Goal: Communication & Community: Answer question/provide support

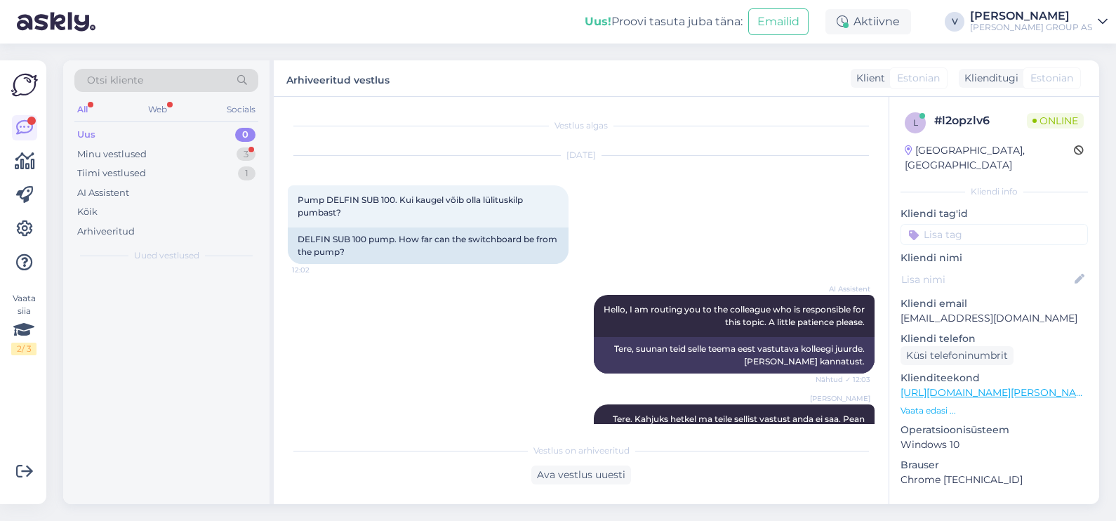
scroll to position [2650, 0]
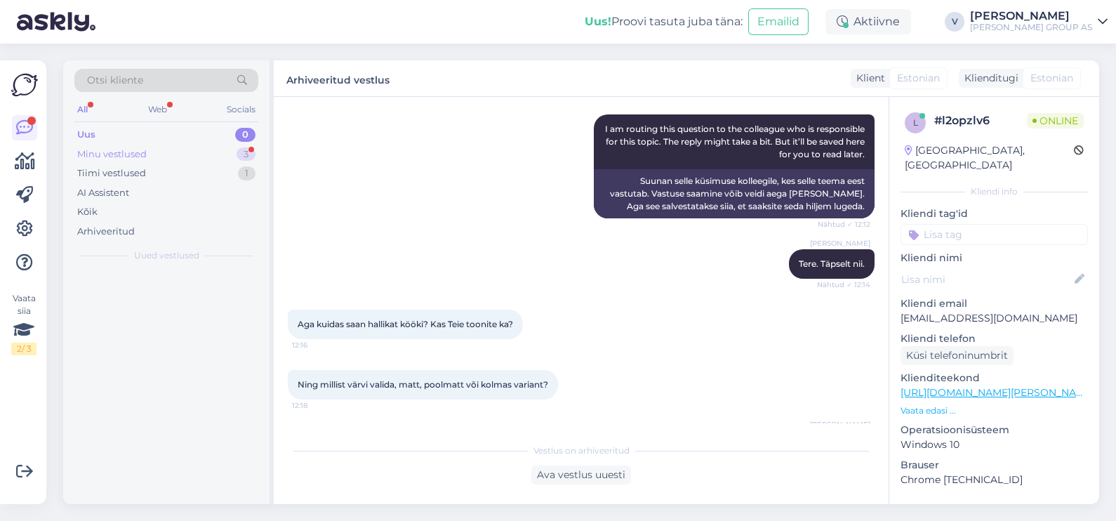
click at [118, 148] on div "Minu vestlused" at bounding box center [111, 154] width 69 height 14
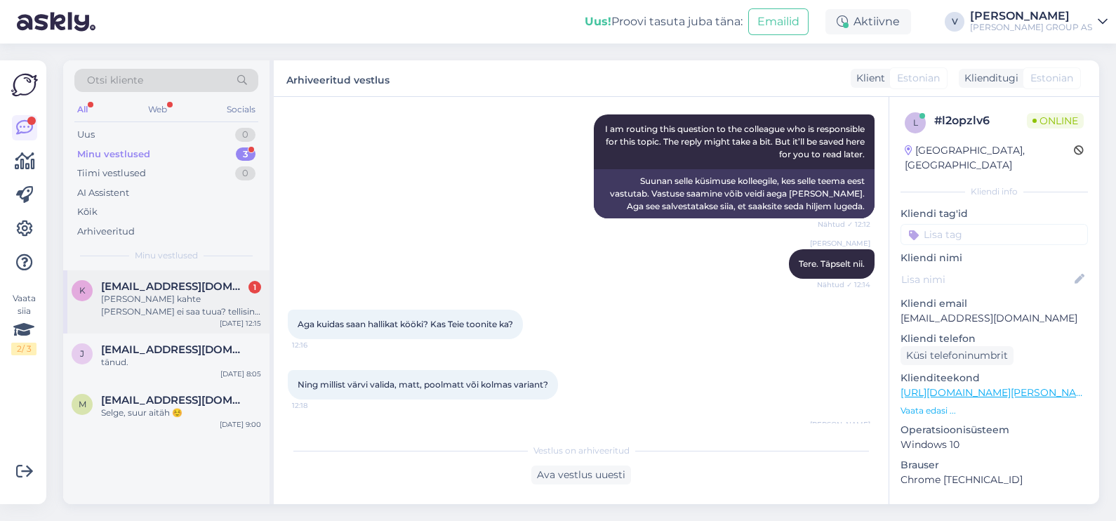
click at [146, 312] on div "[PERSON_NAME] kahte [PERSON_NAME] ei saa tuua? tellisin kaminapuud + küttepuude…" at bounding box center [181, 305] width 160 height 25
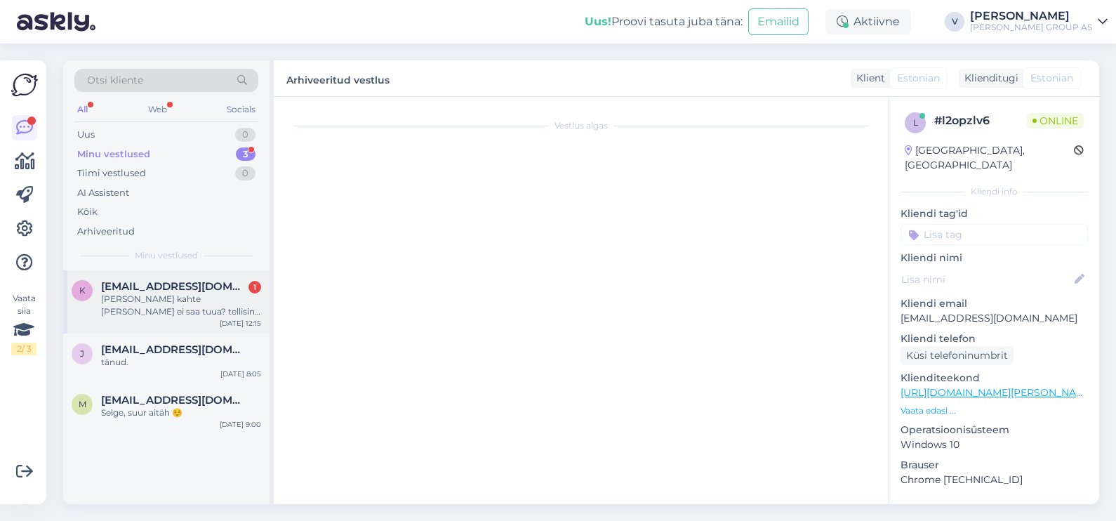
scroll to position [0, 0]
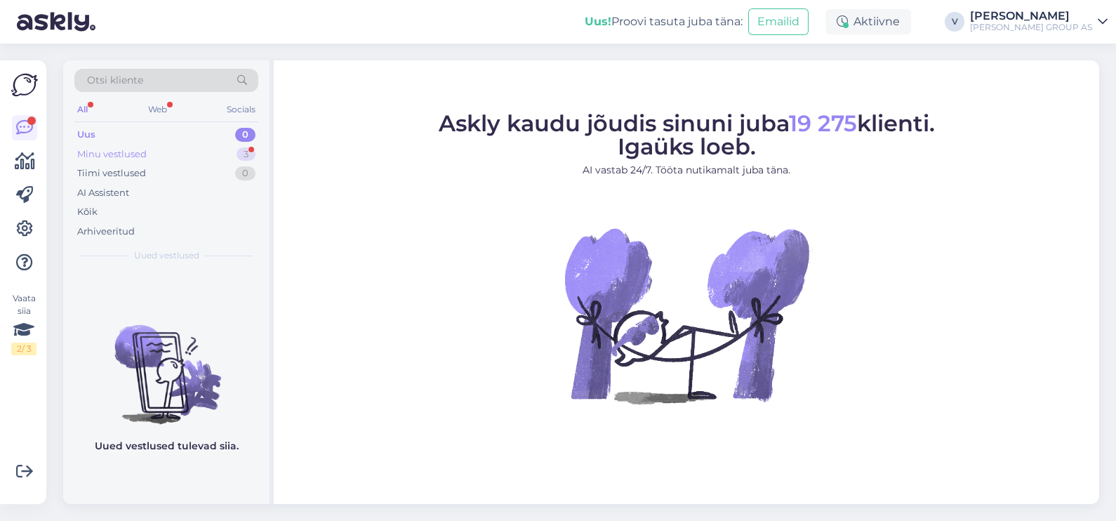
click at [98, 150] on div "Minu vestlused" at bounding box center [111, 154] width 69 height 14
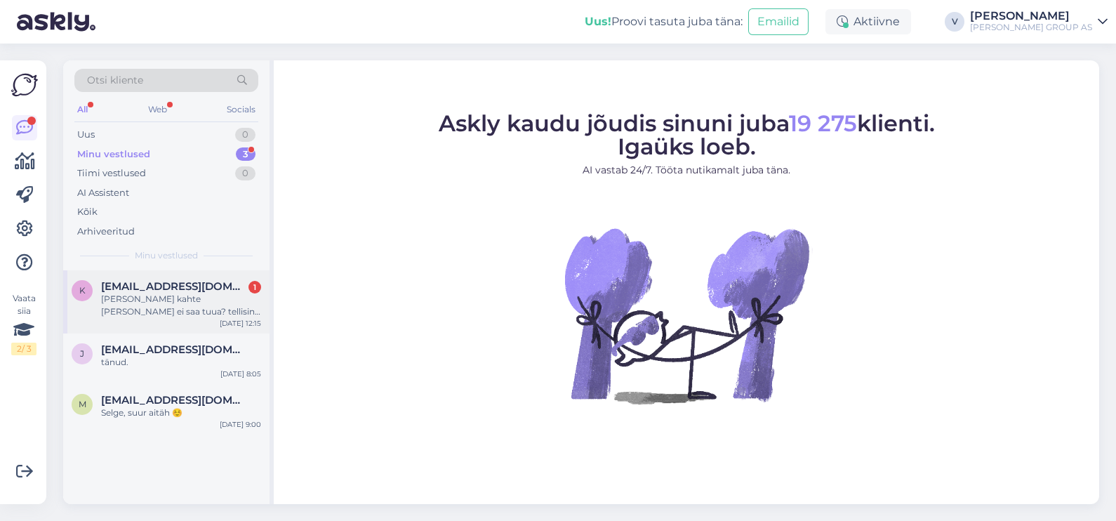
click at [114, 300] on div "[PERSON_NAME] kahte [PERSON_NAME] ei saa tuua? tellisin kaminapuud + küttepuude…" at bounding box center [181, 305] width 160 height 25
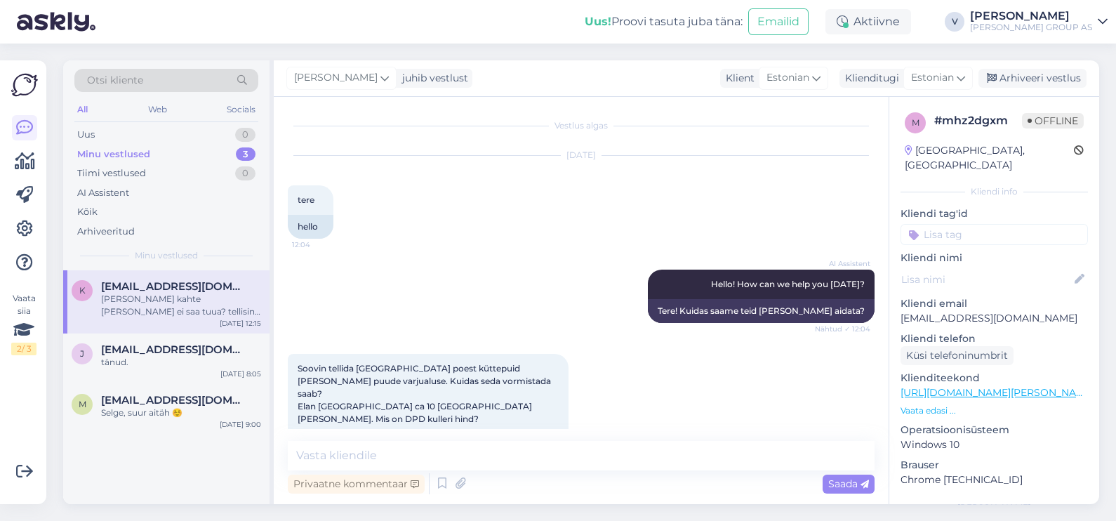
scroll to position [631, 0]
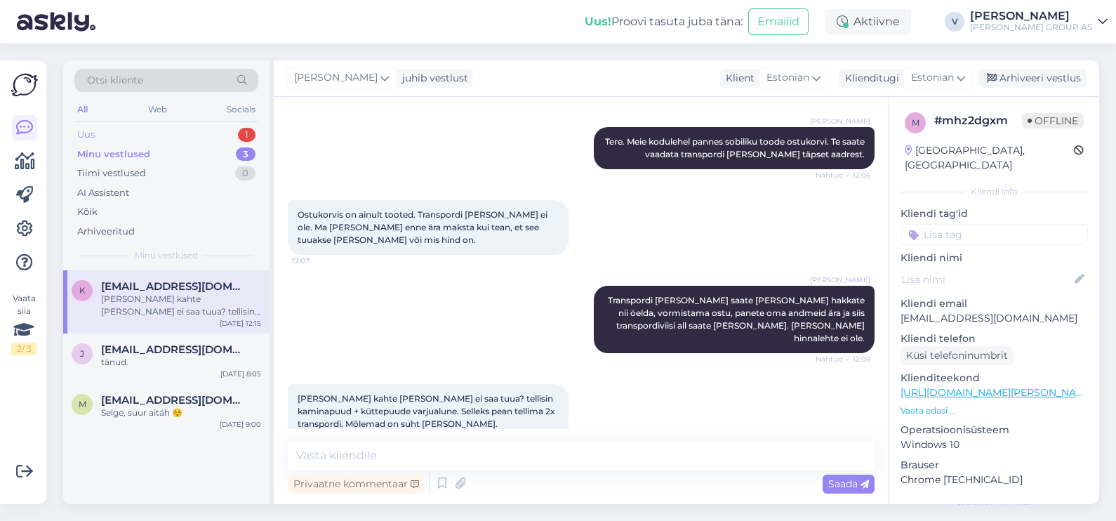
click at [168, 140] on div "Uus 1" at bounding box center [166, 135] width 184 height 20
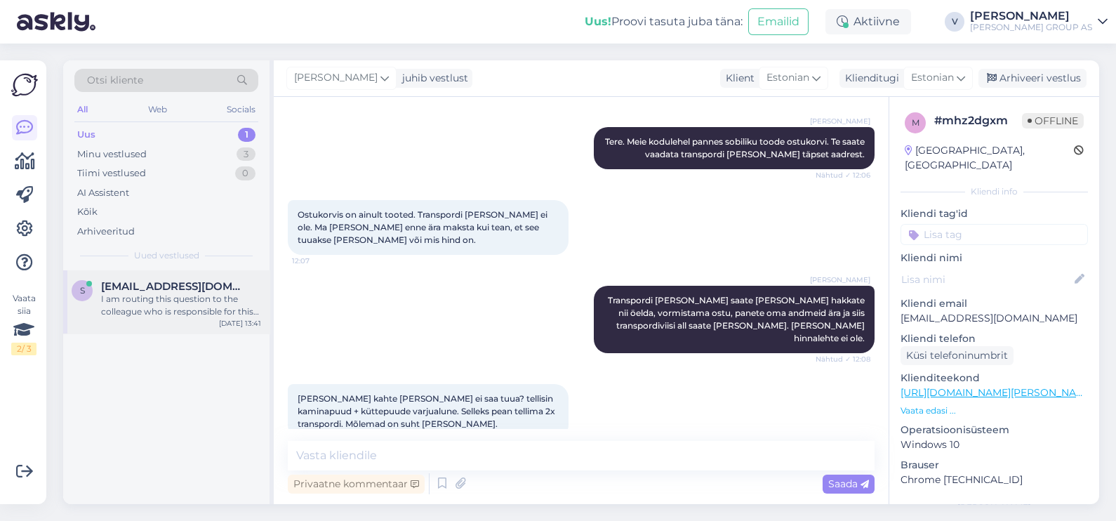
click at [133, 283] on span "[EMAIL_ADDRESS][DOMAIN_NAME]" at bounding box center [174, 286] width 146 height 13
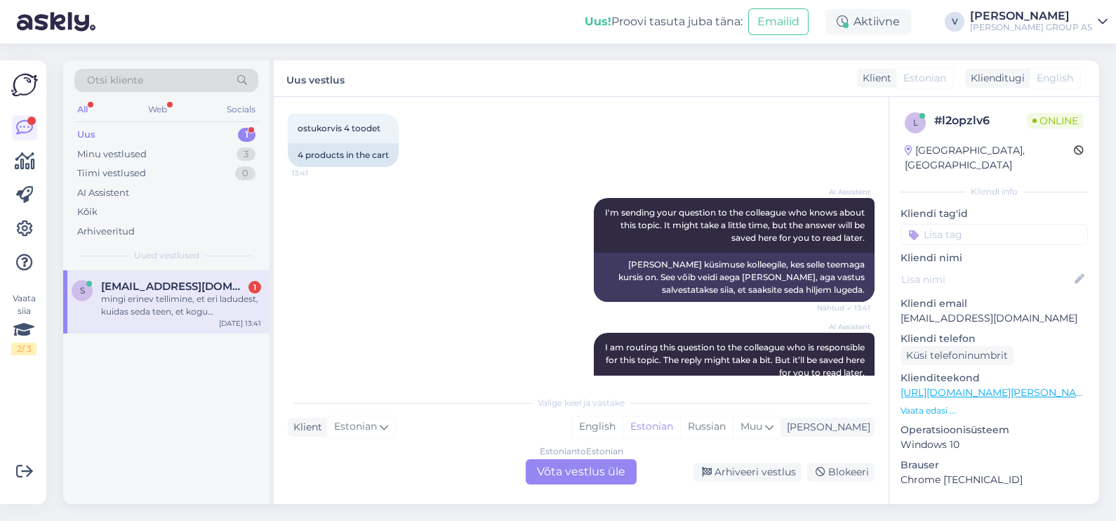
scroll to position [4328, 0]
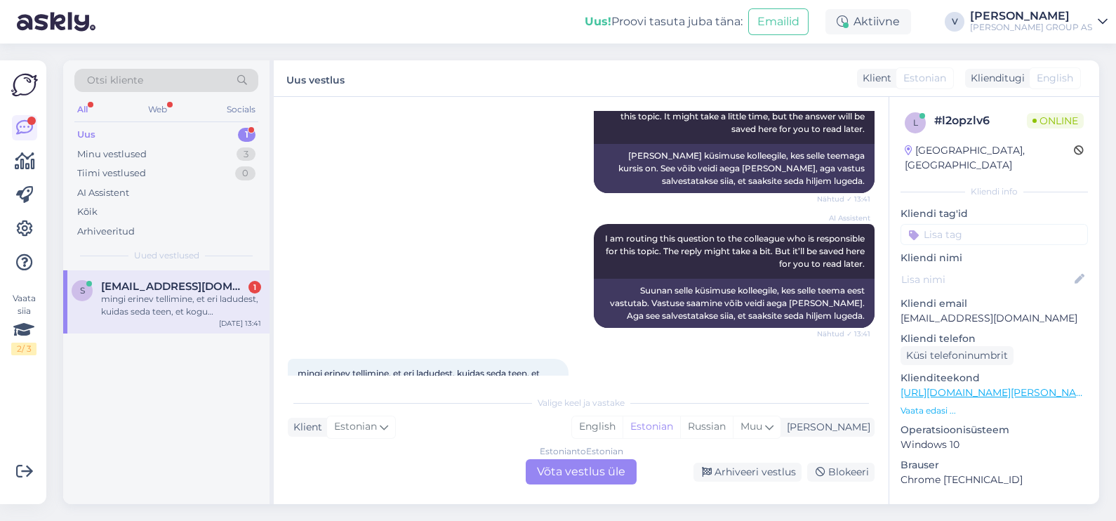
click at [556, 479] on div "Estonian to Estonian Võta vestlus üle" at bounding box center [581, 471] width 111 height 25
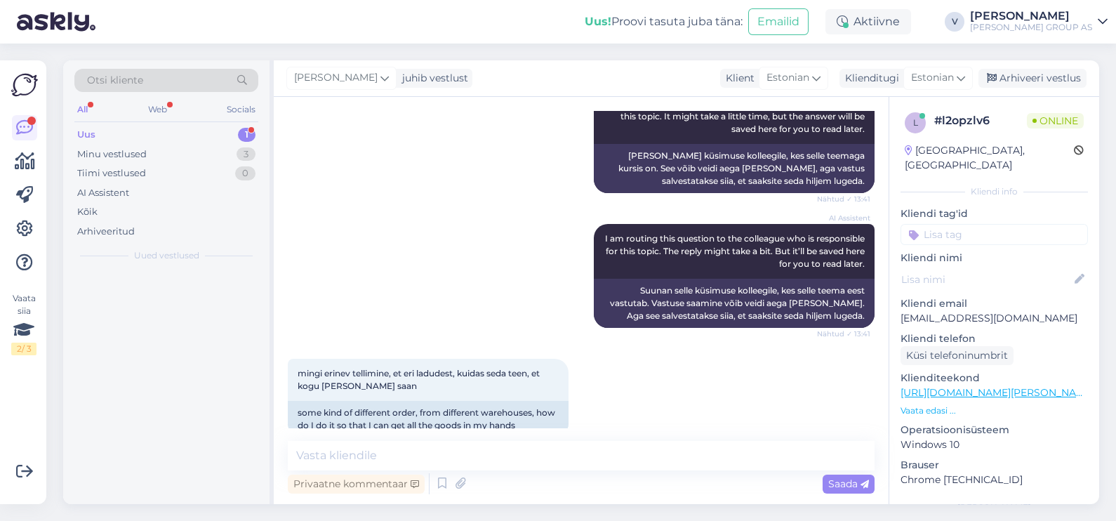
scroll to position [4275, 0]
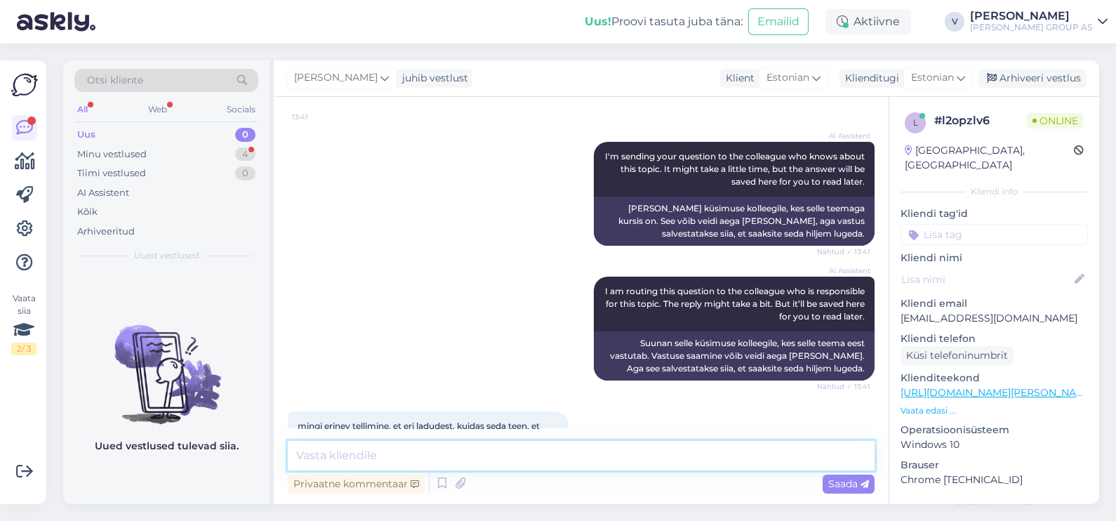
click at [472, 465] on textarea at bounding box center [581, 455] width 587 height 29
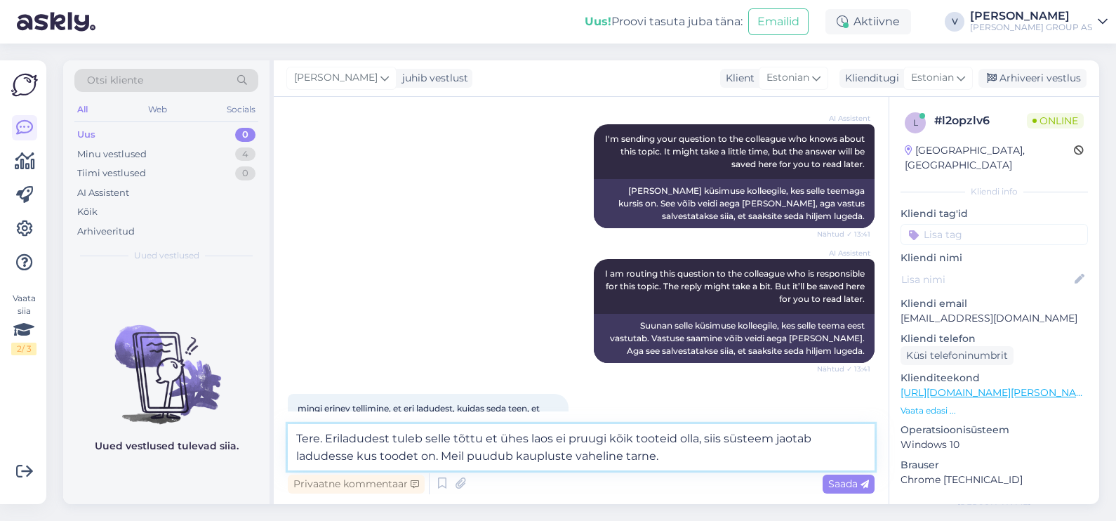
type textarea "Tere. Eriladudest tuleb selle tõttu et ühes laos ei pruugi kõik tooteid olla, s…"
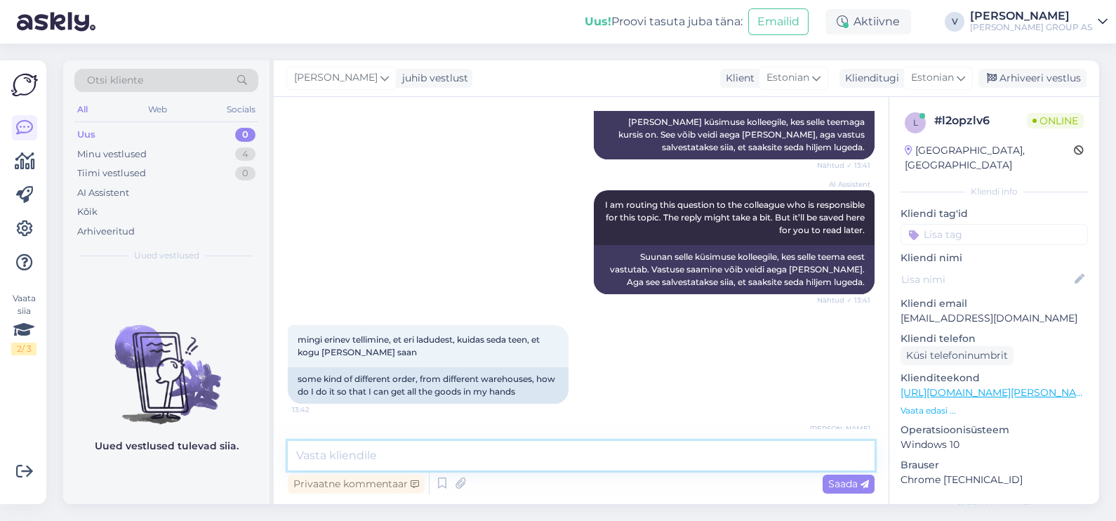
scroll to position [4434, 0]
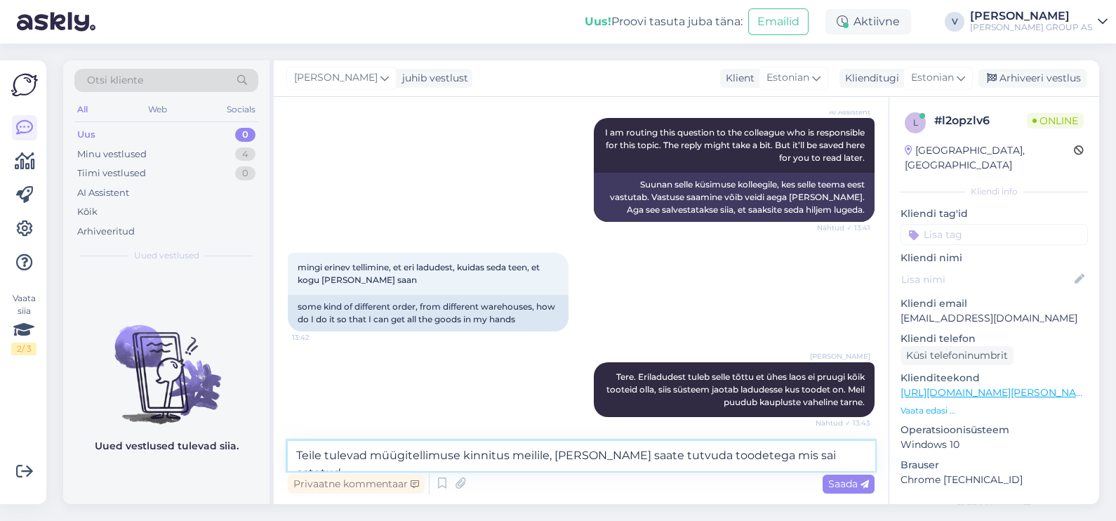
type textarea "Teile tulevad müügitellimuse kinnitus meilile, [PERSON_NAME] saate tutvuda tood…"
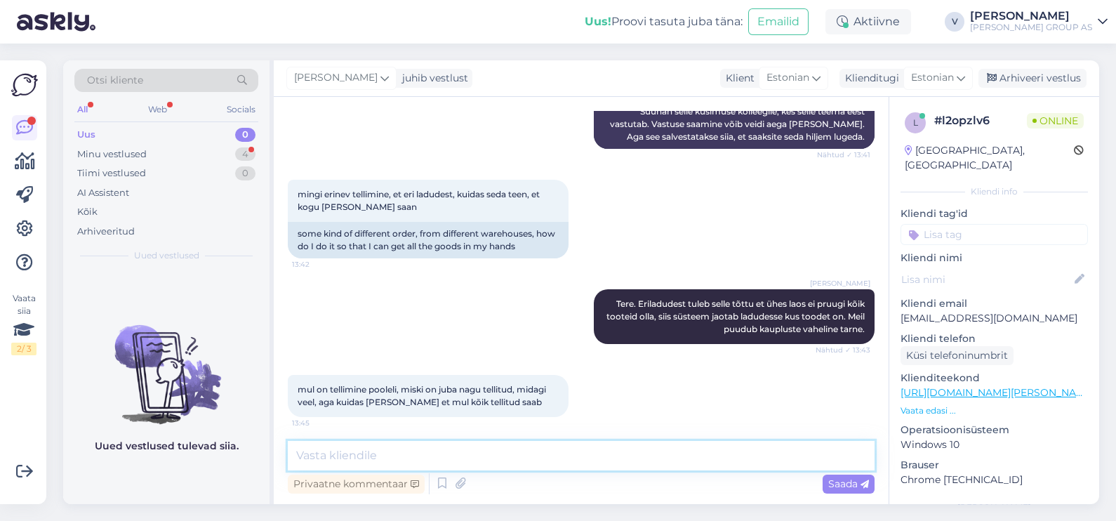
scroll to position [4567, 0]
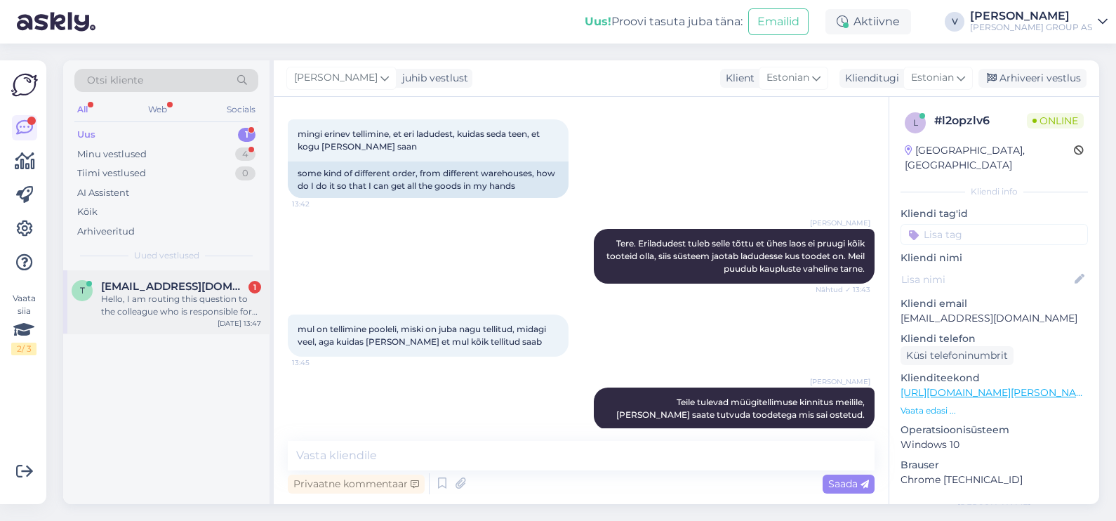
click at [186, 316] on div "Hello, I am routing this question to the colleague who is responsible for this …" at bounding box center [181, 305] width 160 height 25
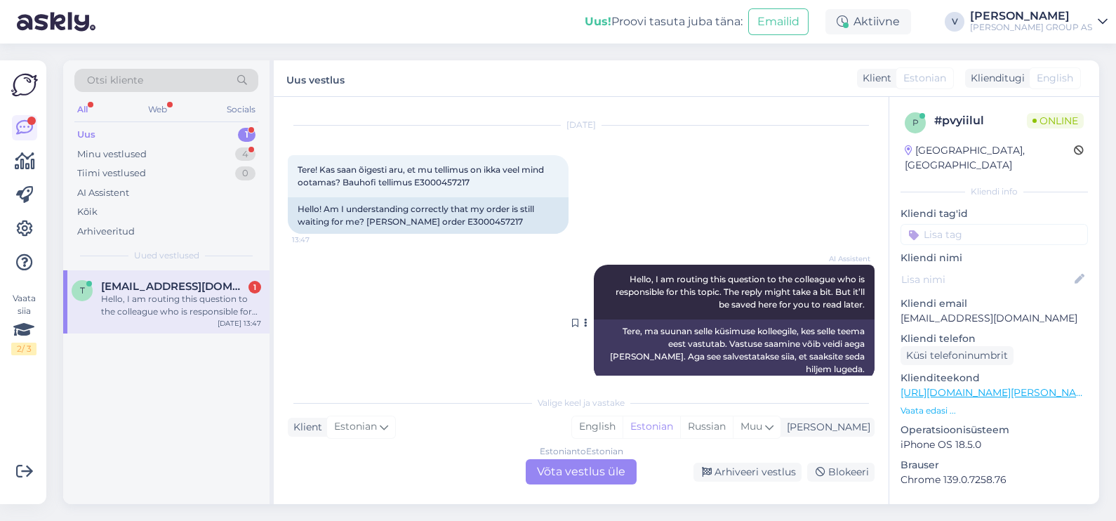
scroll to position [38, 0]
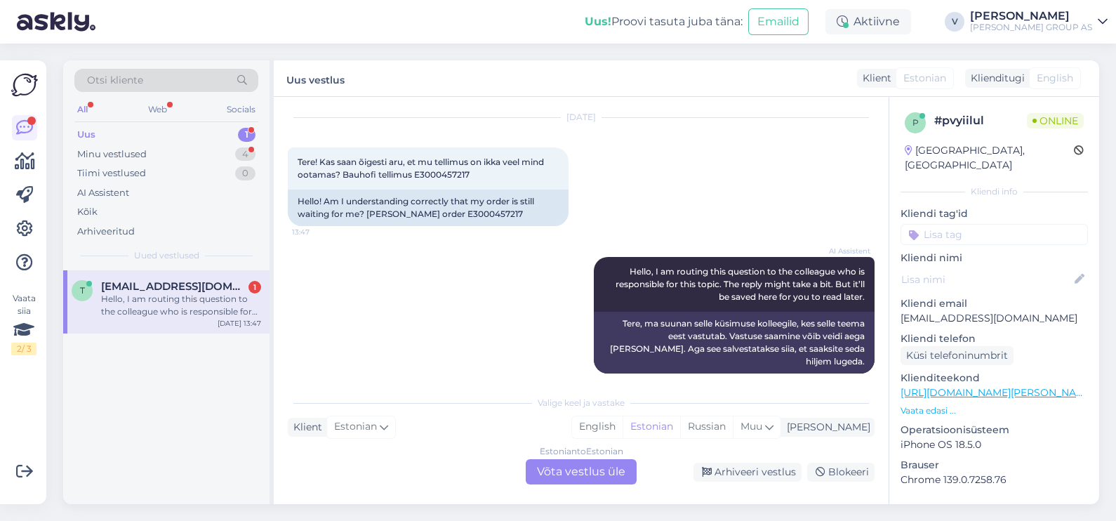
click at [562, 470] on div "Estonian to Estonian Võta vestlus üle" at bounding box center [581, 471] width 111 height 25
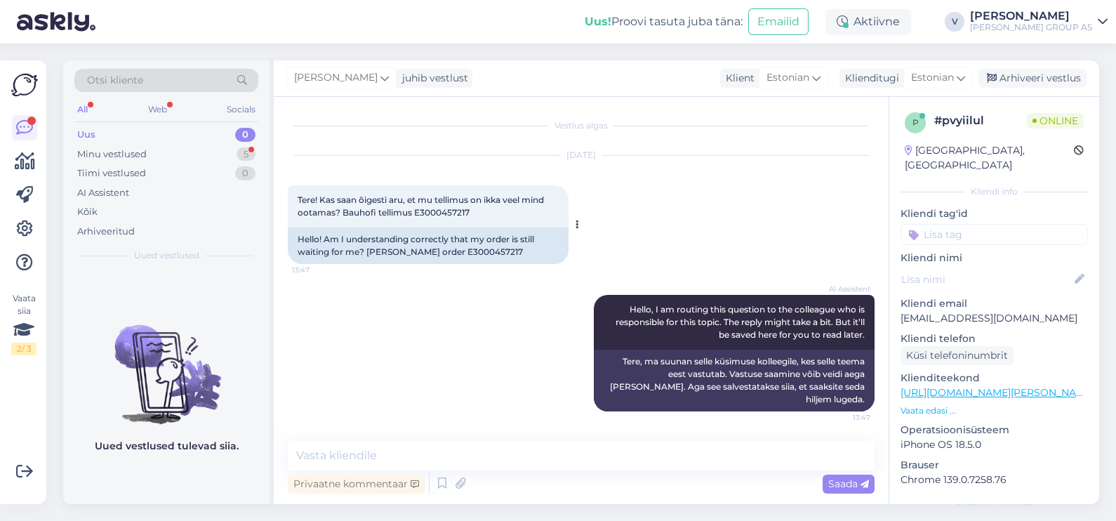
click at [432, 211] on span "Tere! Kas saan õigesti aru, et mu tellimus on ikka veel mind ootamas? Bauhofi t…" at bounding box center [422, 205] width 249 height 23
copy div "E3000457217 13:47"
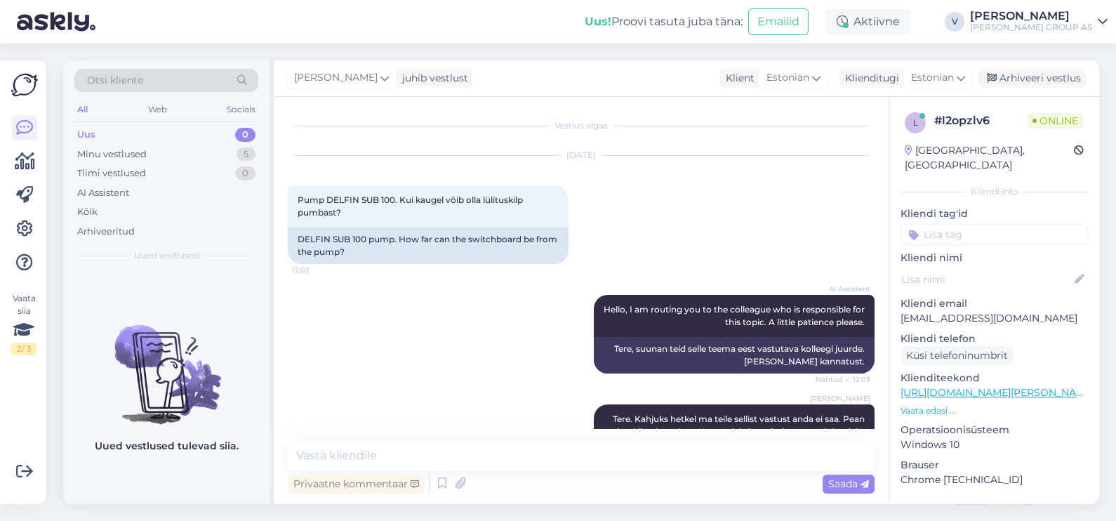
scroll to position [4640, 0]
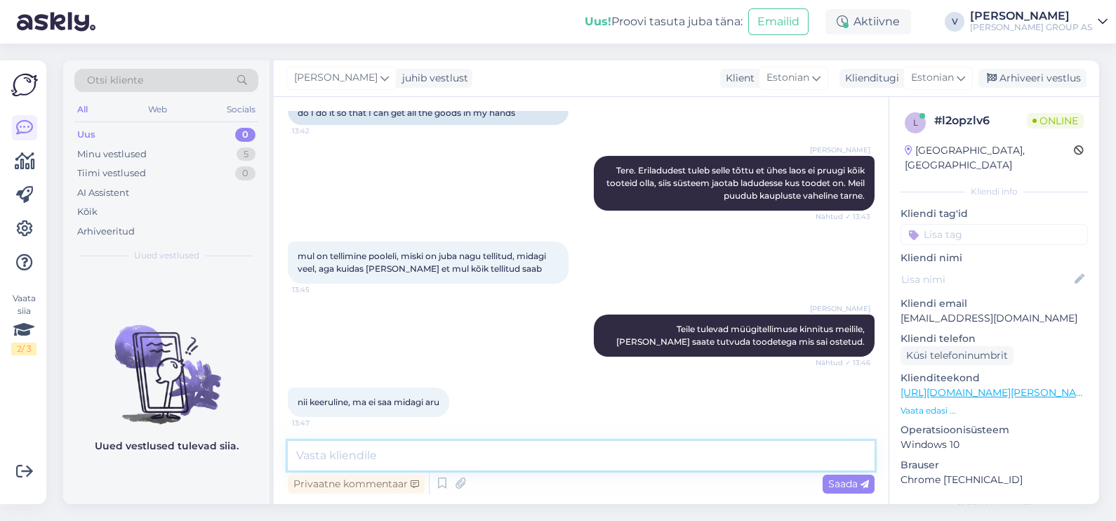
click at [438, 461] on textarea at bounding box center [581, 455] width 587 height 29
type textarea "te saate nii palju tooteid ostukorvi panna, kui te ise soovite. Te saate kõik s…"
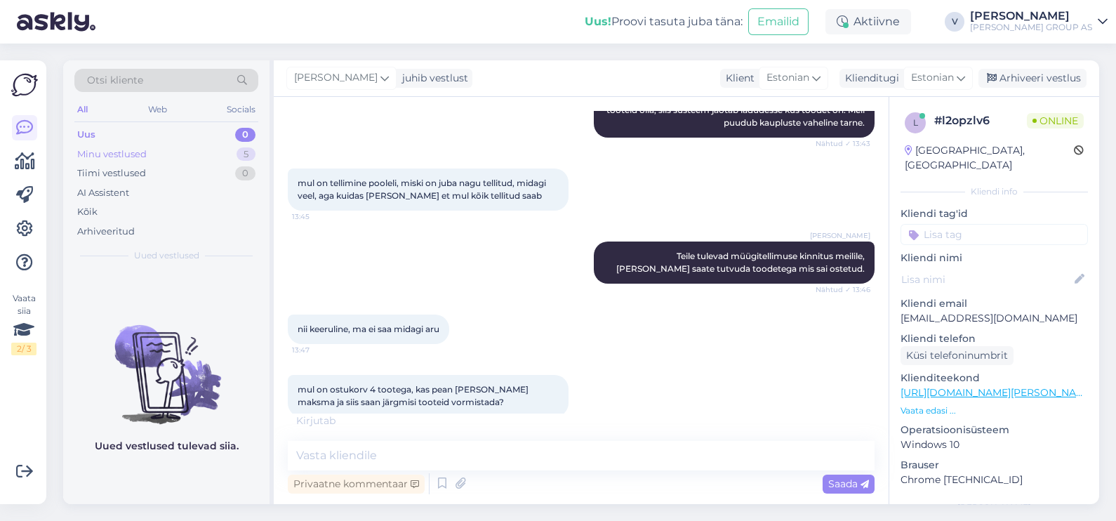
click at [137, 159] on div "Minu vestlused" at bounding box center [111, 154] width 69 height 14
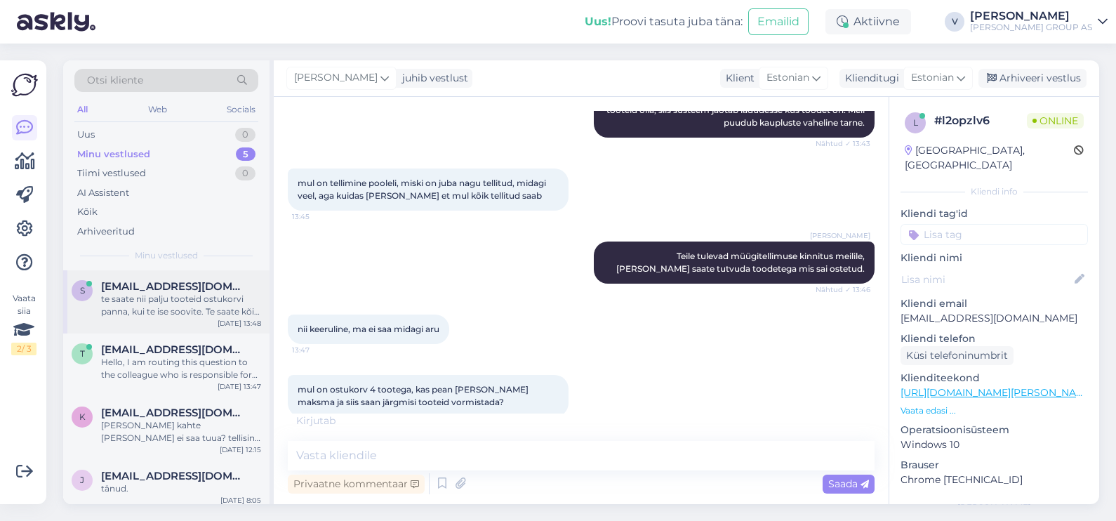
click at [168, 316] on div "te saate nii palju tooteid ostukorvi panna, kui te ise soovite. Te saate kõik s…" at bounding box center [181, 305] width 160 height 25
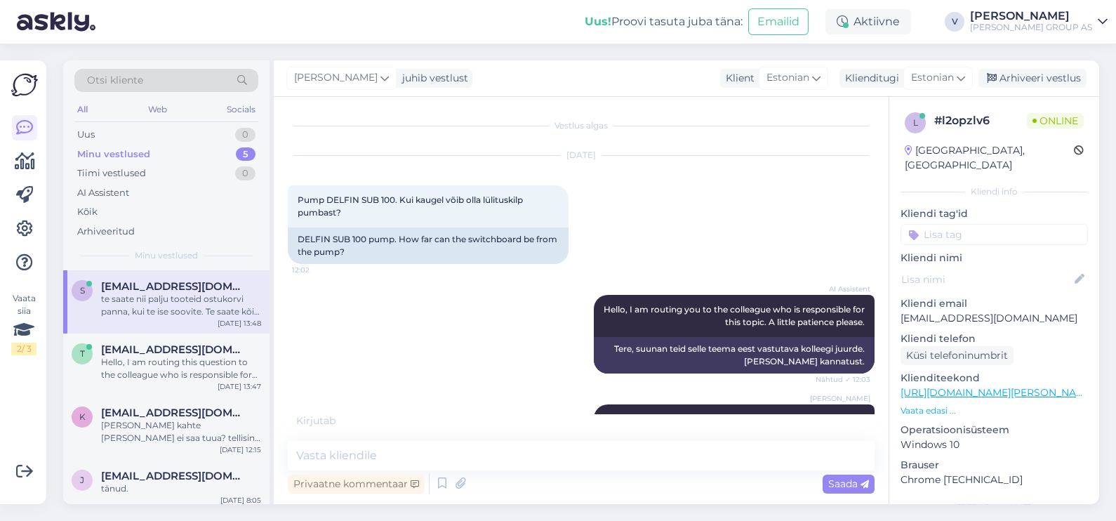
scroll to position [4728, 0]
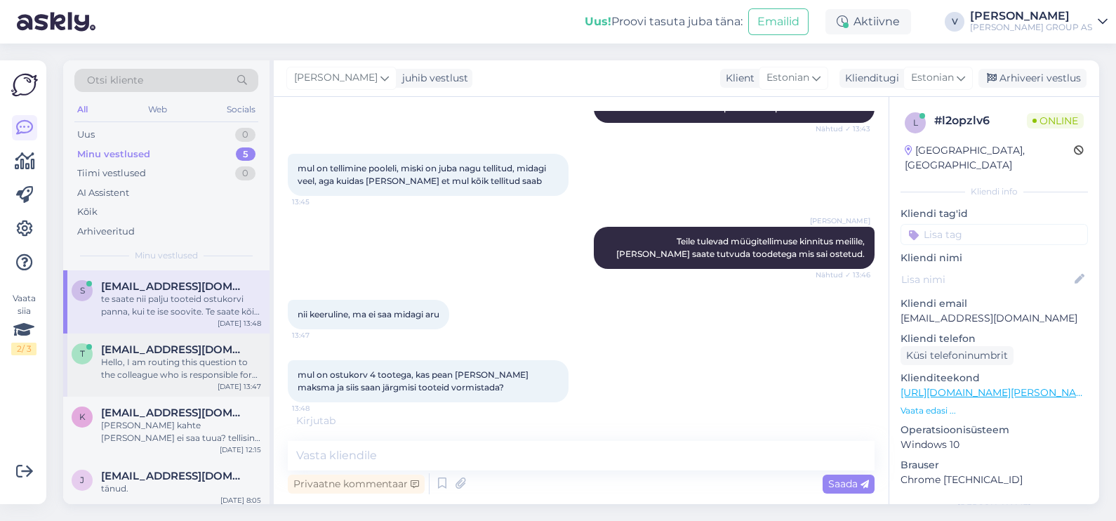
click at [150, 391] on div "t [EMAIL_ADDRESS][DOMAIN_NAME] Hello, I am routing this question to the colleag…" at bounding box center [166, 364] width 206 height 63
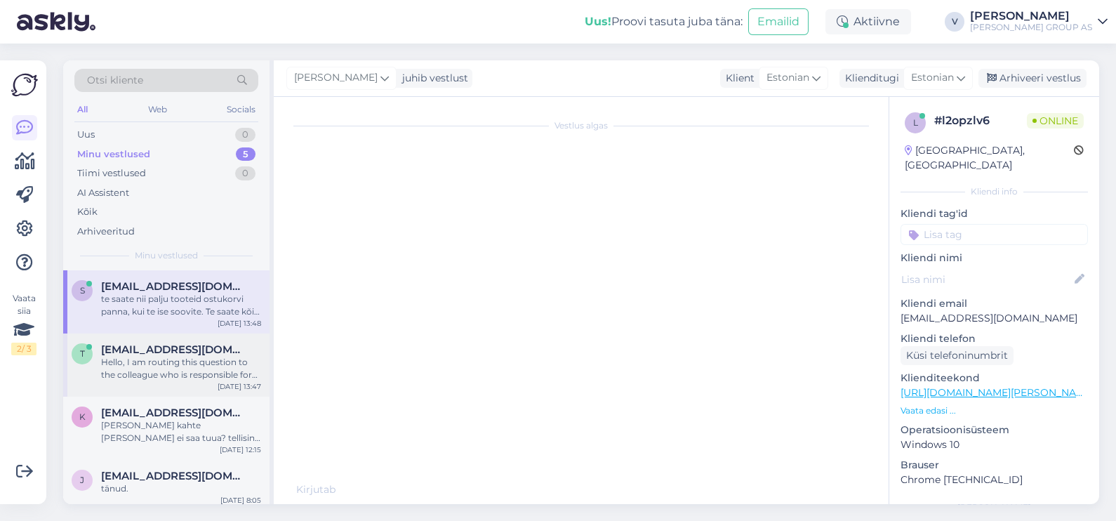
scroll to position [0, 0]
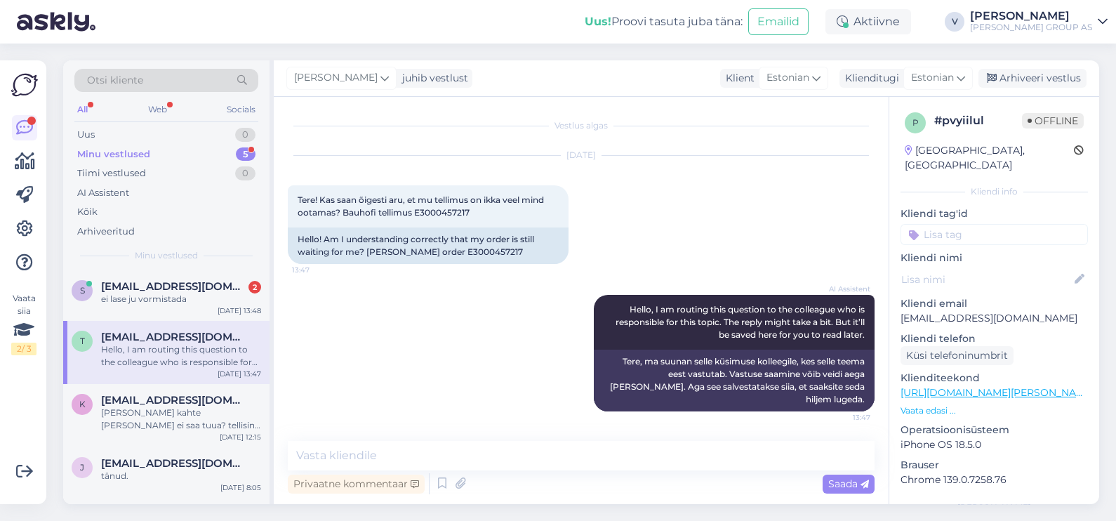
click at [814, 244] on div "[DATE] Tere! Kas saan õigesti aru, et mu tellimus on ikka veel mind ootamas? Ba…" at bounding box center [581, 209] width 587 height 139
click at [442, 446] on textarea at bounding box center [581, 455] width 587 height 29
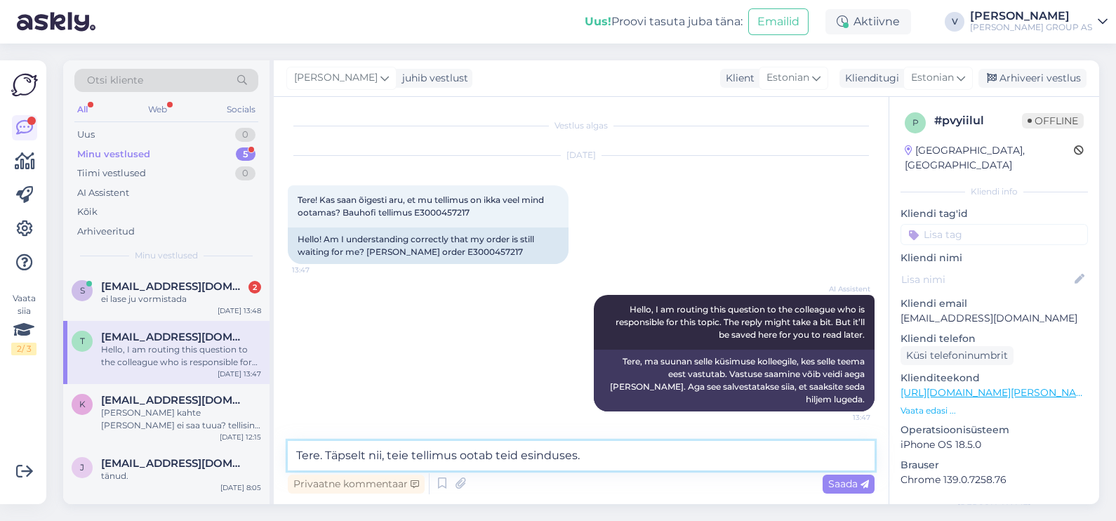
type textarea "Tere. Täpselt nii, teie tellimus ootab teid esinduses."
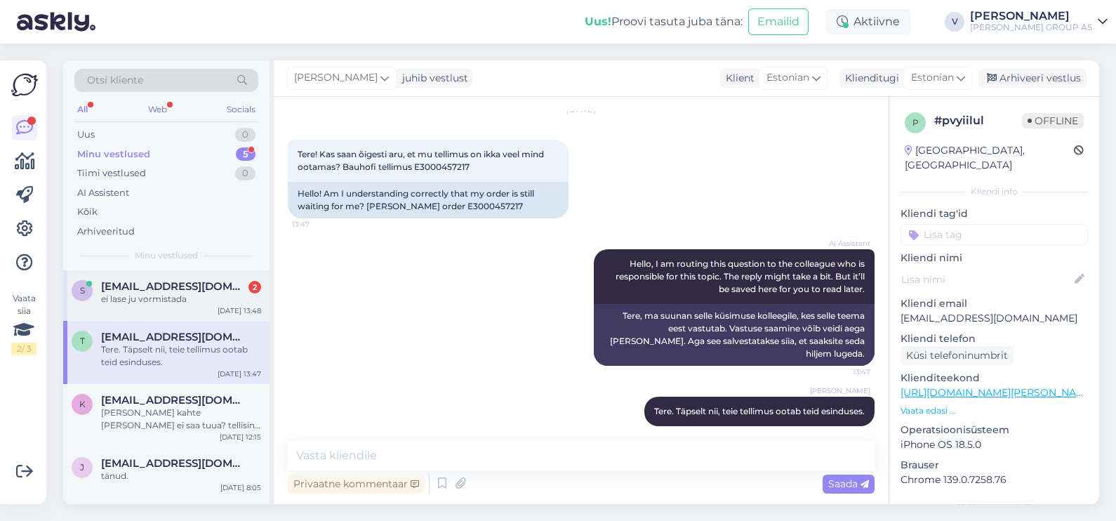
click at [175, 293] on div "ei lase ju vormistada" at bounding box center [181, 299] width 160 height 13
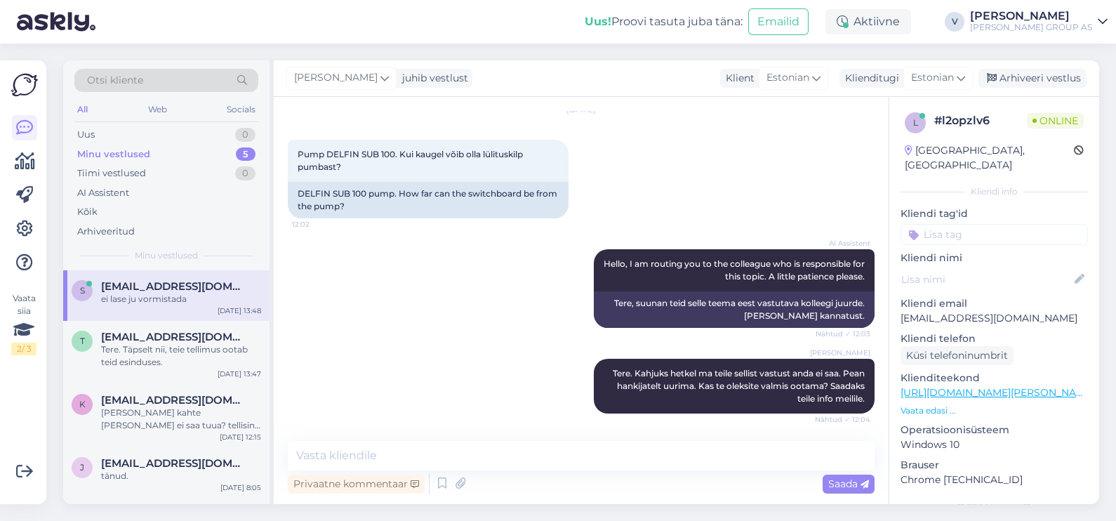
scroll to position [4847, 0]
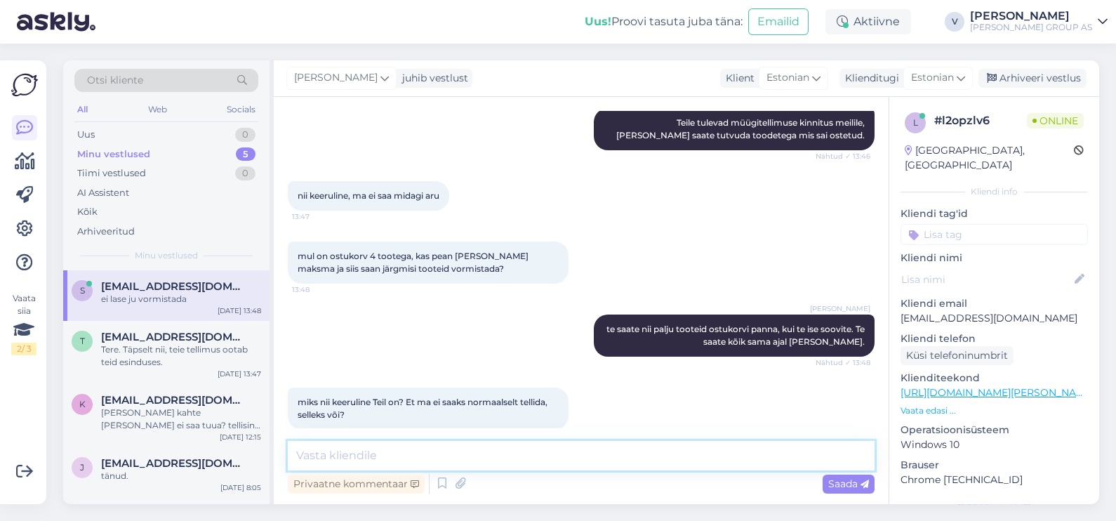
click at [510, 469] on textarea at bounding box center [581, 455] width 587 height 29
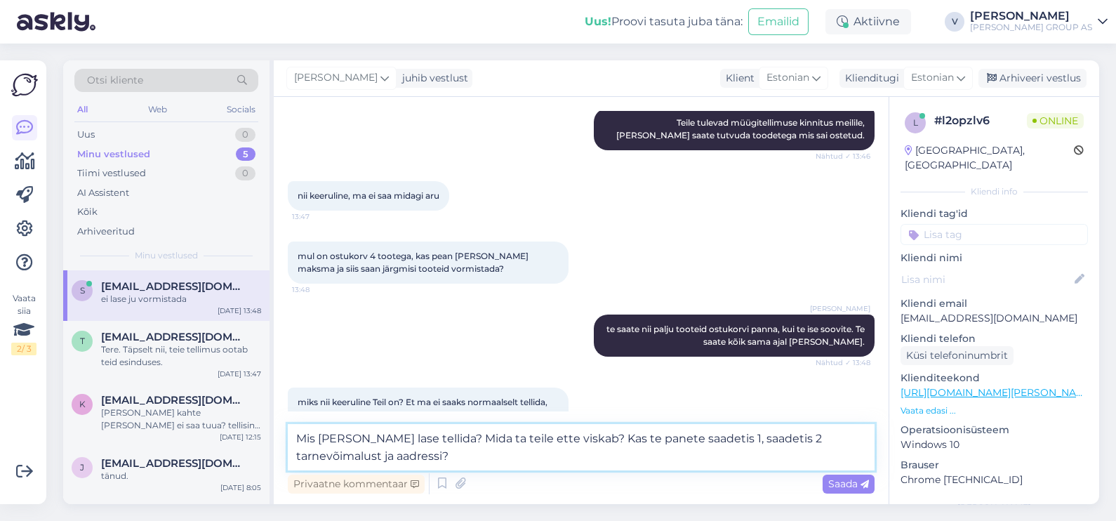
type textarea "Mis [PERSON_NAME] lase tellida? Mida ta teile ette viskab? Kas te panete saadet…"
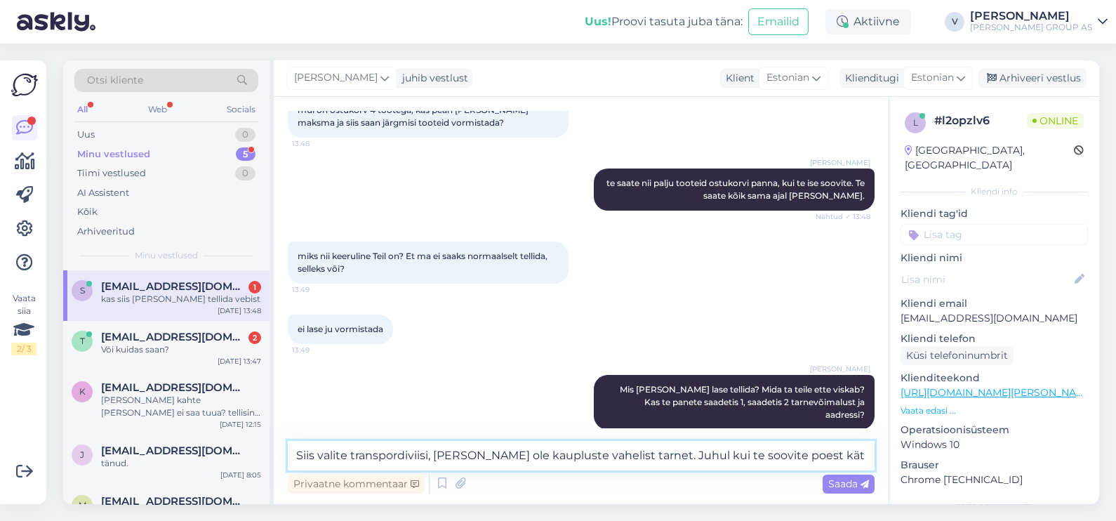
scroll to position [5054, 0]
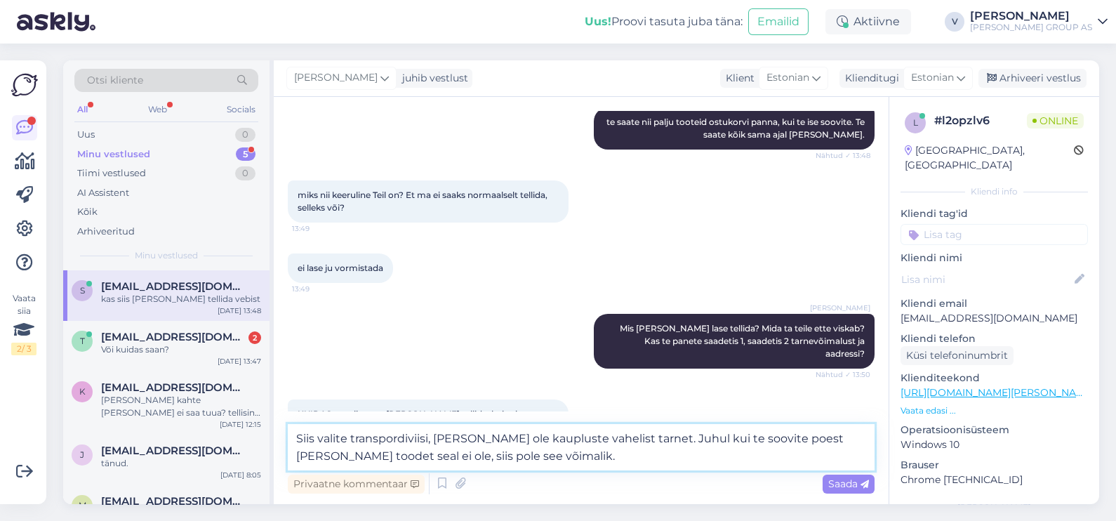
type textarea "Siis valite transpordiviisi, [PERSON_NAME] ole kaupluste vahelist tarnet. Juhul…"
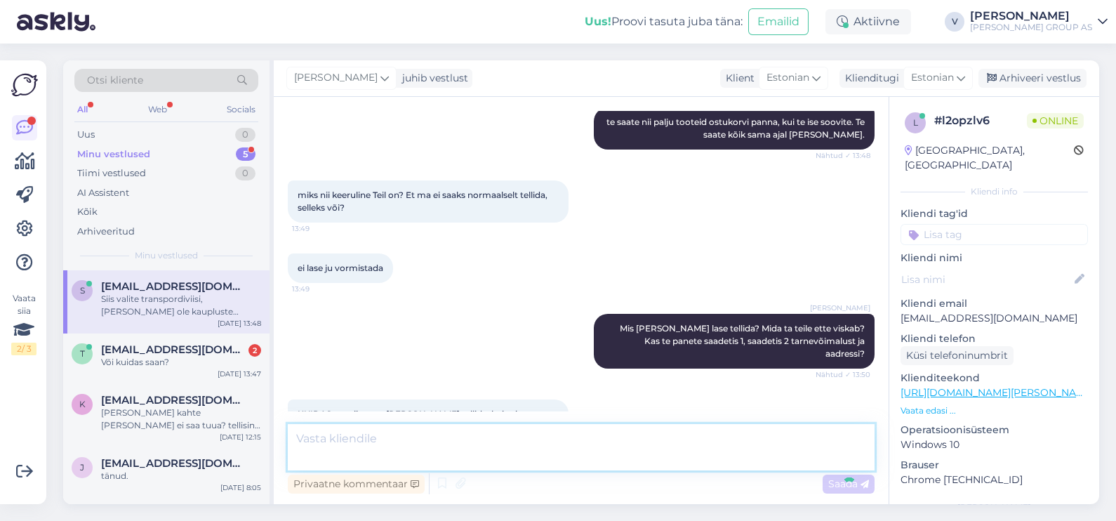
scroll to position [5139, 0]
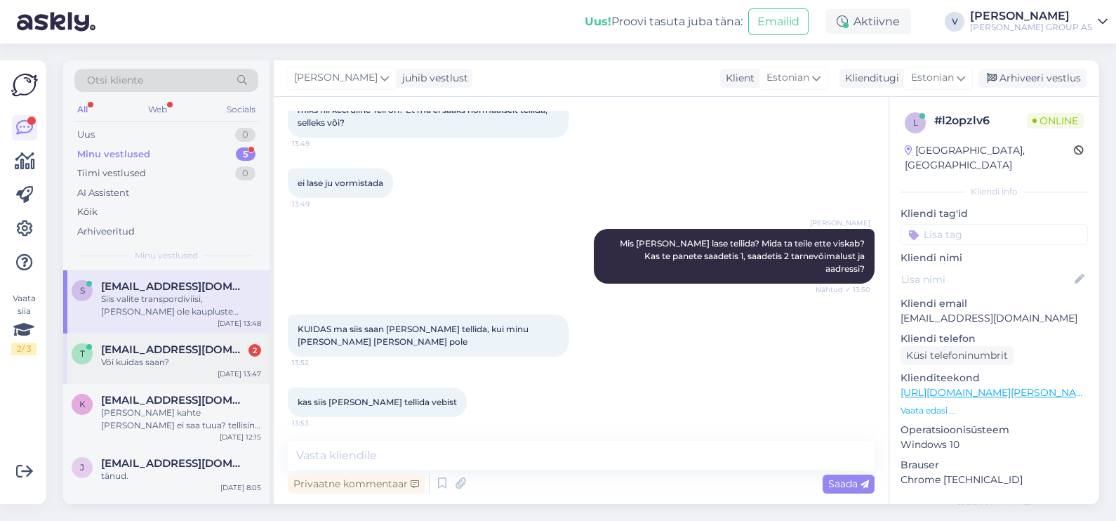
click at [162, 369] on div "t [EMAIL_ADDRESS][DOMAIN_NAME] 2 Või kuidas saan? [DATE] 13:47" at bounding box center [166, 358] width 206 height 51
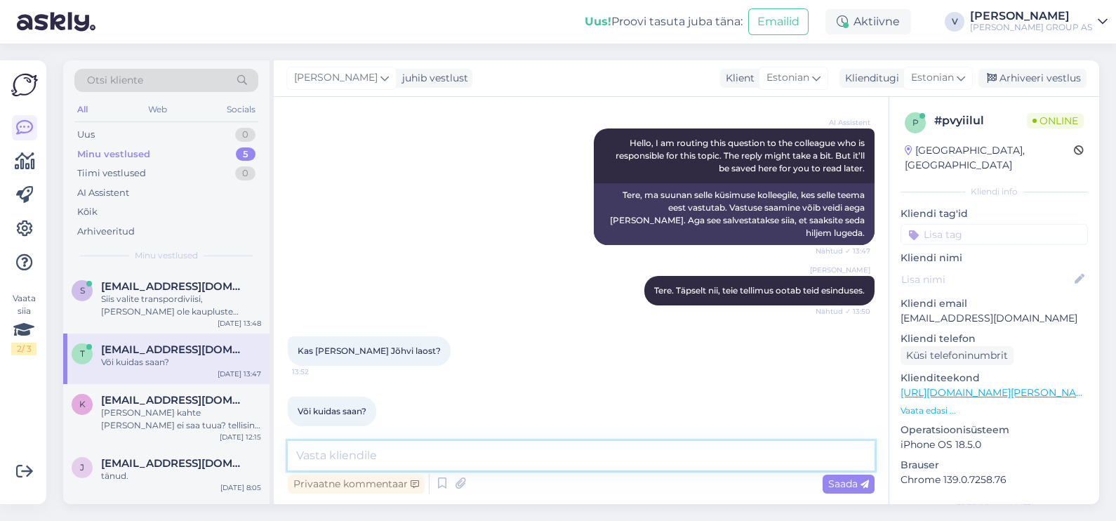
click at [375, 450] on textarea at bounding box center [581, 455] width 587 height 29
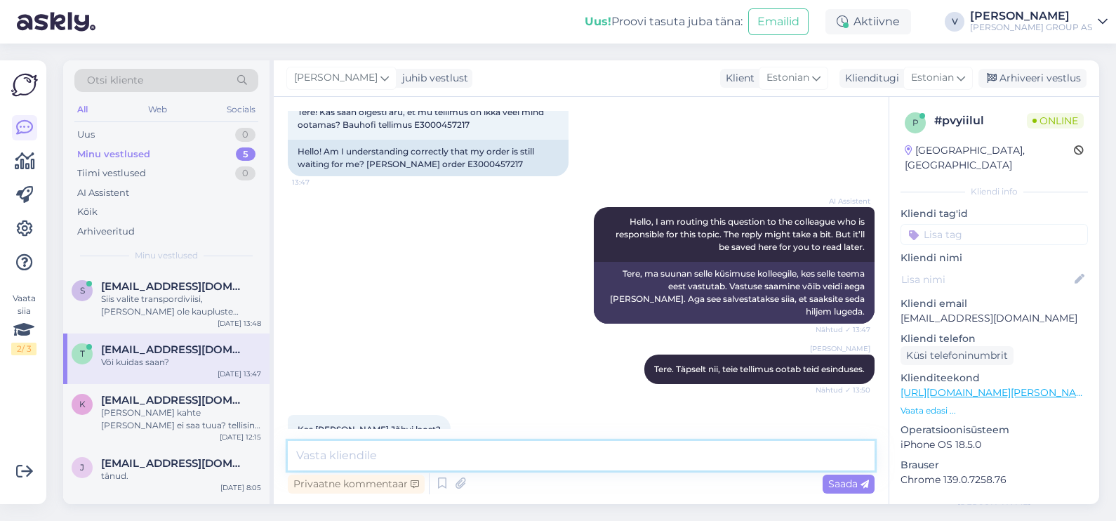
scroll to position [0, 0]
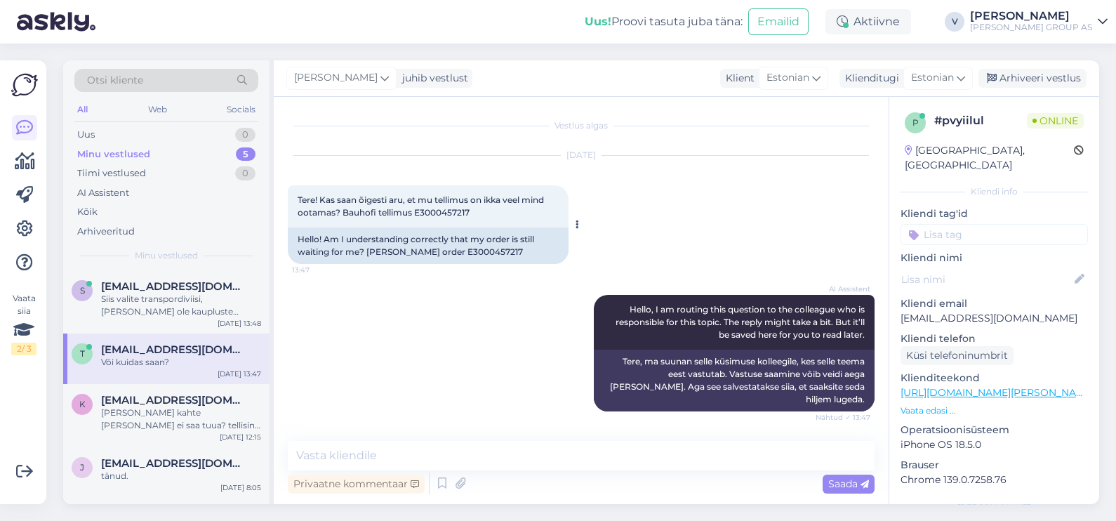
click at [444, 208] on span "Tere! Kas saan õigesti aru, et mu tellimus on ikka veel mind ootamas? Bauhofi t…" at bounding box center [422, 205] width 249 height 23
copy div "E3000457217 13:47"
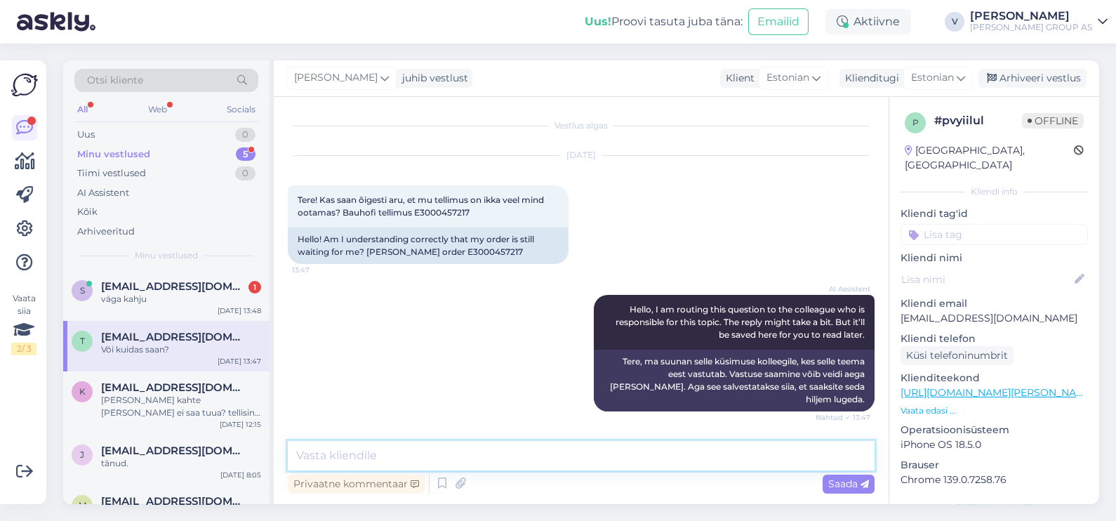
drag, startPoint x: 454, startPoint y: 452, endPoint x: 456, endPoint y: 437, distance: 14.9
click at [454, 453] on textarea at bounding box center [581, 455] width 587 height 29
type textarea "Jah Jõhvi [PERSON_NAME] väljastuspunkt."
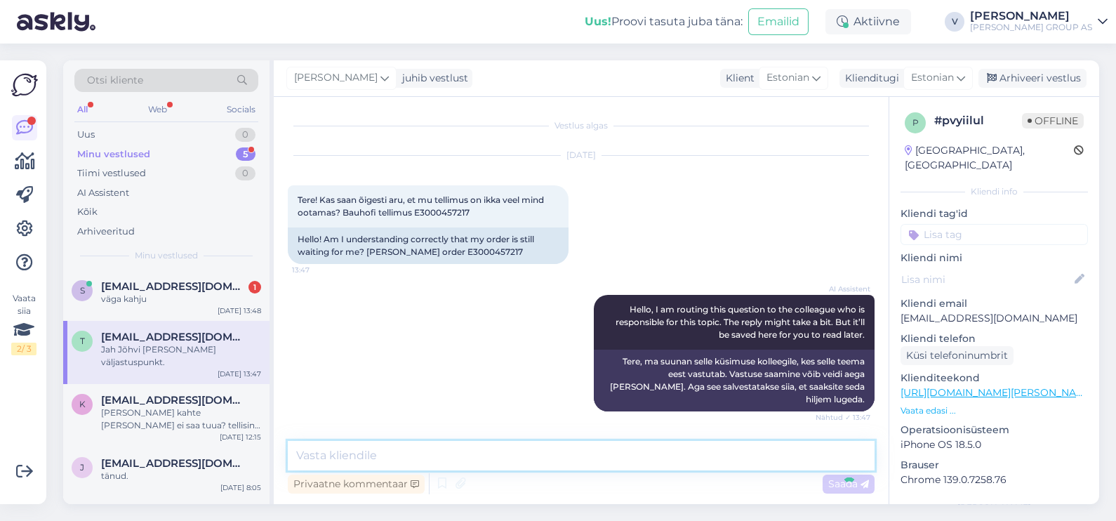
scroll to position [227, 0]
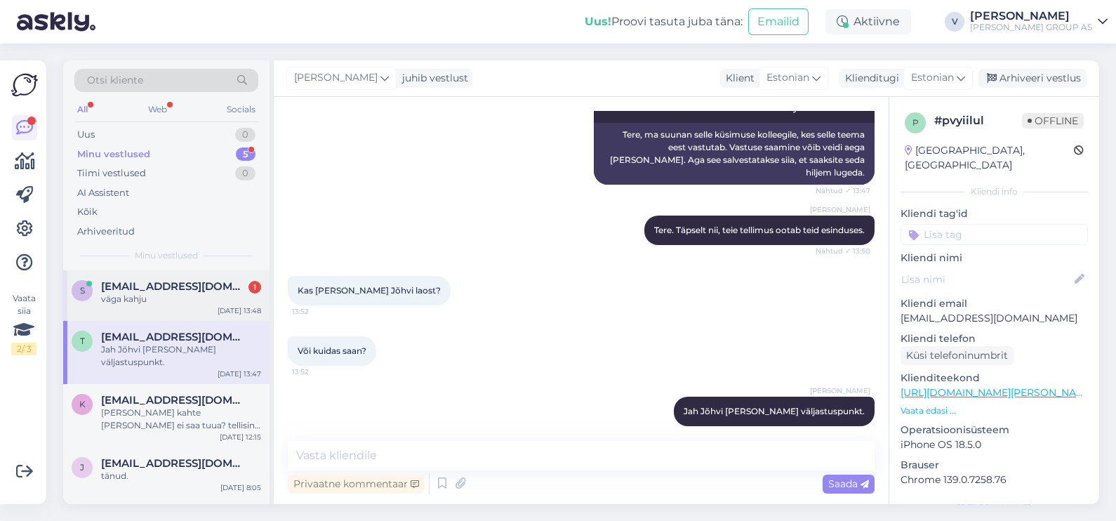
click at [205, 308] on div "s [EMAIL_ADDRESS][DOMAIN_NAME] 1 väga kahju [DATE] 13:48" at bounding box center [166, 295] width 206 height 51
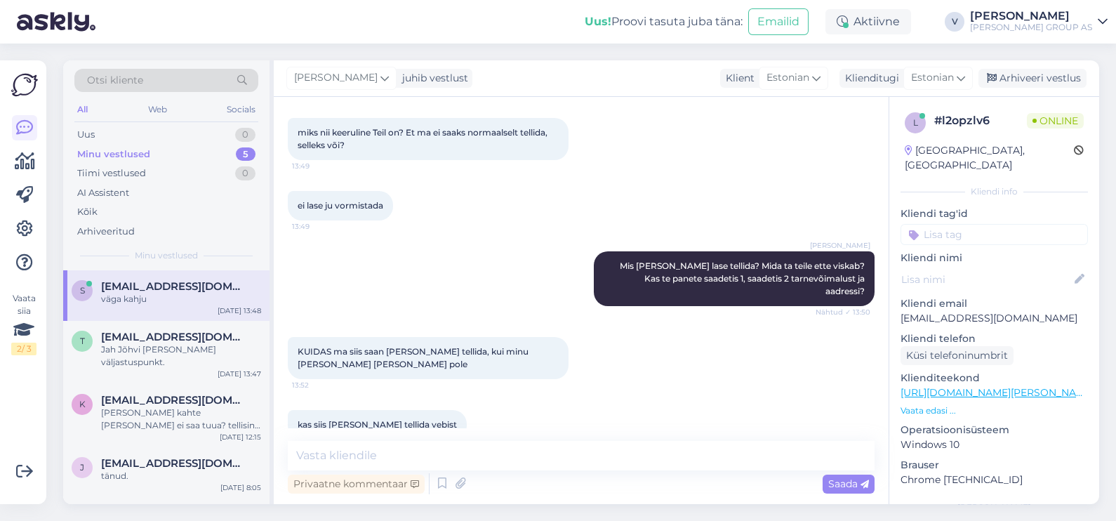
scroll to position [5199, 0]
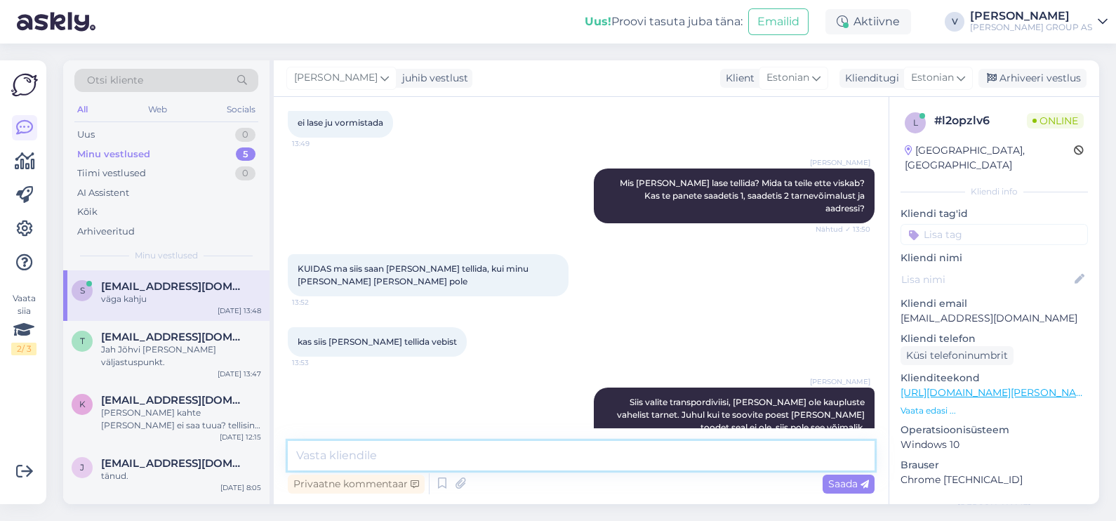
click at [373, 453] on textarea at bounding box center [581, 455] width 587 height 29
click at [123, 135] on div "Uus 0" at bounding box center [166, 135] width 184 height 20
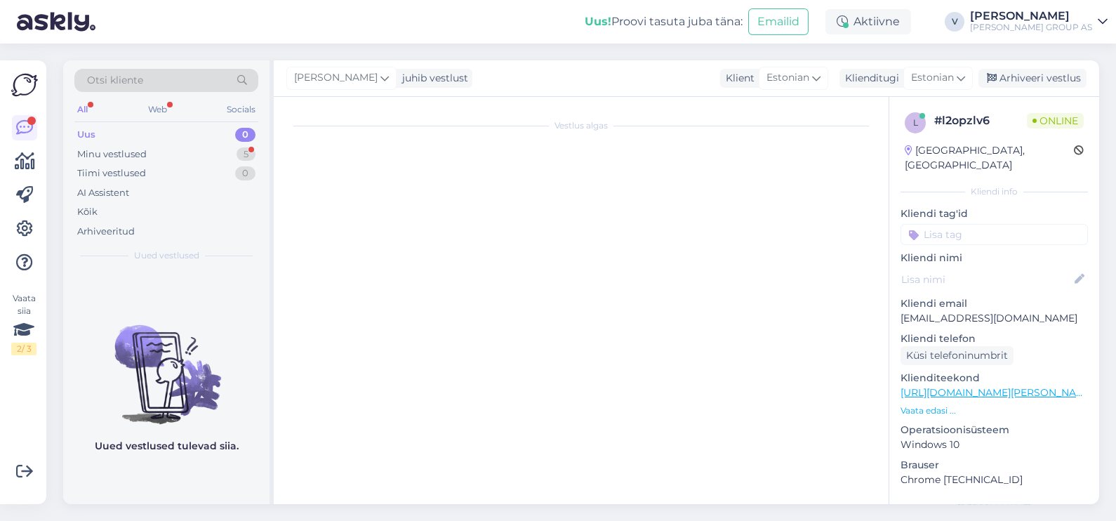
scroll to position [300, 0]
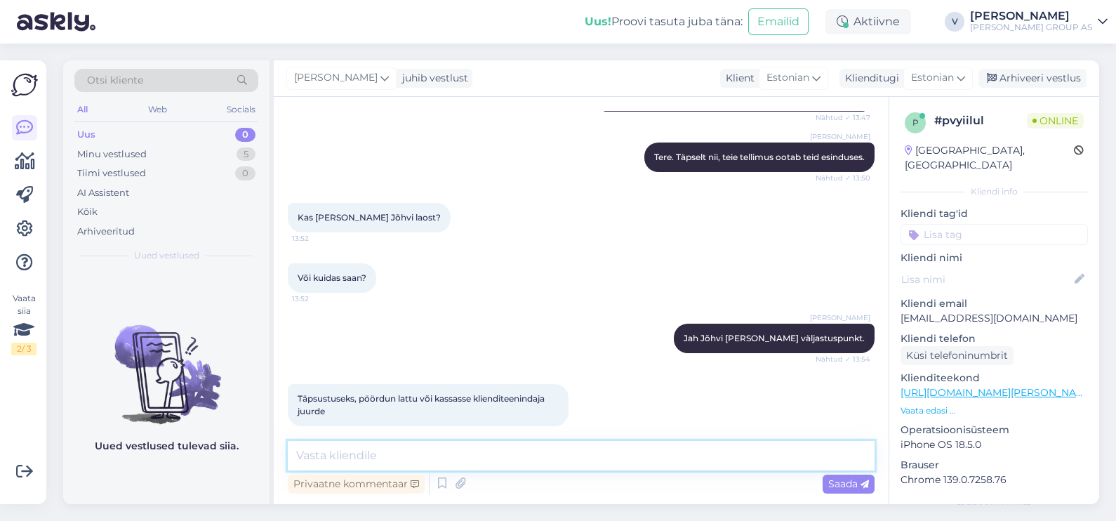
click at [451, 450] on textarea at bounding box center [581, 455] width 587 height 29
type textarea "У"
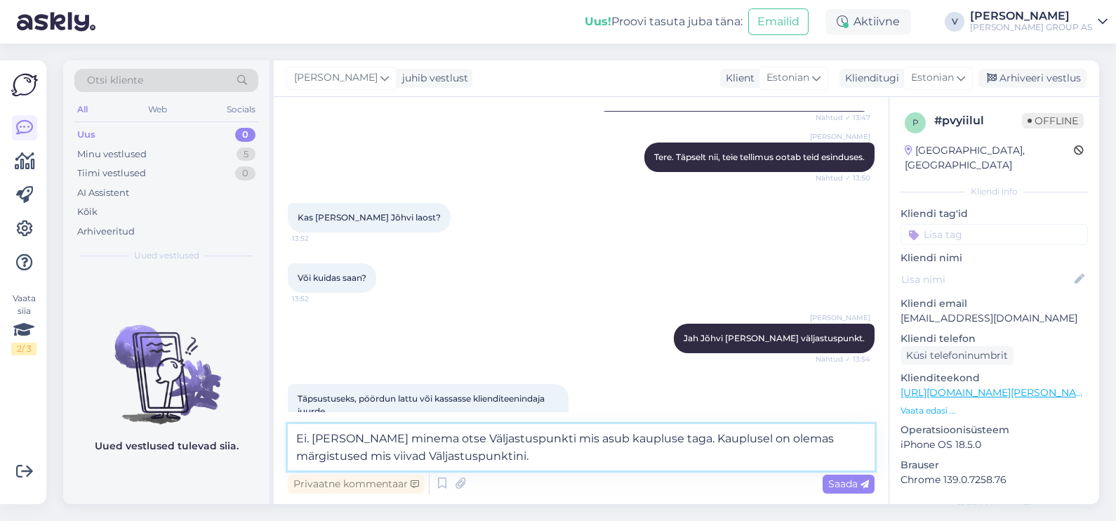
type textarea "Ei. [PERSON_NAME] minema otse Väljastuspunkti mis asub kaupluse taga. Kauplusel…"
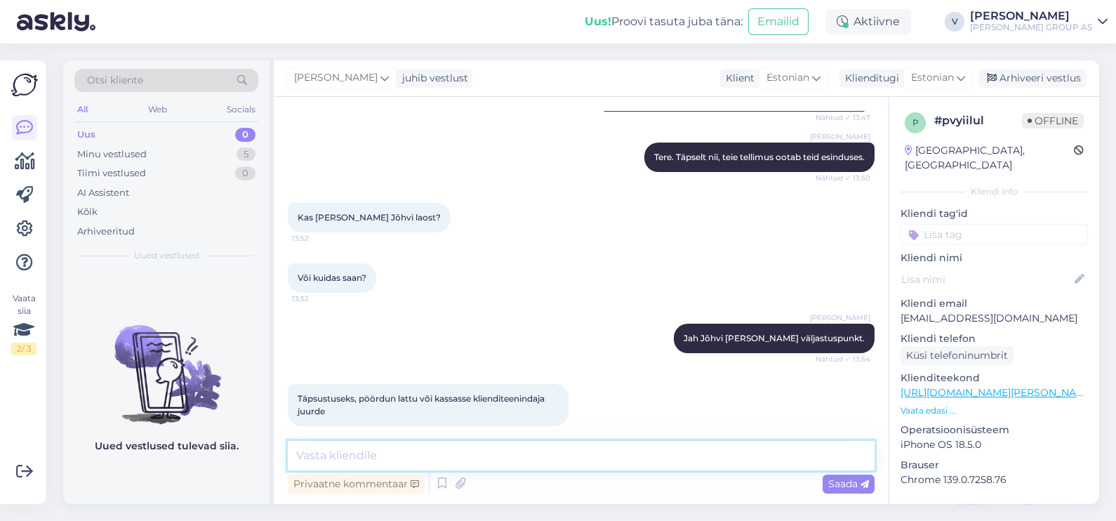
scroll to position [385, 0]
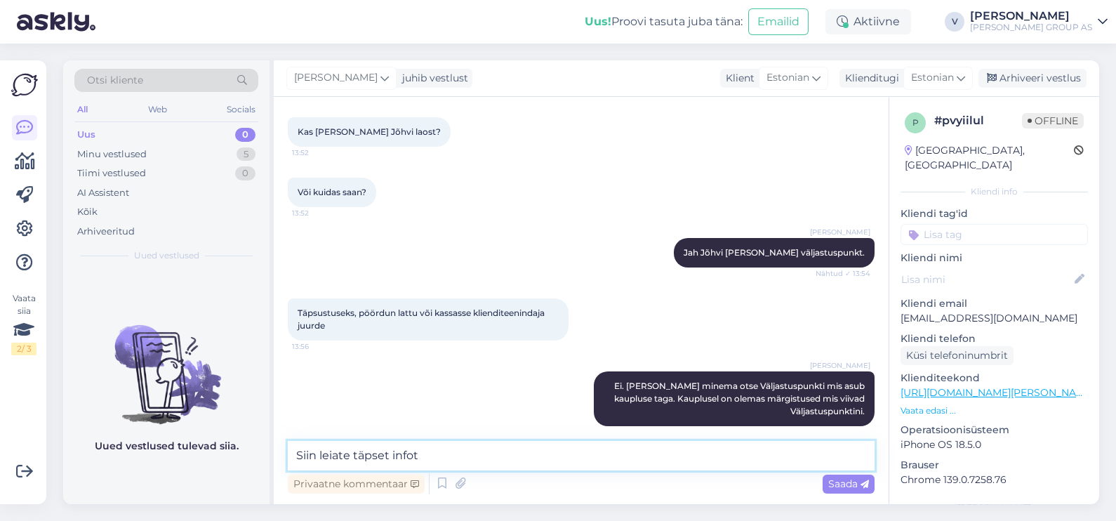
paste textarea "[URL][DOMAIN_NAME][PERSON_NAME][PERSON_NAME]"
type textarea "Siin leiate täpset infot [URL][DOMAIN_NAME][PERSON_NAME][PERSON_NAME]"
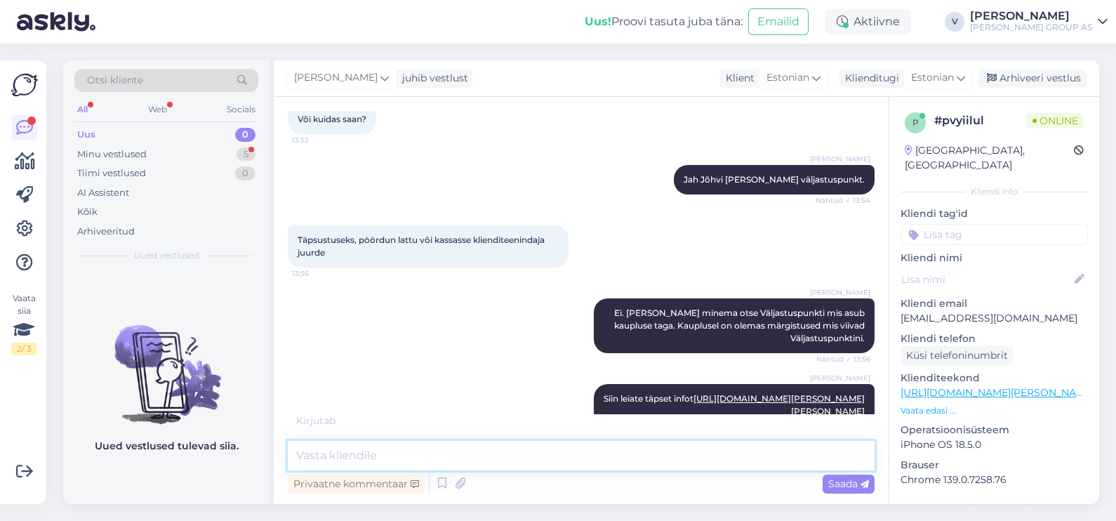
scroll to position [519, 0]
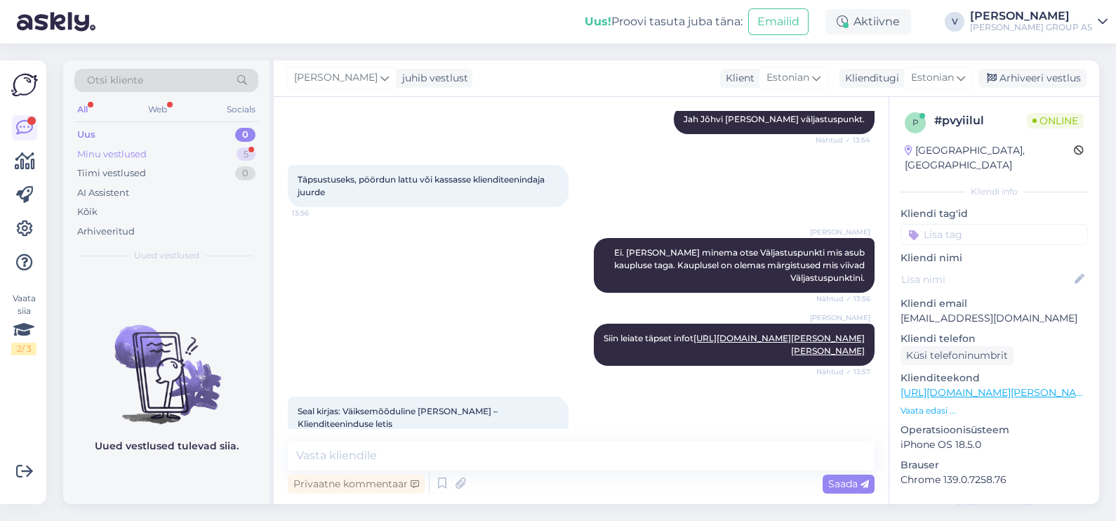
click at [120, 160] on div "Minu vestlused" at bounding box center [111, 154] width 69 height 14
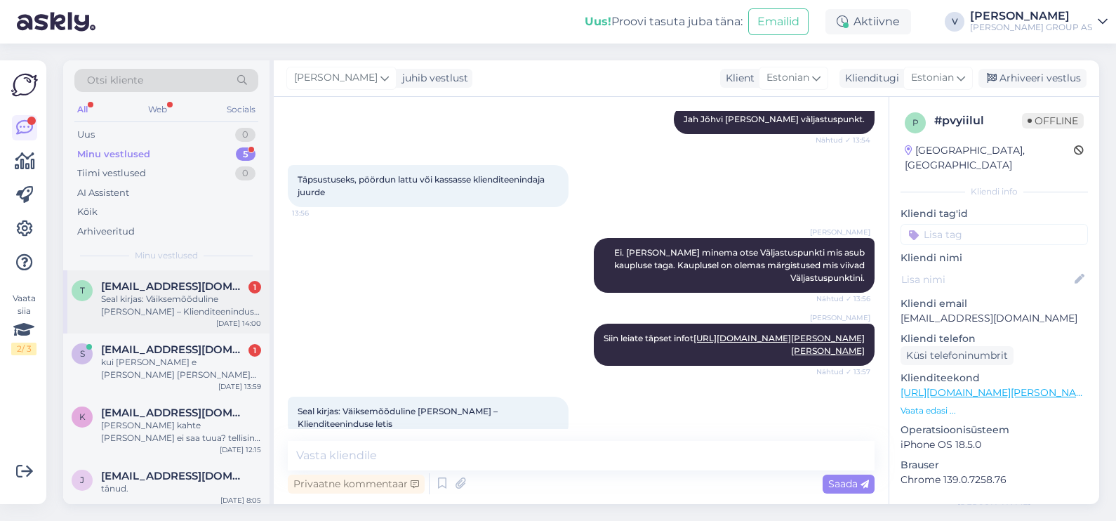
click at [166, 310] on div "Seal kirjas: Väiksemõõduline [PERSON_NAME] – Klienditeeninduse letis" at bounding box center [181, 305] width 160 height 25
click at [157, 355] on div "[EMAIL_ADDRESS][DOMAIN_NAME] 1 kui [PERSON_NAME] e [PERSON_NAME] [PERSON_NAME] …" at bounding box center [181, 362] width 160 height 38
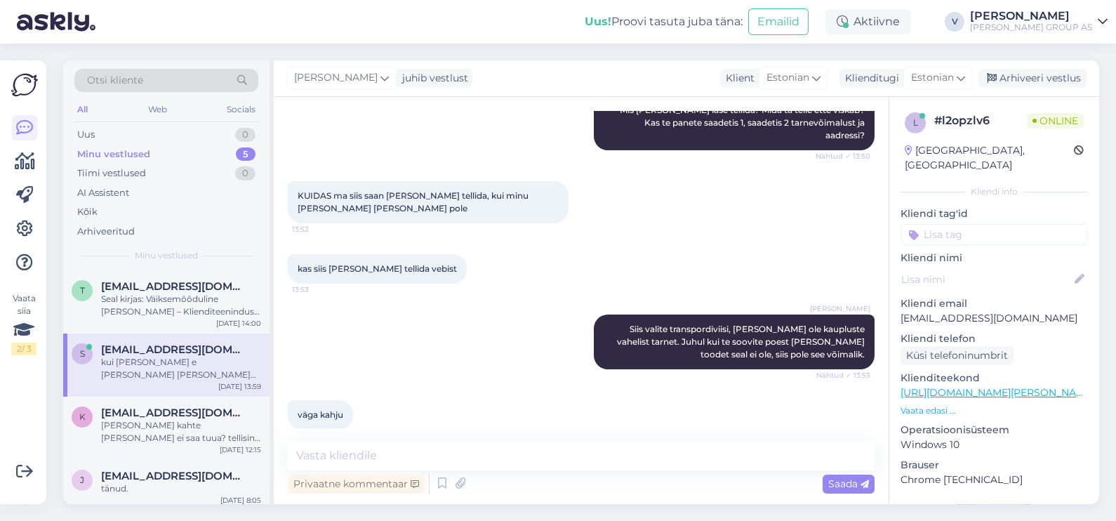
click at [587, 470] on div "Privaatne kommentaar Saada" at bounding box center [581, 483] width 587 height 27
click at [592, 480] on div "Privaatne kommentaar Saada" at bounding box center [581, 483] width 587 height 27
click at [562, 460] on textarea at bounding box center [581, 455] width 587 height 29
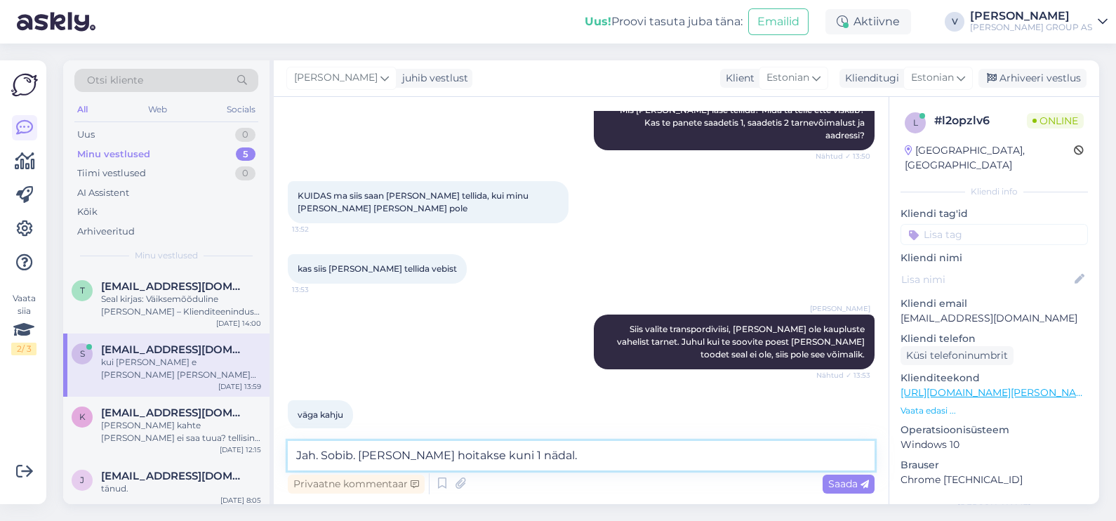
type textarea "Jah. Sobib. [PERSON_NAME] hoitakse kuni 1 nädal."
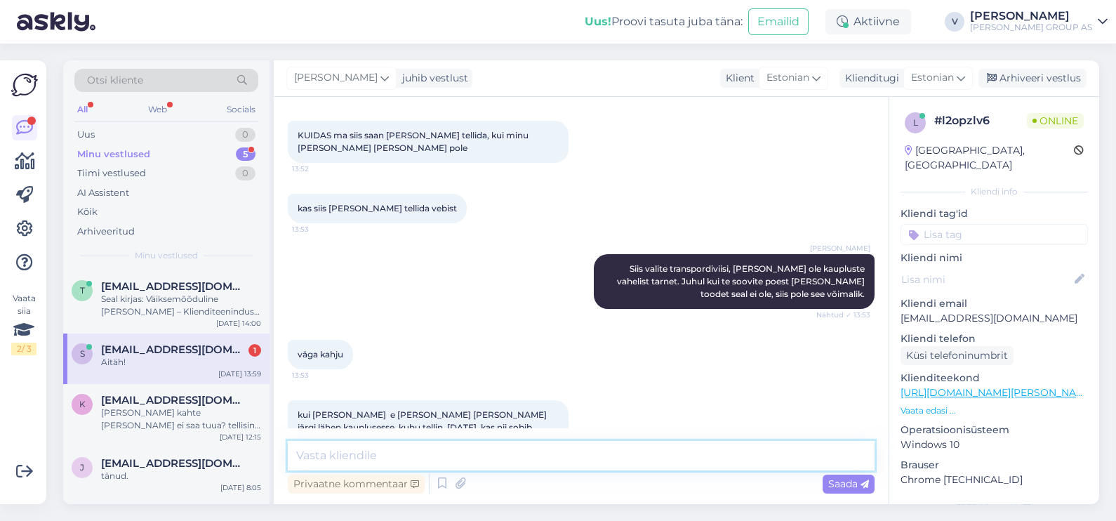
scroll to position [5393, 0]
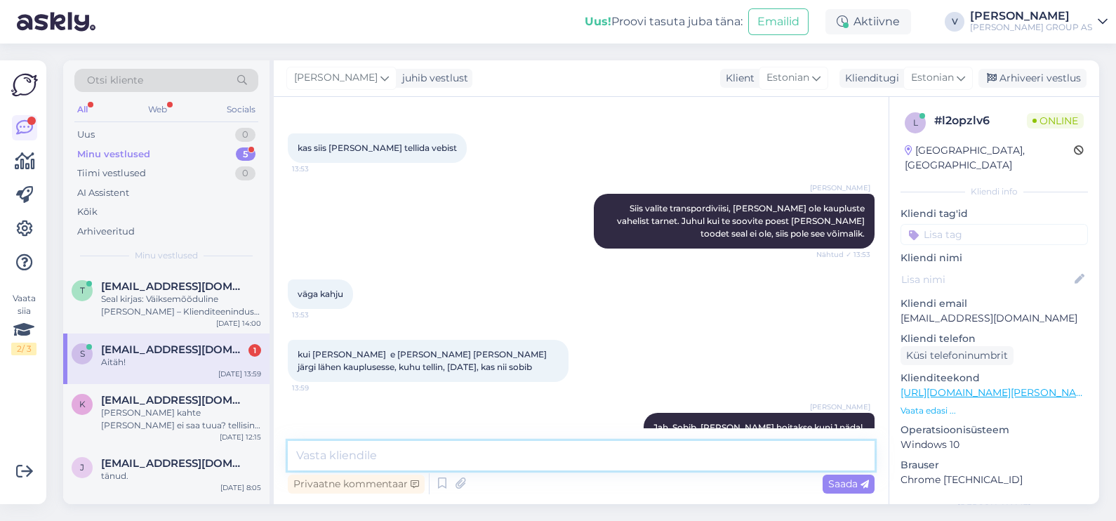
click at [516, 449] on textarea at bounding box center [581, 455] width 587 height 29
click at [190, 310] on div "Seal kirjas: Väiksemõõduline [PERSON_NAME] – Klienditeeninduse letis" at bounding box center [181, 305] width 160 height 25
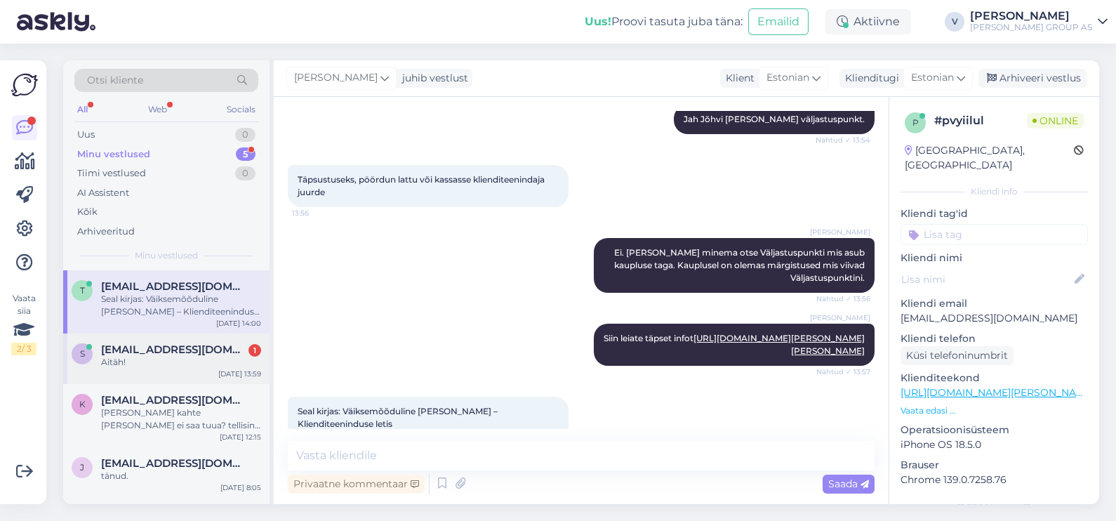
click at [198, 358] on div "Aitäh!" at bounding box center [181, 362] width 160 height 13
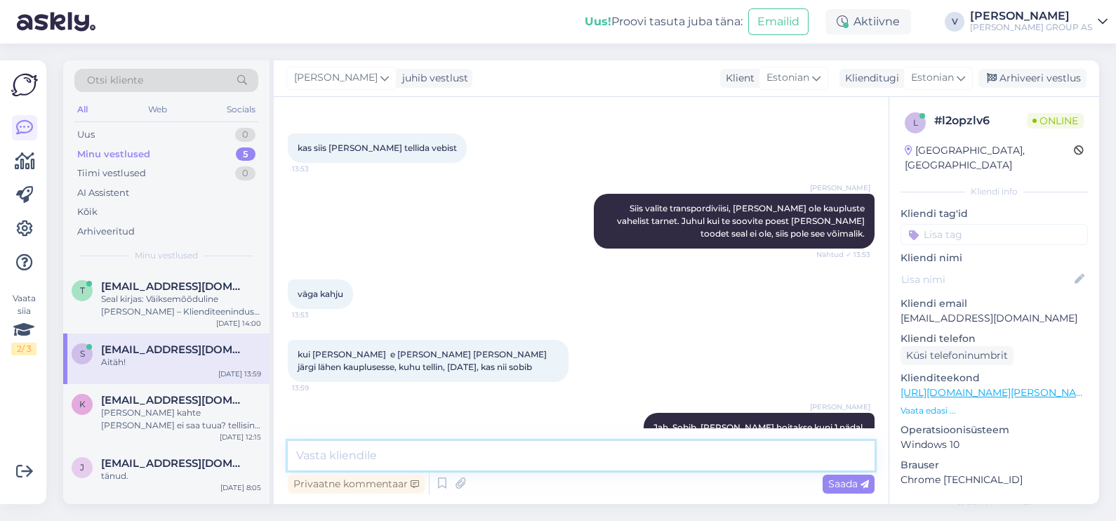
click at [400, 455] on textarea at bounding box center [581, 455] width 587 height 29
click at [183, 295] on div "Seal kirjas: Väiksemõõduline [PERSON_NAME] – Klienditeeninduse letis" at bounding box center [181, 305] width 160 height 25
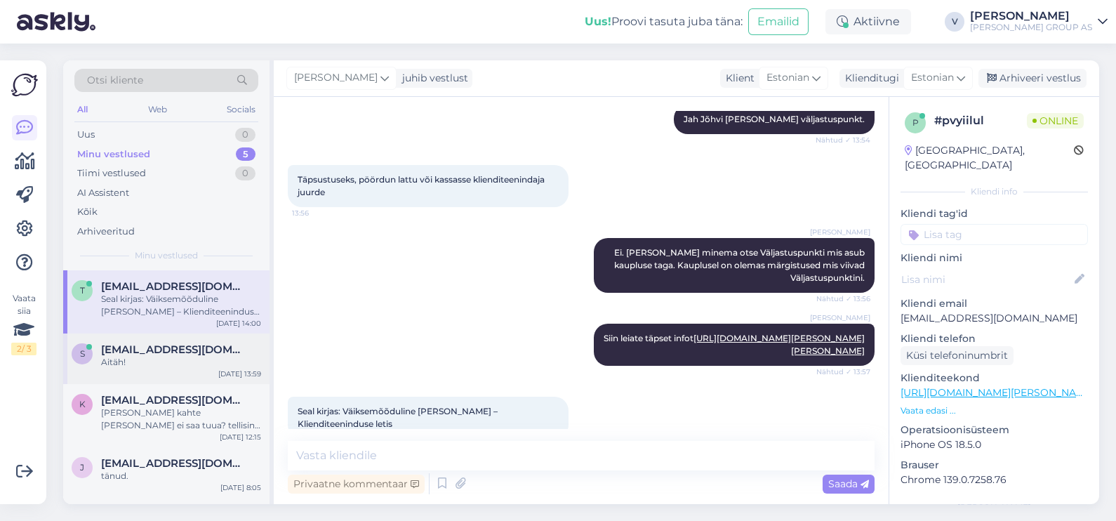
click at [203, 358] on div "Aitäh!" at bounding box center [181, 362] width 160 height 13
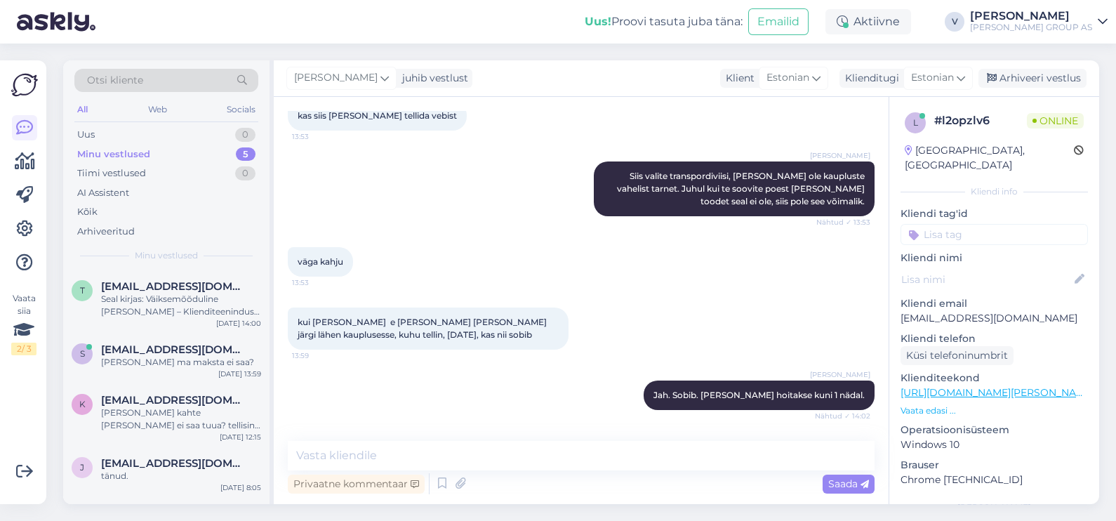
scroll to position [5453, 0]
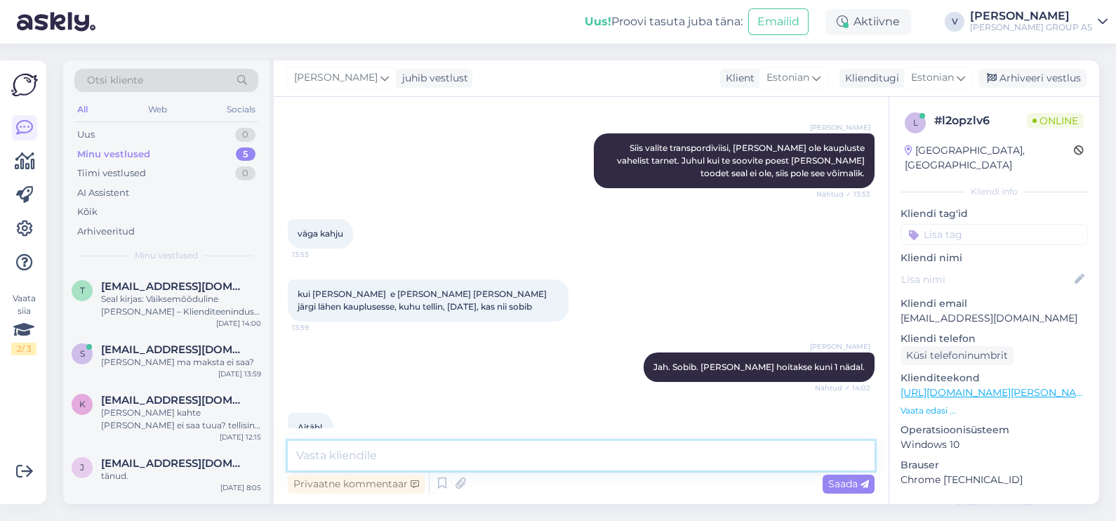
click at [369, 453] on textarea at bounding box center [581, 455] width 587 height 29
type textarea "[PERSON_NAME]"
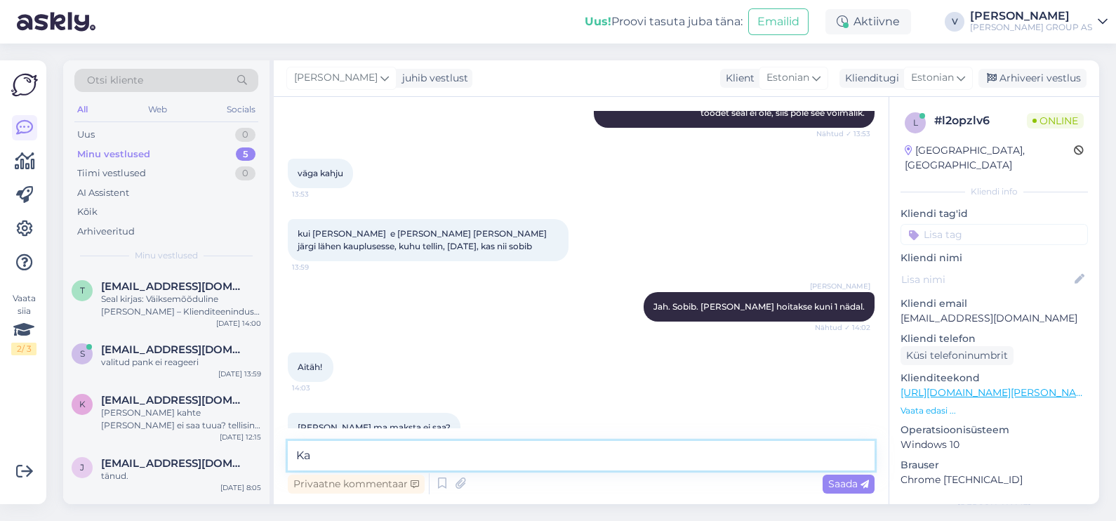
type textarea "K"
type textarea "Vajutades [PERSON_NAME] midagi ei toimu? Või mis [PERSON_NAME] all mõtlete?"
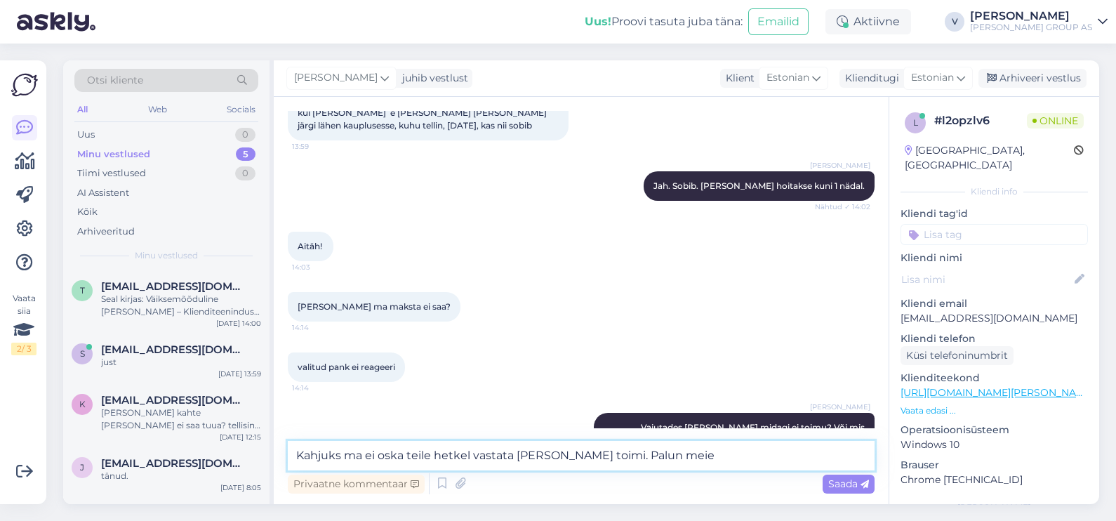
scroll to position [5695, 0]
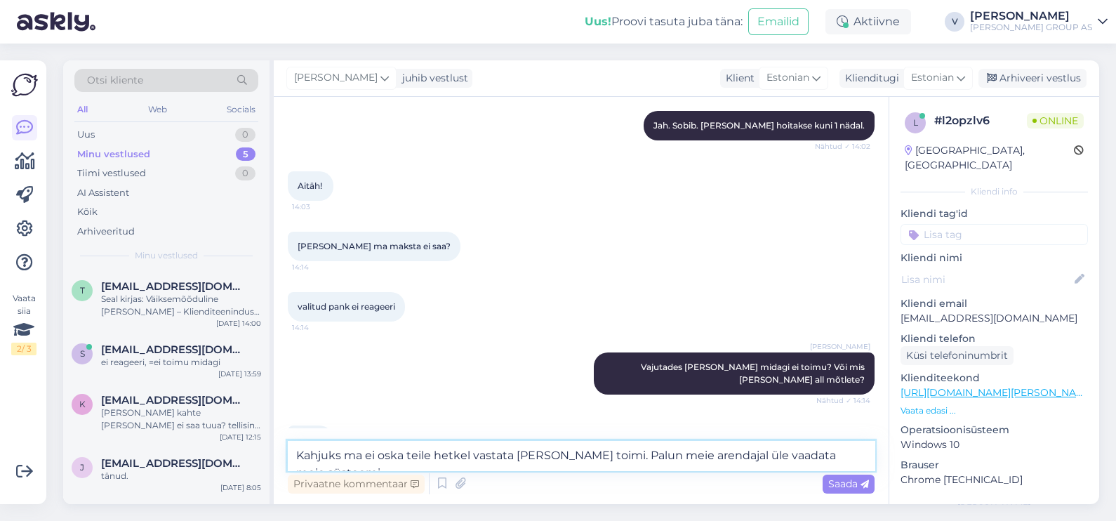
type textarea "Kahjuks ma ei oska teile hetkel vastata [PERSON_NAME] toimi. Palun meie arendaj…"
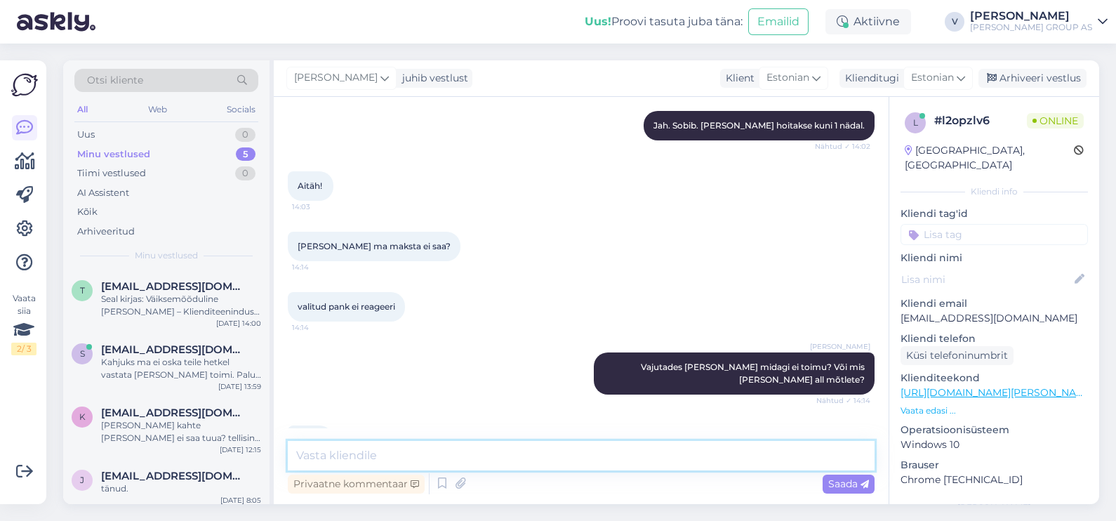
scroll to position [5768, 0]
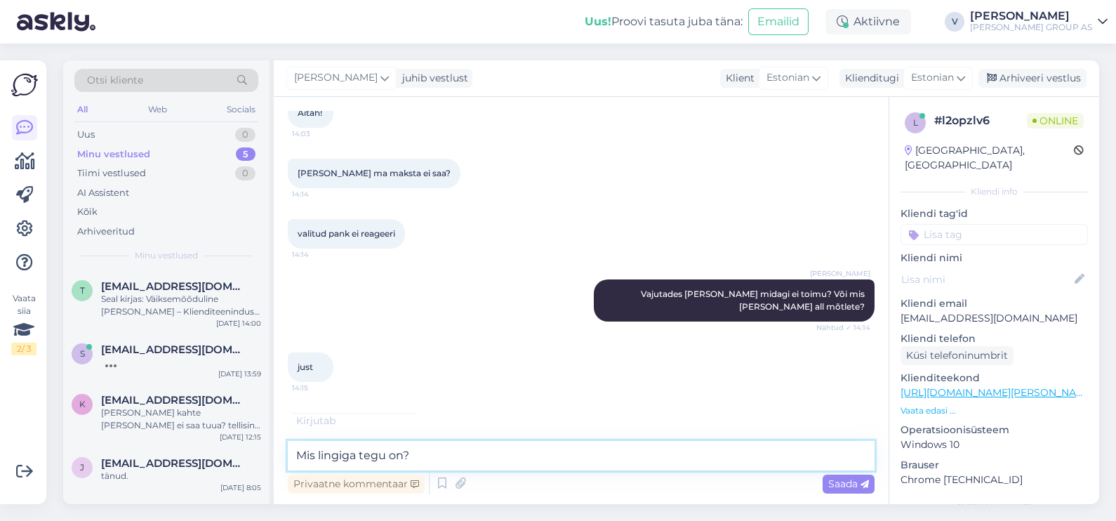
type textarea "Mis lingiga tegu on?"
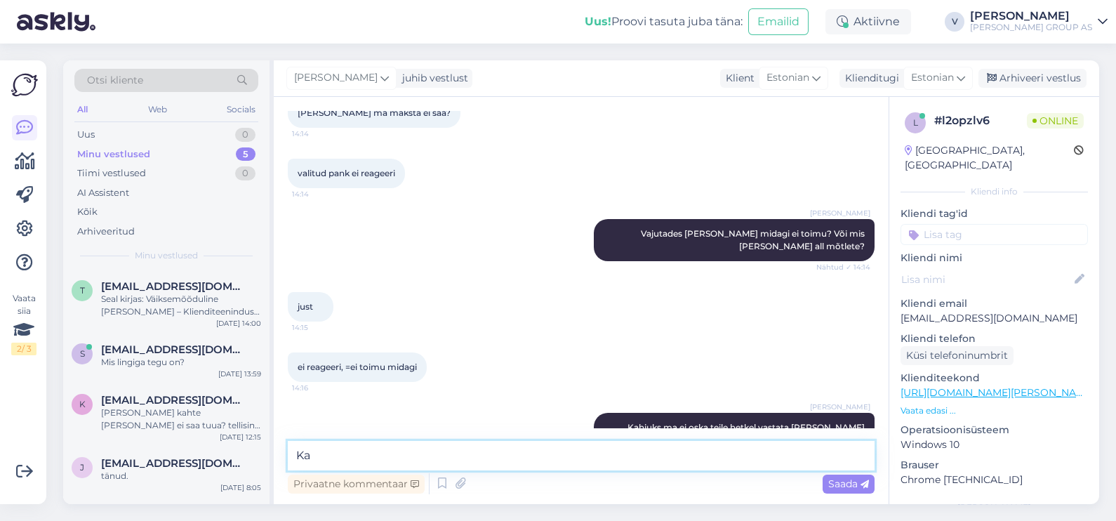
type textarea "K"
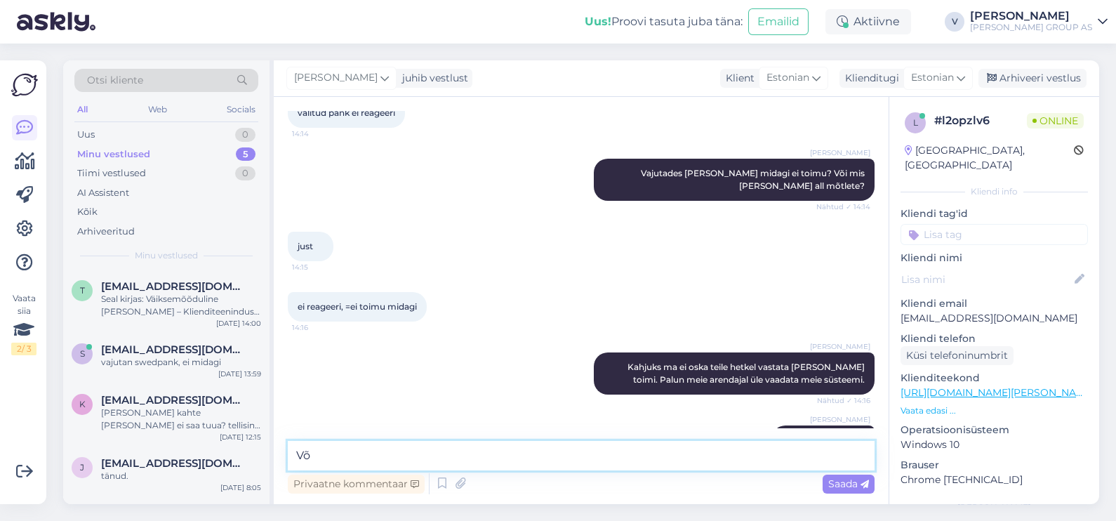
type textarea "V"
type textarea "Selge. Me vaatame üle."
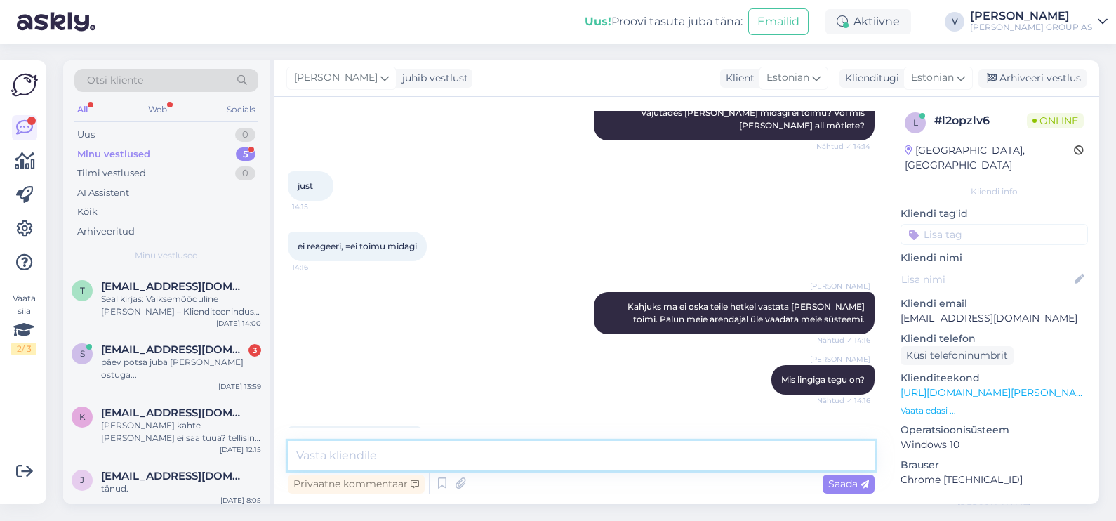
scroll to position [6130, 0]
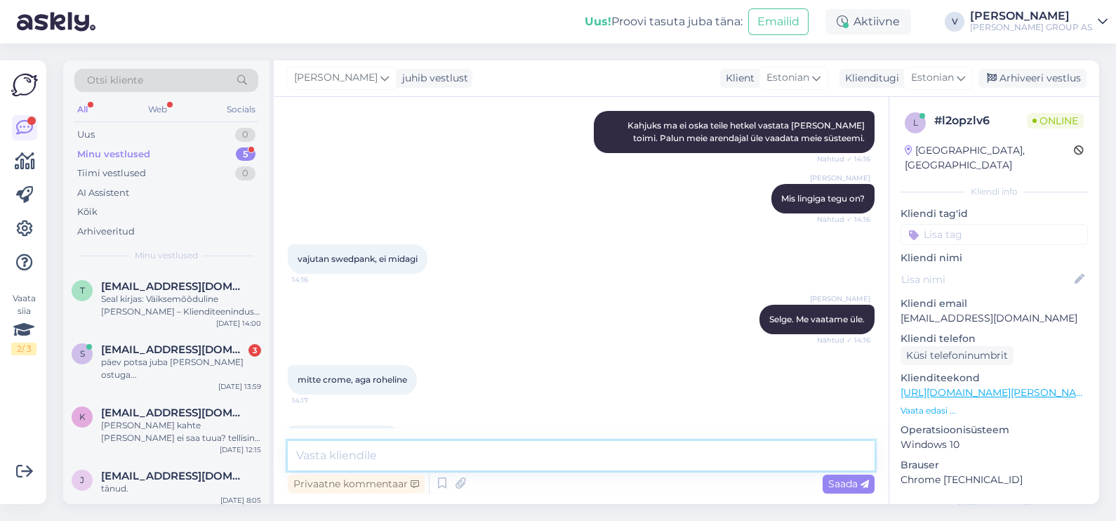
click at [450, 453] on textarea at bounding box center [581, 455] width 587 height 29
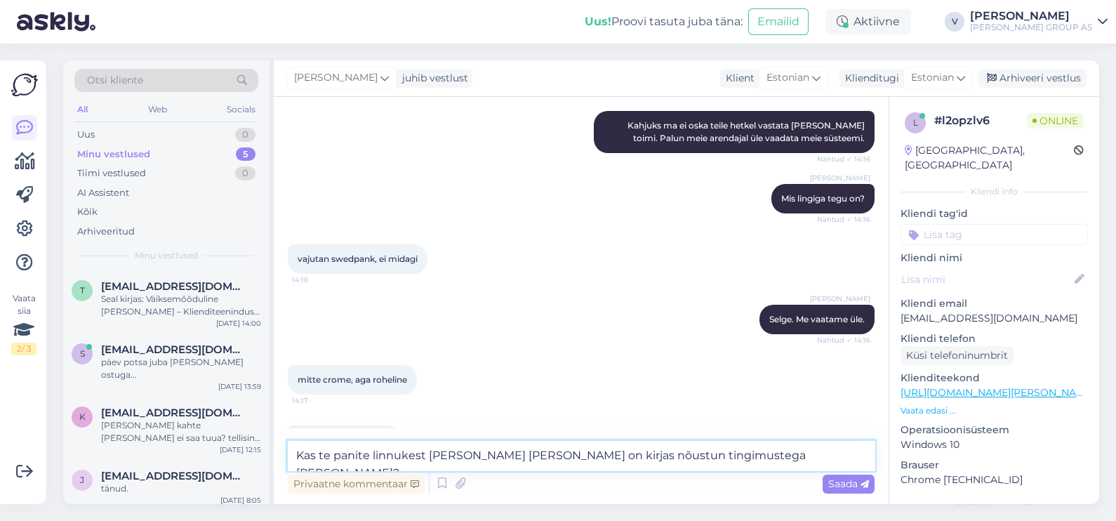
type textarea "Kas te panite linnukest [PERSON_NAME] [PERSON_NAME] on kirjas nõustun tingimust…"
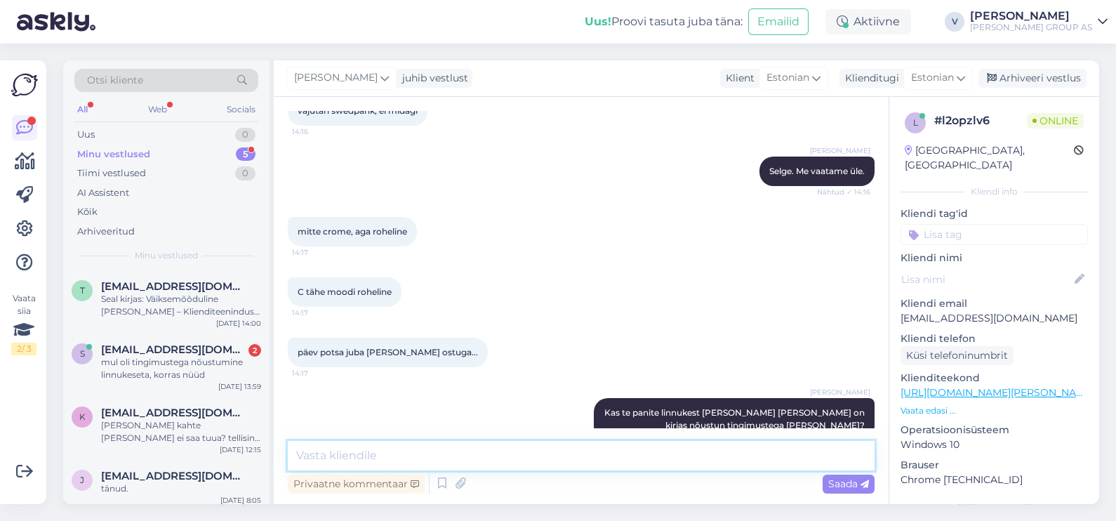
scroll to position [6324, 0]
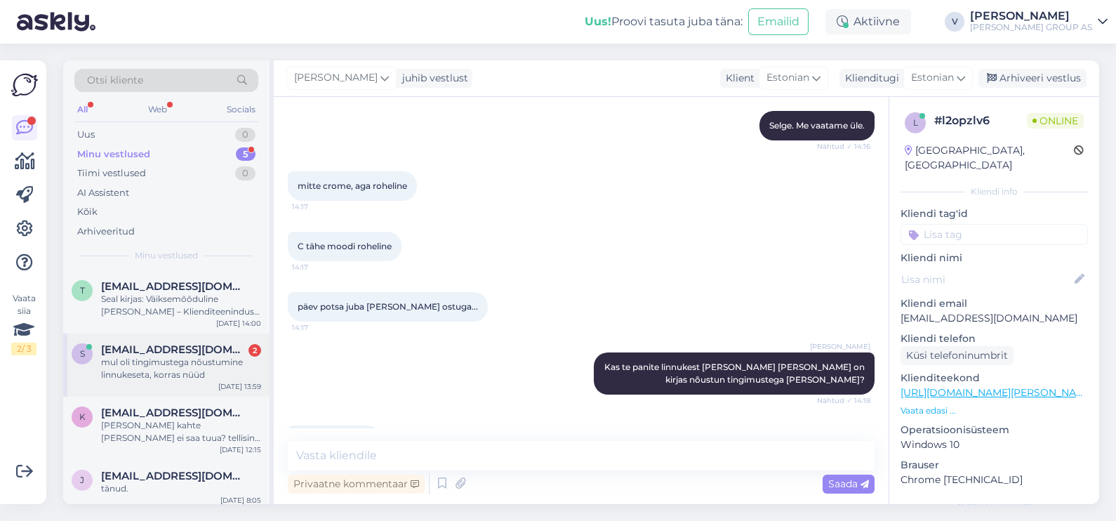
click at [149, 376] on div "mul oli tingimustega nõustumine linnukeseta, korras nüüd" at bounding box center [181, 368] width 160 height 25
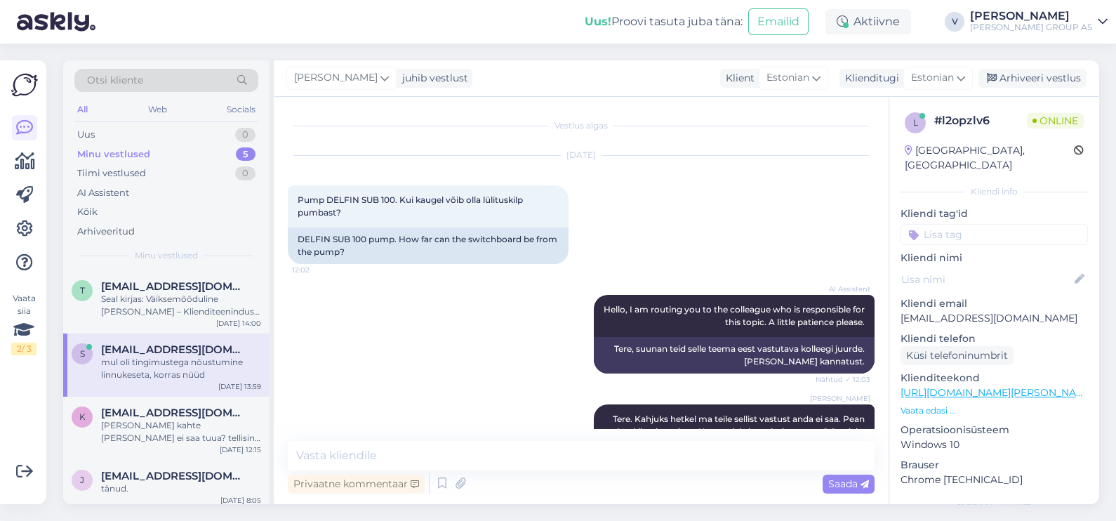
scroll to position [5517, 0]
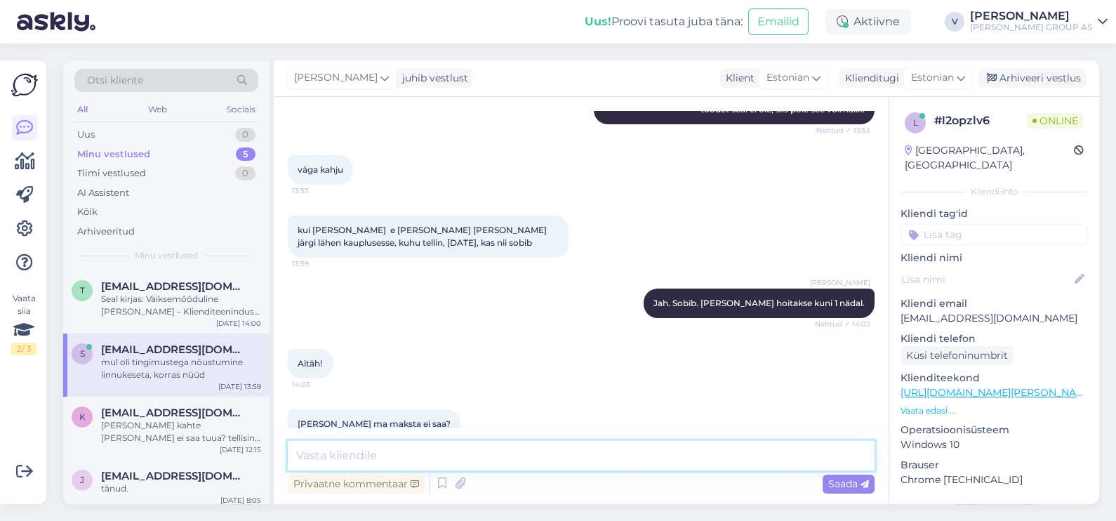
click at [360, 454] on textarea at bounding box center [581, 455] width 587 height 29
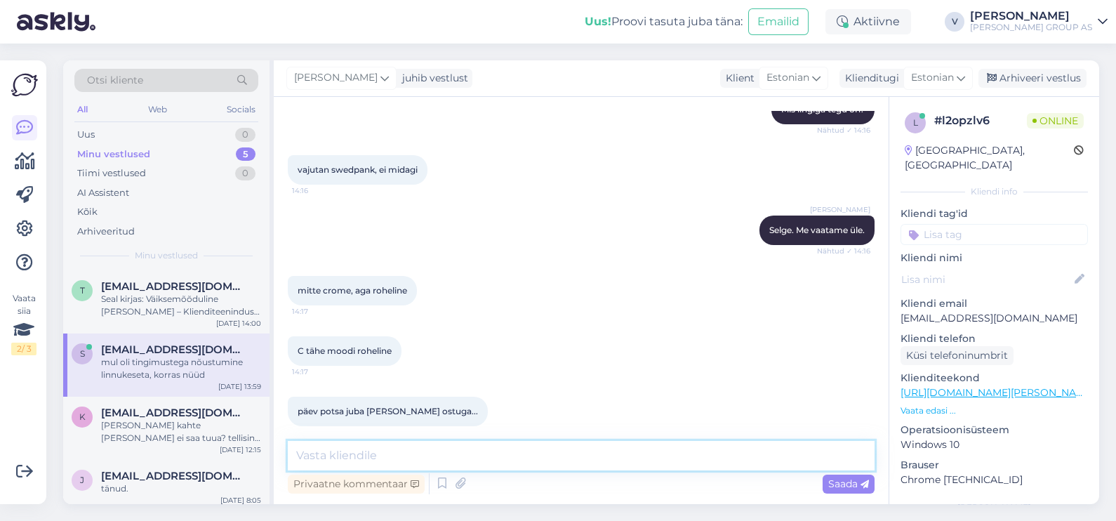
scroll to position [6324, 0]
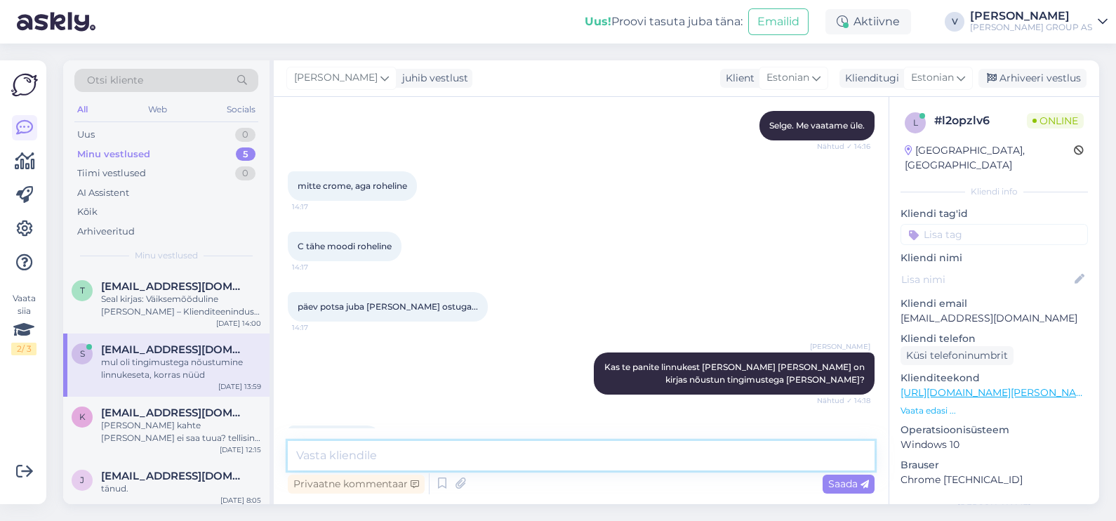
click at [407, 463] on textarea at bounding box center [581, 455] width 587 height 29
type textarea "Väga hea."
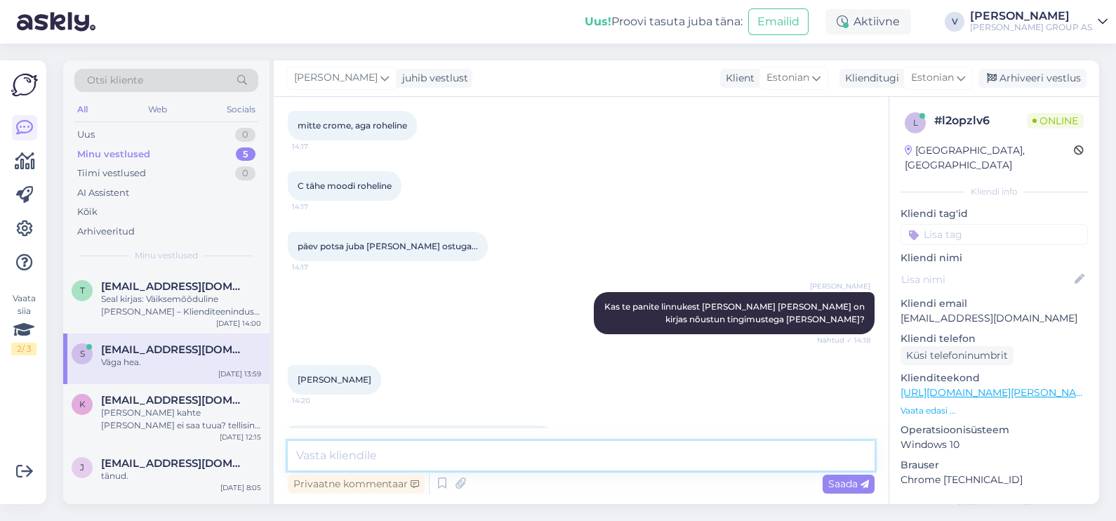
click at [409, 458] on textarea at bounding box center [581, 455] width 587 height 29
click at [123, 79] on span "Otsi kliente" at bounding box center [115, 80] width 56 height 15
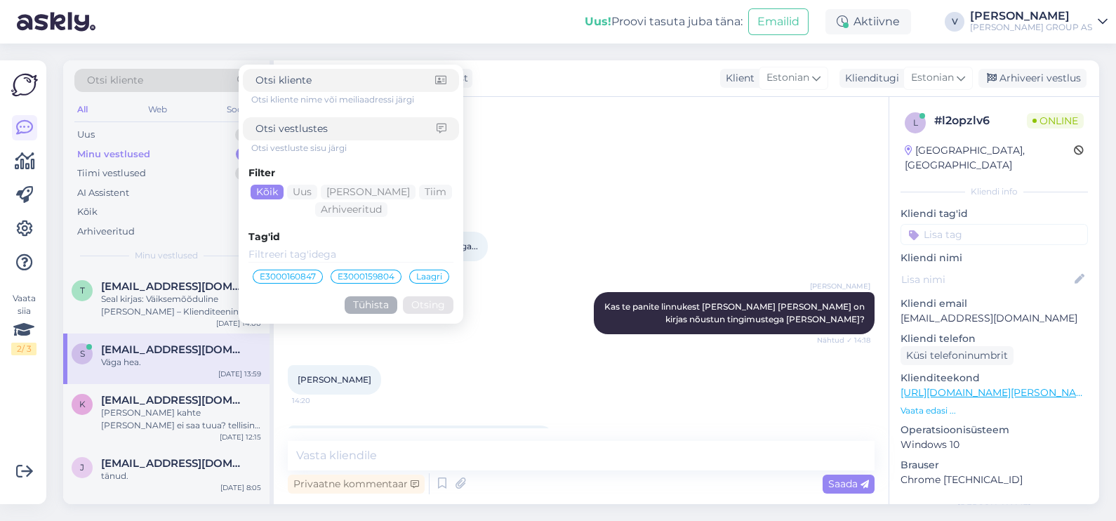
type input "0w4qnfou"
drag, startPoint x: 316, startPoint y: 84, endPoint x: 208, endPoint y: 79, distance: 107.5
click at [213, 79] on div "Otsi kliente 0w4qnfou Otsi kliente nime või meiliaadressi järgi Otsi vestluste …" at bounding box center [166, 85] width 184 height 32
click at [293, 126] on input at bounding box center [346, 128] width 181 height 15
paste input "0w4qnfou"
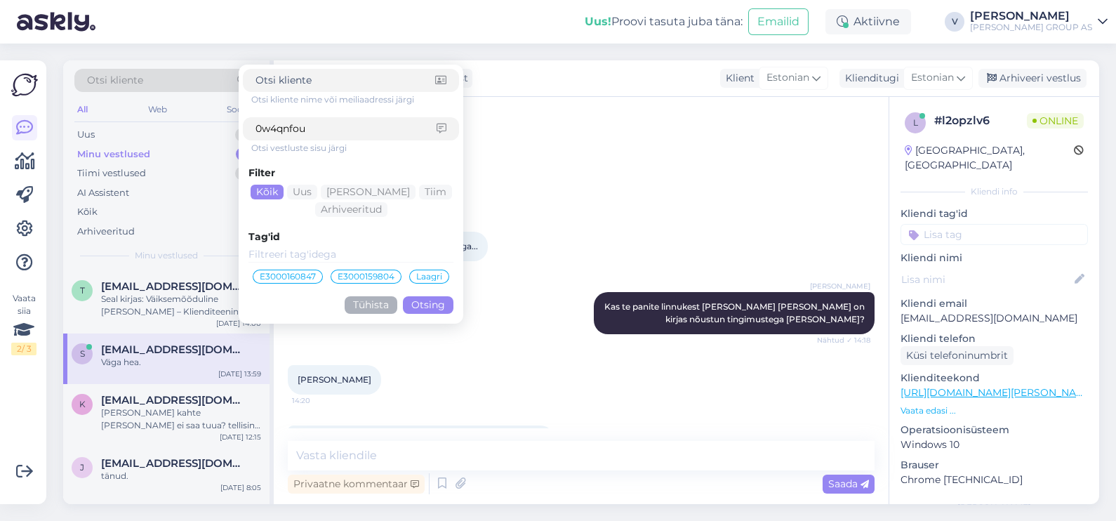
type input "0w4qnfou"
click at [430, 305] on button "Otsing" at bounding box center [428, 305] width 51 height 18
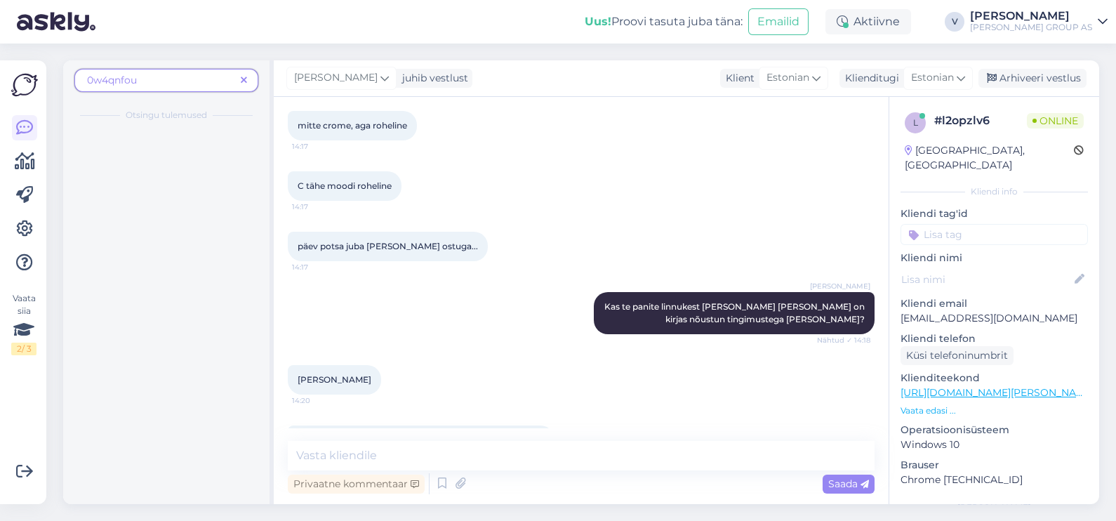
click at [239, 78] on span at bounding box center [244, 80] width 18 height 15
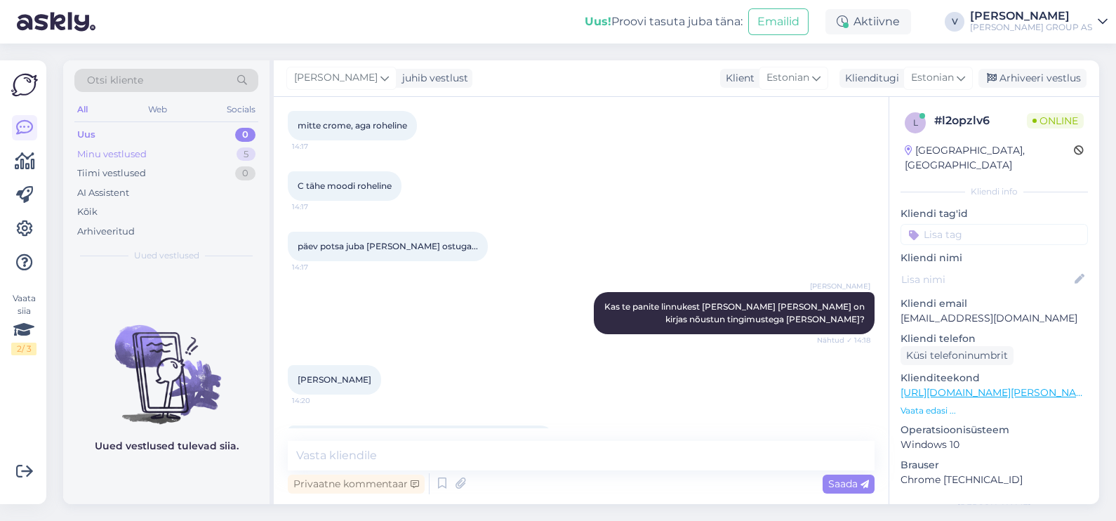
click at [184, 151] on div "Minu vestlused 5" at bounding box center [166, 155] width 184 height 20
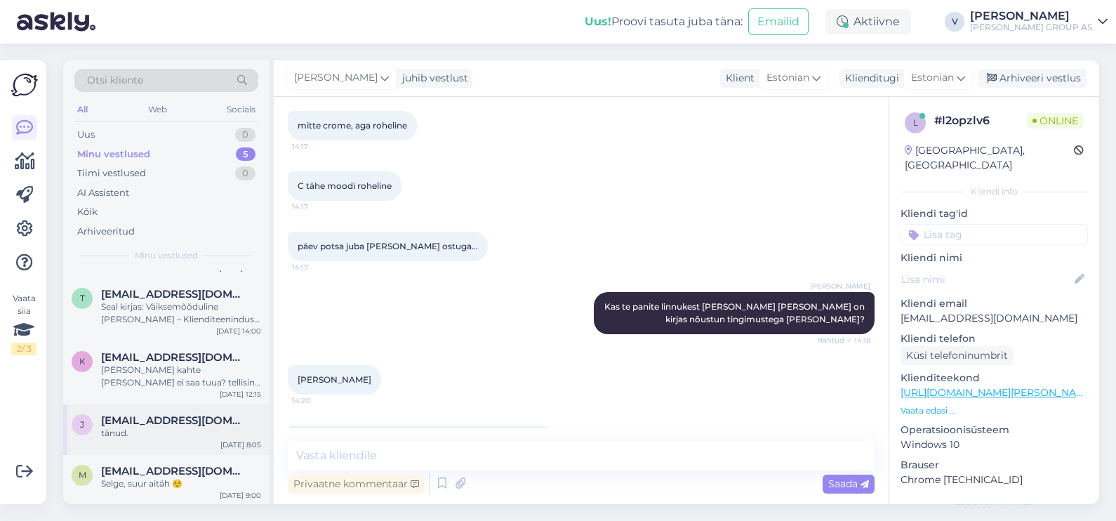
scroll to position [0, 0]
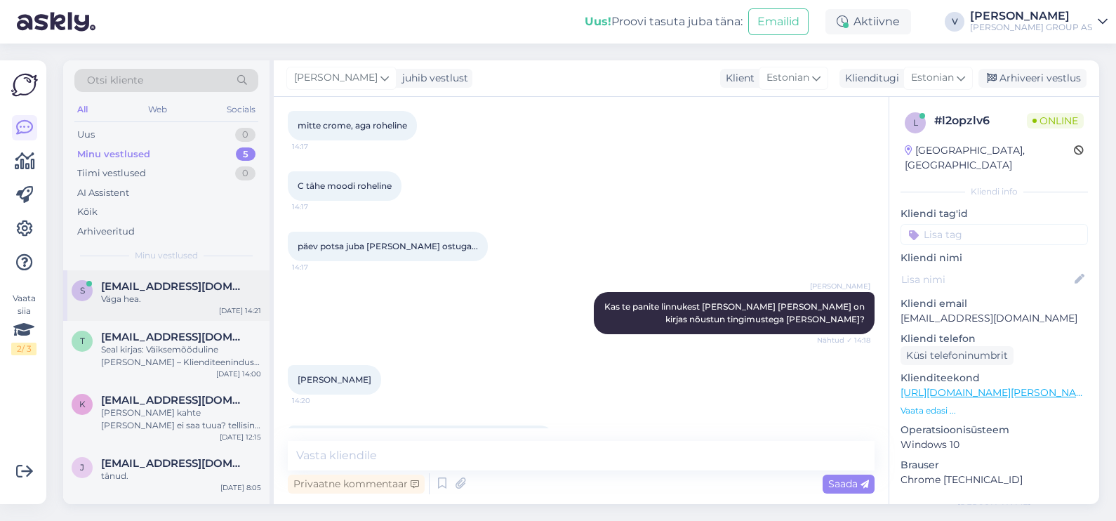
click at [179, 282] on span "[EMAIL_ADDRESS][DOMAIN_NAME]" at bounding box center [174, 286] width 146 height 13
click at [159, 128] on div "Uus 0" at bounding box center [166, 135] width 184 height 20
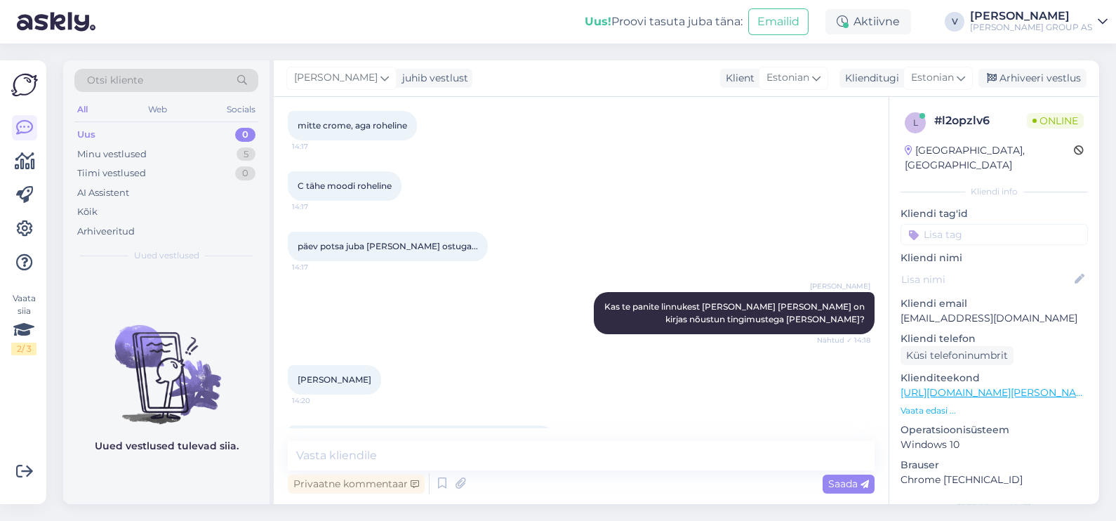
click at [145, 65] on div "Otsi kliente All Web Socials Uus 0 Minu vestlused 5 Tiimi vestlused 0 AI Assist…" at bounding box center [166, 165] width 206 height 210
click at [152, 81] on div "Otsi kliente" at bounding box center [166, 80] width 184 height 23
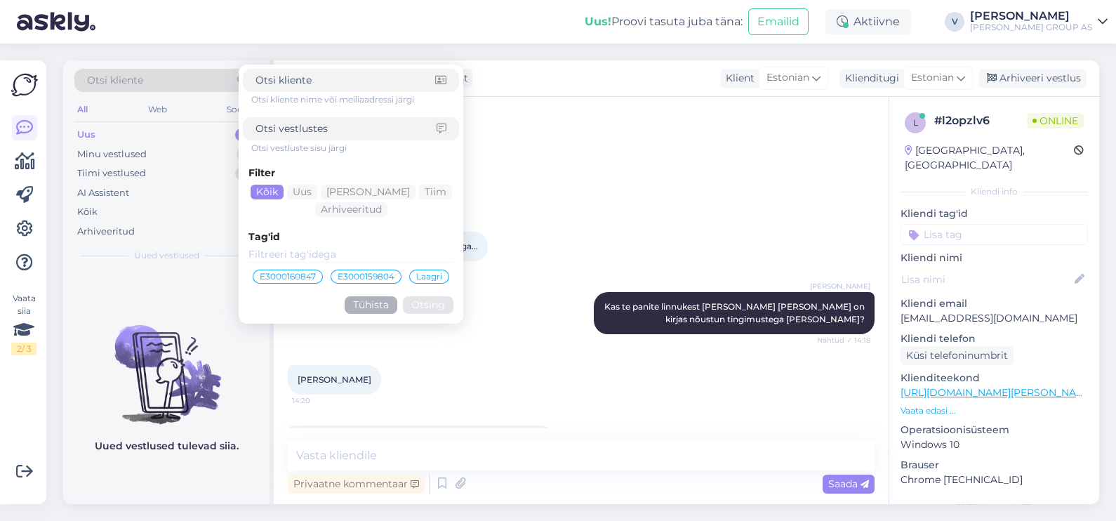
type input "#0w4qnfou"
click button "Otsing" at bounding box center [428, 305] width 51 height 18
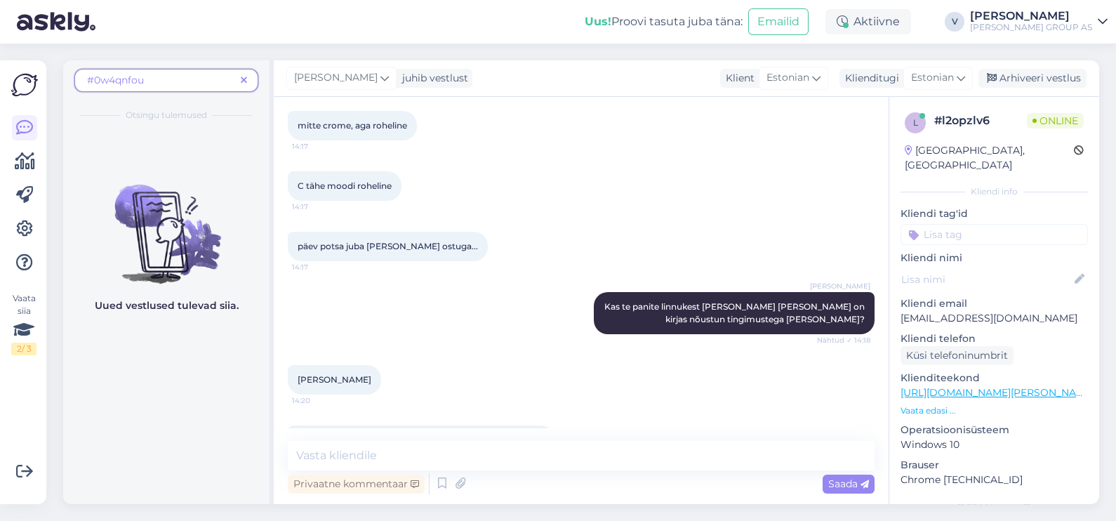
drag, startPoint x: 185, startPoint y: 80, endPoint x: 197, endPoint y: 79, distance: 12.0
click at [185, 79] on span "#0w4qnfou" at bounding box center [161, 80] width 148 height 15
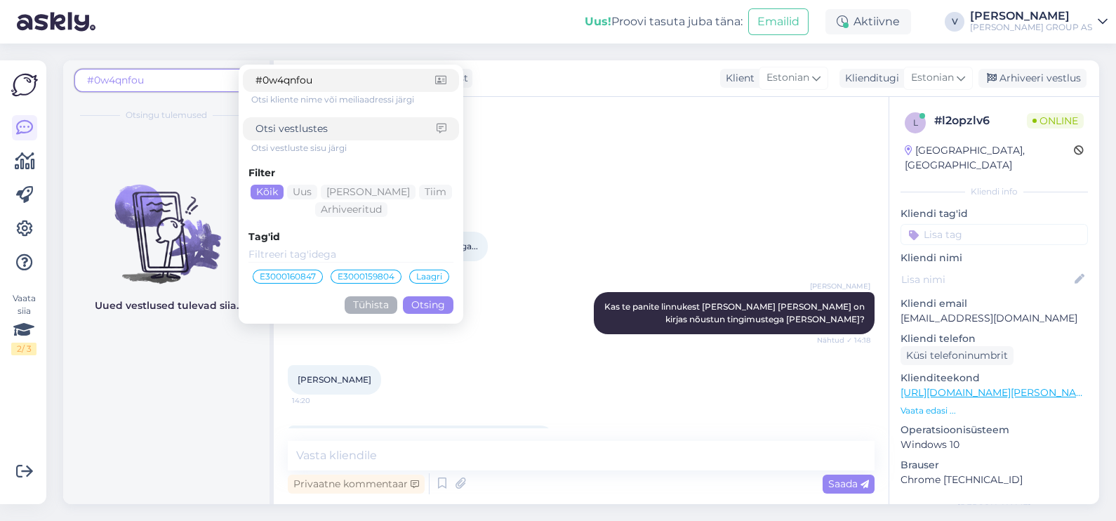
click at [330, 131] on input at bounding box center [346, 128] width 181 height 15
paste input "#0w4qnfou"
type input "#0w4qnfou"
click at [361, 79] on input "#0w4qnfou" at bounding box center [346, 80] width 180 height 15
drag, startPoint x: 362, startPoint y: 79, endPoint x: 194, endPoint y: 66, distance: 167.6
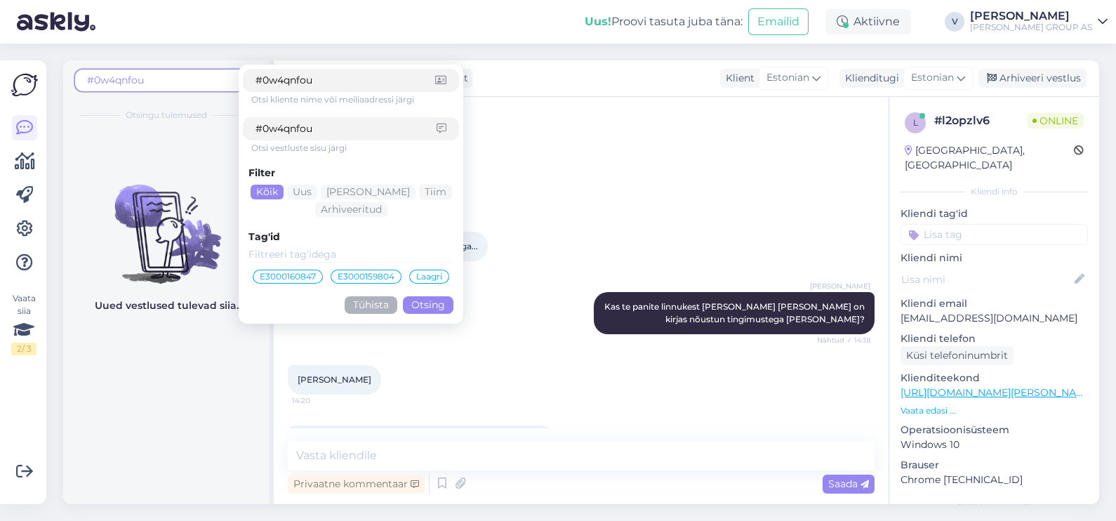
click at [197, 67] on div "#0w4qnfou #0w4qnfou Otsi kliente nime või meiliaadressi järgi #0w4qnfou Otsi ve…" at bounding box center [166, 94] width 206 height 69
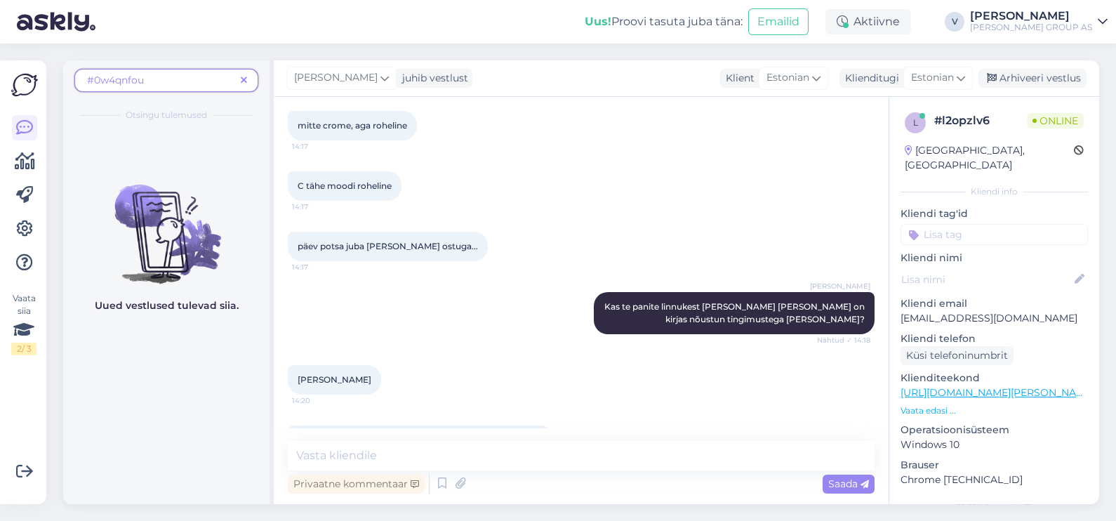
click at [209, 78] on span "#0w4qnfou" at bounding box center [161, 80] width 148 height 15
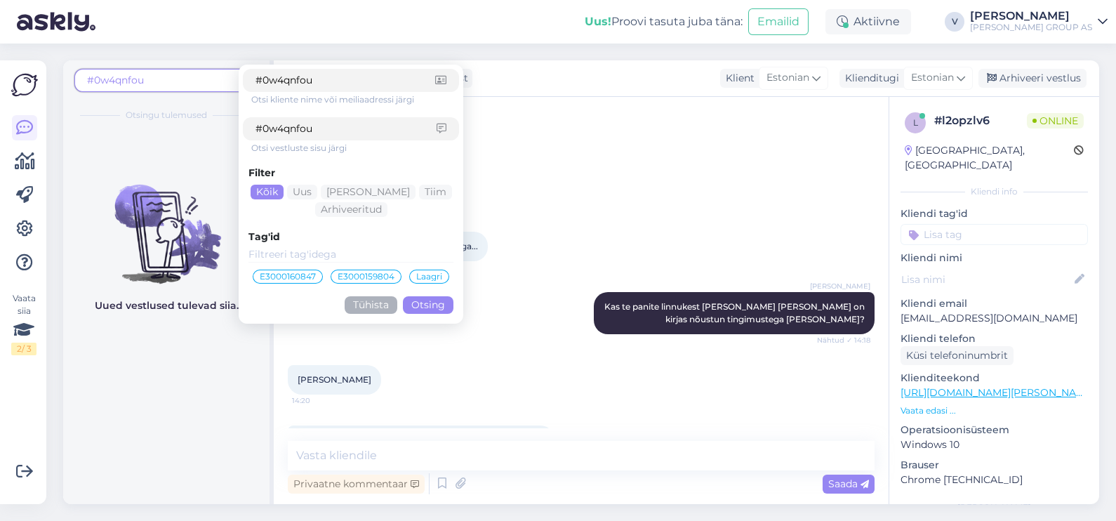
drag, startPoint x: 324, startPoint y: 81, endPoint x: 199, endPoint y: 77, distance: 125.0
click at [199, 77] on div "#0w4qnfou #0w4qnfou Otsi kliente nime või meiliaadressi järgi #0w4qnfou Otsi ve…" at bounding box center [166, 85] width 184 height 32
click button "Otsing" at bounding box center [428, 305] width 51 height 18
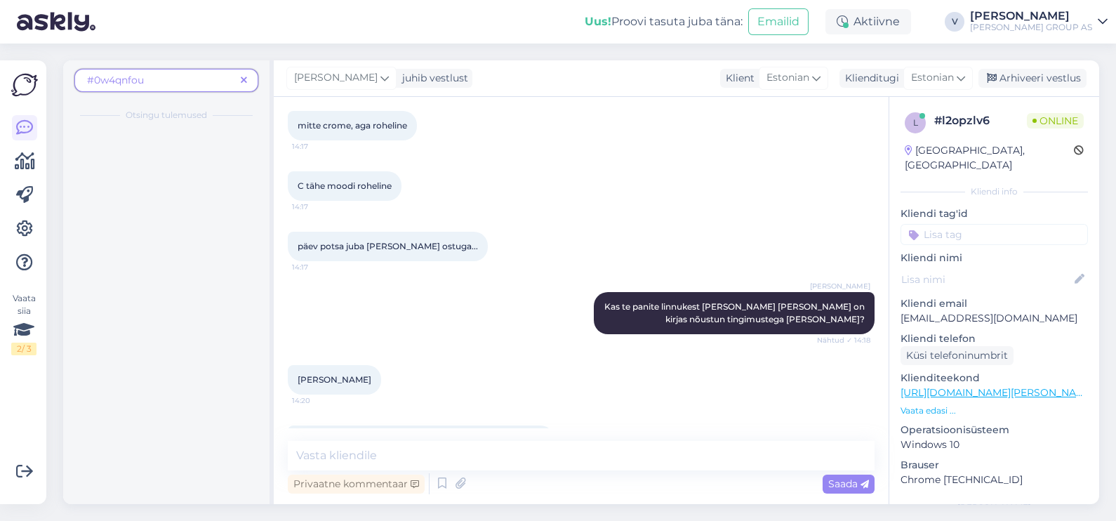
click at [215, 83] on span "#0w4qnfou" at bounding box center [161, 80] width 148 height 15
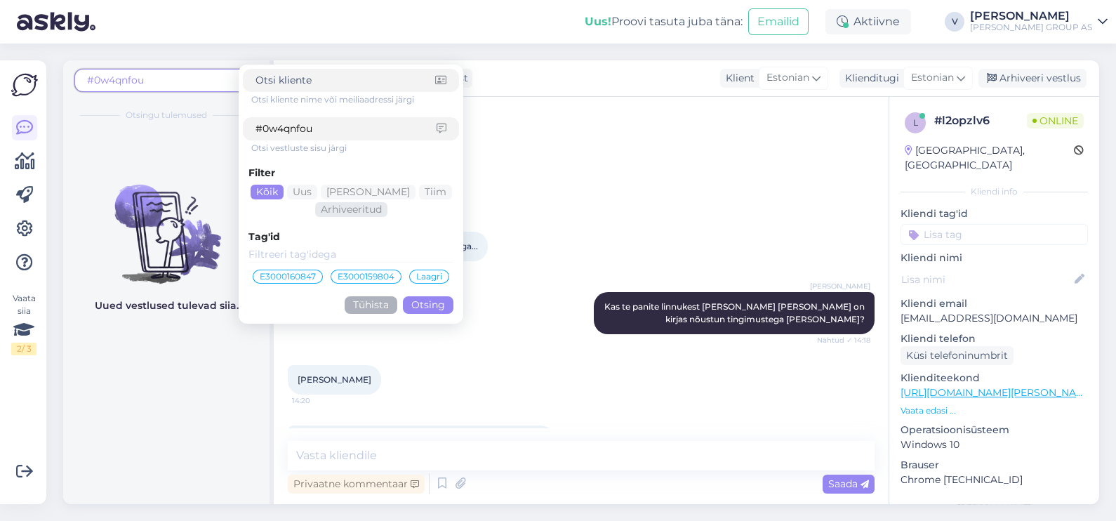
click at [345, 211] on div "Arhiveeritud" at bounding box center [351, 209] width 72 height 15
click at [270, 197] on div "Kõik" at bounding box center [267, 192] width 33 height 15
click at [324, 129] on input "#0w4qnfou" at bounding box center [346, 128] width 181 height 15
drag, startPoint x: 324, startPoint y: 129, endPoint x: 216, endPoint y: 126, distance: 108.2
click at [216, 126] on div "#0w4qnfou Otsi kliente nime või meiliaadressi järgi #0w4qnfou Otsi vestluste si…" at bounding box center [166, 94] width 206 height 69
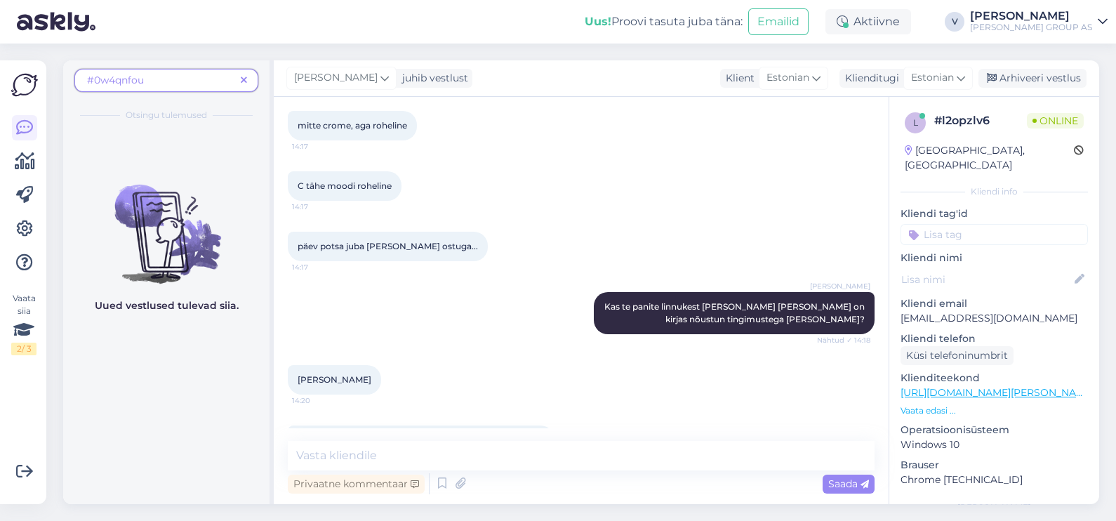
click at [189, 77] on span "#0w4qnfou" at bounding box center [161, 80] width 148 height 15
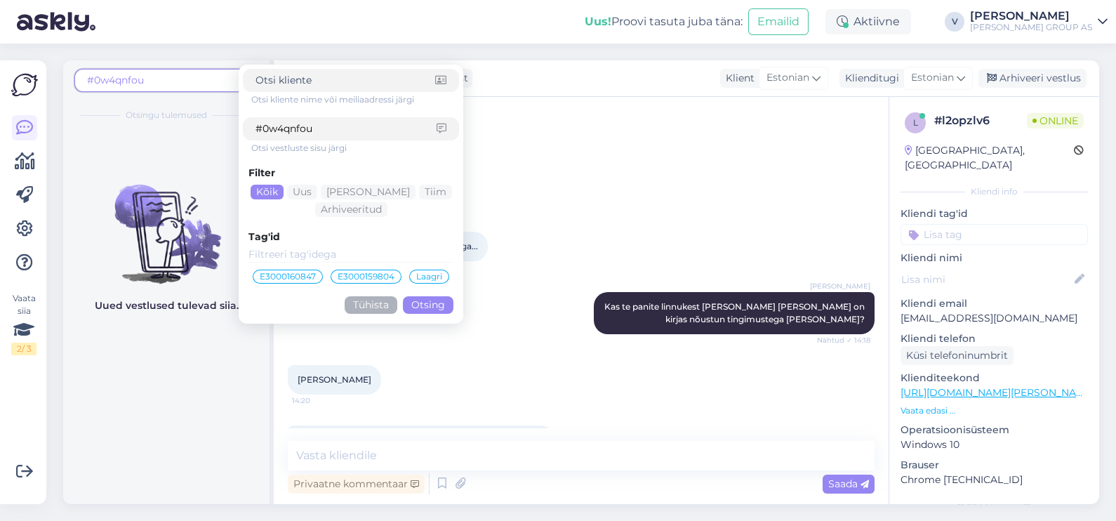
drag, startPoint x: 337, startPoint y: 127, endPoint x: 137, endPoint y: 123, distance: 200.1
click at [138, 123] on div "#0w4qnfou Otsi kliente nime või meiliaadressi järgi #0w4qnfou Otsi vestluste si…" at bounding box center [166, 94] width 206 height 69
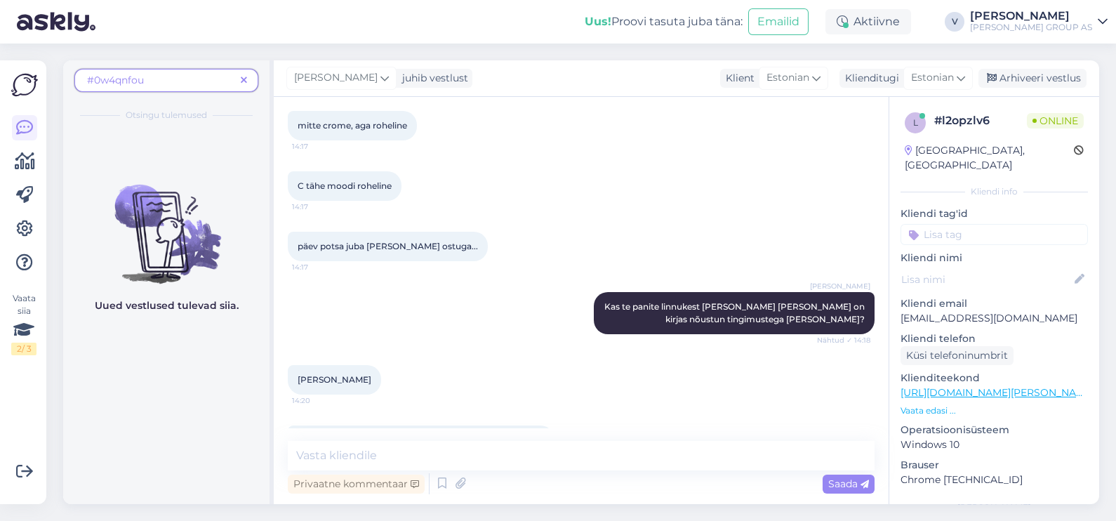
click at [209, 76] on span "#0w4qnfou" at bounding box center [161, 80] width 148 height 15
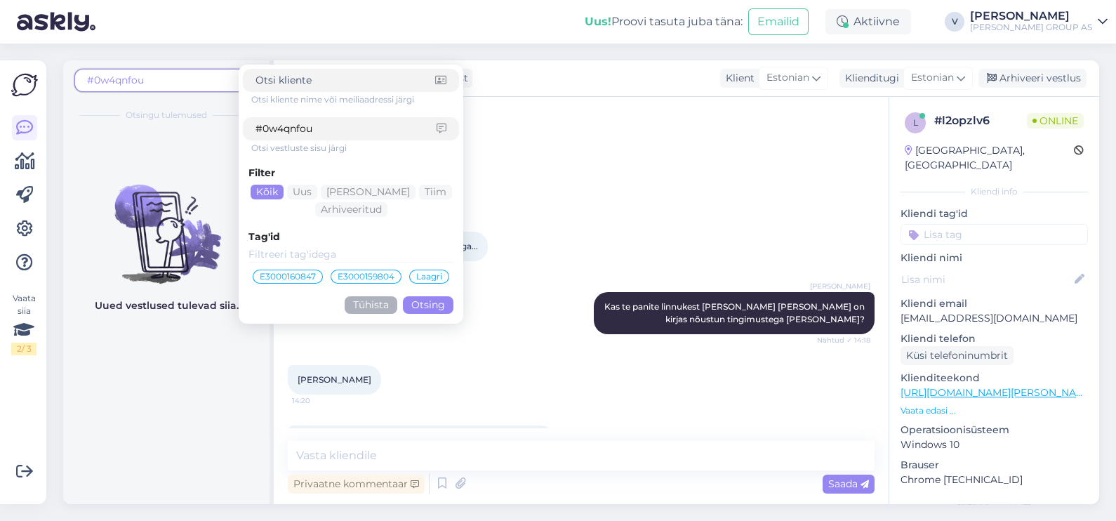
drag, startPoint x: 338, startPoint y: 134, endPoint x: 213, endPoint y: 121, distance: 126.3
click at [213, 121] on div "#0w4qnfou Otsi kliente nime või meiliaadressi järgi #0w4qnfou Otsi vestluste si…" at bounding box center [166, 94] width 206 height 69
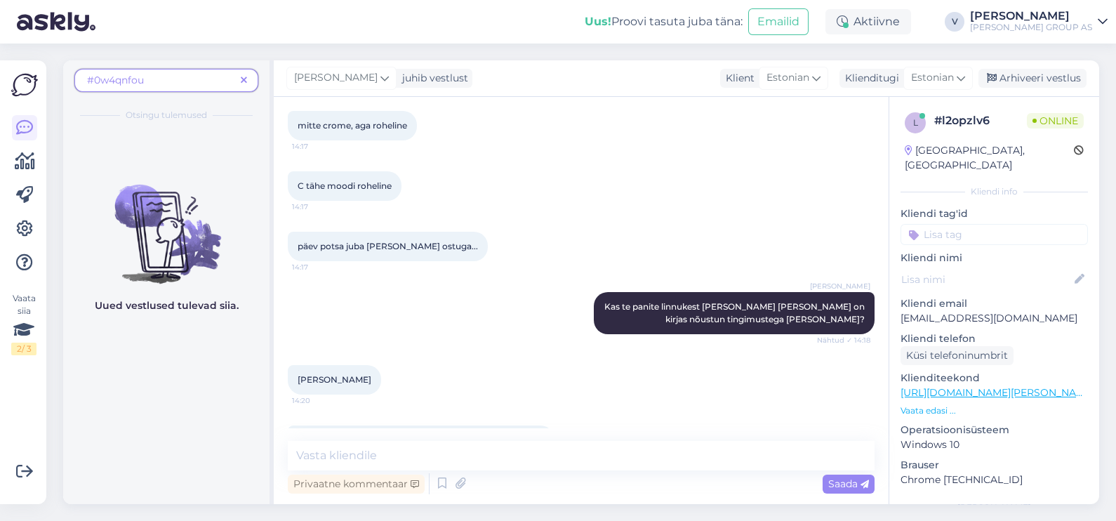
click at [194, 83] on span "#0w4qnfou" at bounding box center [161, 80] width 148 height 15
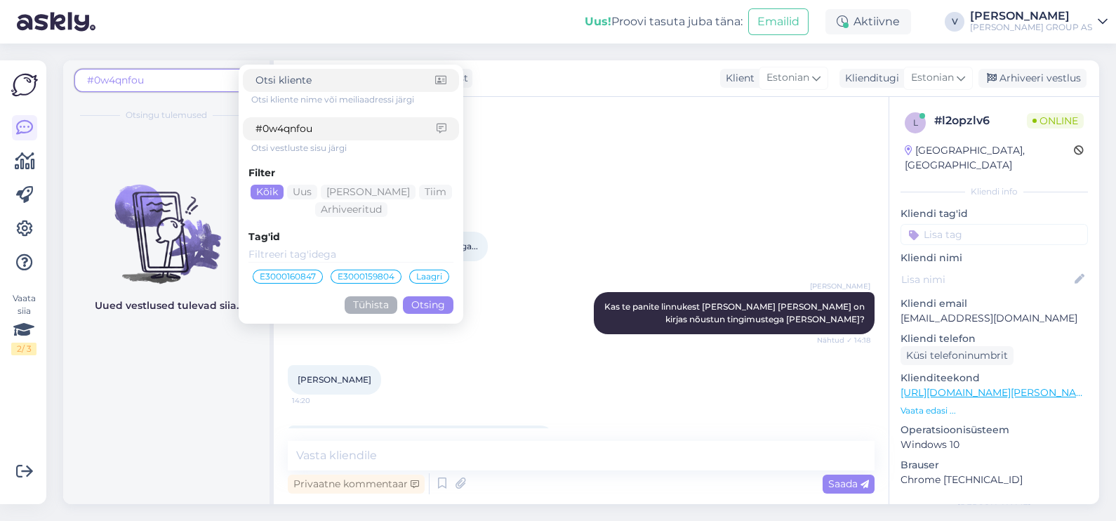
click at [347, 135] on input "#0w4qnfou" at bounding box center [346, 128] width 181 height 15
type input "#"
click at [329, 254] on input at bounding box center [351, 254] width 205 height 15
paste input "0w4qnfou"
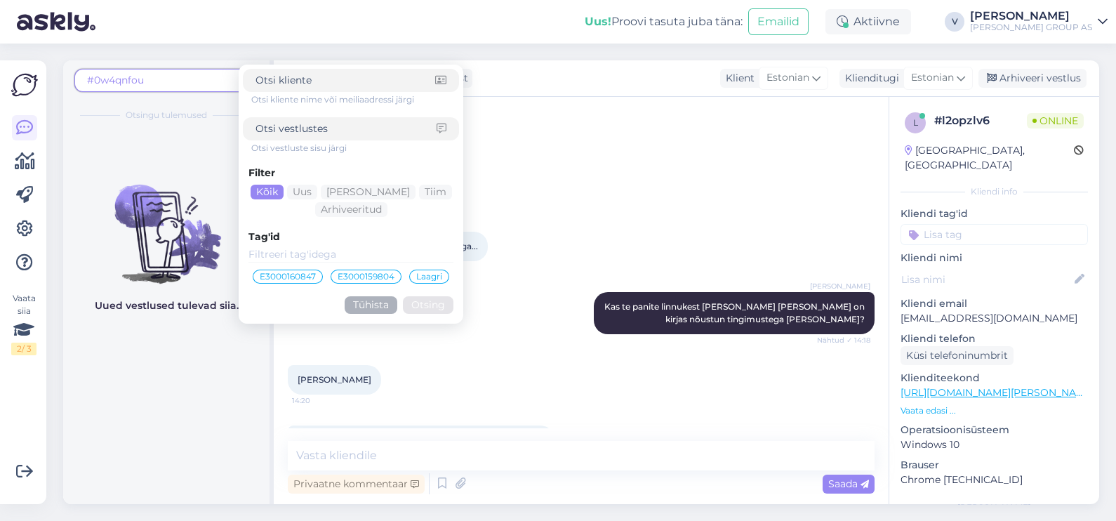
type input "0w4qnfou"
drag, startPoint x: 311, startPoint y: 256, endPoint x: 190, endPoint y: 256, distance: 120.7
click at [190, 256] on div "#0w4qnfou Otsi kliente nime või meiliaadressi järgi Otsi vestluste sisu järgi F…" at bounding box center [168, 282] width 211 height 444
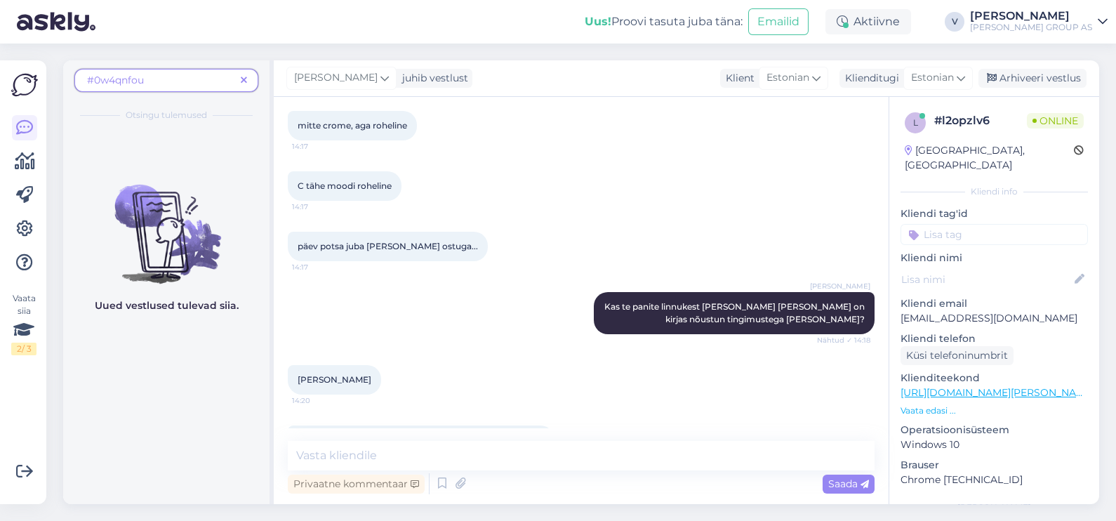
click at [246, 76] on icon at bounding box center [244, 81] width 6 height 10
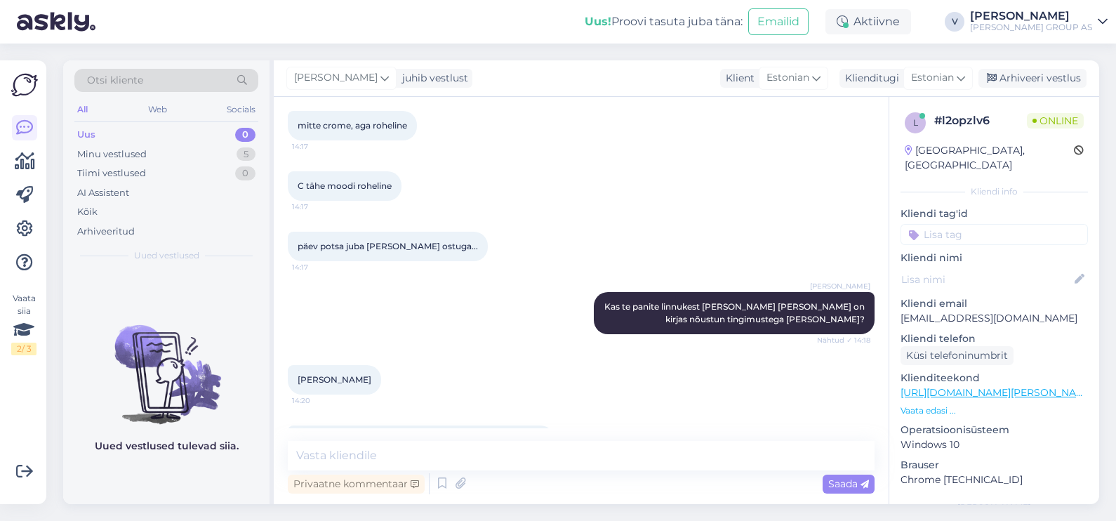
click at [150, 79] on div "Otsi kliente" at bounding box center [166, 80] width 184 height 23
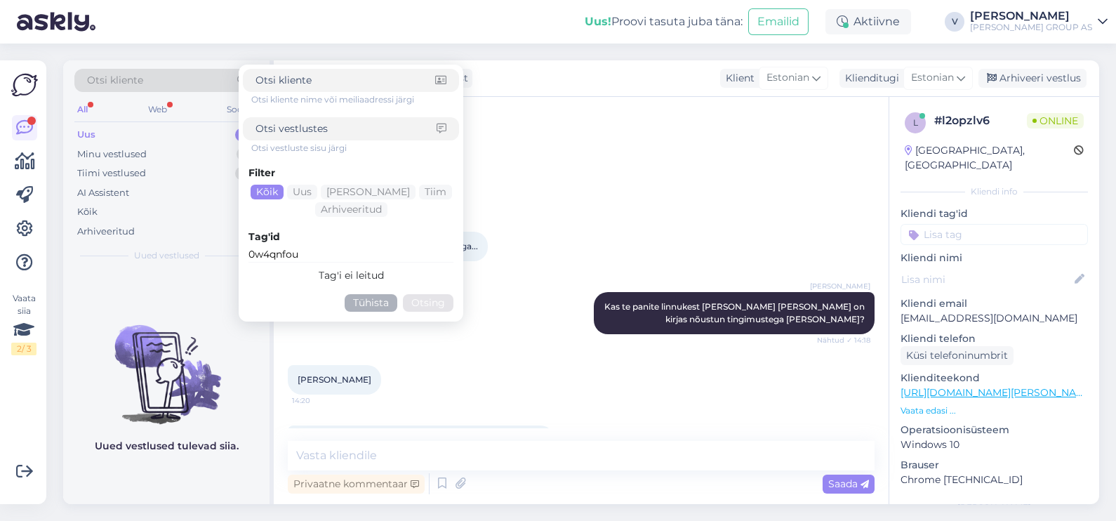
click at [332, 85] on input at bounding box center [346, 80] width 180 height 15
paste input "0w4qnfou"
type input "0w4qnfou"
click at [442, 303] on button "Otsing" at bounding box center [428, 303] width 51 height 18
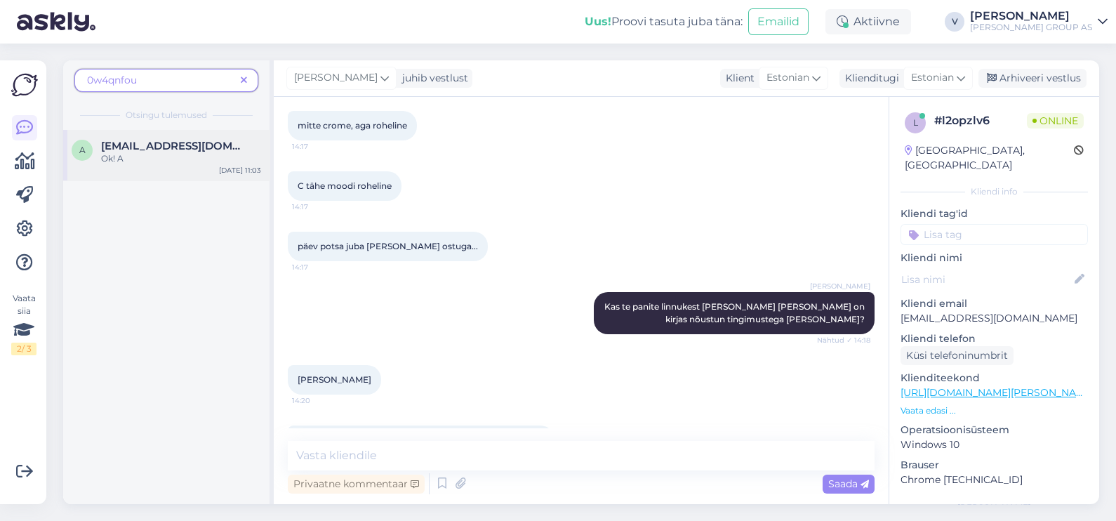
click at [189, 150] on span "[EMAIL_ADDRESS][DOMAIN_NAME]" at bounding box center [174, 146] width 146 height 13
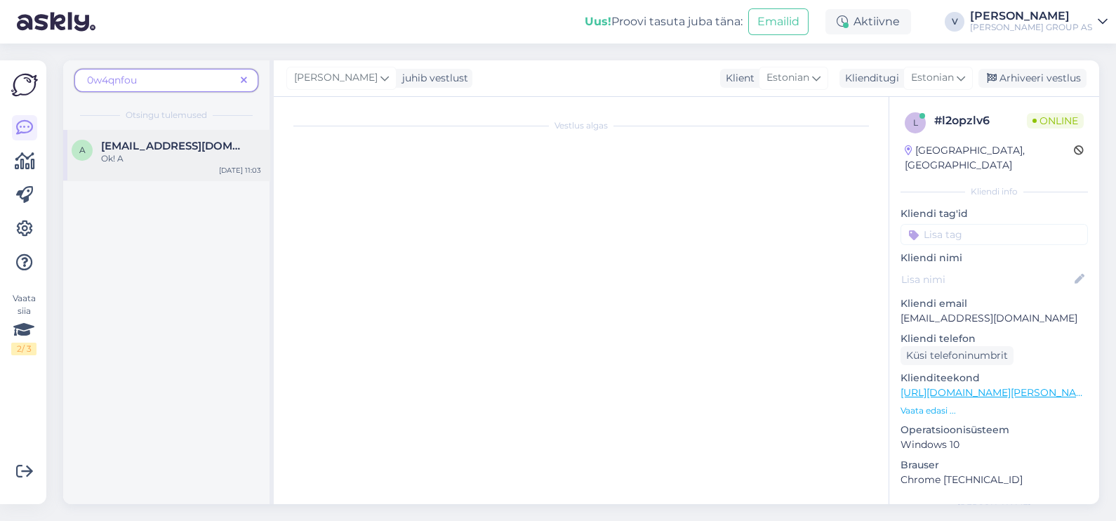
scroll to position [149, 0]
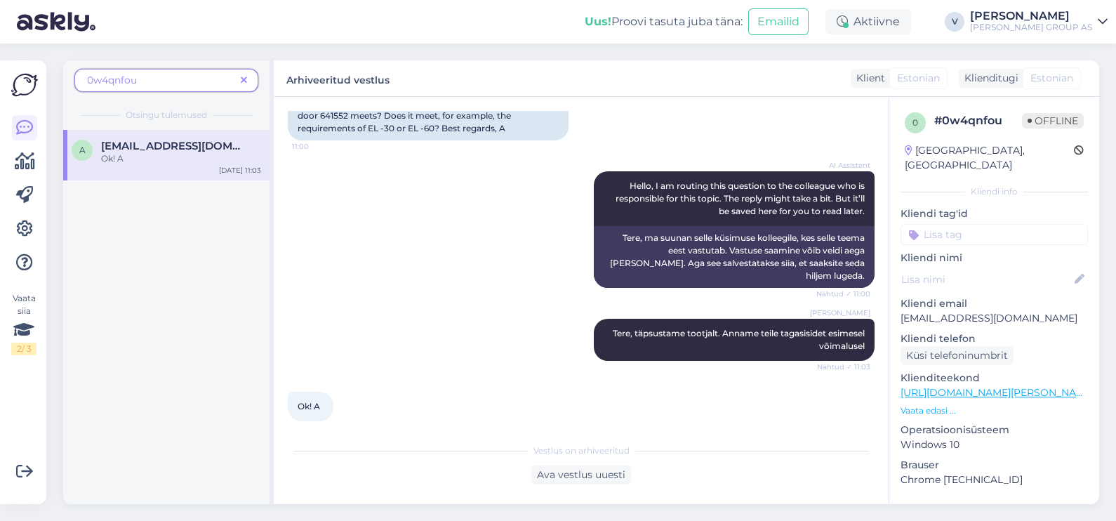
click at [192, 161] on div "Ok! A" at bounding box center [181, 158] width 160 height 13
click at [563, 474] on div "Ava vestlus uuesti" at bounding box center [581, 474] width 100 height 19
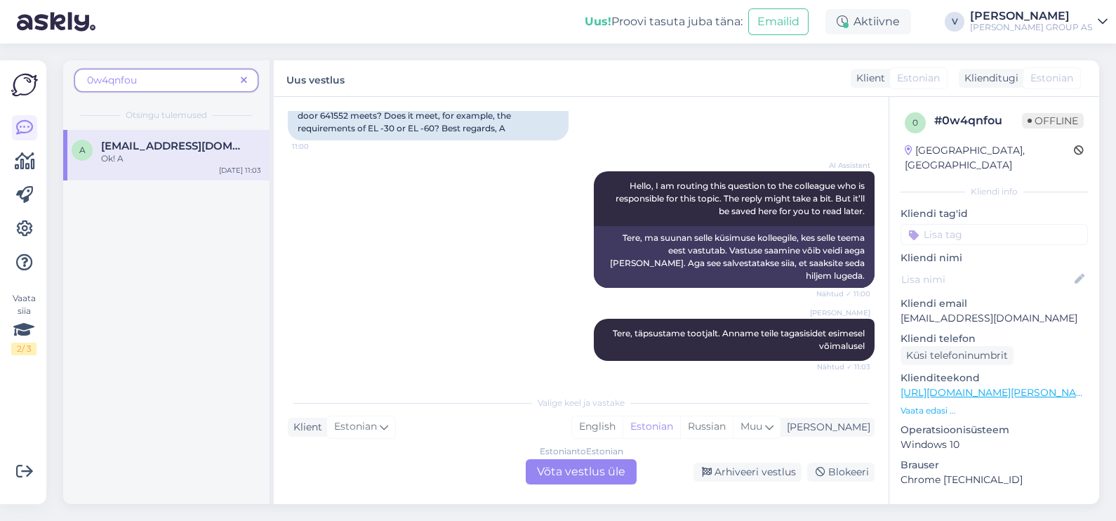
click at [576, 468] on div "Estonian to Estonian Võta vestlus üle" at bounding box center [581, 471] width 111 height 25
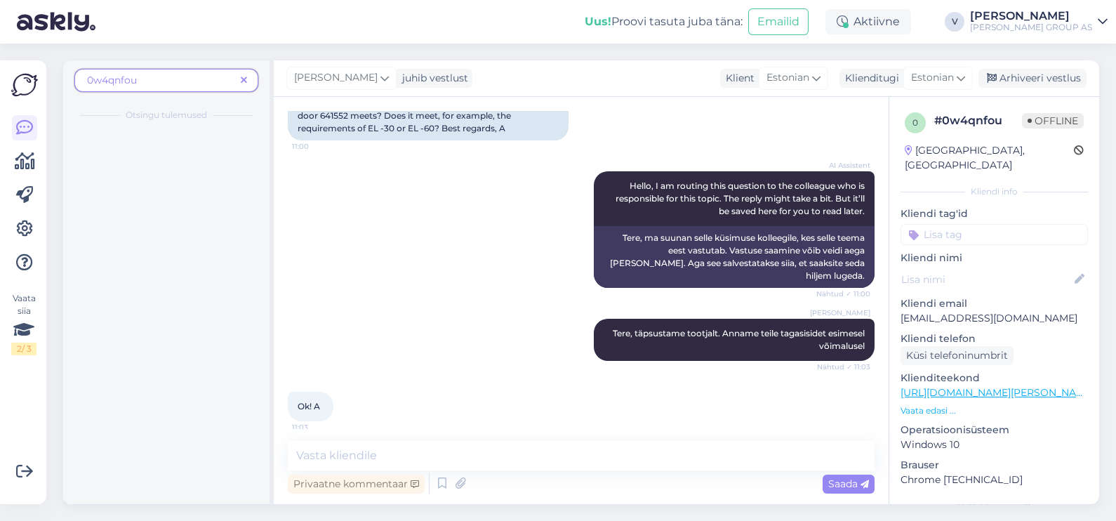
scroll to position [144, 0]
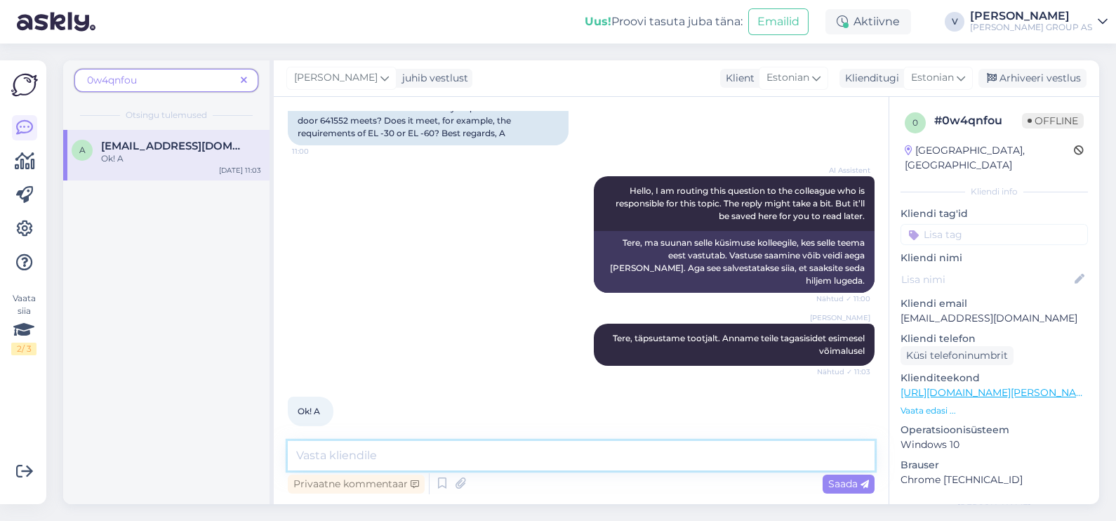
click at [412, 458] on textarea at bounding box center [581, 455] width 587 height 29
paste textarea "Kood on aiamaja ukse oma. Aiamaja ustel ei ole ühtegi klassifitseeritud omadust…"
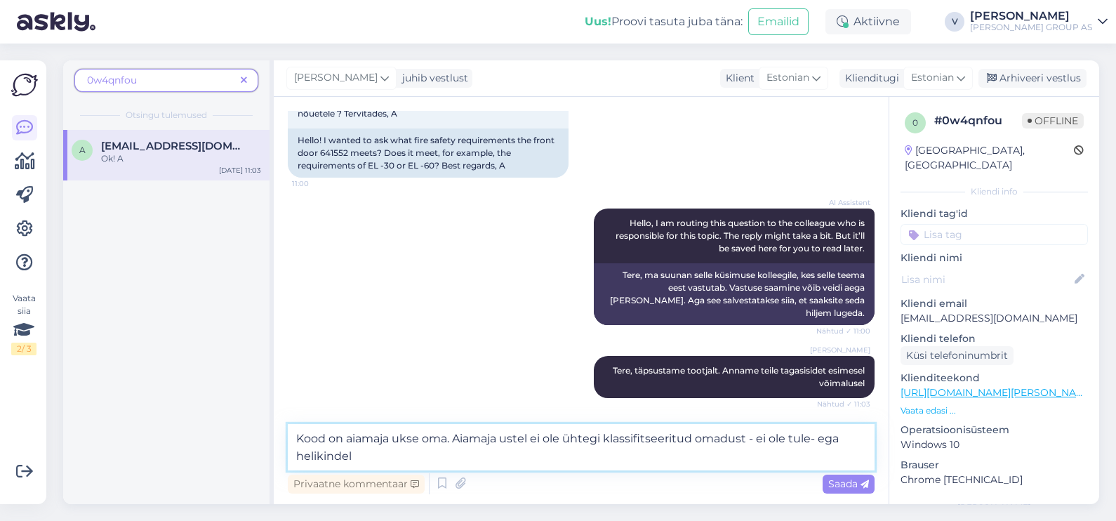
scroll to position [149, 0]
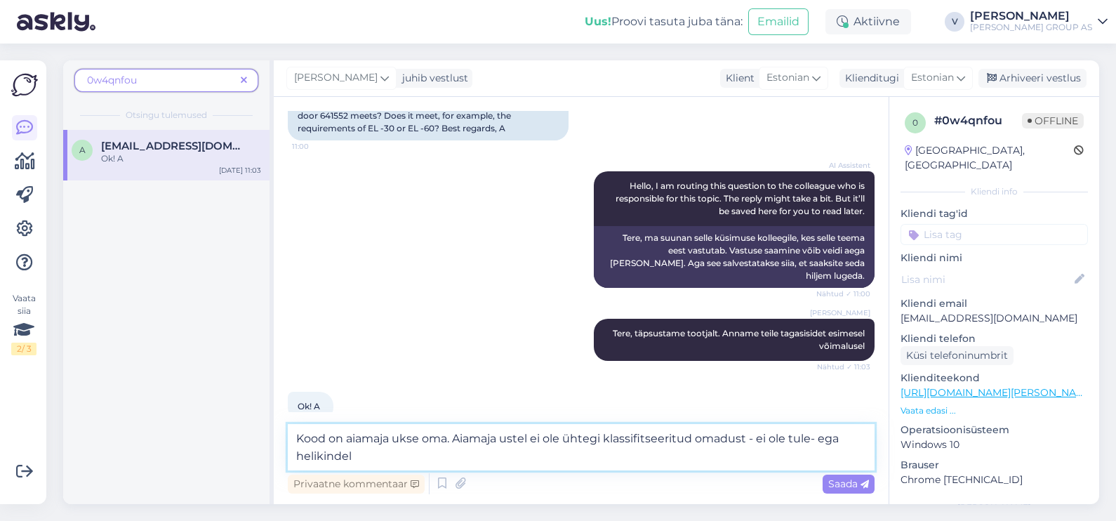
click at [372, 462] on textarea "Kood on aiamaja ukse oma. Aiamaja ustel ei ole ühtegi klassifitseeritud omadust…" at bounding box center [581, 447] width 587 height 46
click at [802, 437] on textarea "Kood on aiamaja ukse oma. Aiamaja ustel ei ole ühtegi klassifitseeritud omadust…" at bounding box center [581, 447] width 587 height 46
drag, startPoint x: 362, startPoint y: 454, endPoint x: 459, endPoint y: 453, distance: 97.6
click at [362, 454] on textarea "Kood on aiamaja ukse oma. Aiamaja ustel ei ole ühtegi klassifitseeritud omadust…" at bounding box center [581, 447] width 587 height 46
type textarea "Kood on aiamaja ukse oma. Aiamaja ustel ei ole ühtegi klassifitseeritud omadust…"
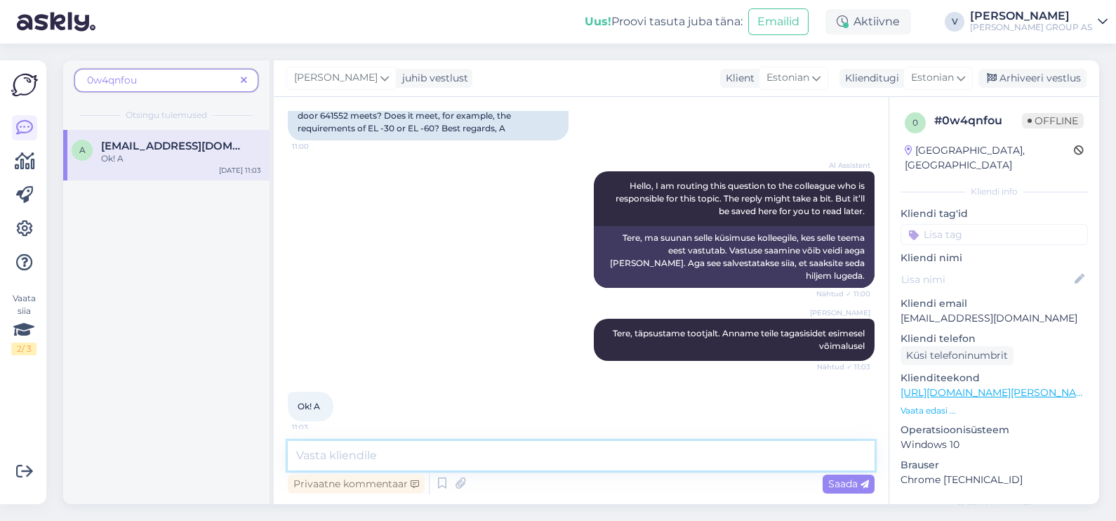
scroll to position [246, 0]
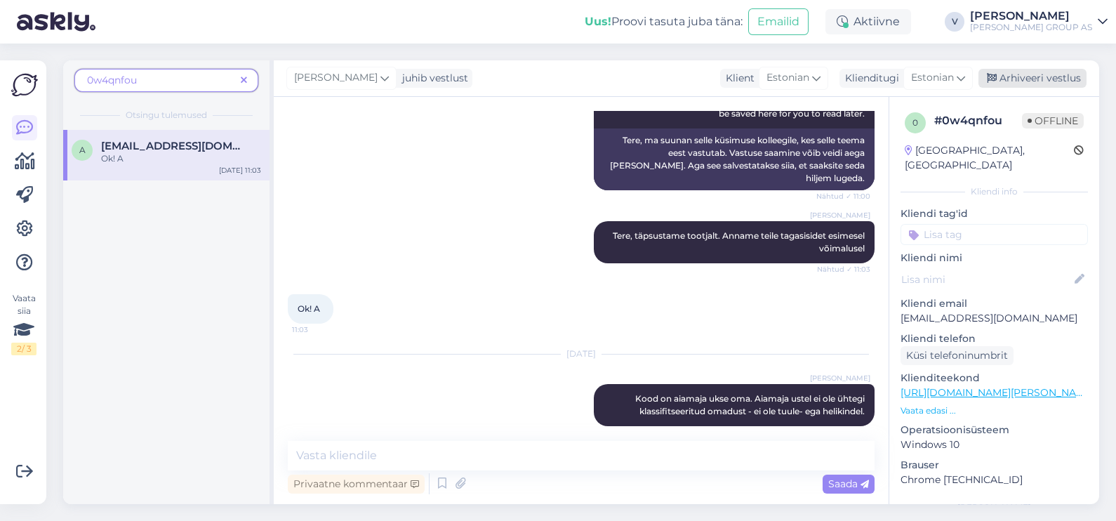
click at [1024, 74] on div "Arhiveeri vestlus" at bounding box center [1033, 78] width 108 height 19
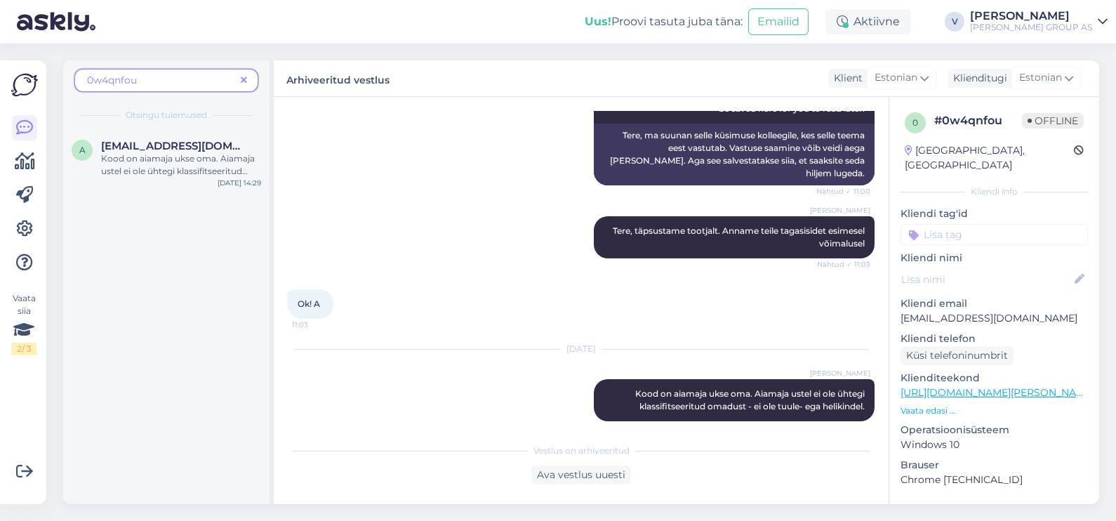
click at [241, 76] on icon at bounding box center [244, 81] width 6 height 10
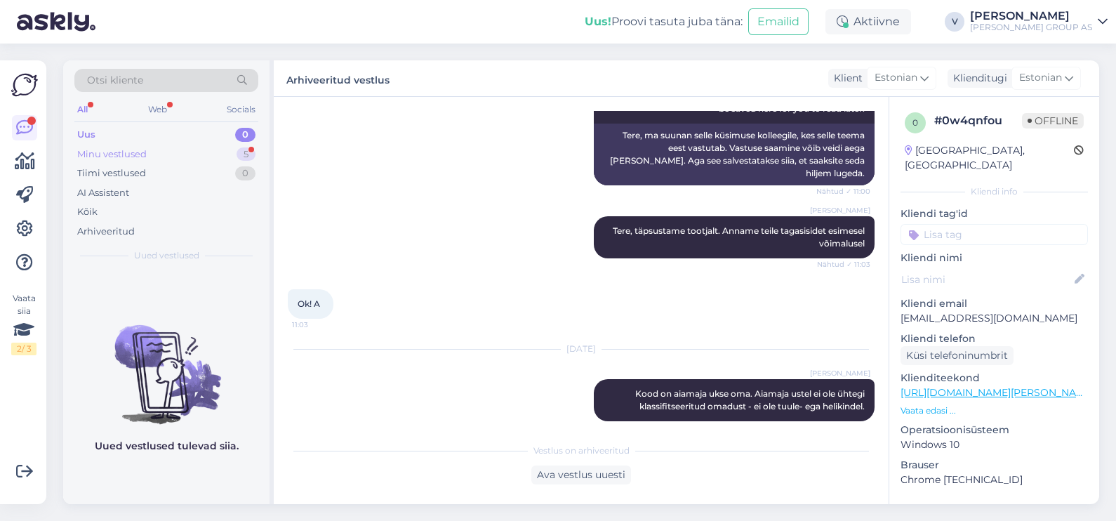
click at [157, 147] on div "Minu vestlused 5" at bounding box center [166, 155] width 184 height 20
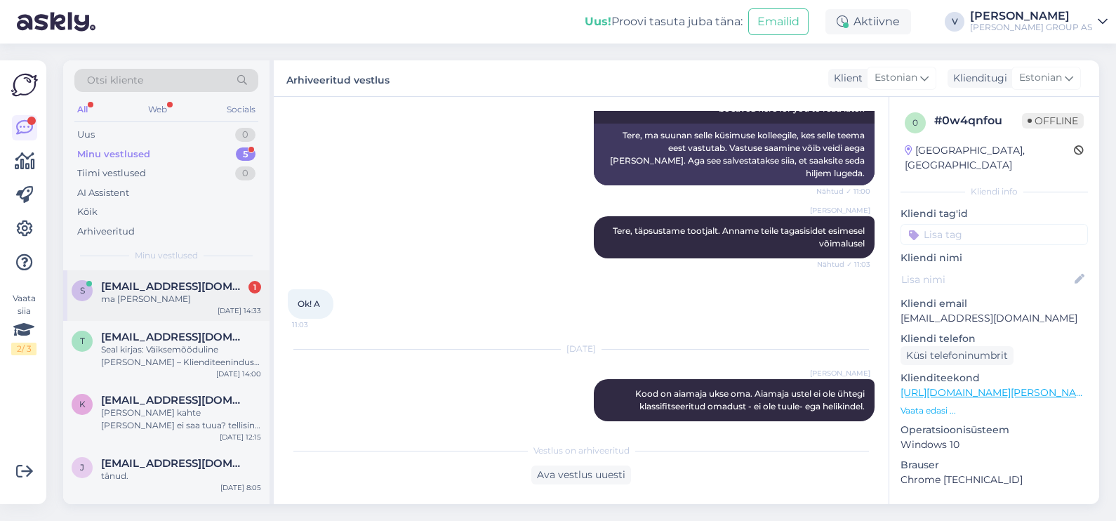
click at [176, 302] on div "ma [PERSON_NAME]" at bounding box center [181, 299] width 160 height 13
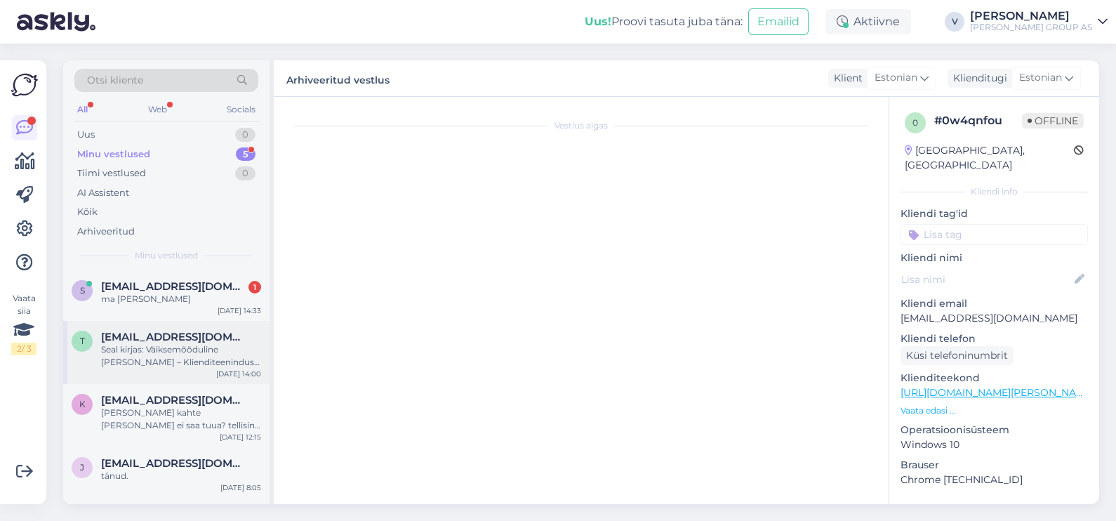
scroll to position [6444, 0]
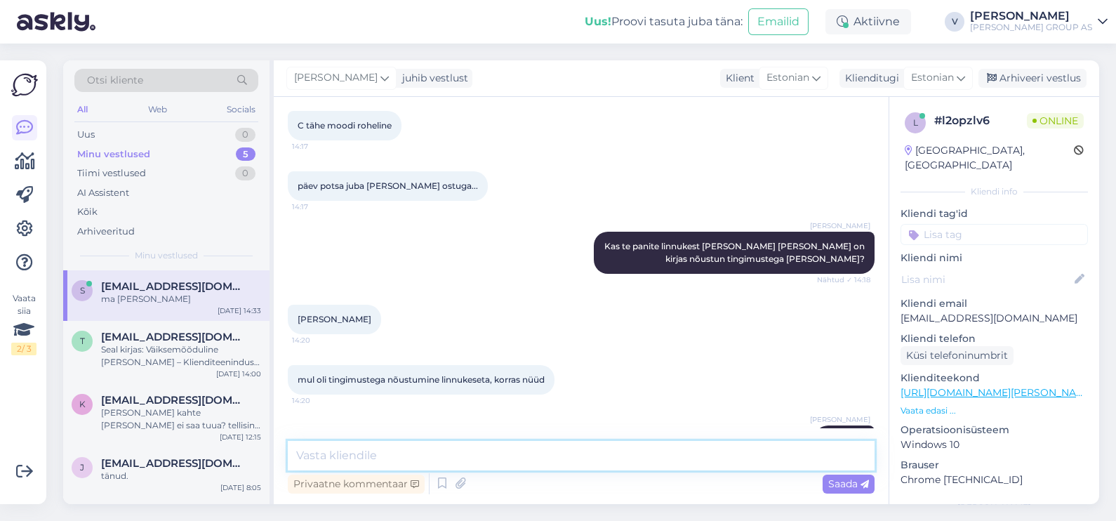
click at [374, 449] on textarea at bounding box center [581, 455] width 587 height 29
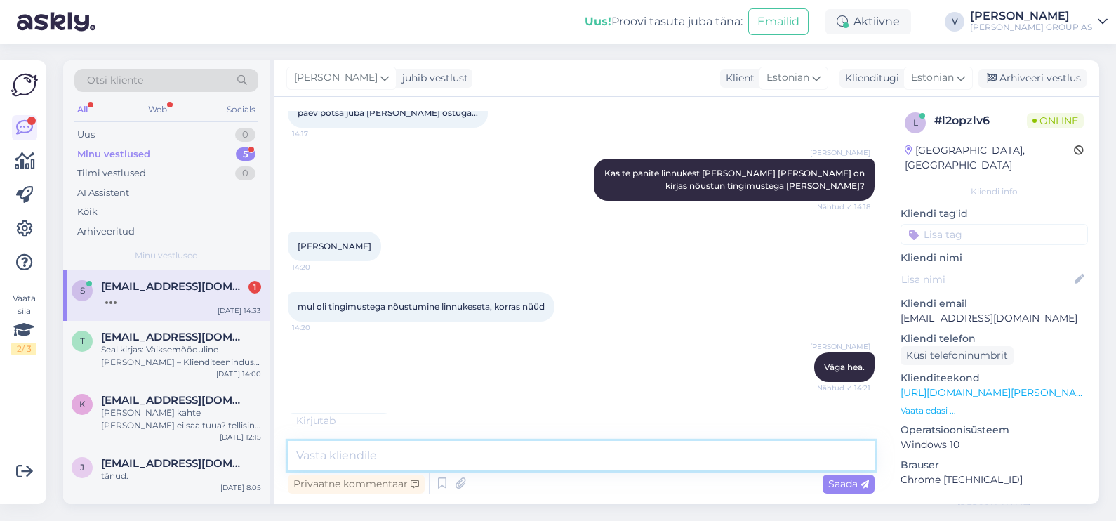
scroll to position [6578, 0]
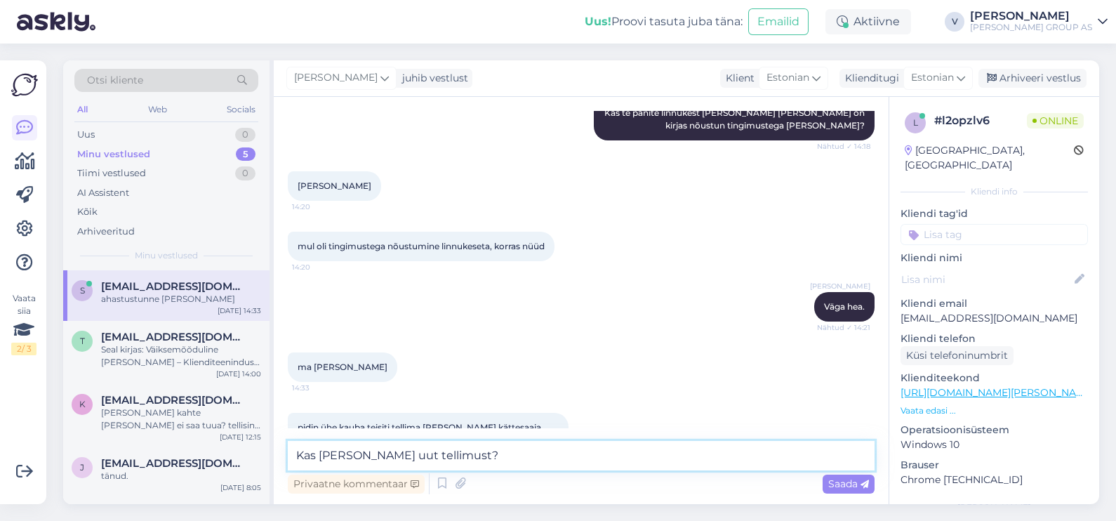
type textarea "Kas [PERSON_NAME] uut tellimust?"
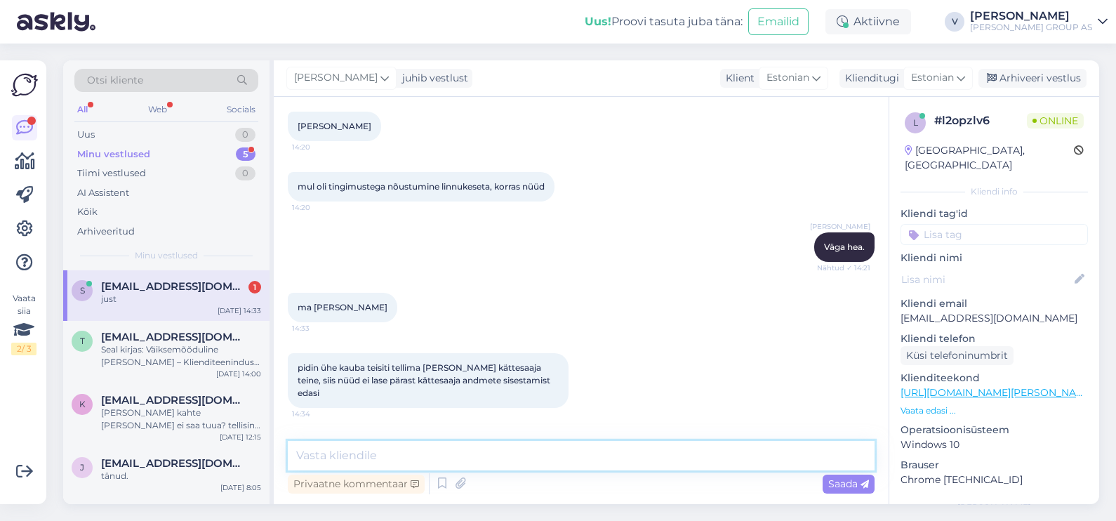
scroll to position [6699, 0]
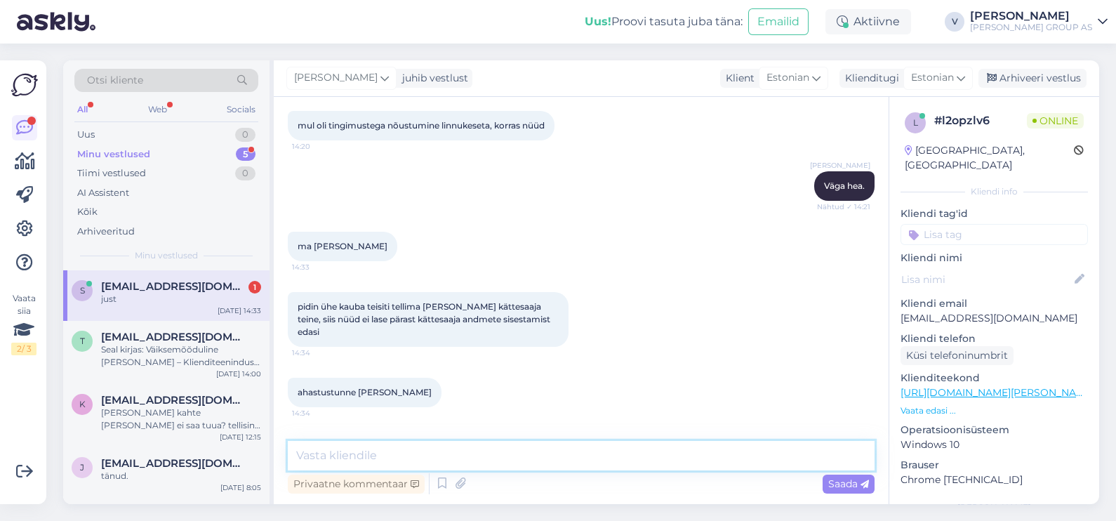
click at [355, 446] on textarea at bounding box center [581, 455] width 587 height 29
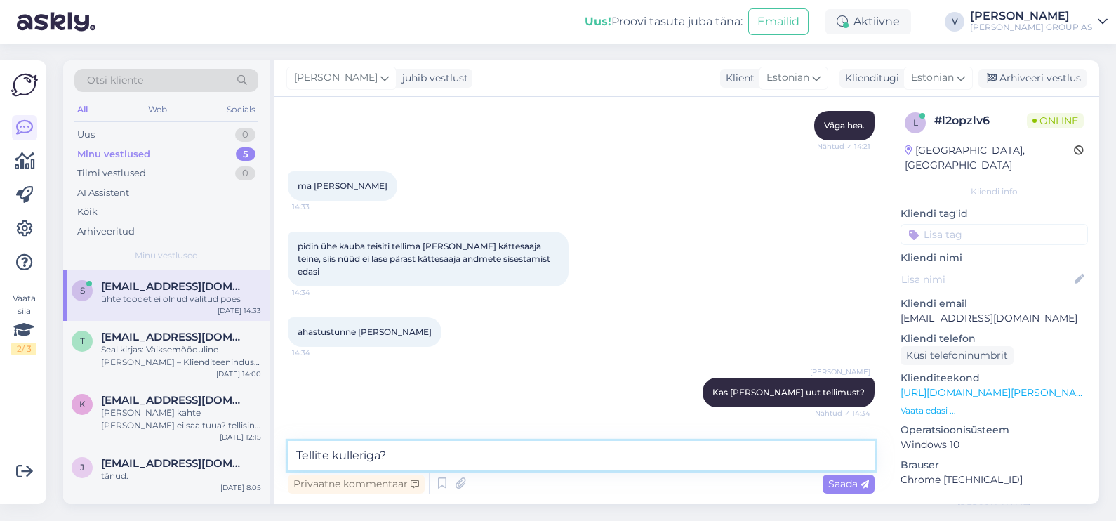
type textarea "Tellite kulleriga?"
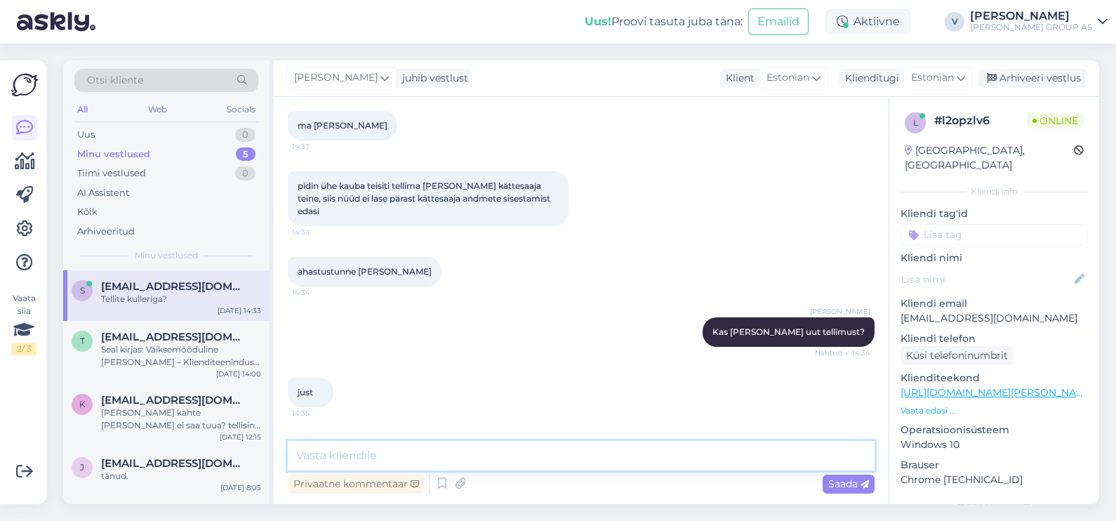
scroll to position [6880, 0]
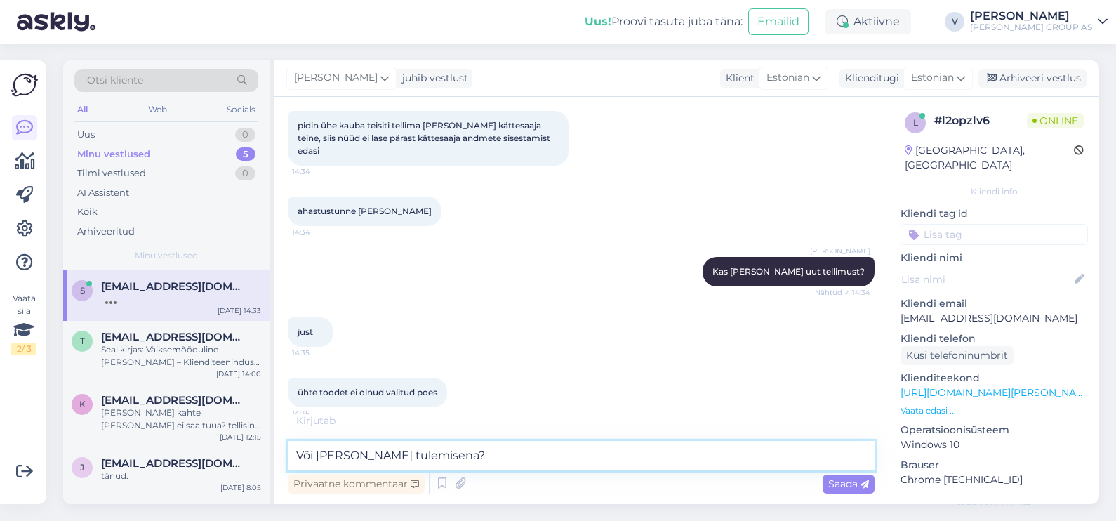
type textarea "Või [PERSON_NAME] tulemisena?"
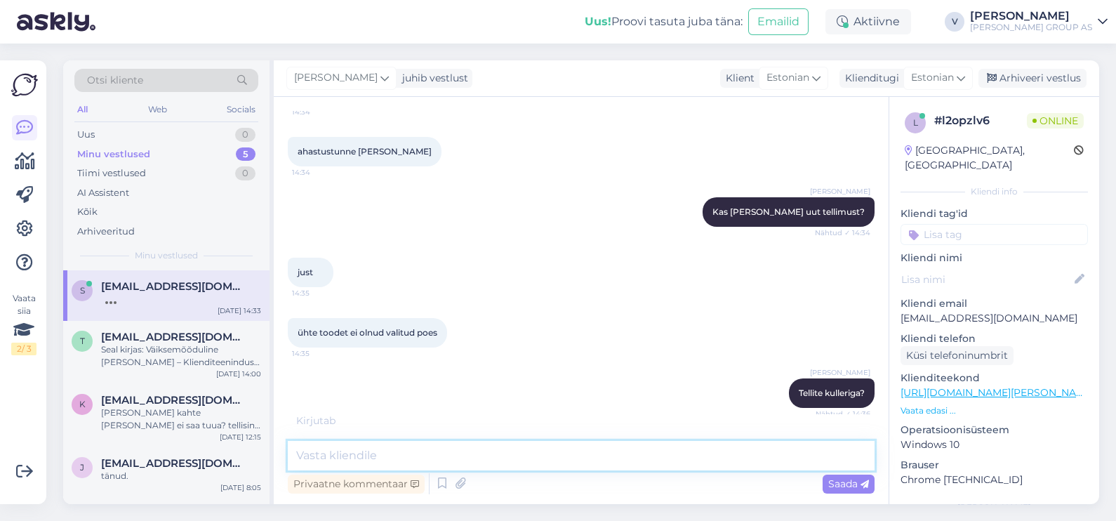
scroll to position [6954, 0]
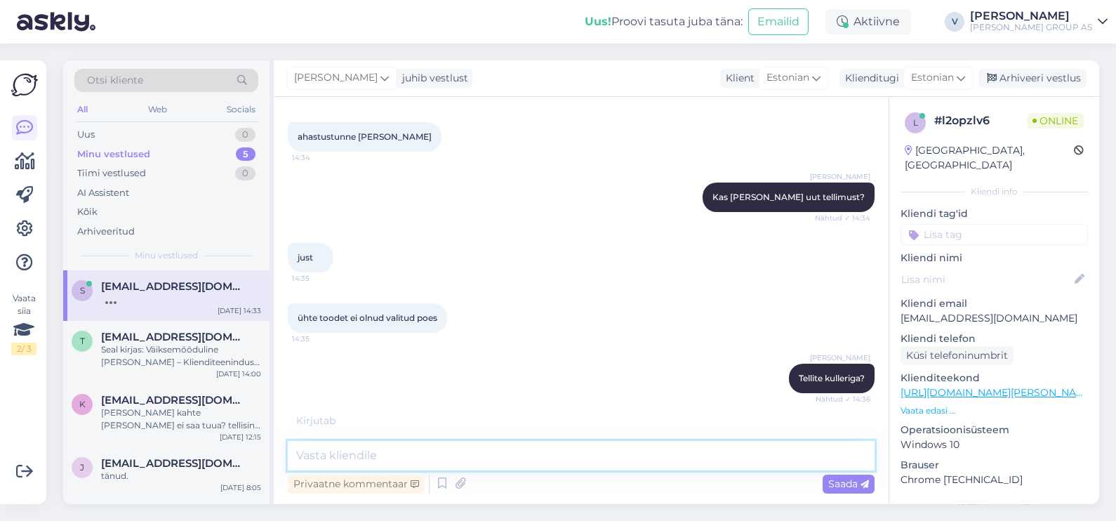
click at [376, 456] on textarea at bounding box center [581, 455] width 587 height 29
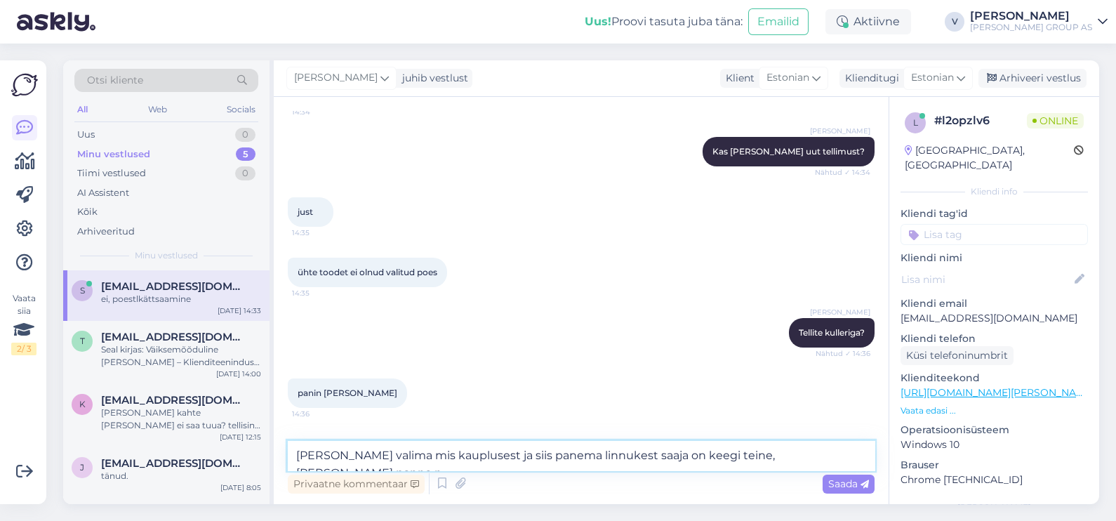
scroll to position [7015, 0]
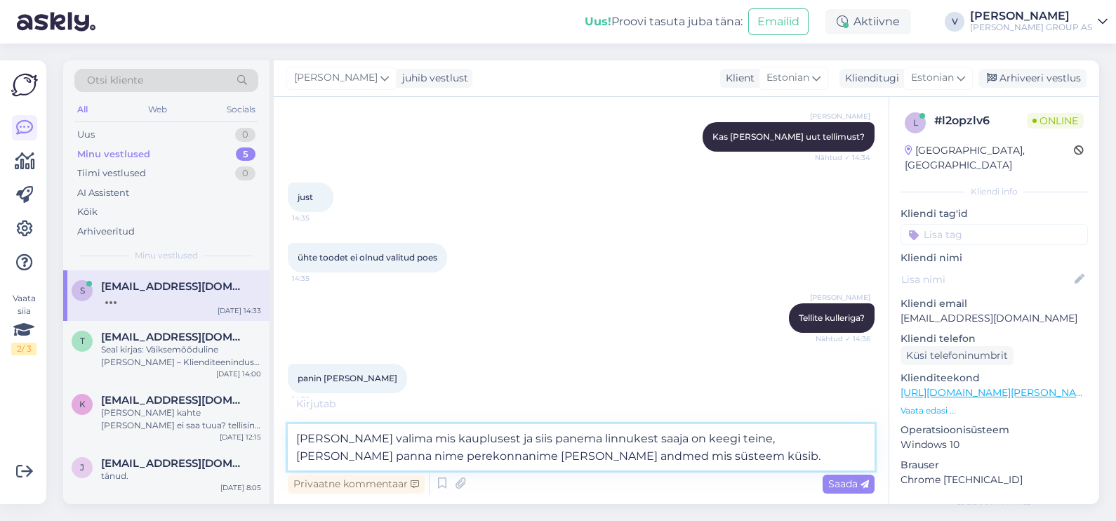
type textarea "[PERSON_NAME] valima mis kauplusest ja siis panema linnukest saaja on keegi tei…"
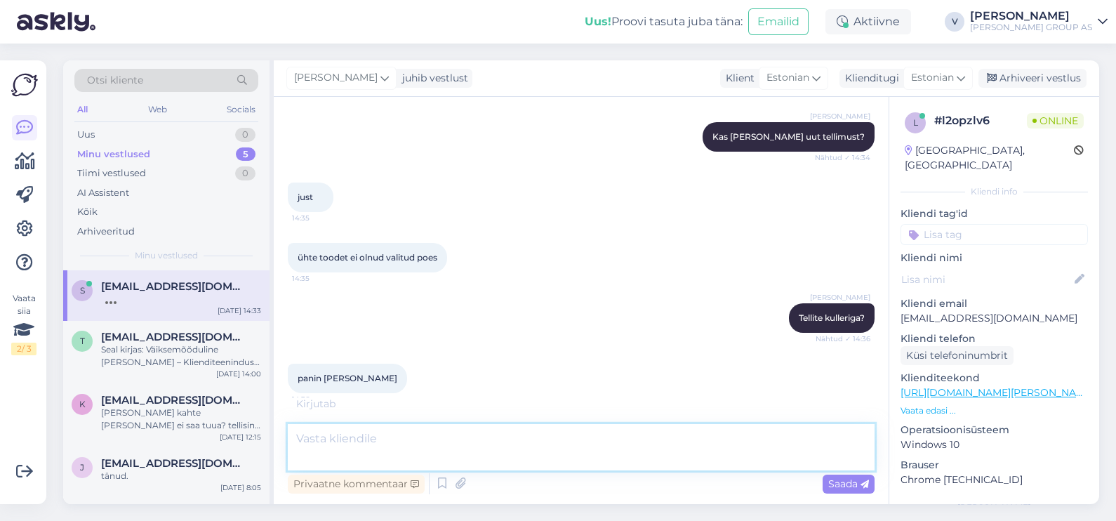
scroll to position [7086, 0]
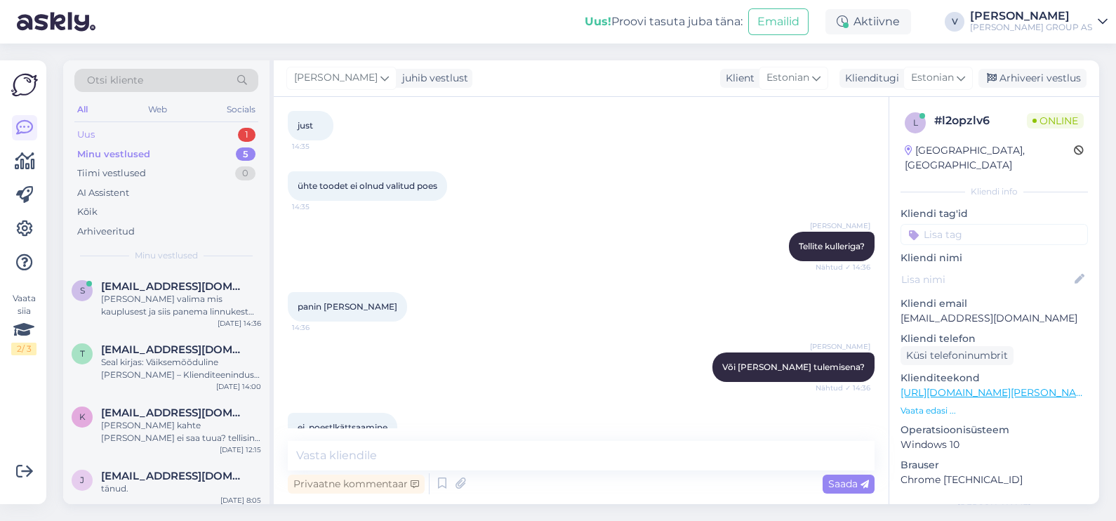
click at [144, 138] on div "Uus 1" at bounding box center [166, 135] width 184 height 20
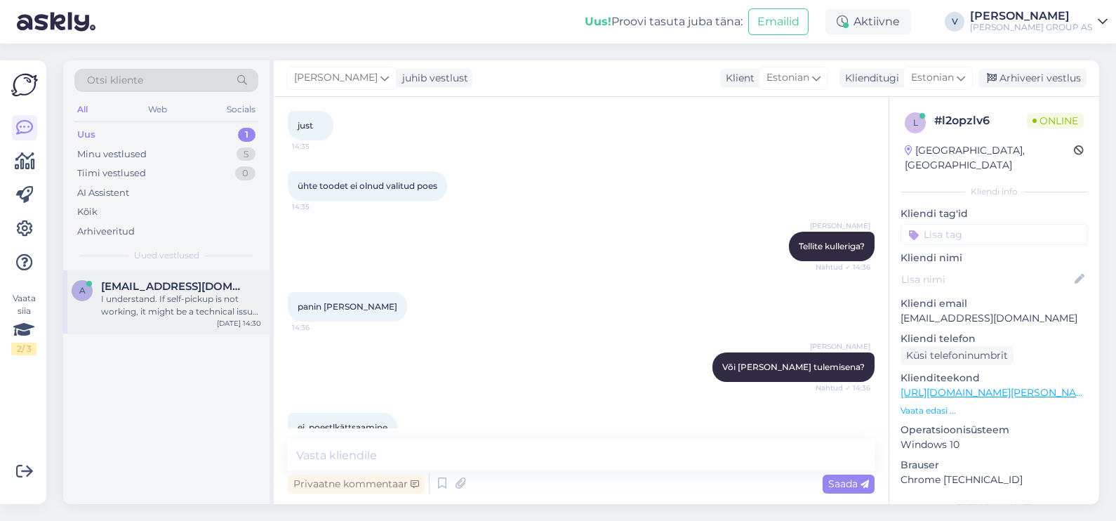
click at [205, 304] on div "I understand. If self-pickup is not working, it might be a technical issue. Try…" at bounding box center [181, 305] width 160 height 25
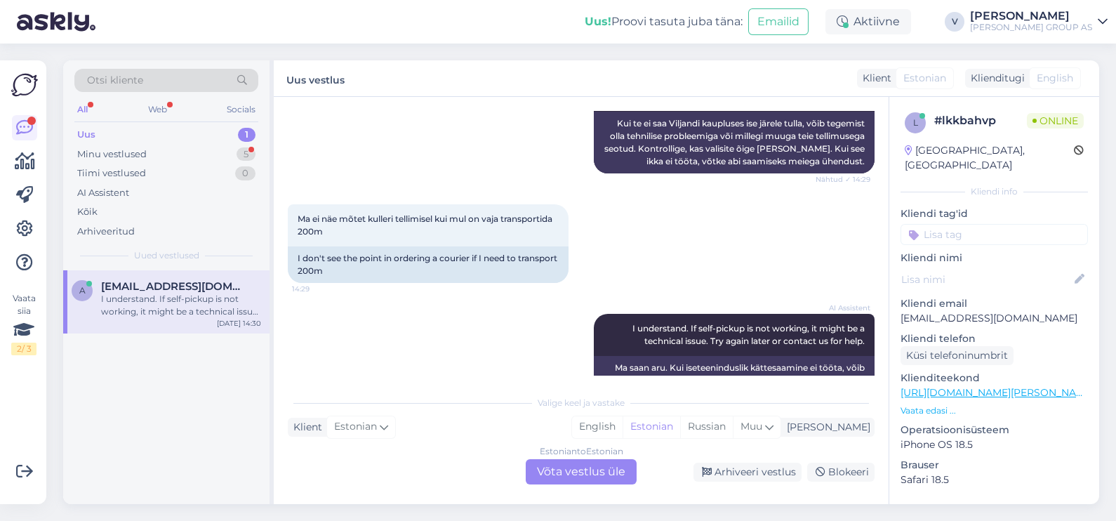
scroll to position [746, 0]
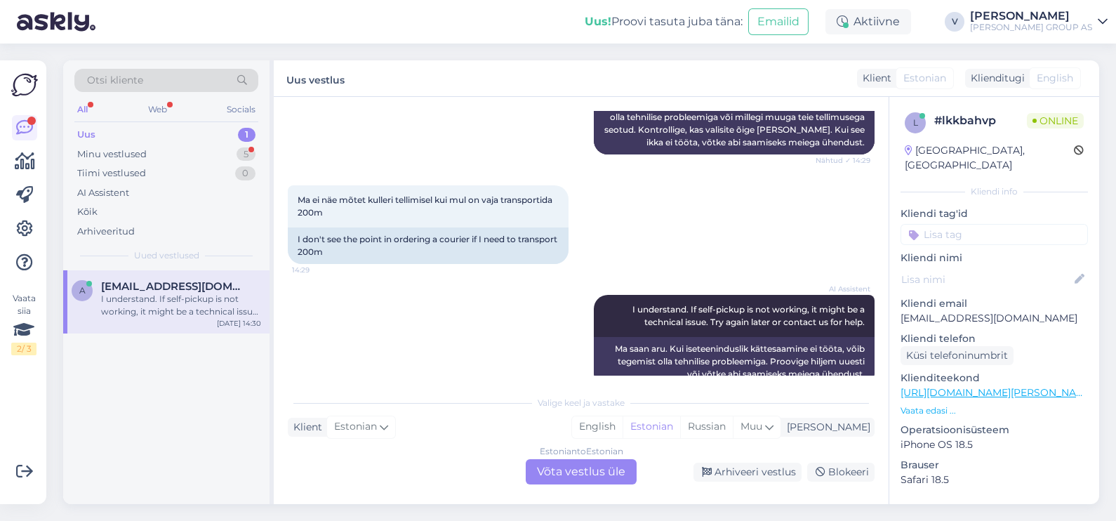
click at [546, 477] on div "Estonian to Estonian Võta vestlus üle" at bounding box center [581, 471] width 111 height 25
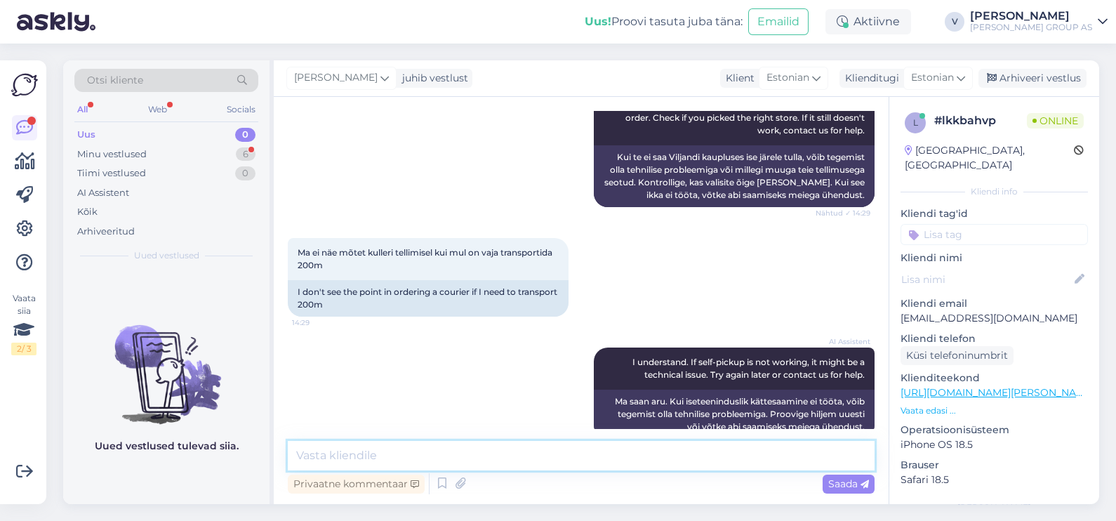
click at [492, 453] on textarea at bounding box center [581, 455] width 587 height 29
type textarea "M"
type textarea "Tere. Mis on tootekood?"
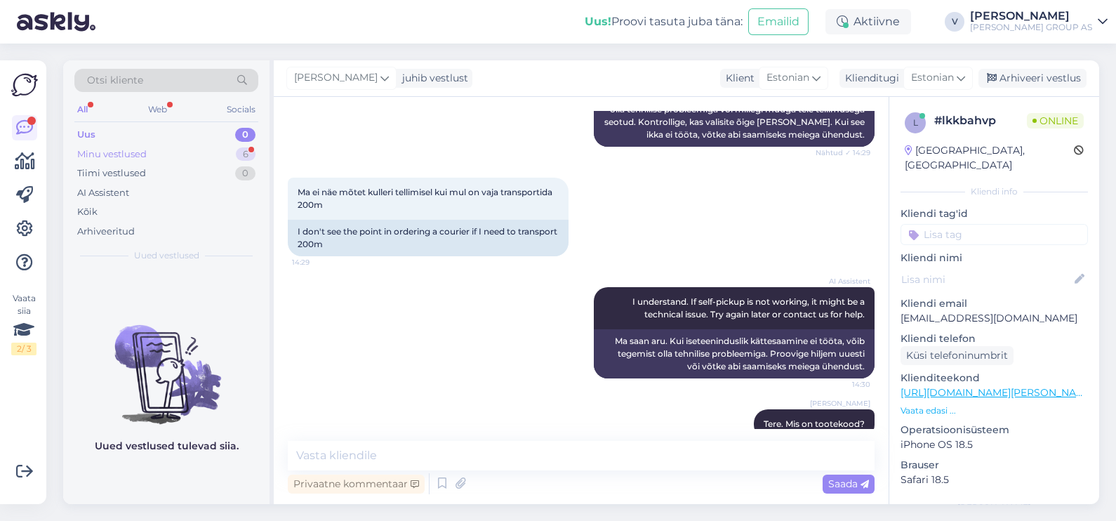
click at [151, 145] on div "Minu vestlused 6" at bounding box center [166, 155] width 184 height 20
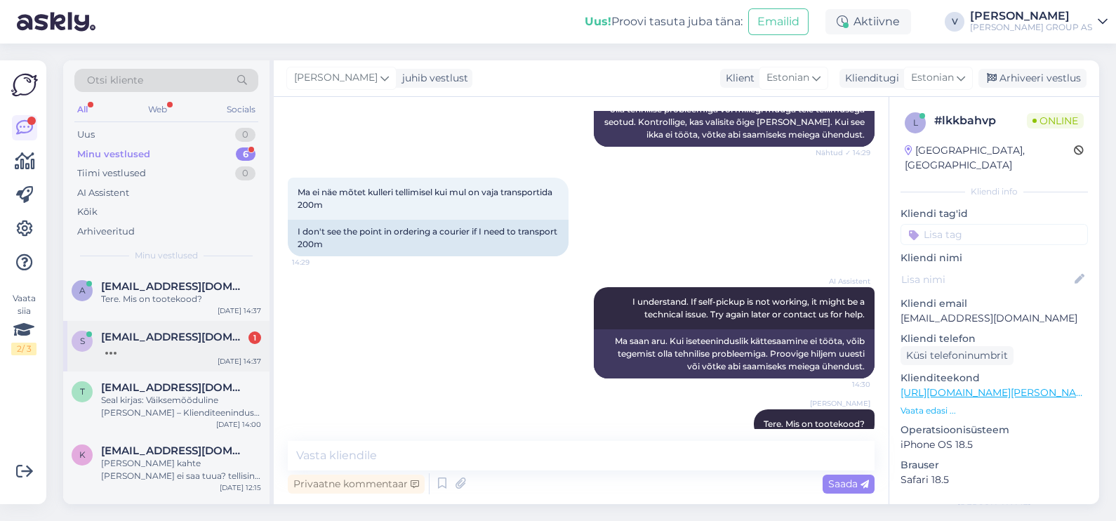
click at [177, 356] on div "s [EMAIL_ADDRESS][DOMAIN_NAME] [DATE] 14:37" at bounding box center [166, 346] width 206 height 51
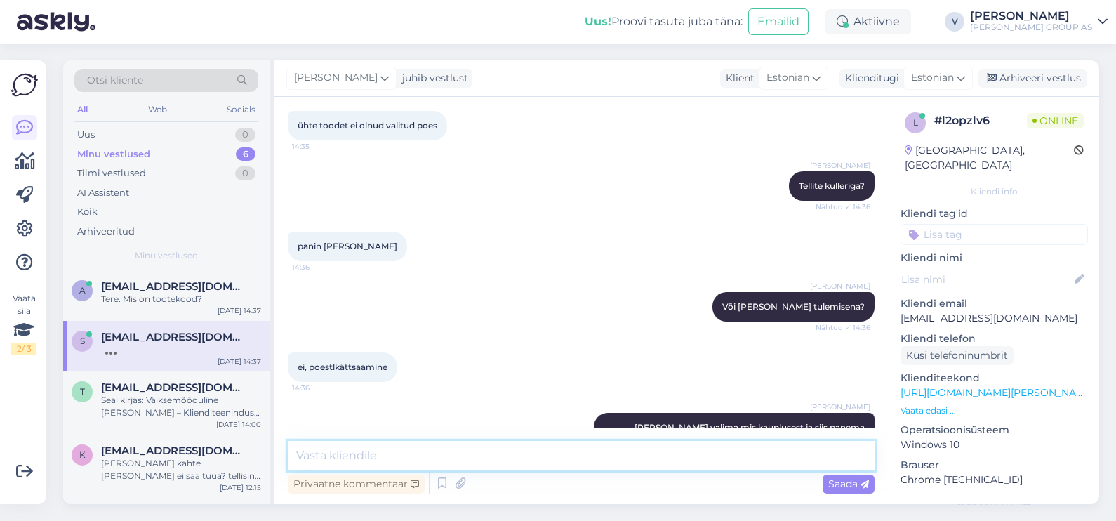
click at [484, 463] on textarea at bounding box center [581, 455] width 587 height 29
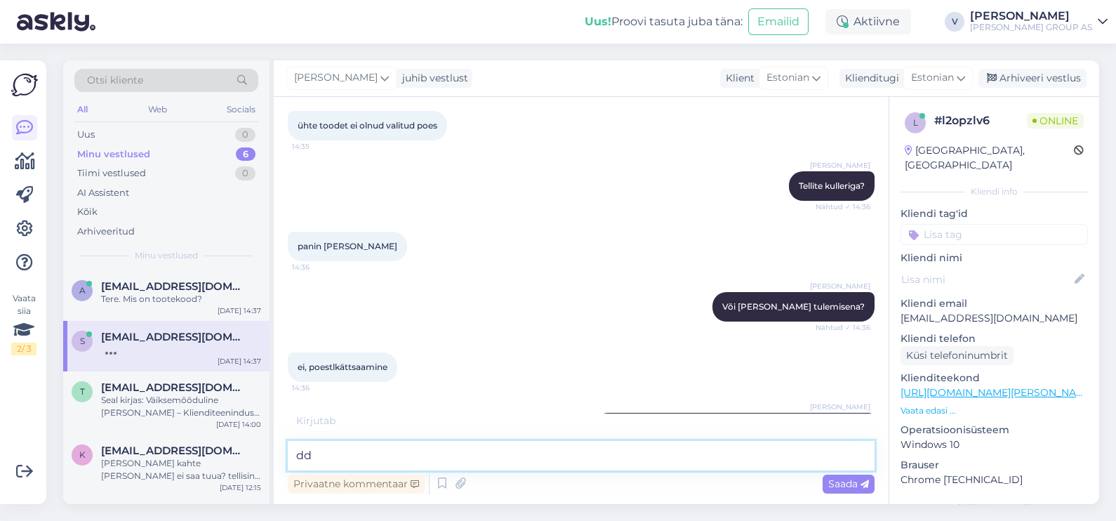
type textarea "d"
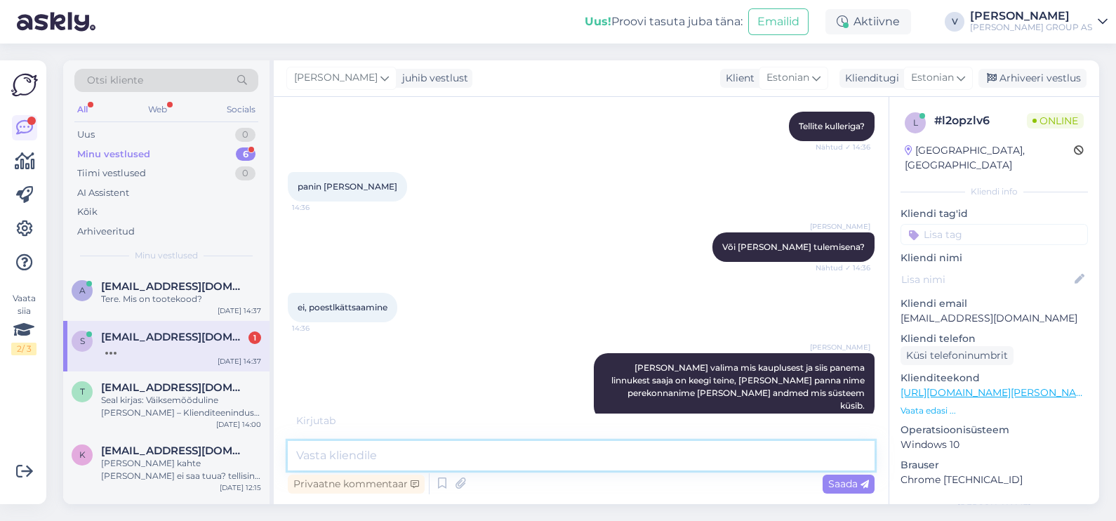
scroll to position [7221, 0]
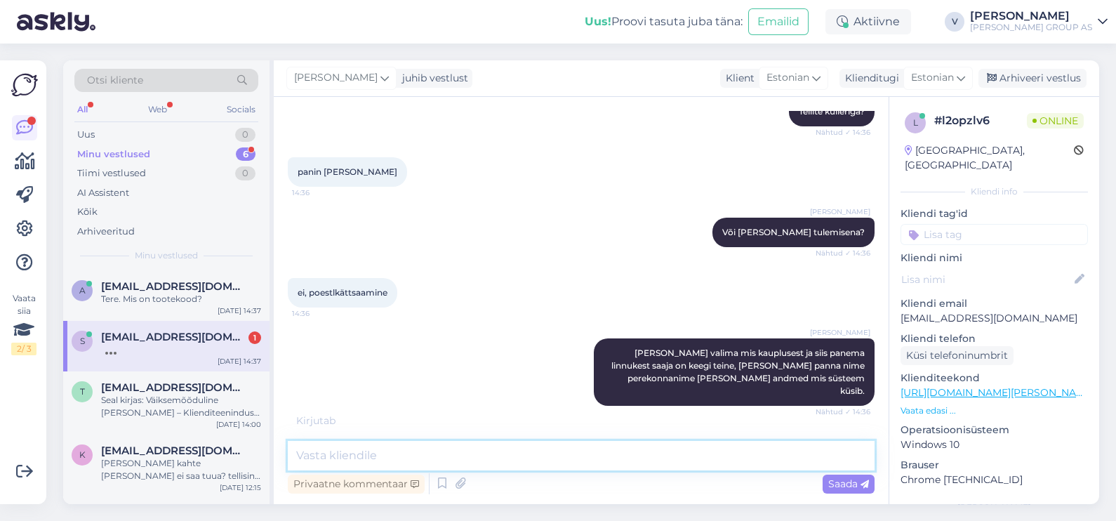
click at [372, 447] on textarea at bounding box center [581, 455] width 587 height 29
type textarea "Kauplus on ka pandud?"
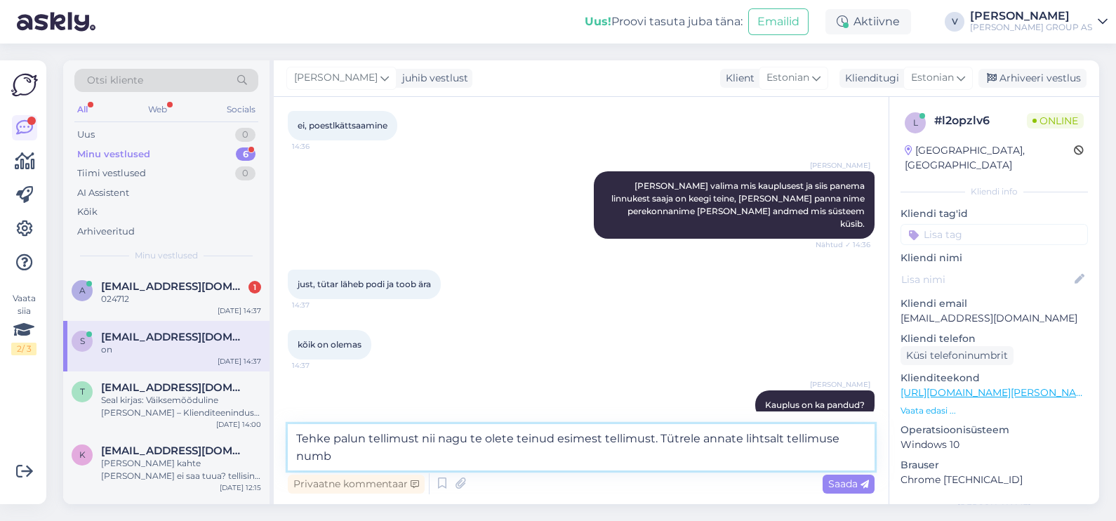
scroll to position [7403, 0]
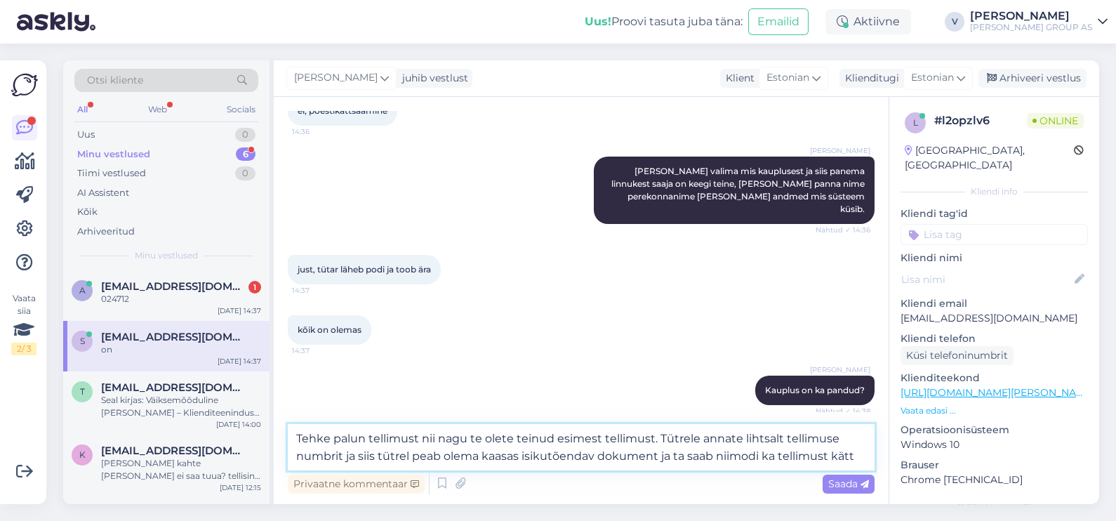
type textarea "Tehke palun tellimust nii nagu te olete teinud esimest tellimust. Tütrele annat…"
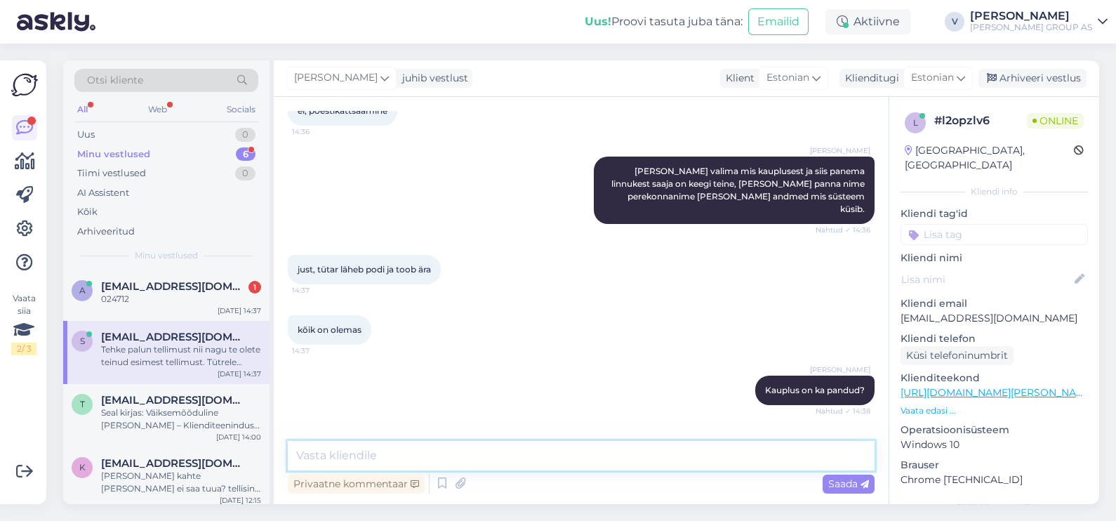
scroll to position [7486, 0]
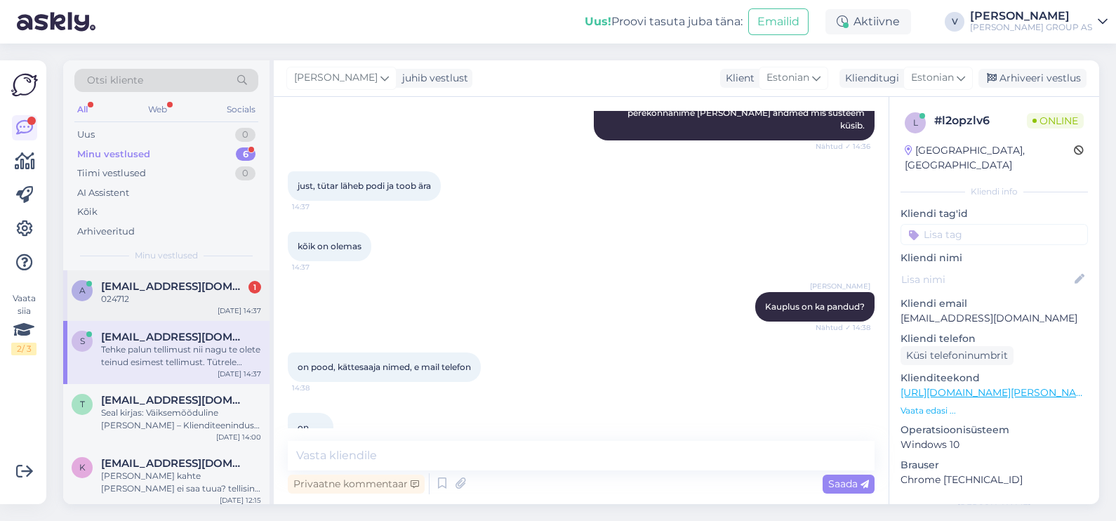
click at [149, 309] on div "a [EMAIL_ADDRESS][DOMAIN_NAME] 1 024712 [DATE] 14:37" at bounding box center [166, 295] width 206 height 51
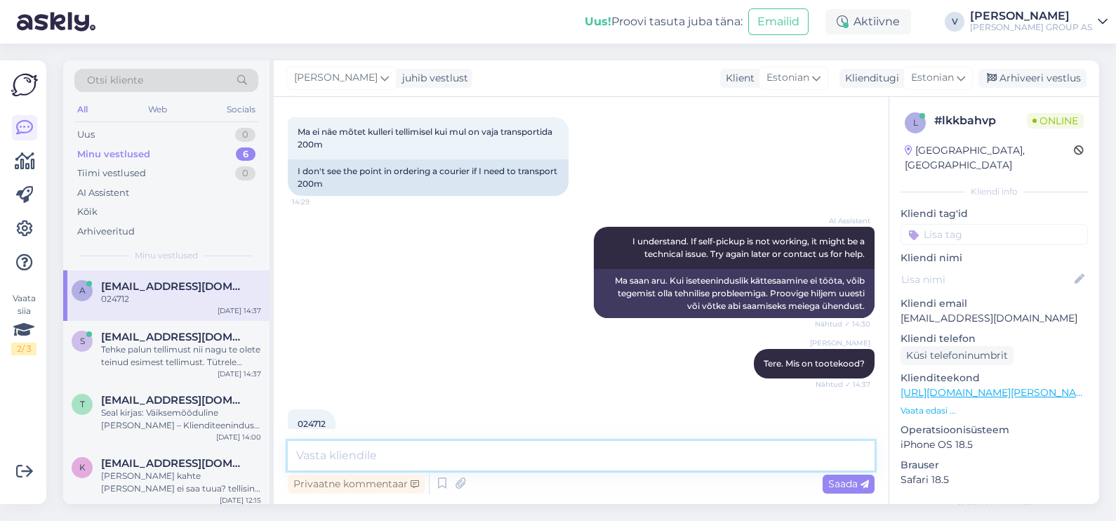
click at [430, 442] on textarea at bounding box center [581, 455] width 587 height 29
click at [305, 418] on span "024712" at bounding box center [312, 423] width 28 height 11
copy div "024712 14:38"
click at [399, 446] on textarea at bounding box center [581, 455] width 587 height 29
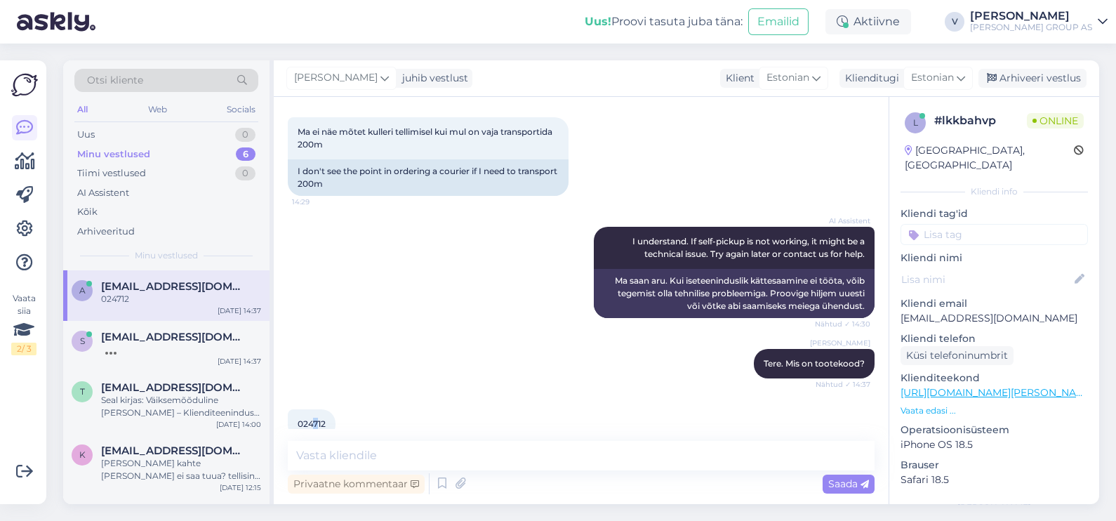
click at [315, 418] on span "024712" at bounding box center [312, 423] width 28 height 11
click at [316, 418] on span "024712" at bounding box center [312, 423] width 28 height 11
click at [369, 445] on textarea at bounding box center [581, 455] width 587 height 29
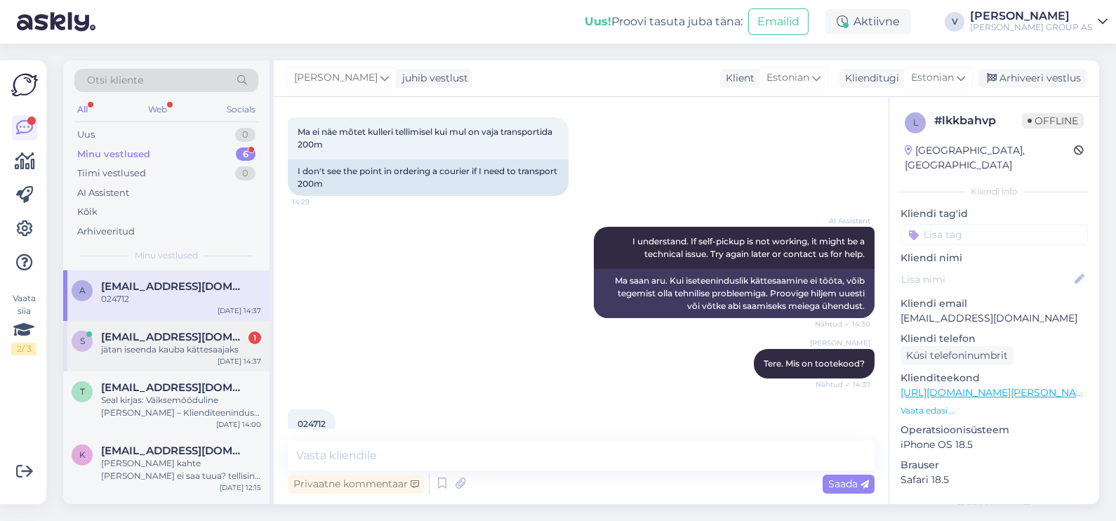
click at [158, 340] on span "[EMAIL_ADDRESS][DOMAIN_NAME]" at bounding box center [174, 337] width 146 height 13
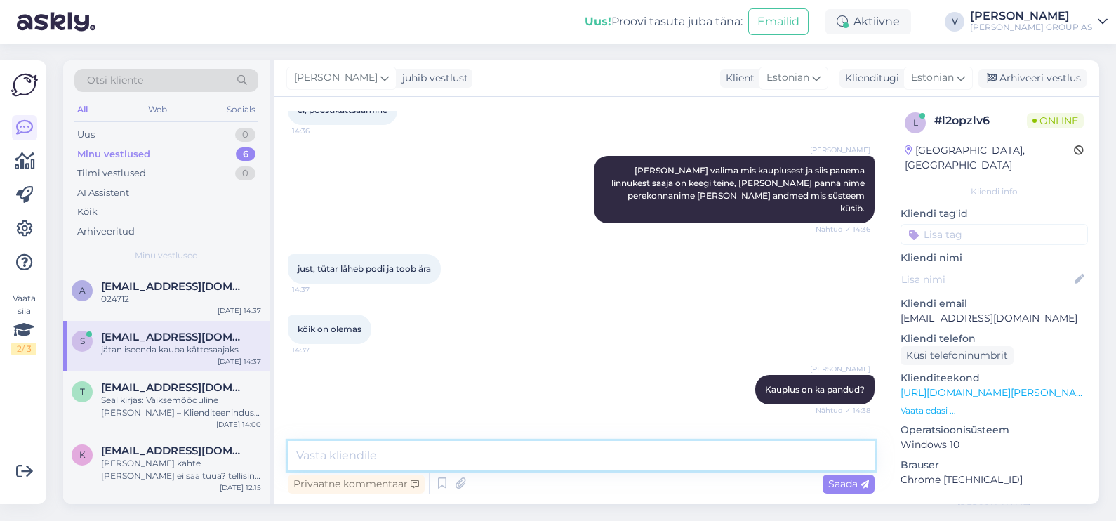
click at [404, 454] on textarea at bounding box center [581, 455] width 587 height 29
type textarea "Täpselt."
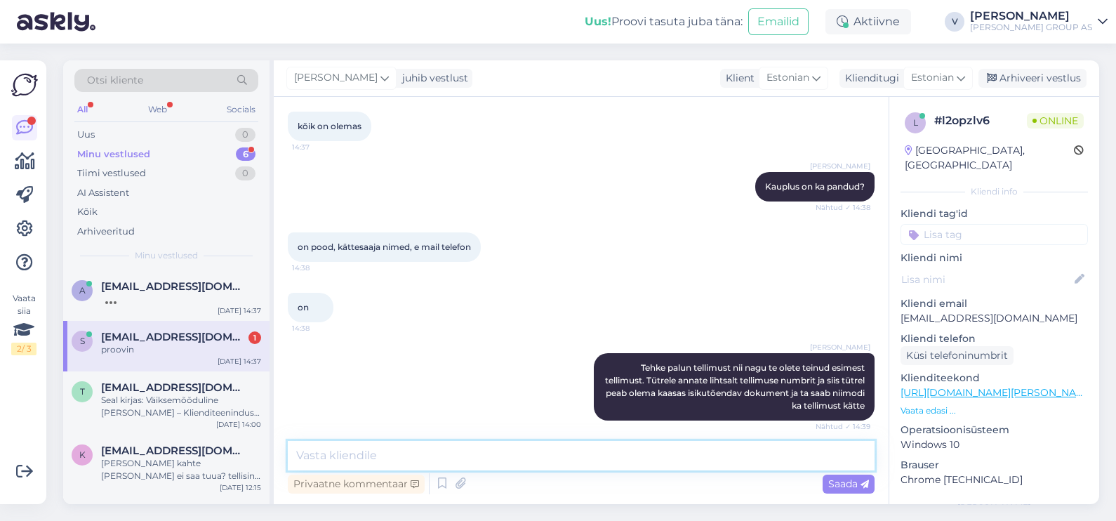
scroll to position [7667, 0]
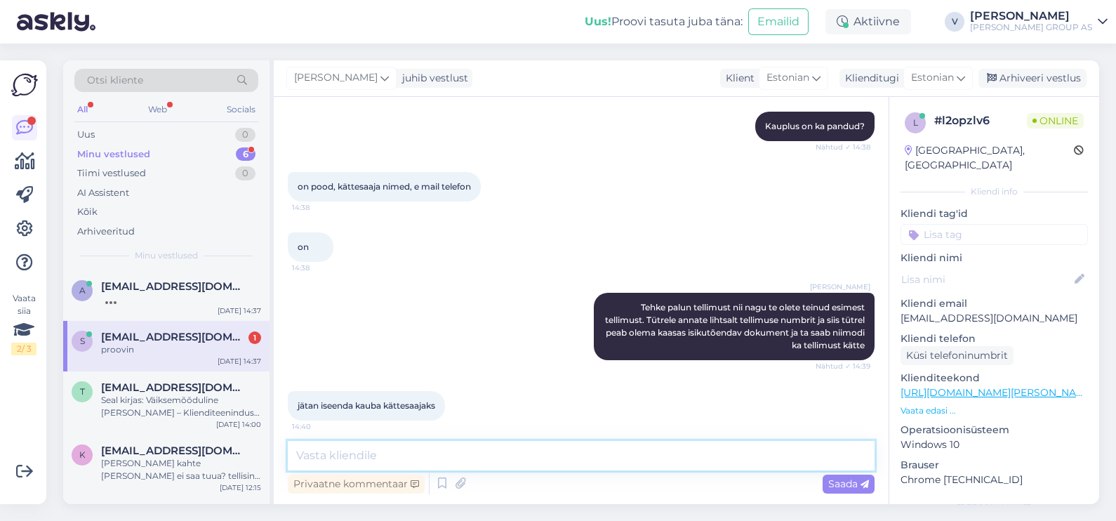
drag, startPoint x: 339, startPoint y: 453, endPoint x: 310, endPoint y: 410, distance: 52.0
click at [338, 451] on textarea at bounding box center [581, 455] width 587 height 29
click at [176, 263] on div "Otsi kliente All Web Socials Uus 0 Minu vestlused 6 Tiimi vestlused 0 AI Assist…" at bounding box center [166, 165] width 206 height 210
click at [187, 285] on span "[EMAIL_ADDRESS][DOMAIN_NAME]" at bounding box center [174, 286] width 146 height 13
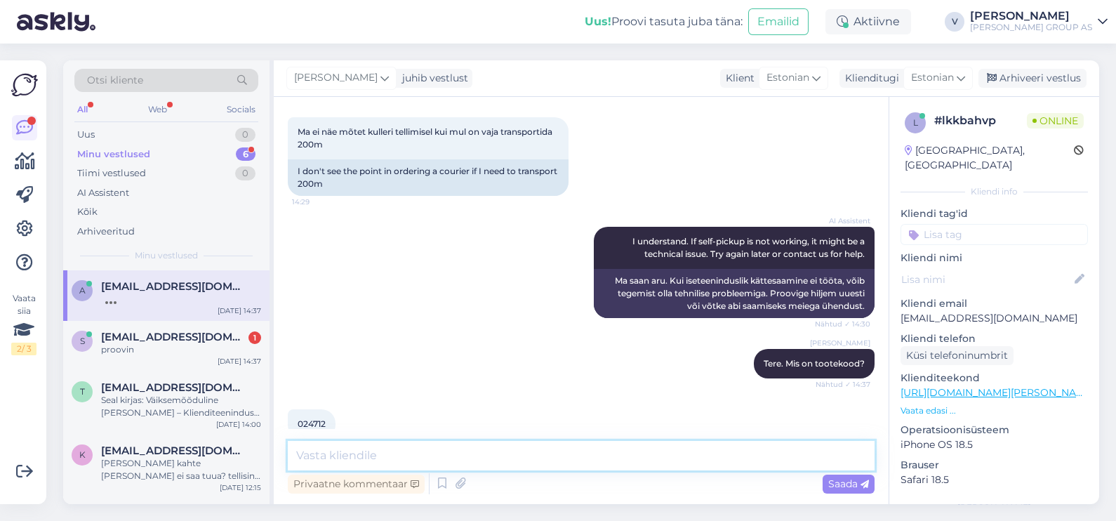
click at [326, 454] on textarea at bounding box center [581, 455] width 587 height 29
type textarea "M"
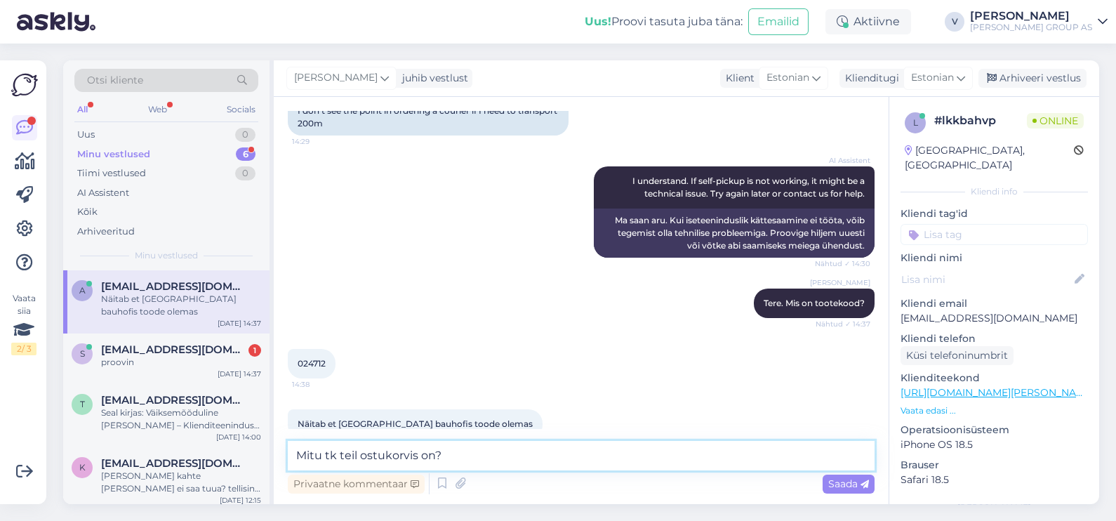
type textarea "Mitu tk teil ostukorvis on?"
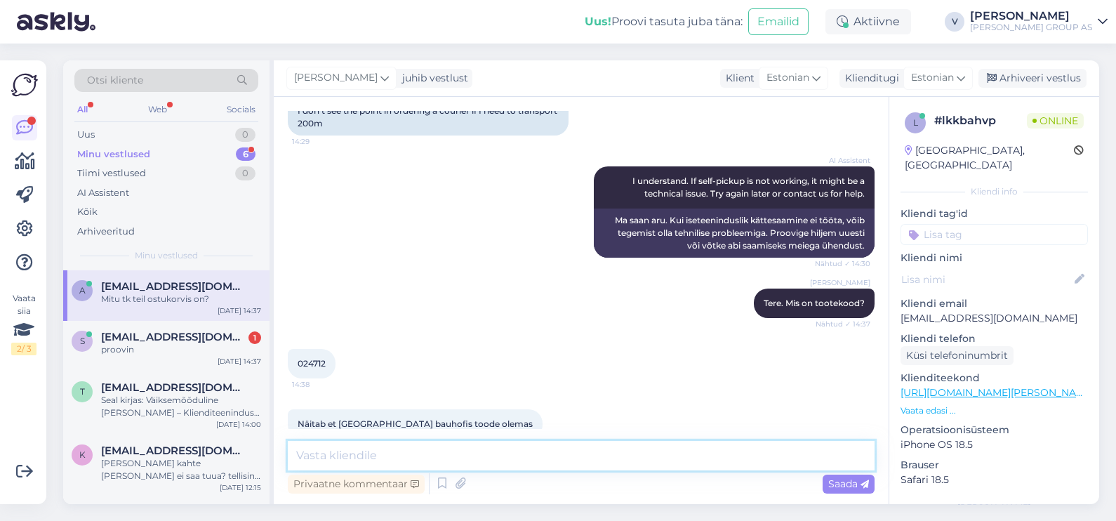
scroll to position [934, 0]
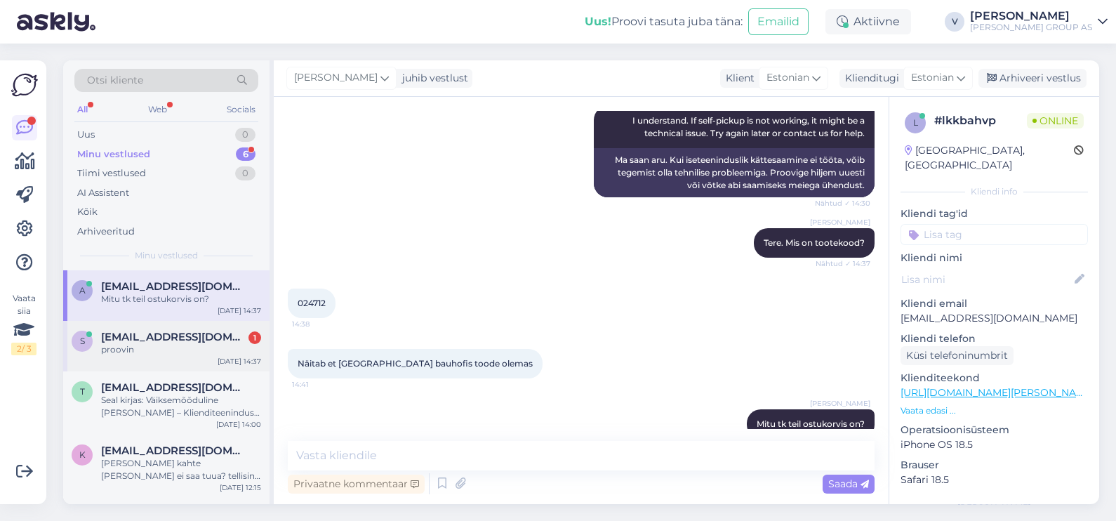
click at [175, 349] on div "proovin" at bounding box center [181, 349] width 160 height 13
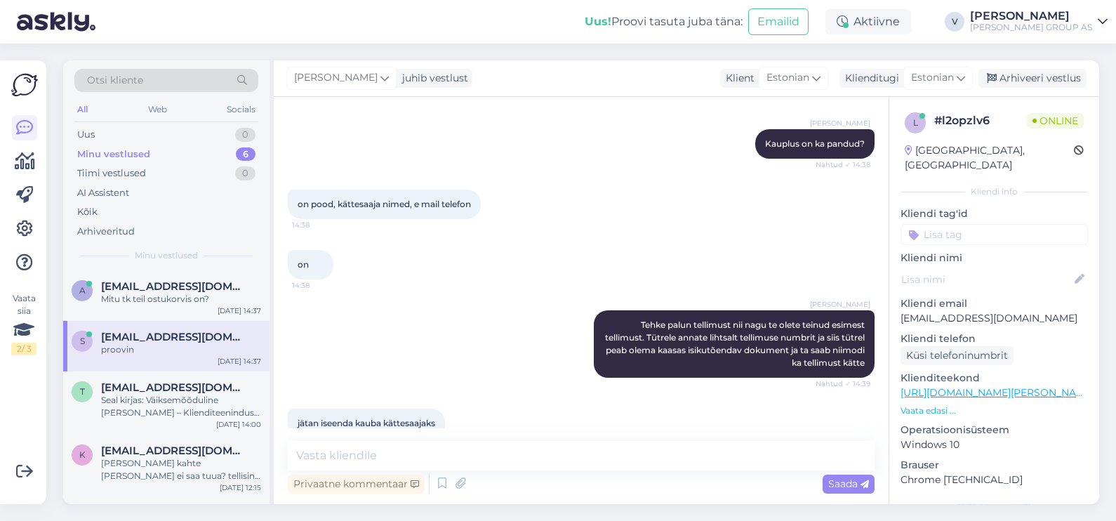
scroll to position [7667, 0]
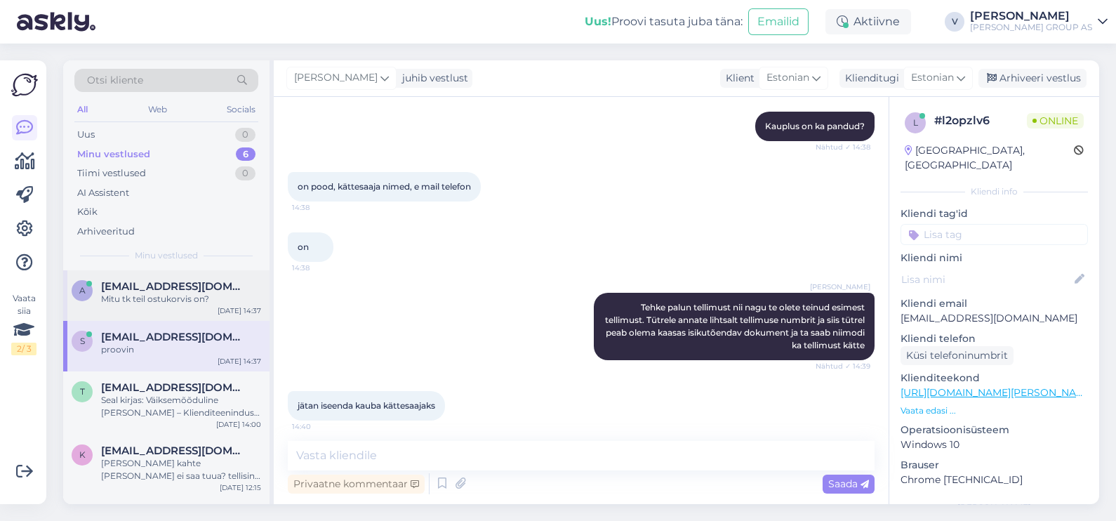
click at [166, 284] on span "[EMAIL_ADDRESS][DOMAIN_NAME]" at bounding box center [174, 286] width 146 height 13
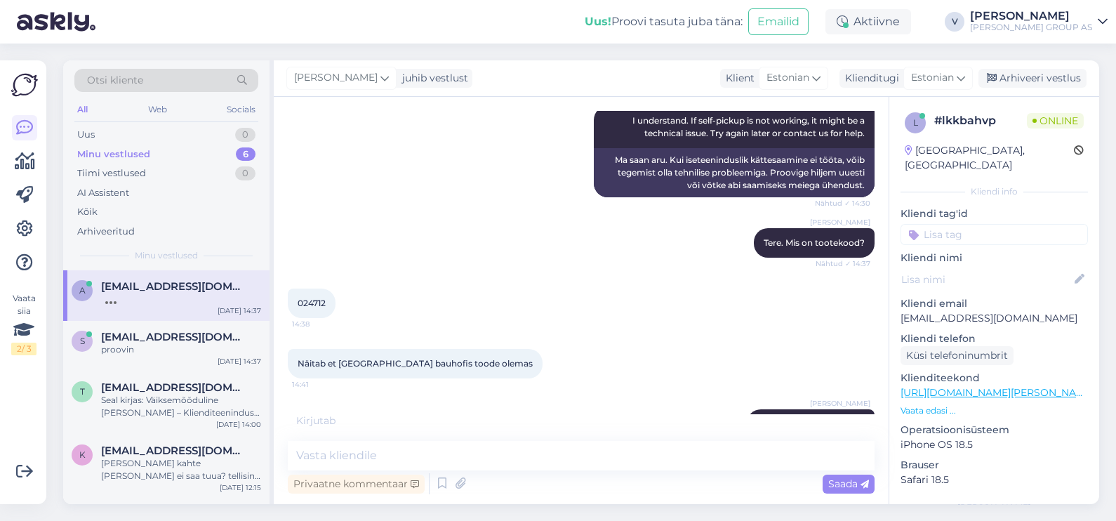
scroll to position [995, 0]
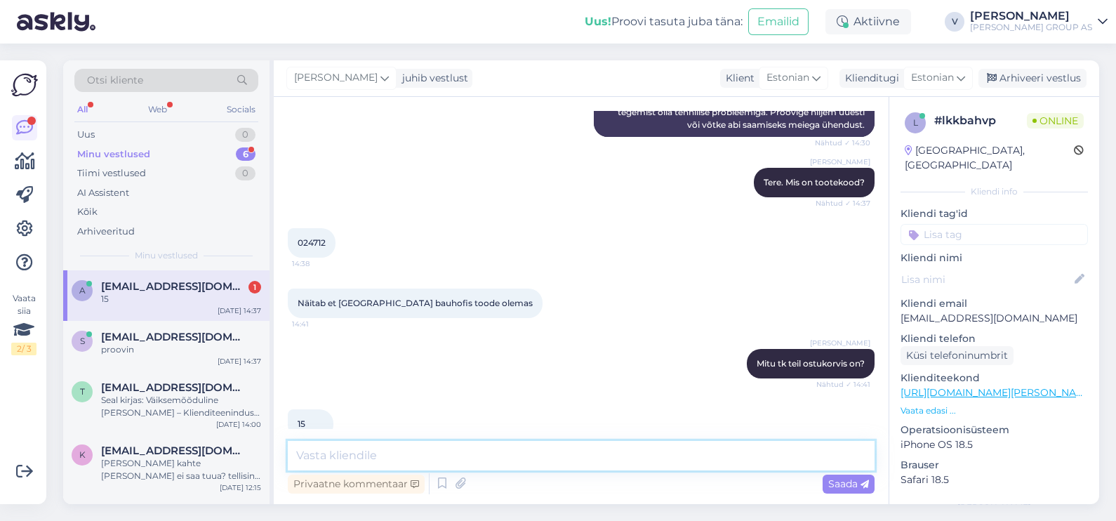
click at [340, 453] on textarea at bounding box center [581, 455] width 587 height 29
type textarea "Ma praegu proovisin ja mul endal ilusti laseb maksmiseni välja"
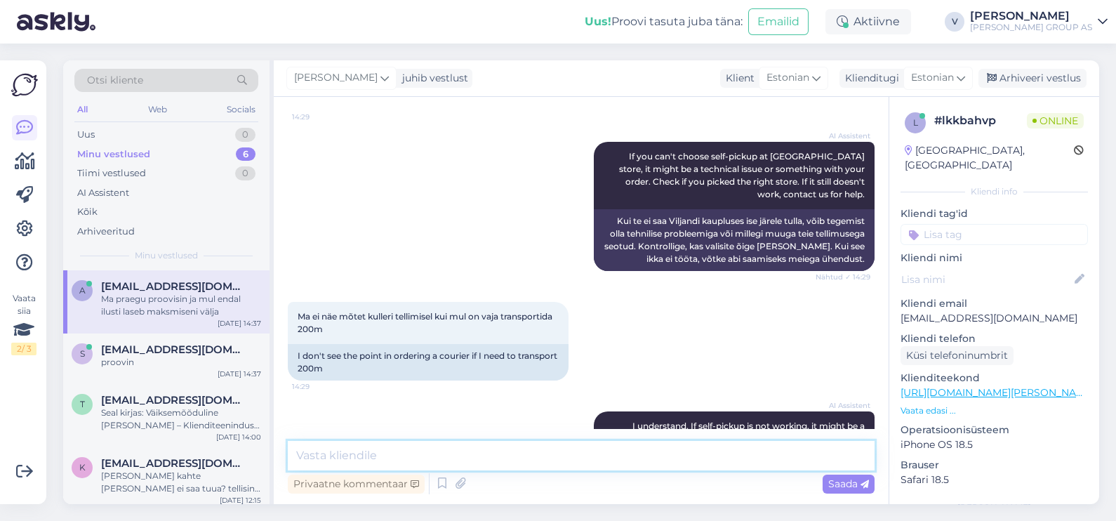
scroll to position [1067, 0]
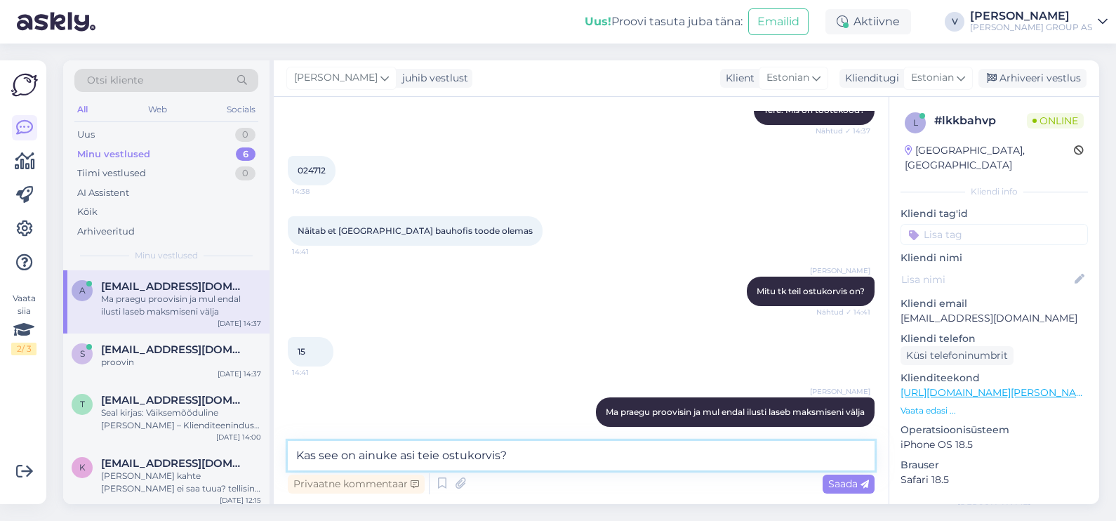
type textarea "Kas see on ainuke asi teie ostukorvis?"
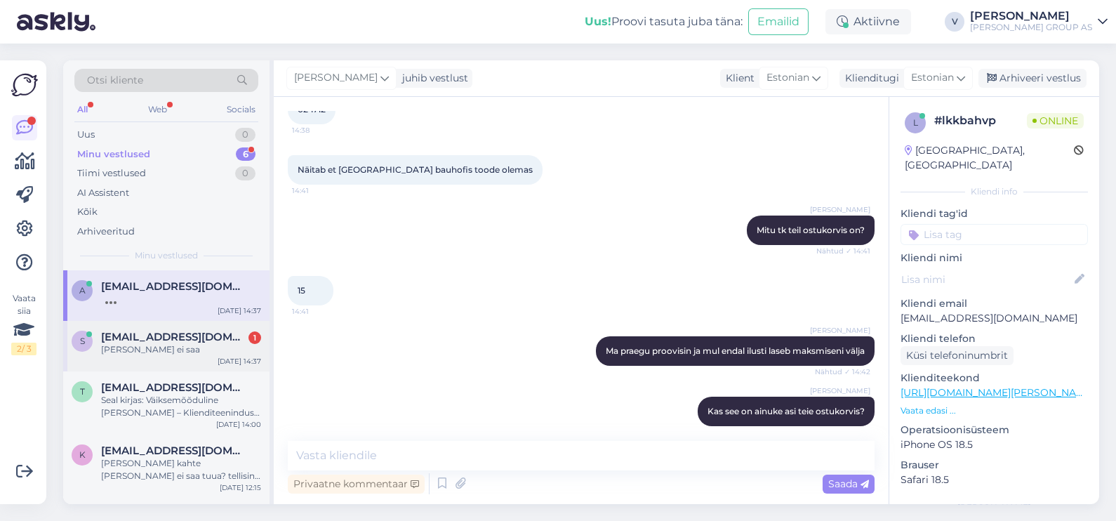
drag, startPoint x: 200, startPoint y: 344, endPoint x: 239, endPoint y: 403, distance: 70.5
click at [200, 344] on div "[PERSON_NAME] ei saa" at bounding box center [181, 349] width 160 height 13
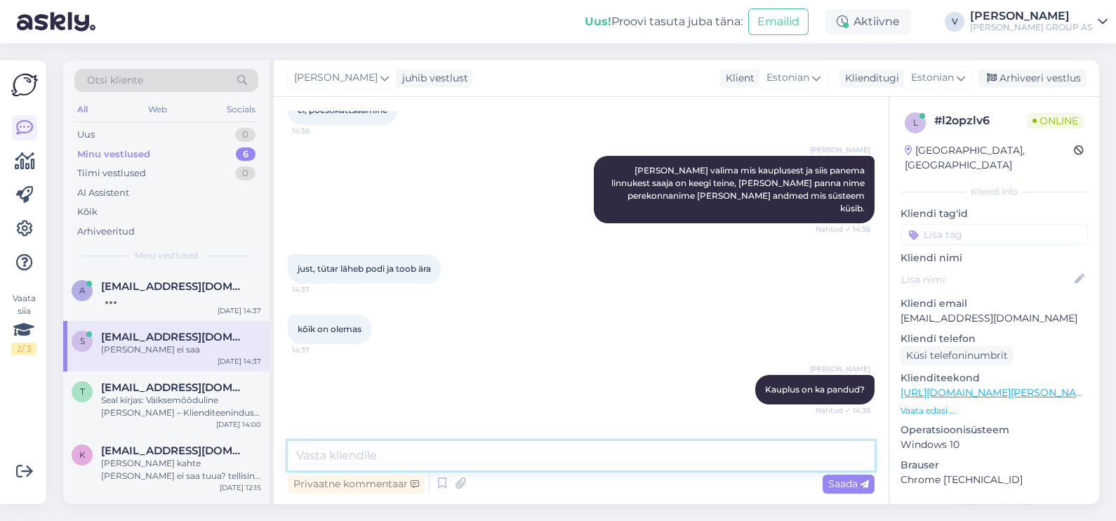
click at [390, 453] on textarea at bounding box center [581, 455] width 587 height 29
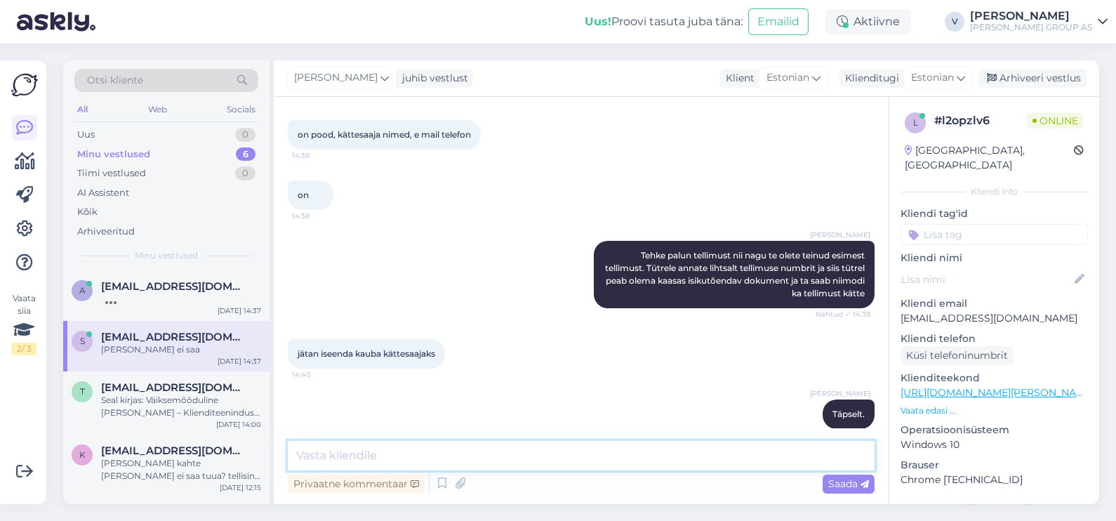
scroll to position [7727, 0]
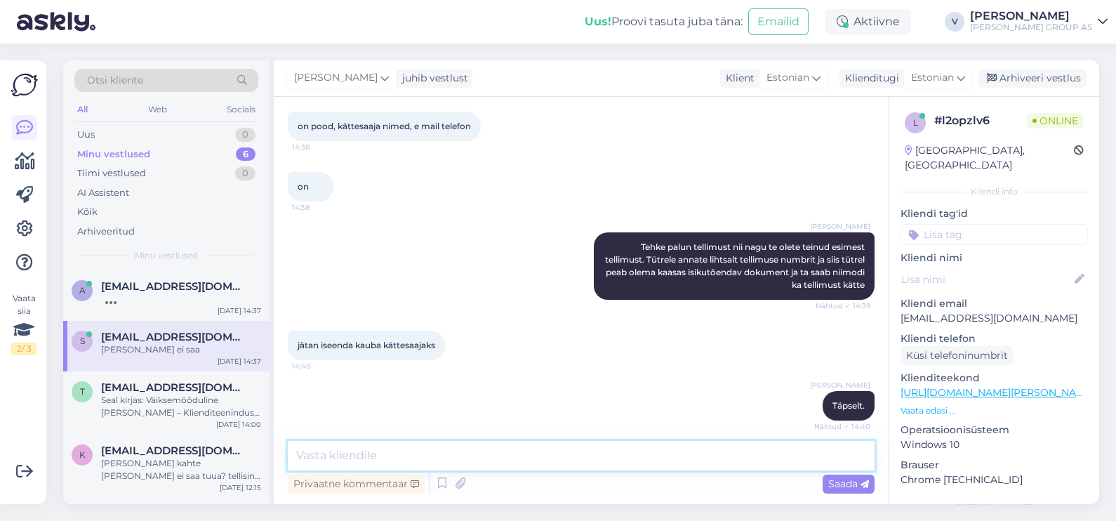
click at [387, 450] on textarea at bounding box center [581, 455] width 587 height 29
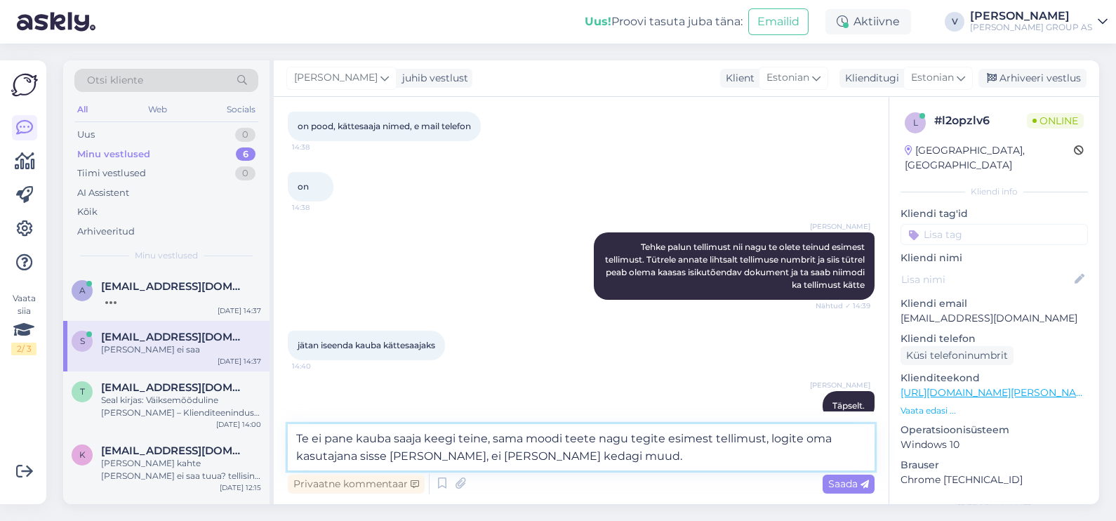
type textarea "Te ei pane kauba saaja keegi teine, sama moodi teete nagu tegite esimest tellim…"
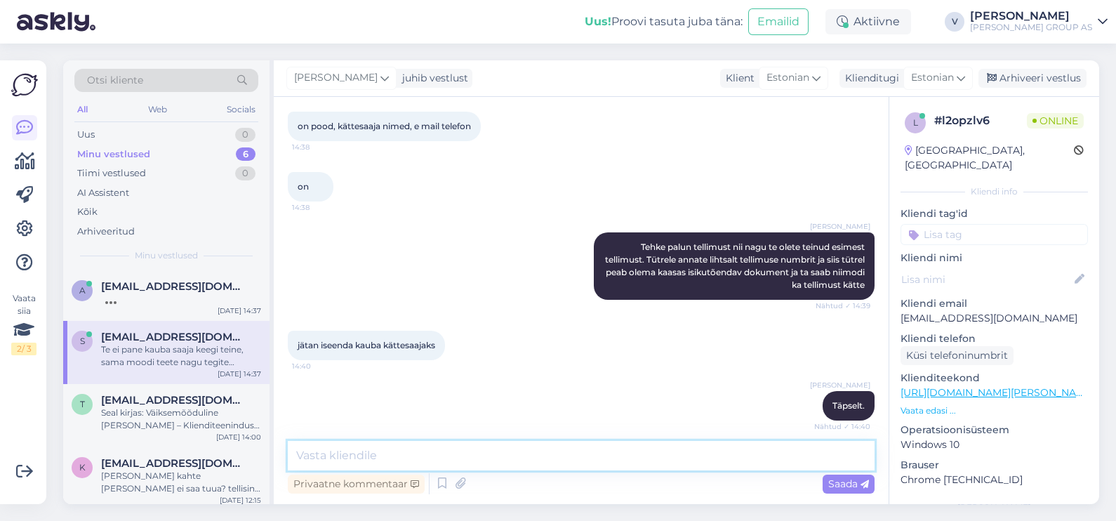
scroll to position [7813, 0]
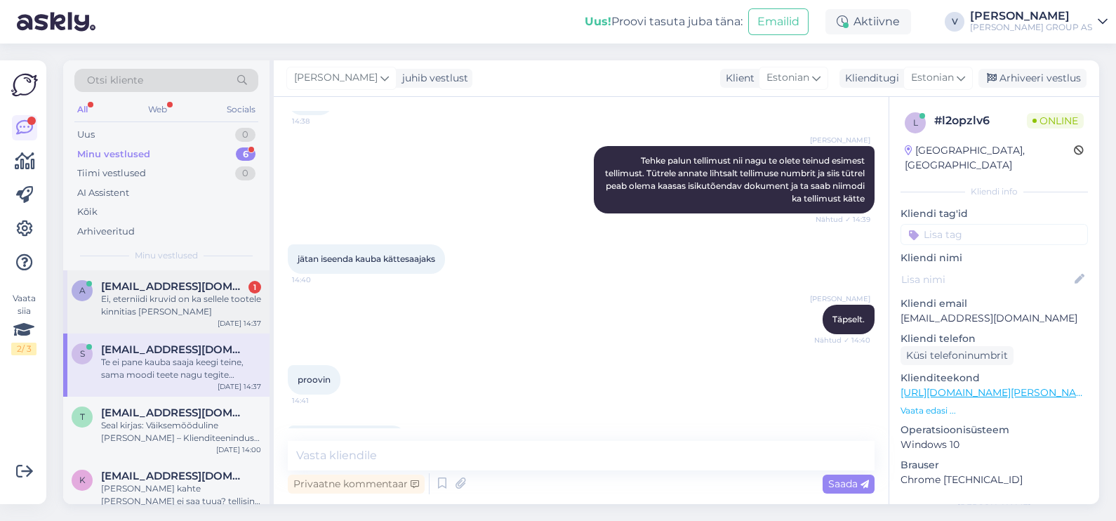
click at [183, 305] on div "Ei, eterniidi kruvid on ka sellele tootele kinnitias [PERSON_NAME]" at bounding box center [181, 305] width 160 height 25
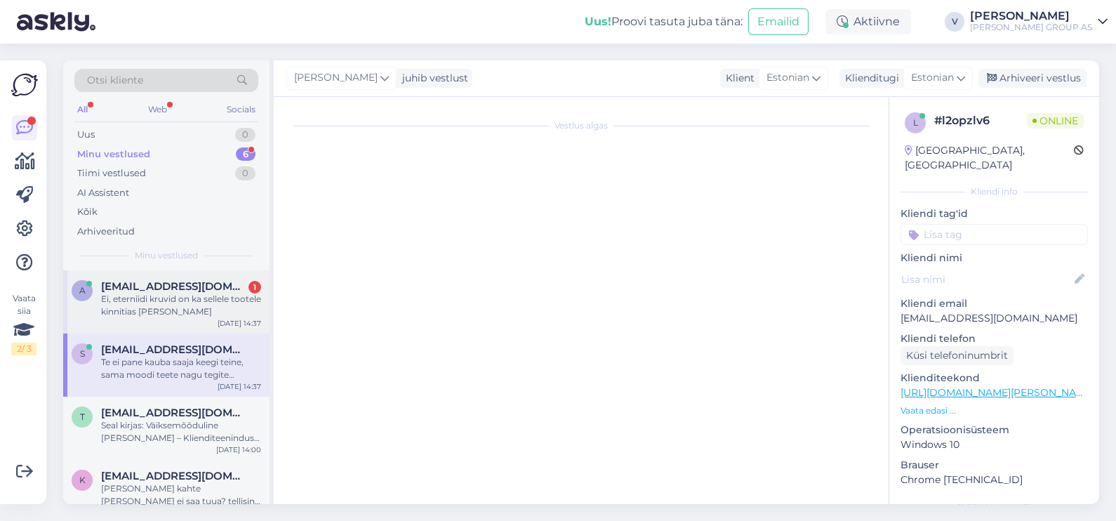
scroll to position [1011, 0]
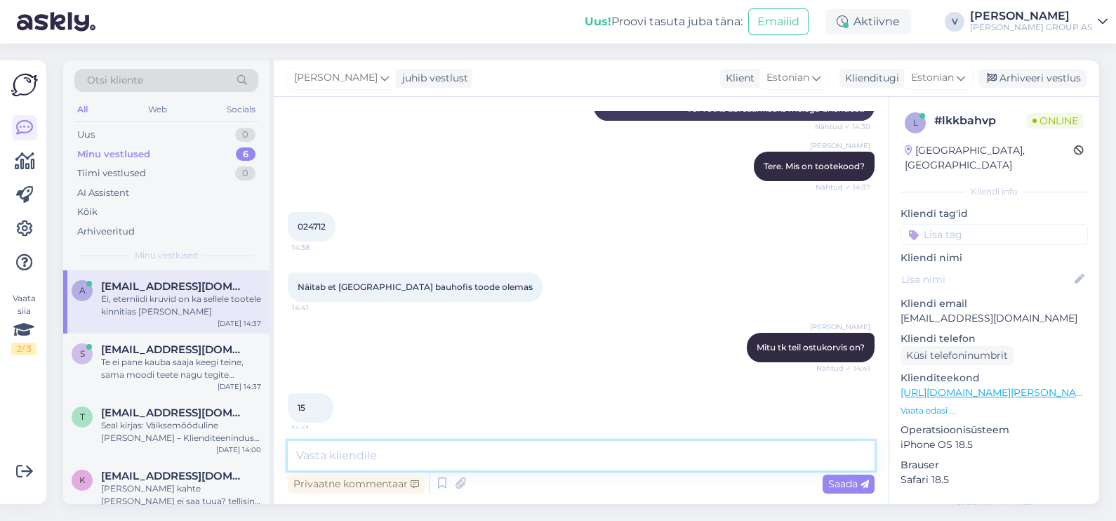
click at [340, 460] on textarea at bounding box center [581, 455] width 587 height 29
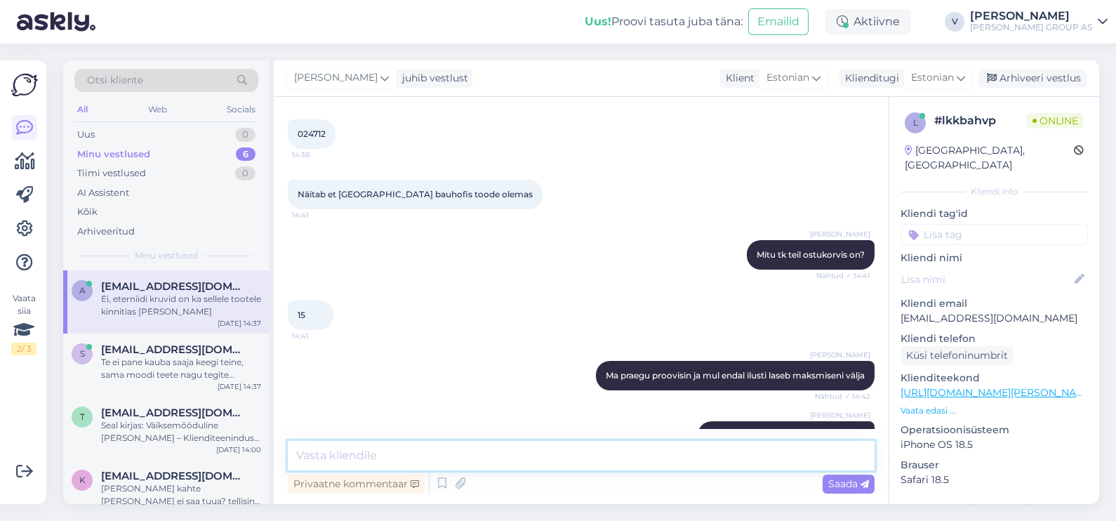
scroll to position [1189, 0]
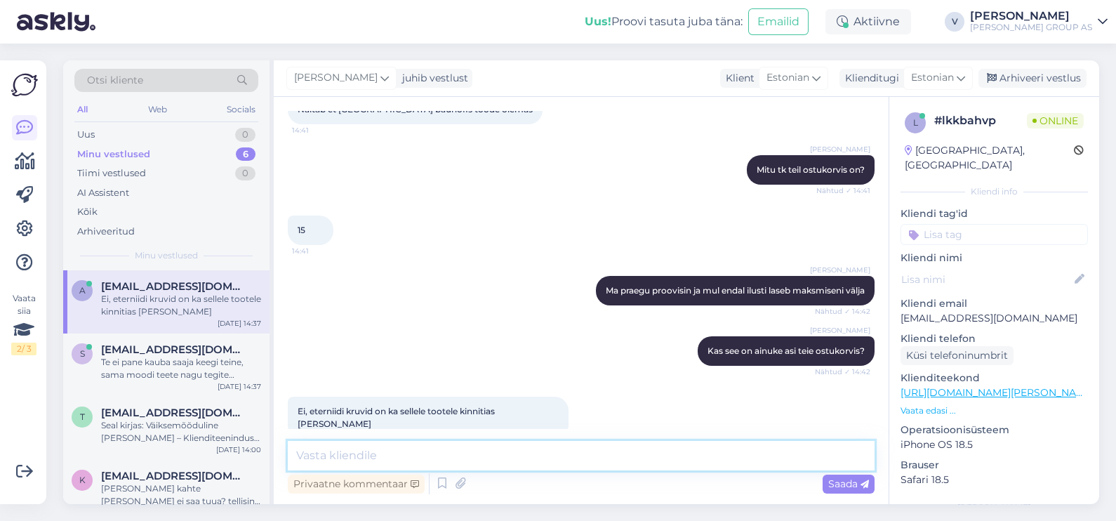
click at [356, 456] on textarea at bounding box center [581, 455] width 587 height 29
type textarea "M"
type textarea "[PERSON_NAME] andke kõikide toodete tootekoodid j kogused mis on teie ostukorvis"
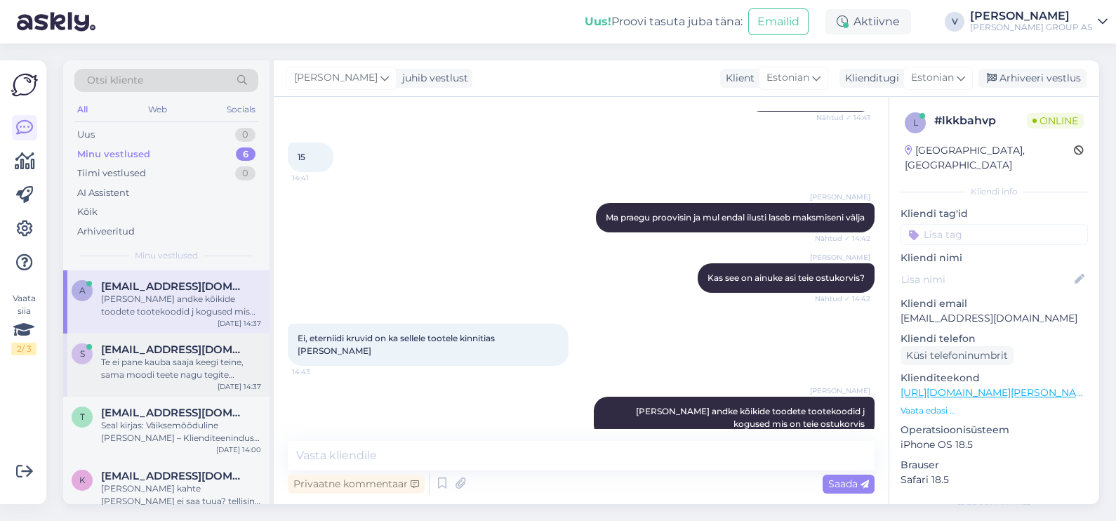
click at [205, 338] on div "s [EMAIL_ADDRESS][DOMAIN_NAME] Te ei pane kauba saaja keegi teine, sama moodi t…" at bounding box center [166, 364] width 206 height 63
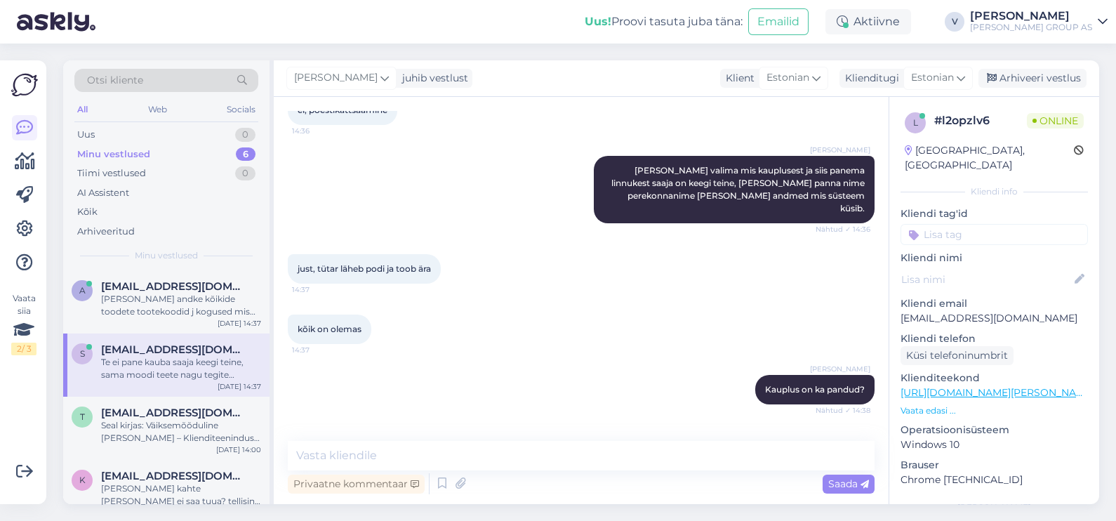
scroll to position [7813, 0]
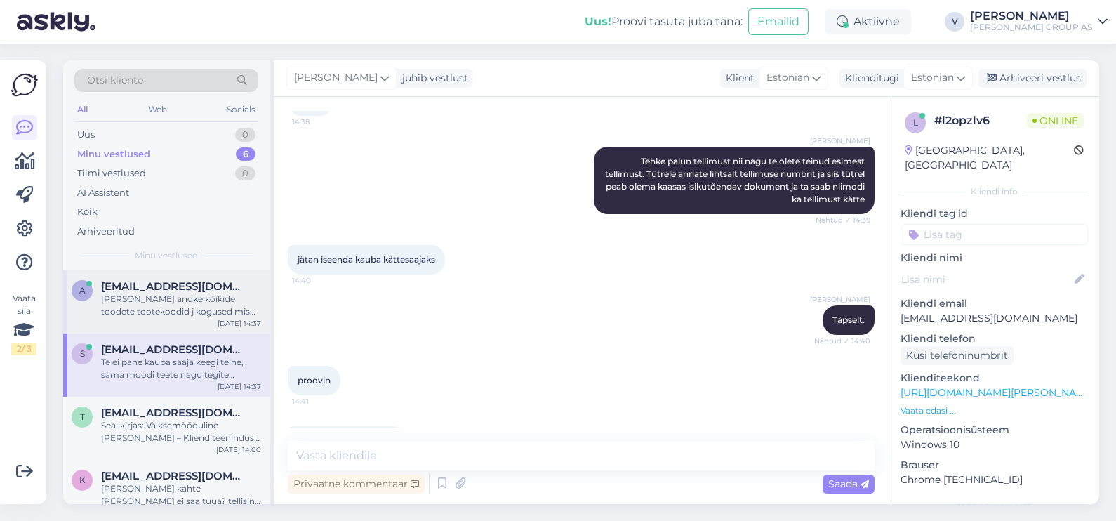
click at [137, 303] on div "[PERSON_NAME] andke kõikide toodete tootekoodid j kogused mis on teie ostukorvis" at bounding box center [181, 305] width 160 height 25
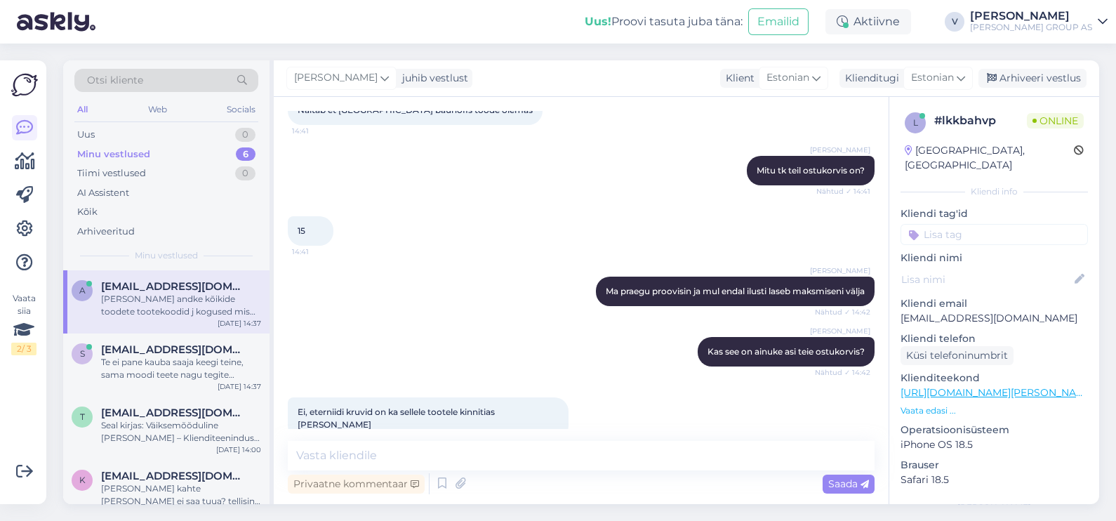
scroll to position [1261, 0]
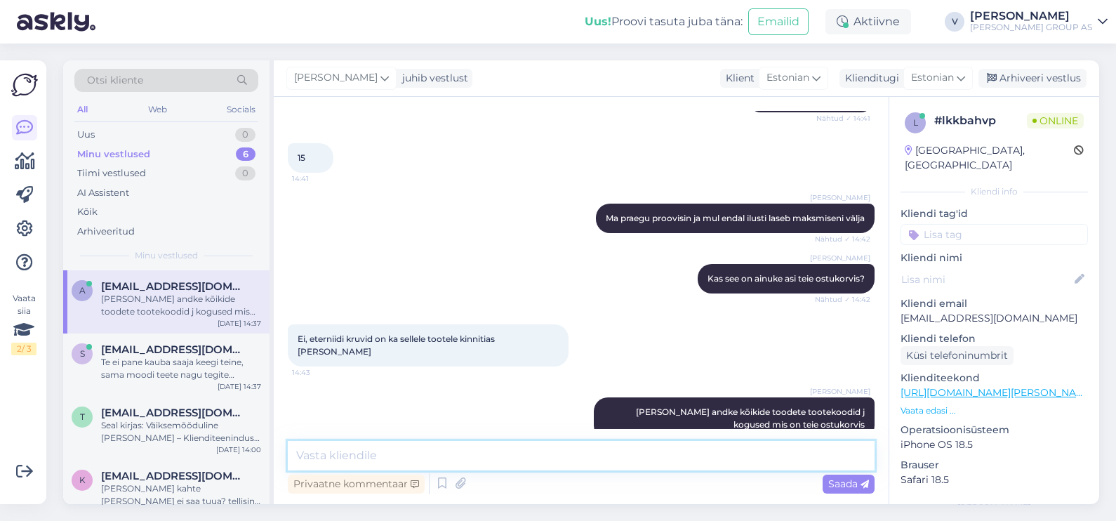
click at [407, 454] on textarea at bounding box center [581, 455] width 587 height 29
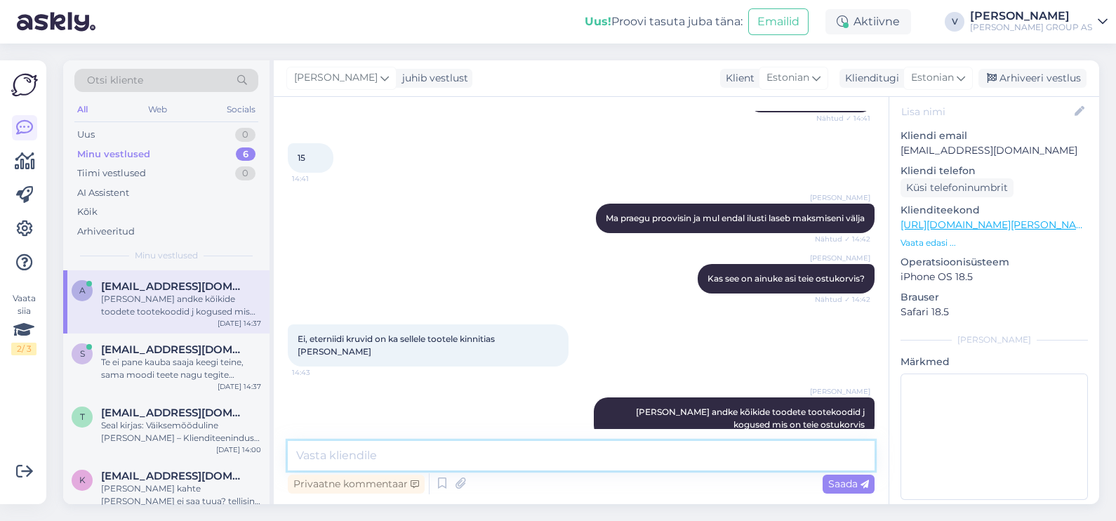
scroll to position [0, 0]
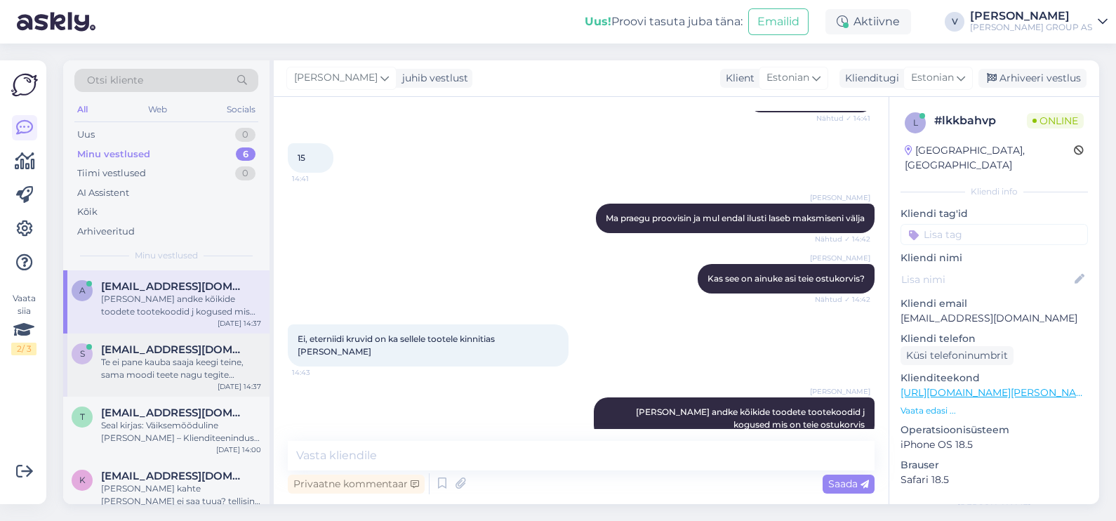
click at [148, 370] on div "Te ei pane kauba saaja keegi teine, sama moodi teete nagu tegite esimest tellim…" at bounding box center [181, 368] width 160 height 25
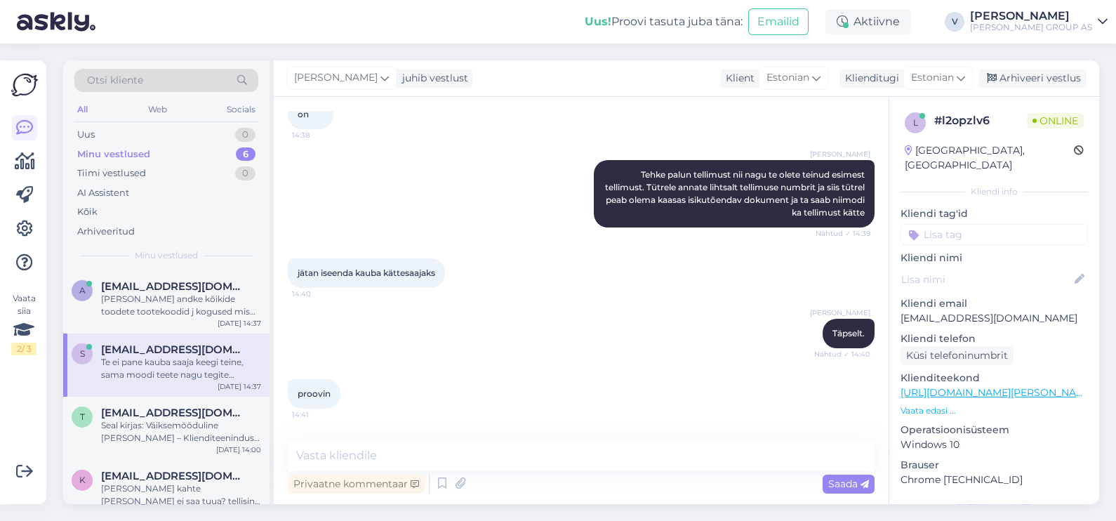
scroll to position [7813, 0]
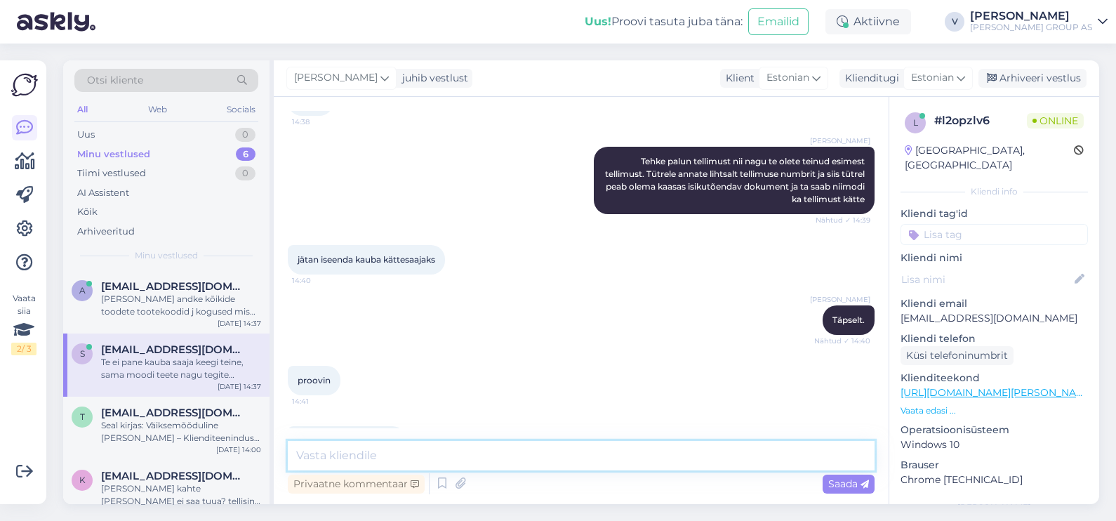
click at [456, 463] on textarea at bounding box center [581, 455] width 587 height 29
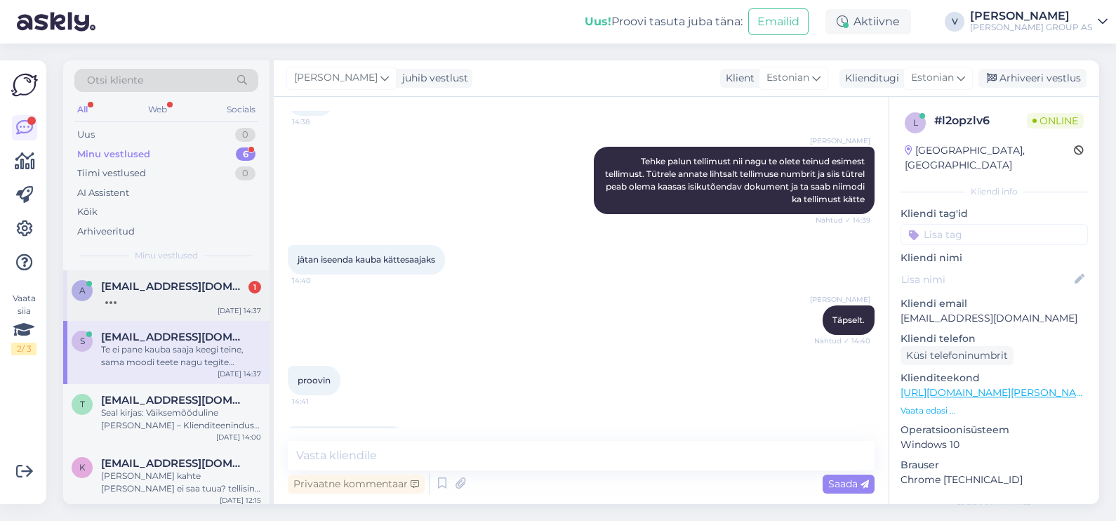
click at [192, 271] on div "a [EMAIL_ADDRESS][DOMAIN_NAME] [DATE] 14:37" at bounding box center [166, 295] width 206 height 51
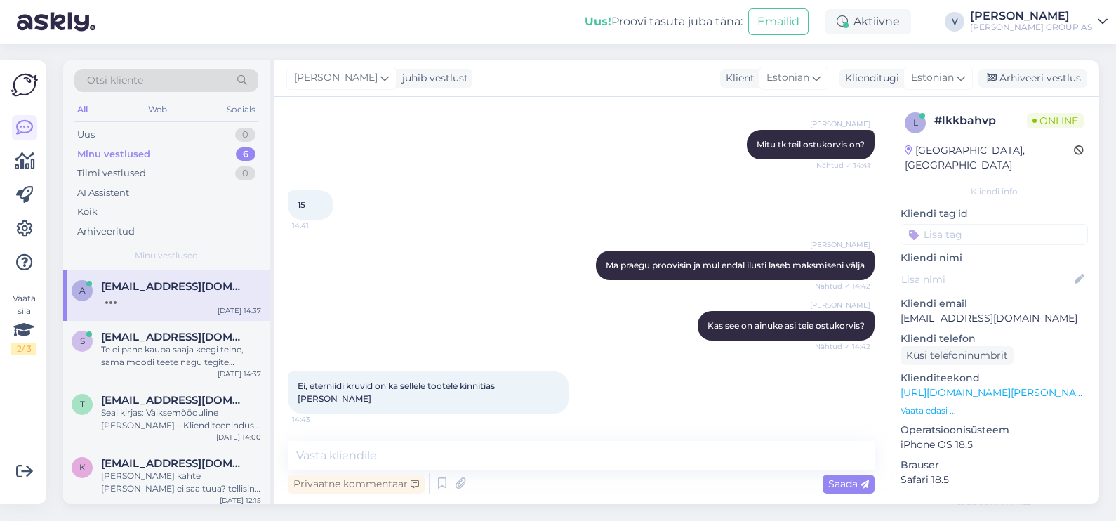
scroll to position [1321, 0]
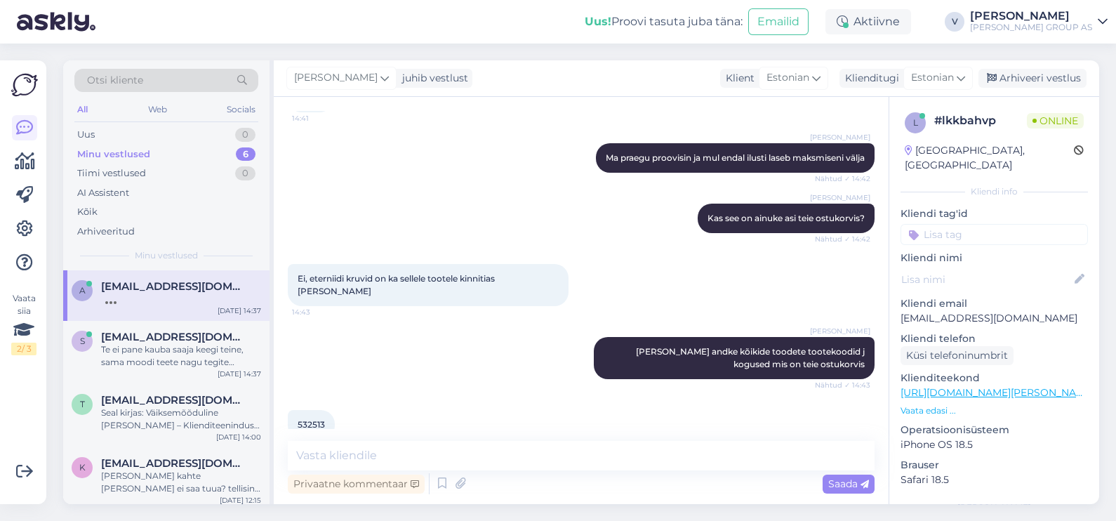
click at [312, 419] on span "532513" at bounding box center [311, 424] width 27 height 11
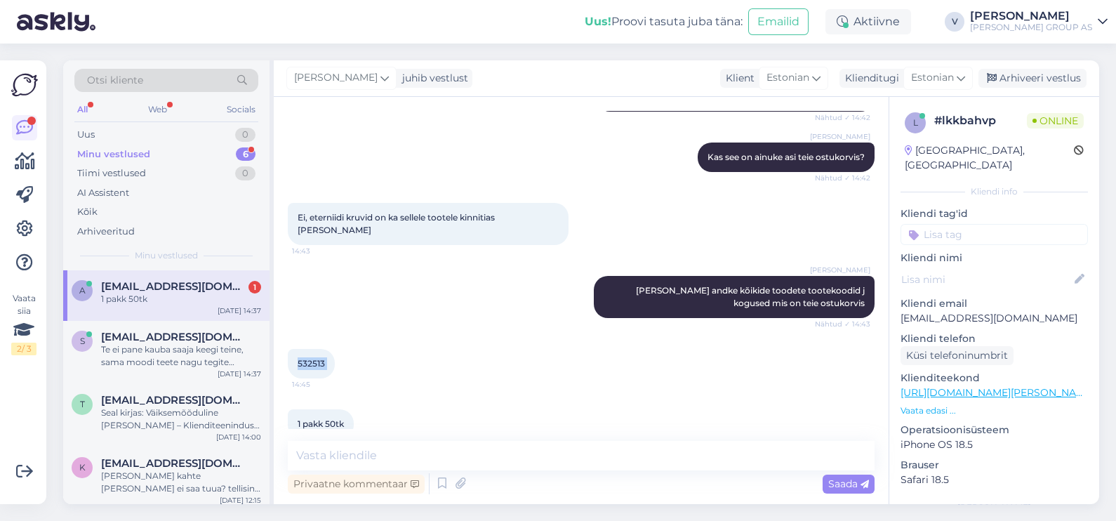
click at [312, 358] on span "532513" at bounding box center [311, 363] width 27 height 11
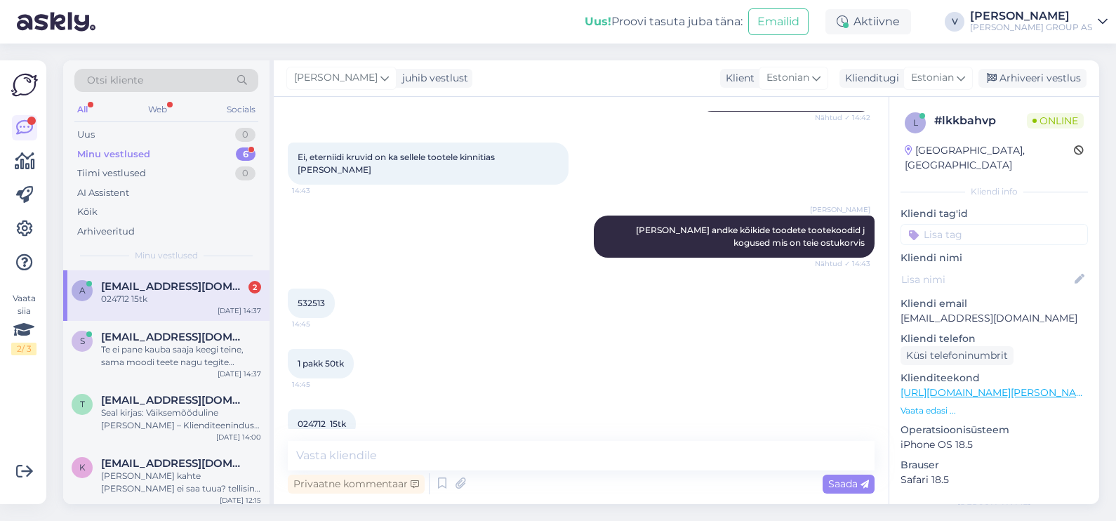
click at [310, 418] on span "024712 15tk" at bounding box center [322, 423] width 48 height 11
copy span "024712"
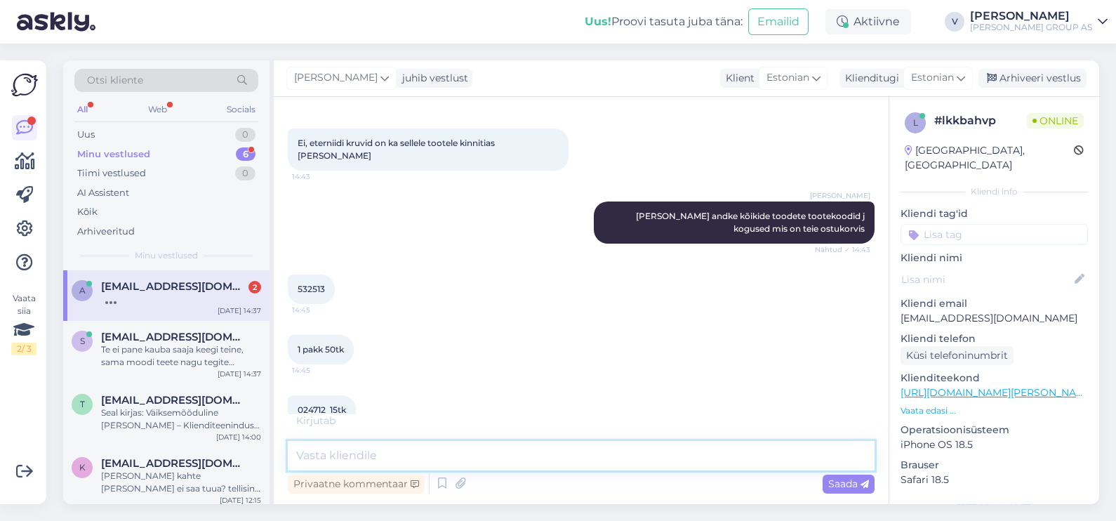
click at [506, 444] on textarea at bounding box center [581, 455] width 587 height 29
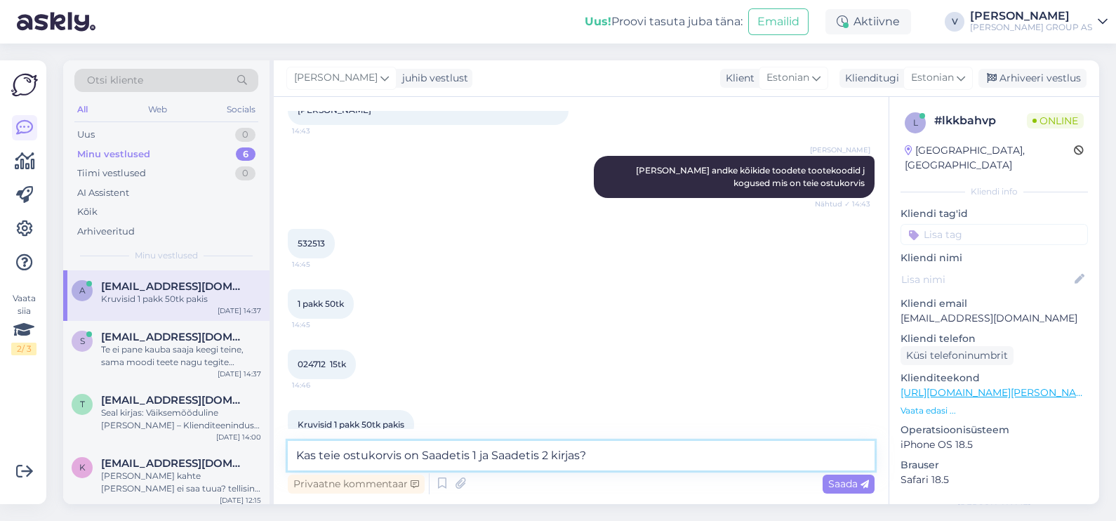
type textarea "Kas teie ostukorvis on Saadetis 1 ja Saadetis 2 kirjas?"
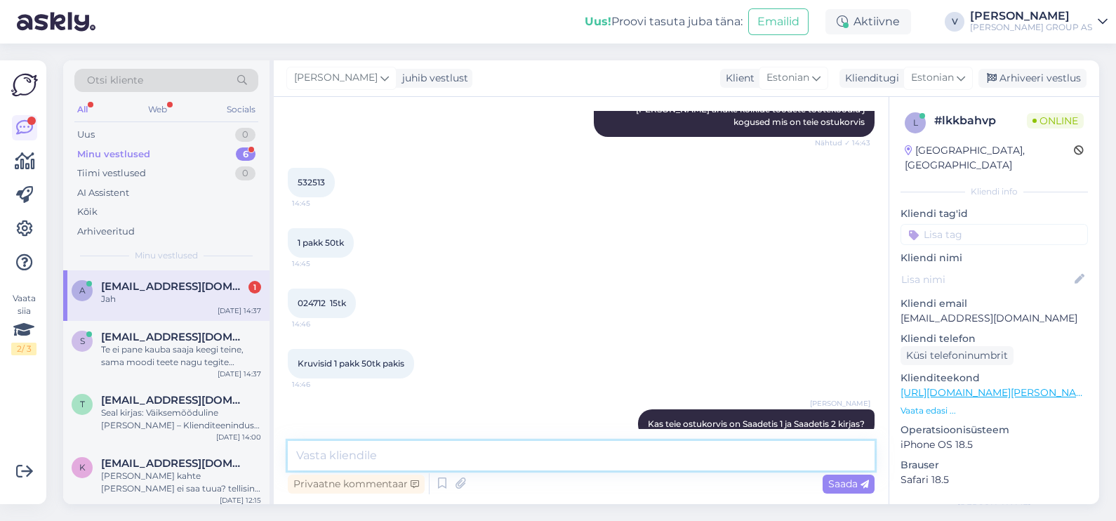
scroll to position [1624, 0]
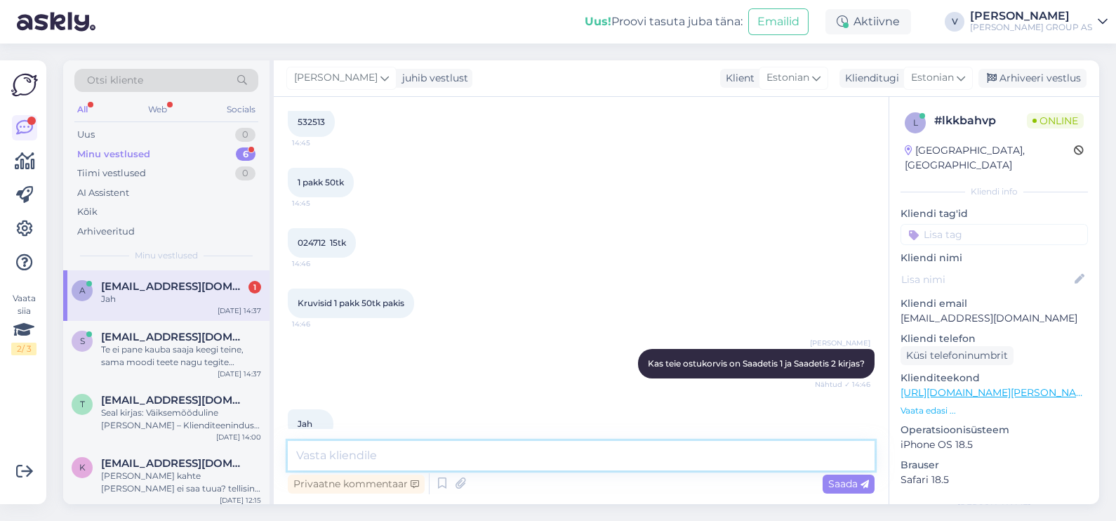
click at [397, 470] on textarea at bounding box center [581, 455] width 587 height 29
type textarea "J"
type textarea "Sellisel juhul on vaja mõlemal panna Viljandi kauplus."
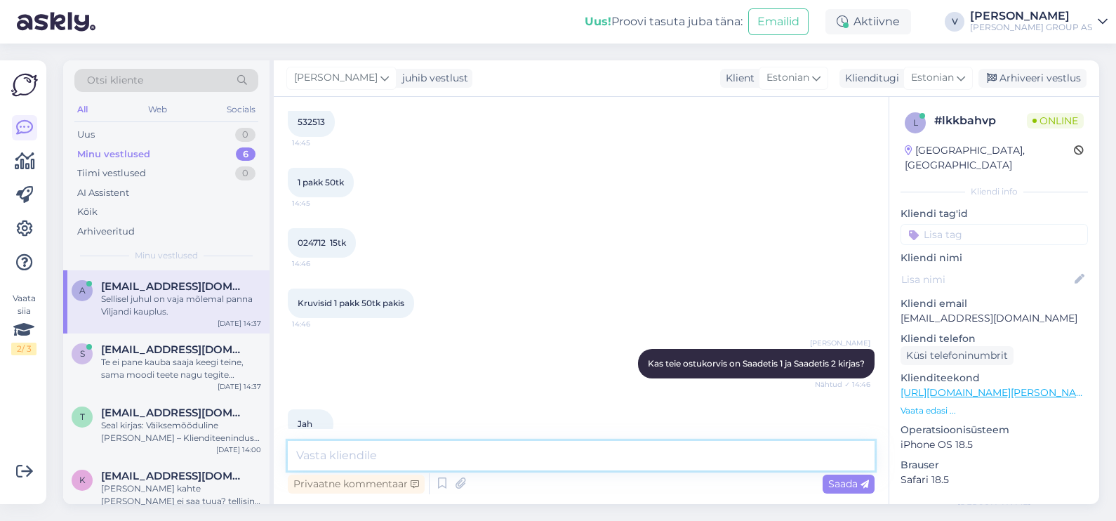
scroll to position [1684, 0]
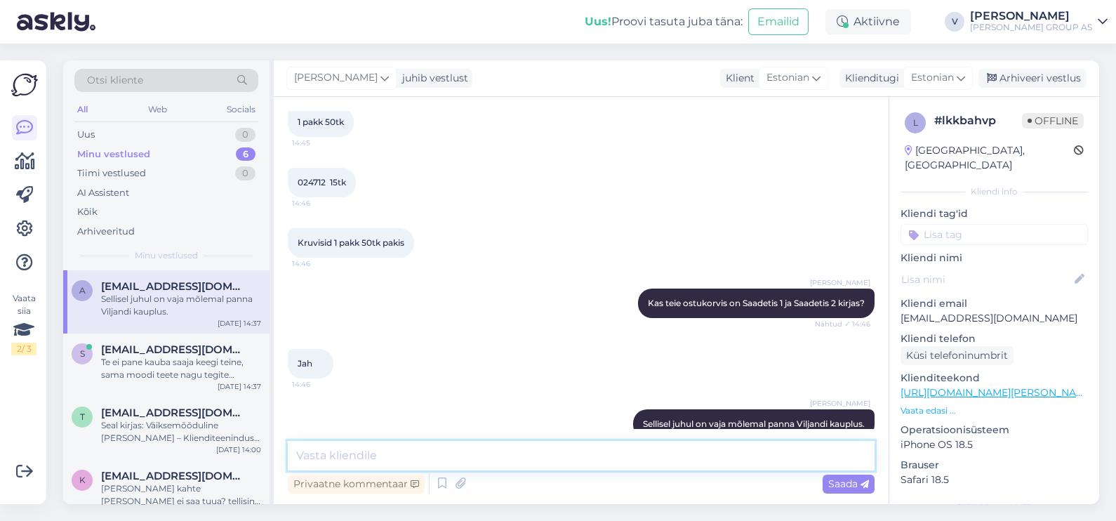
click at [450, 451] on textarea at bounding box center [581, 455] width 587 height 29
type textarea "Siis ta läheb üheks saadetiseks ja saab edasi minna, mul kõik toimib"
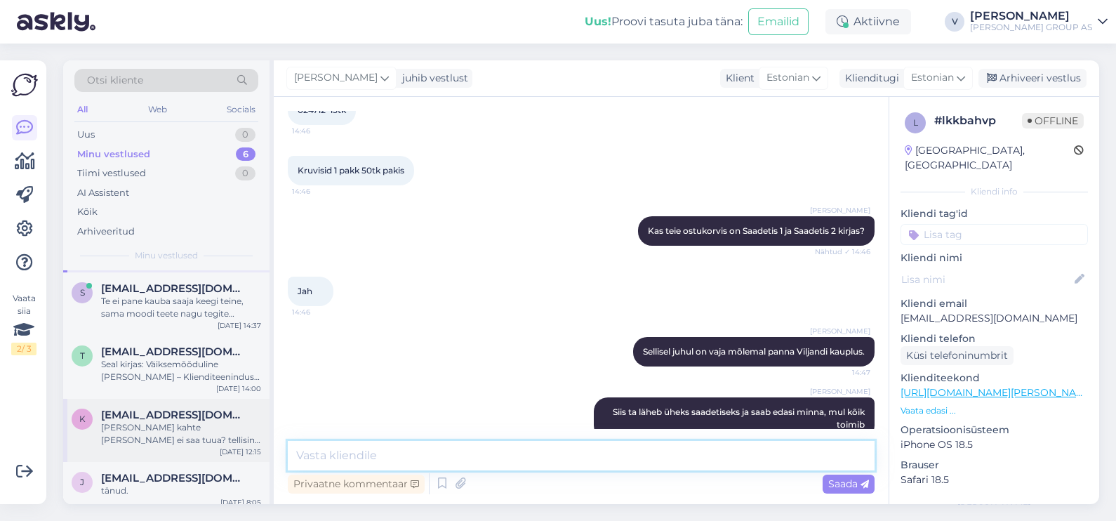
scroll to position [87, 0]
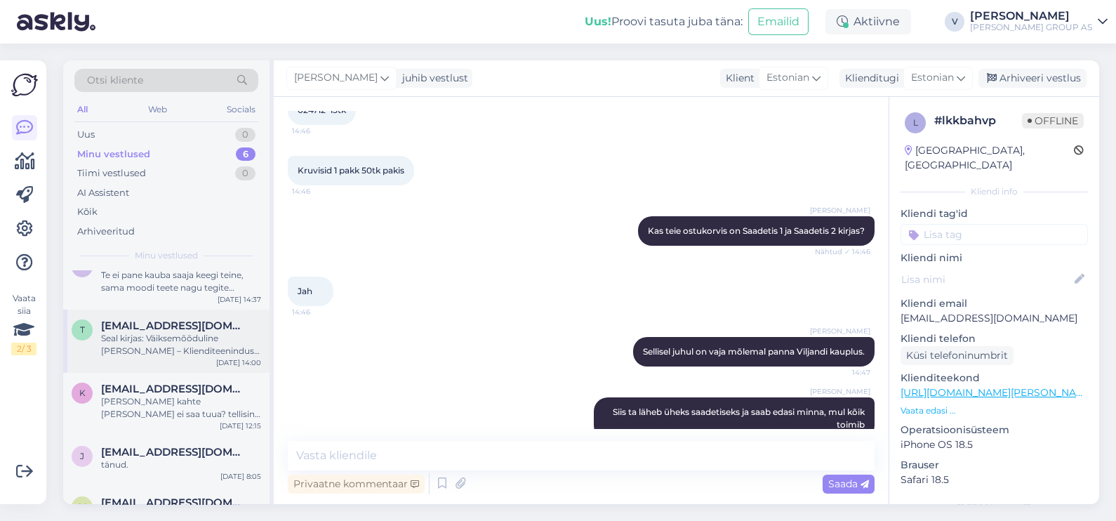
click at [152, 335] on div "Seal kirjas: Väiksemõõduline [PERSON_NAME] – Klienditeeninduse letis" at bounding box center [181, 344] width 160 height 25
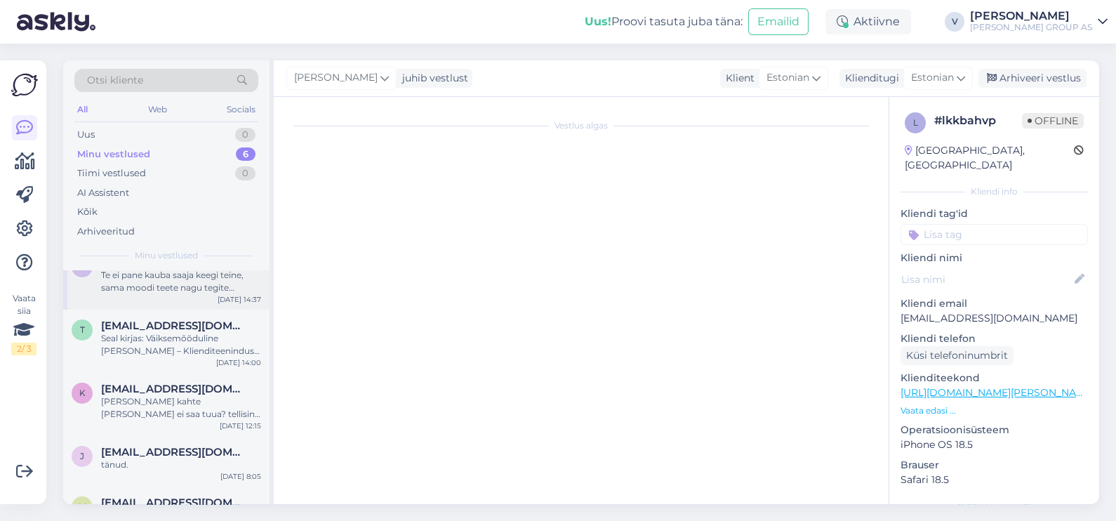
scroll to position [519, 0]
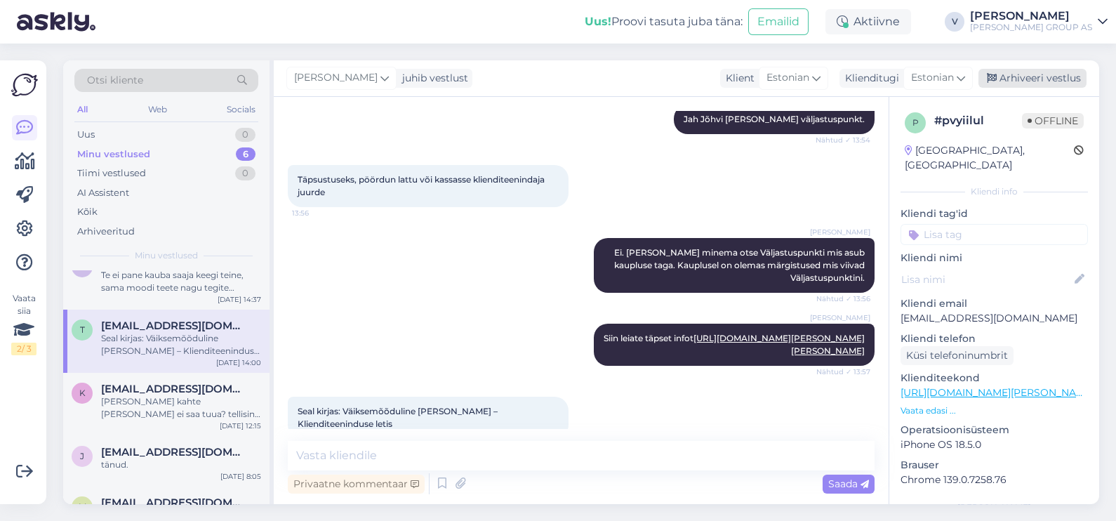
click at [1041, 70] on div "Arhiveeri vestlus" at bounding box center [1033, 78] width 108 height 19
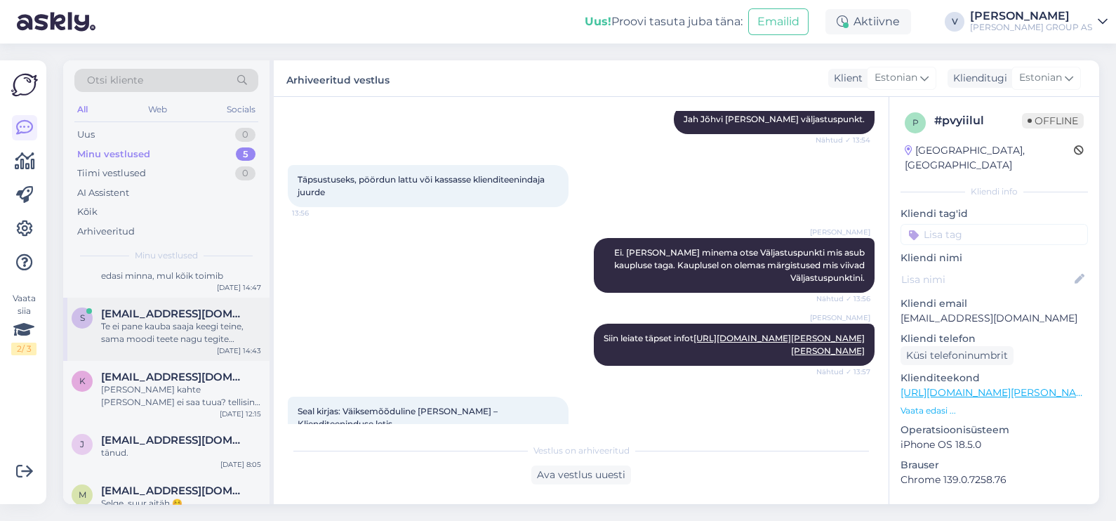
scroll to position [56, 0]
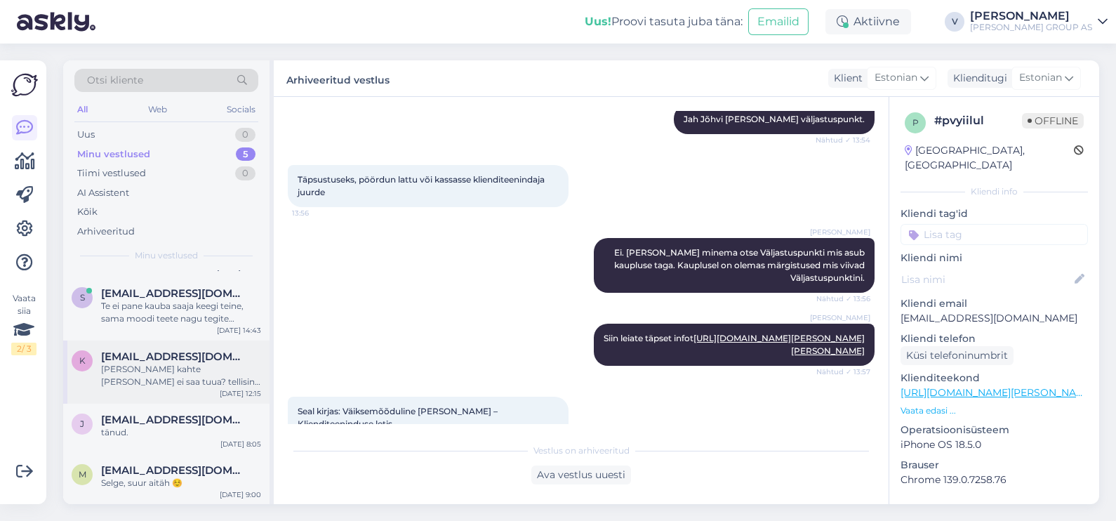
click at [171, 386] on div "[PERSON_NAME] kahte [PERSON_NAME] ei saa tuua? tellisin kaminapuud + küttepuude…" at bounding box center [181, 375] width 160 height 25
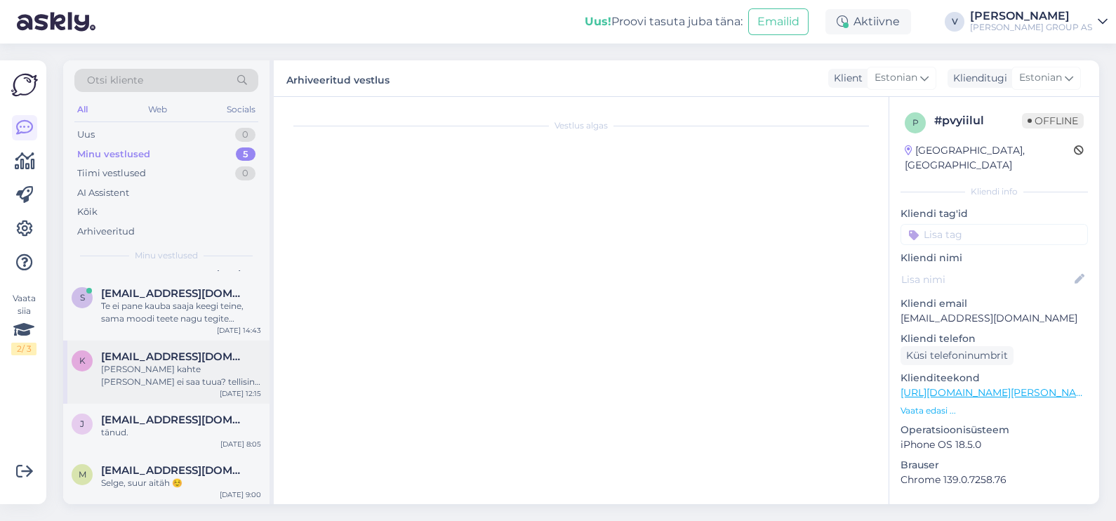
scroll to position [631, 0]
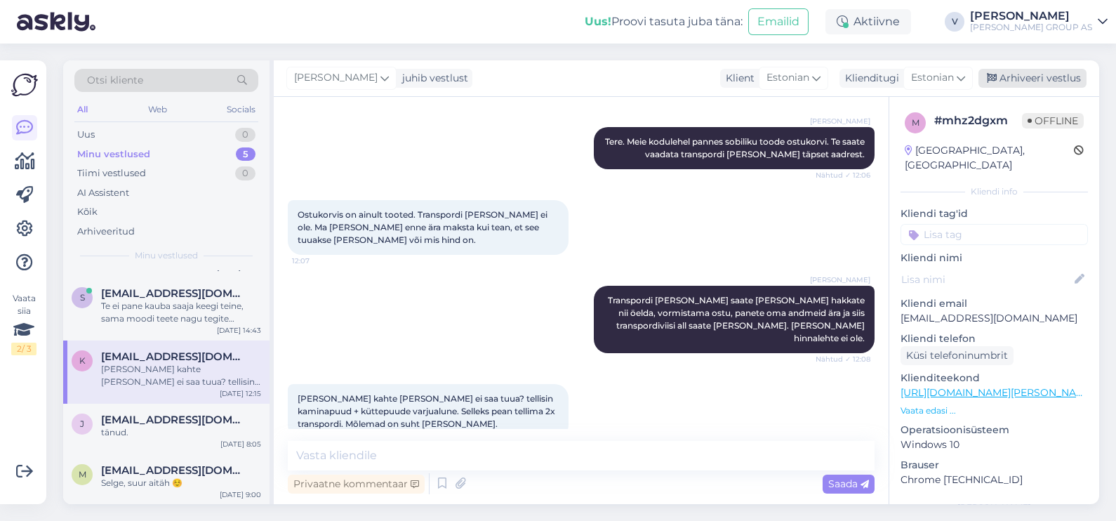
click at [1043, 80] on div "Arhiveeri vestlus" at bounding box center [1033, 78] width 108 height 19
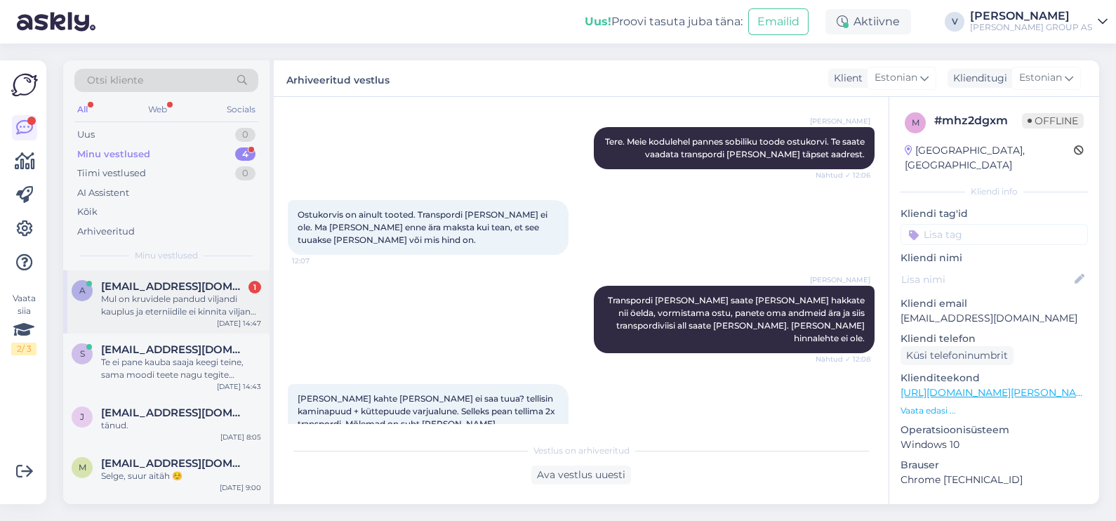
click at [190, 312] on div "Mul on kruvidele pandud viljandi kauplus ja eterniidile ei kinnita viljandi kau…" at bounding box center [181, 305] width 160 height 25
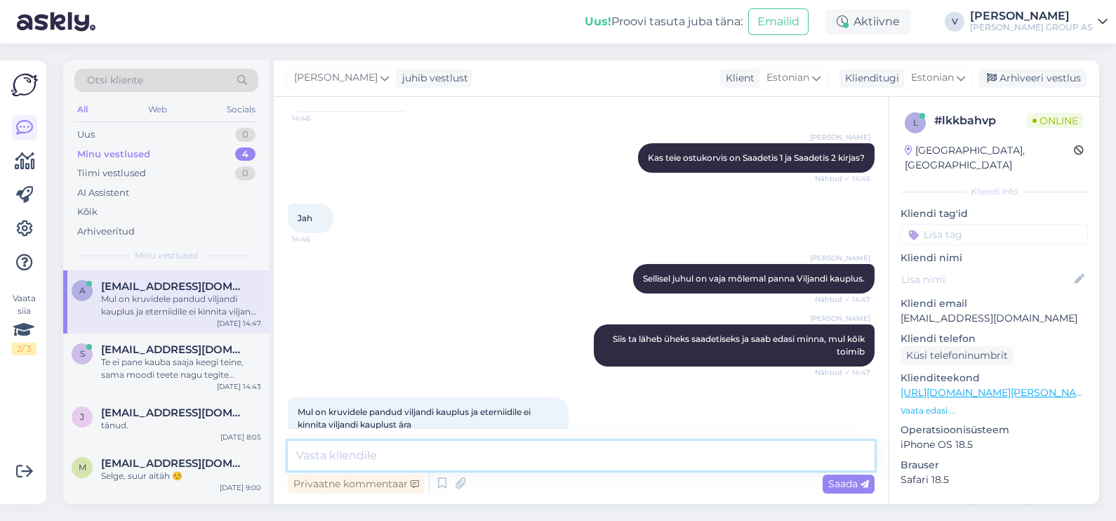
click at [481, 454] on textarea at bounding box center [581, 455] width 587 height 29
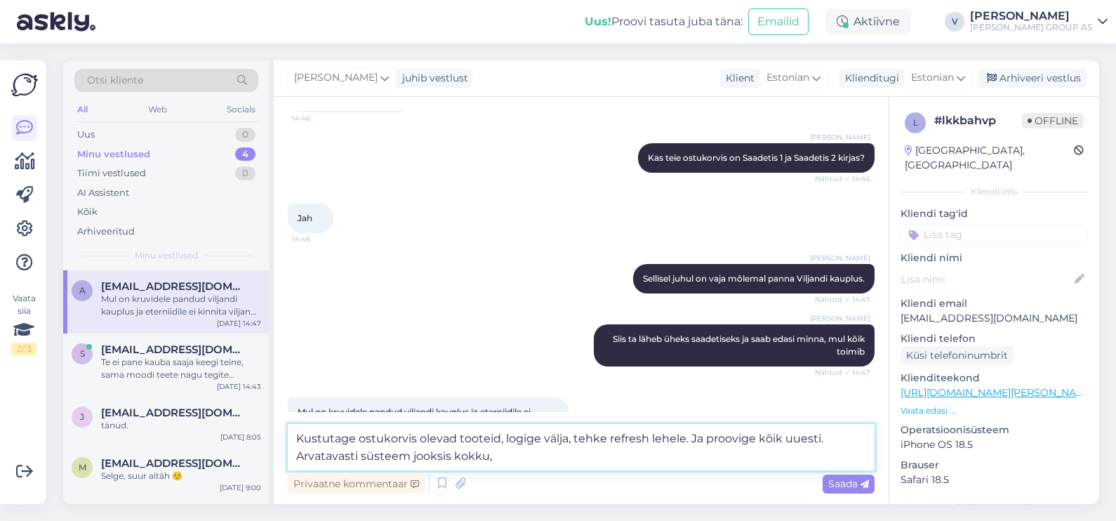
type textarea "Kustutage ostukorvis olevad tooteid, logige välja, tehke refresh lehele. Ja pro…"
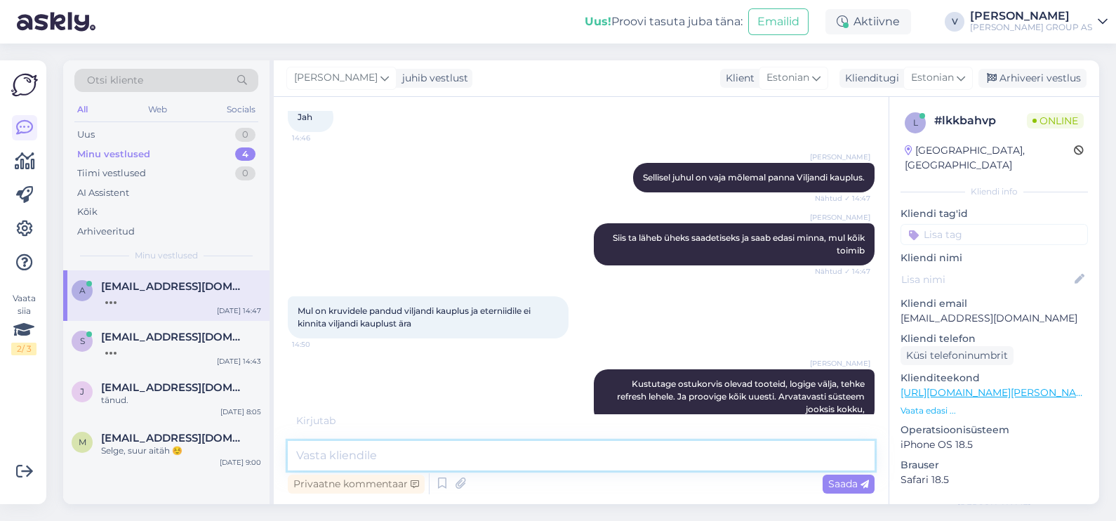
scroll to position [1976, 0]
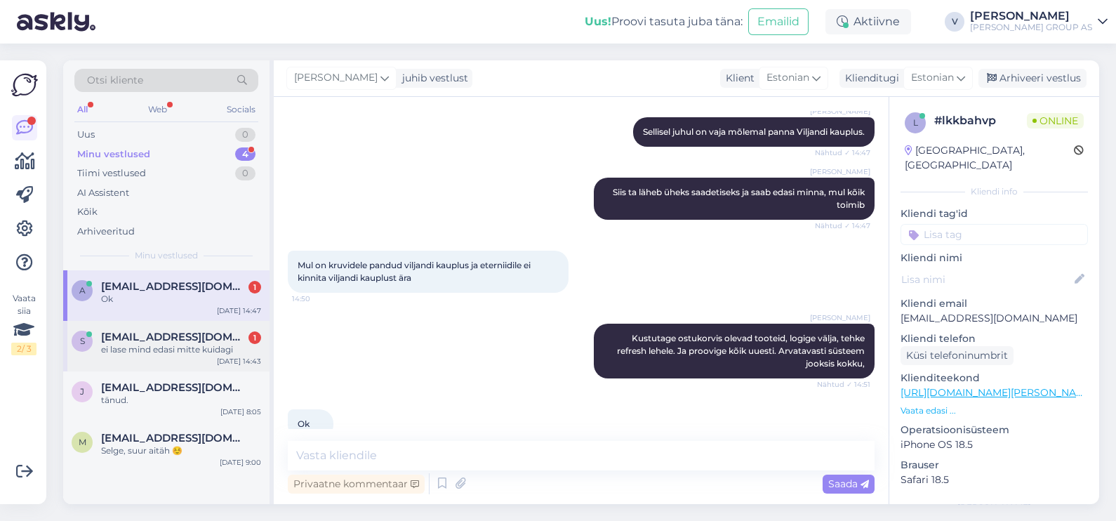
click at [165, 340] on span "[EMAIL_ADDRESS][DOMAIN_NAME]" at bounding box center [174, 337] width 146 height 13
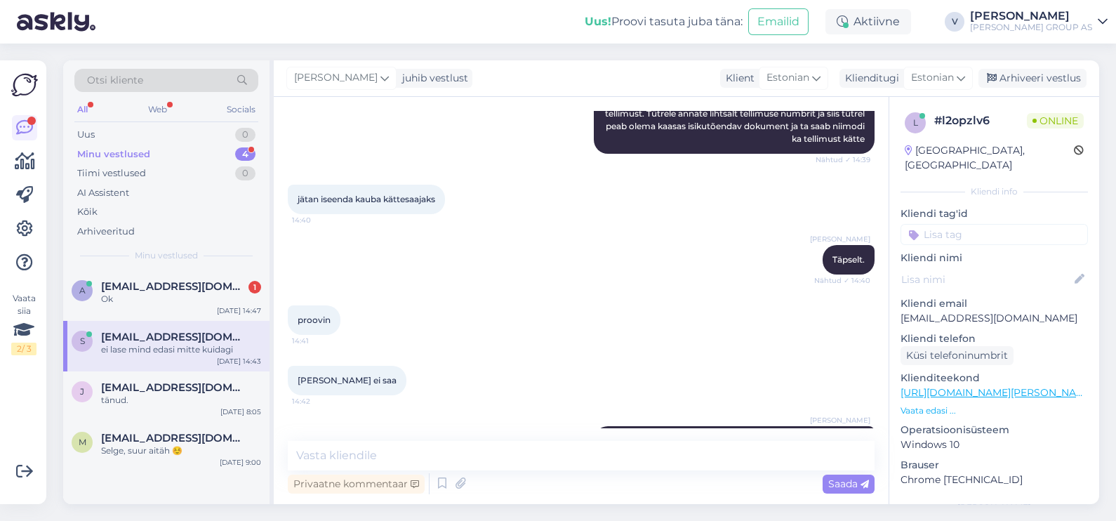
scroll to position [7933, 0]
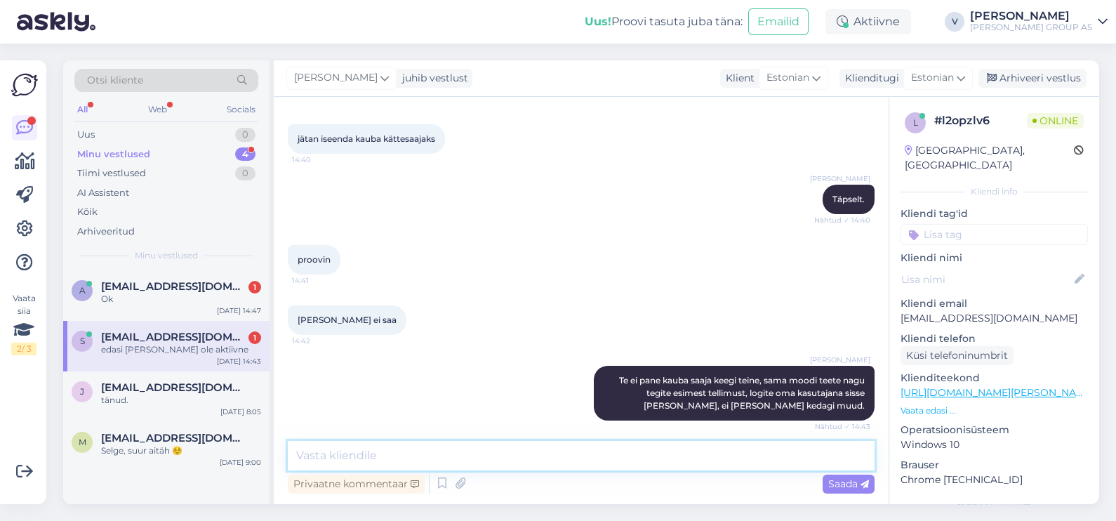
click at [449, 455] on textarea at bounding box center [581, 455] width 587 height 29
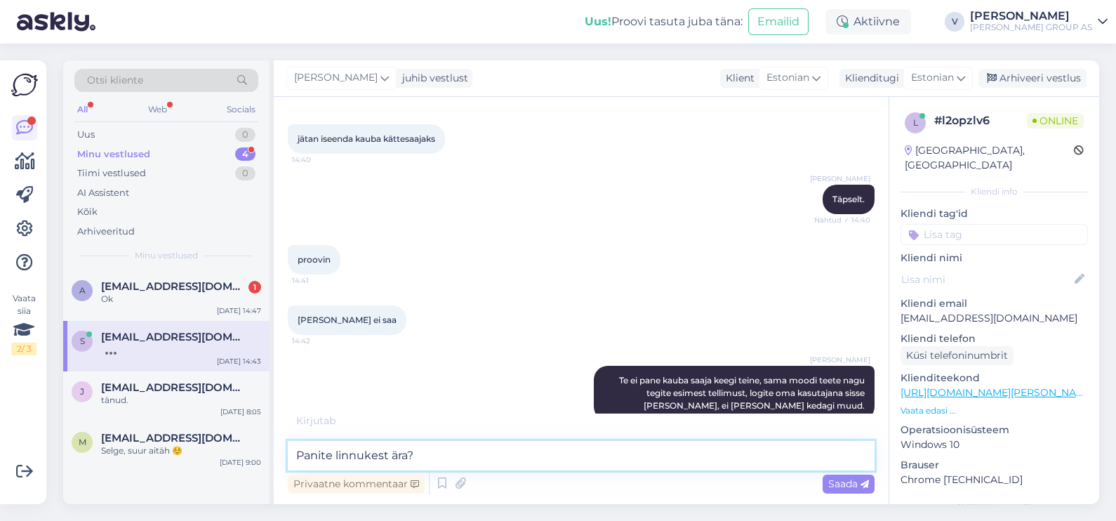
type textarea "Panite linnukest ära?"
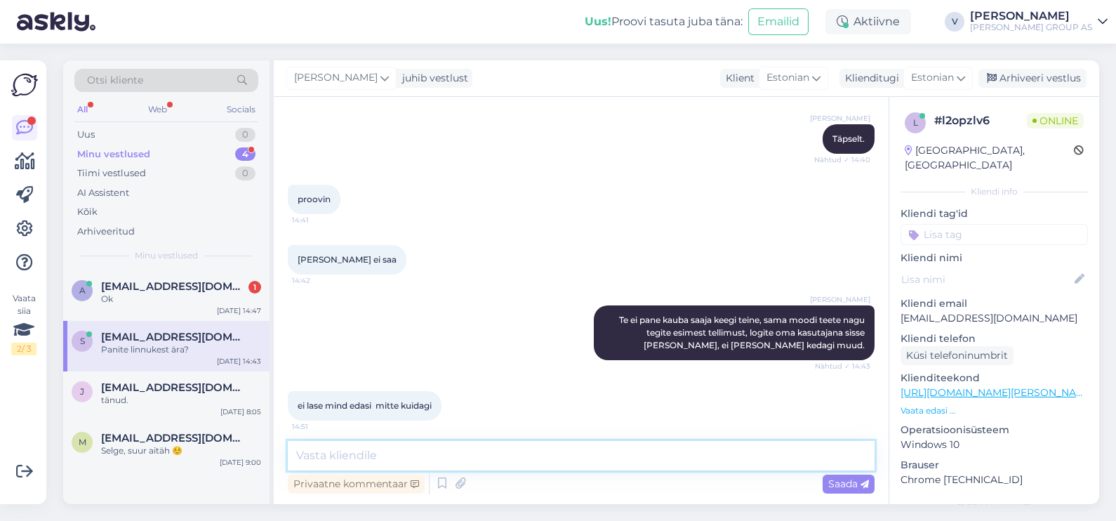
click at [458, 445] on textarea at bounding box center [581, 455] width 587 height 29
click at [180, 295] on div "Ok" at bounding box center [181, 299] width 160 height 13
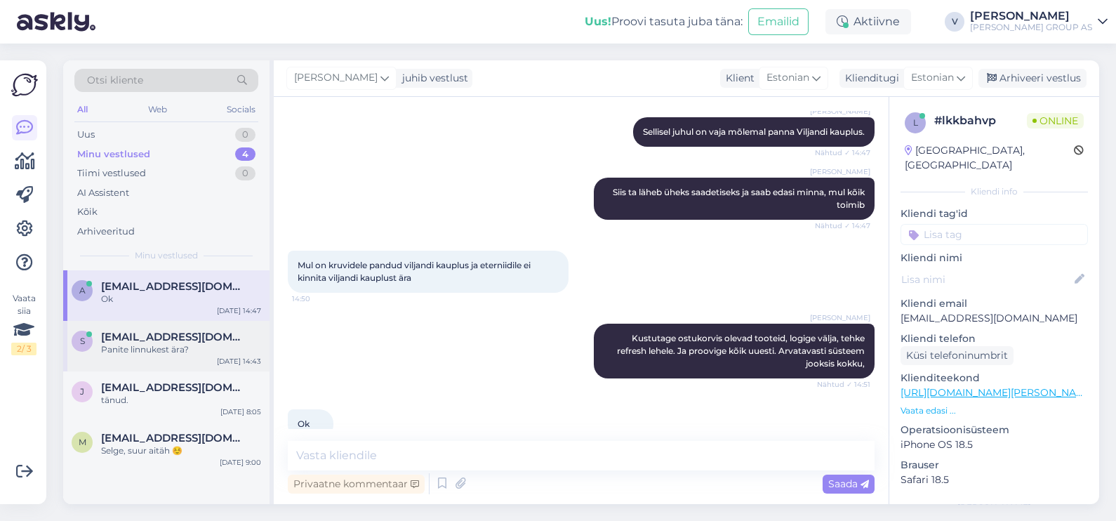
click at [193, 352] on div "Panite linnukest ära?" at bounding box center [181, 349] width 160 height 13
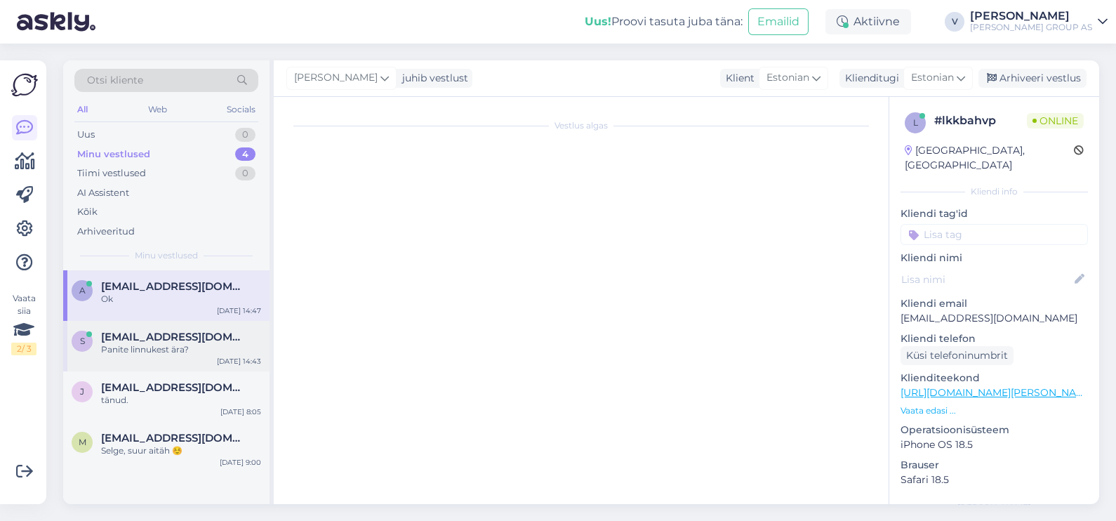
scroll to position [7884, 0]
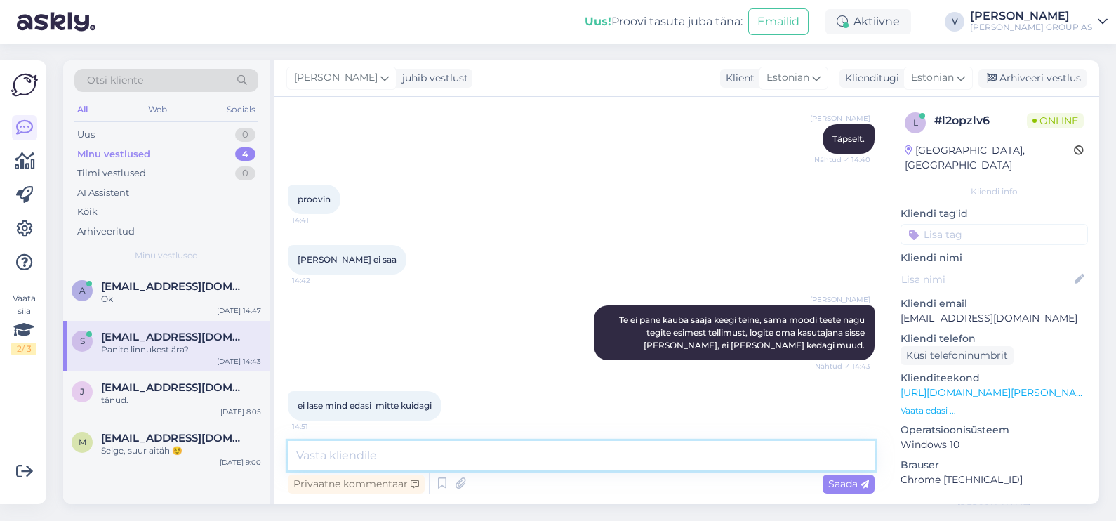
click at [428, 449] on textarea at bounding box center [581, 455] width 587 height 29
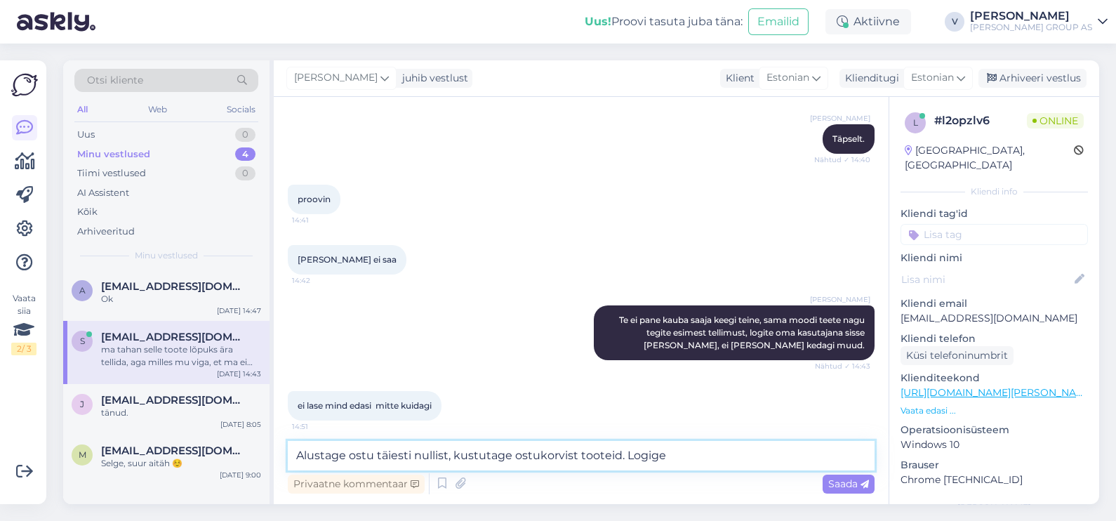
scroll to position [7957, 0]
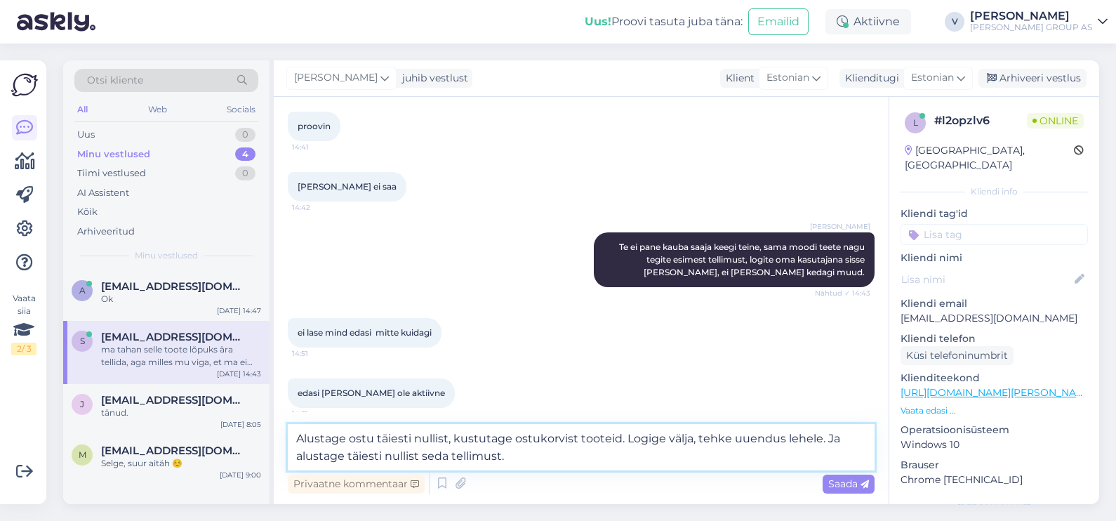
type textarea "Alustage ostu täiesti nullist, kustutage ostukorvist tooteid. Logige välja, teh…"
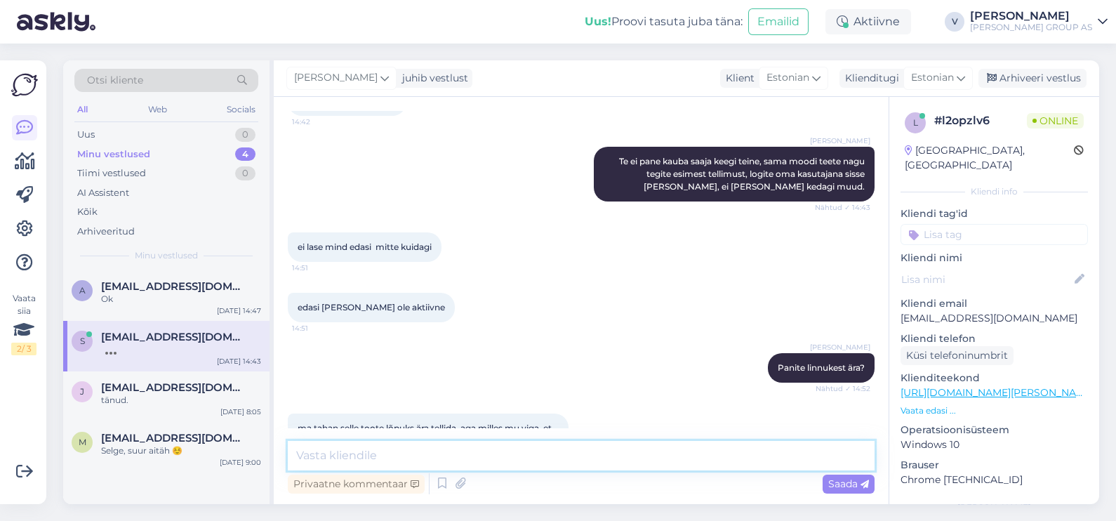
scroll to position [8103, 0]
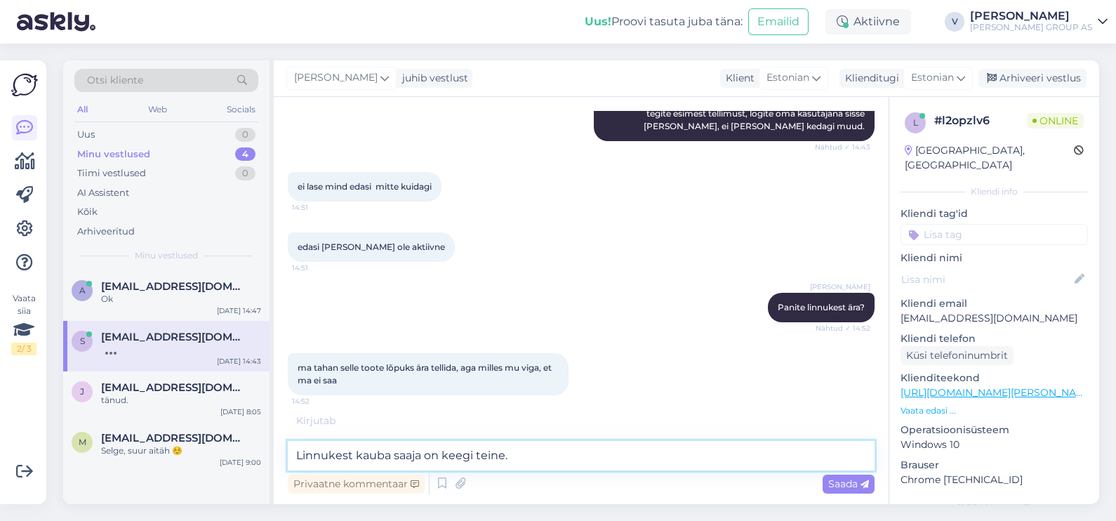
type textarea "Linnukest kauba saaja on keegi teine."
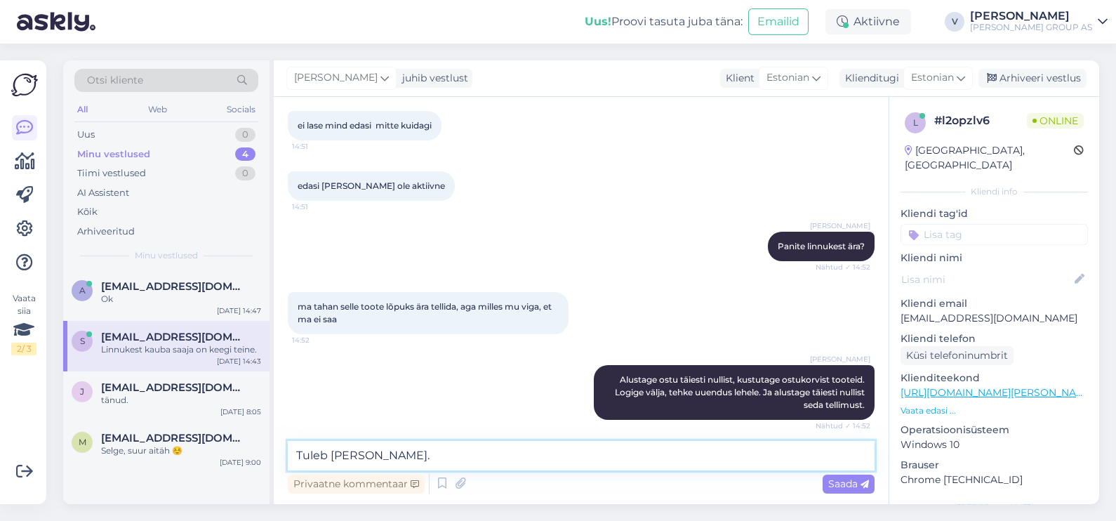
type textarea "Tuleb [PERSON_NAME]."
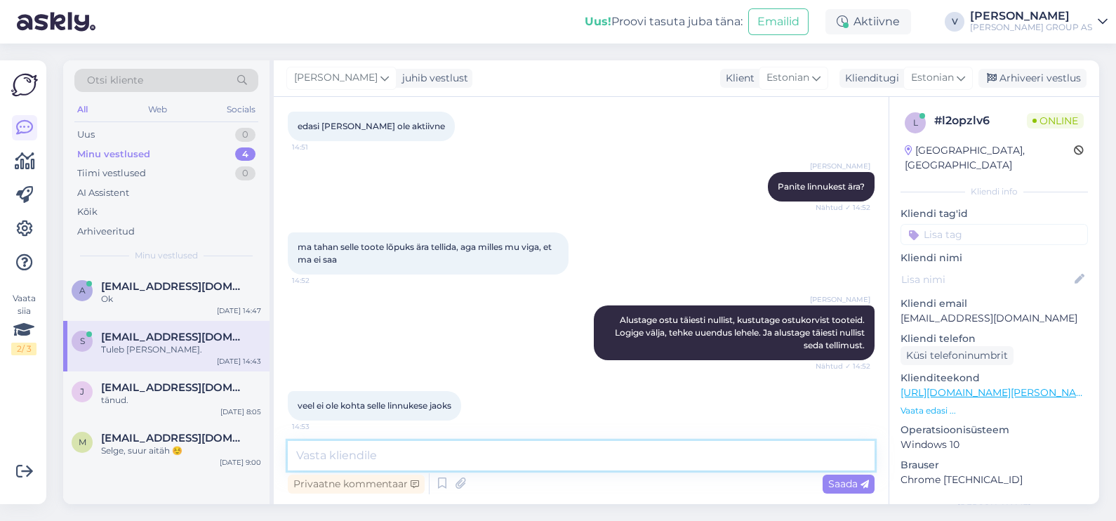
scroll to position [8284, 0]
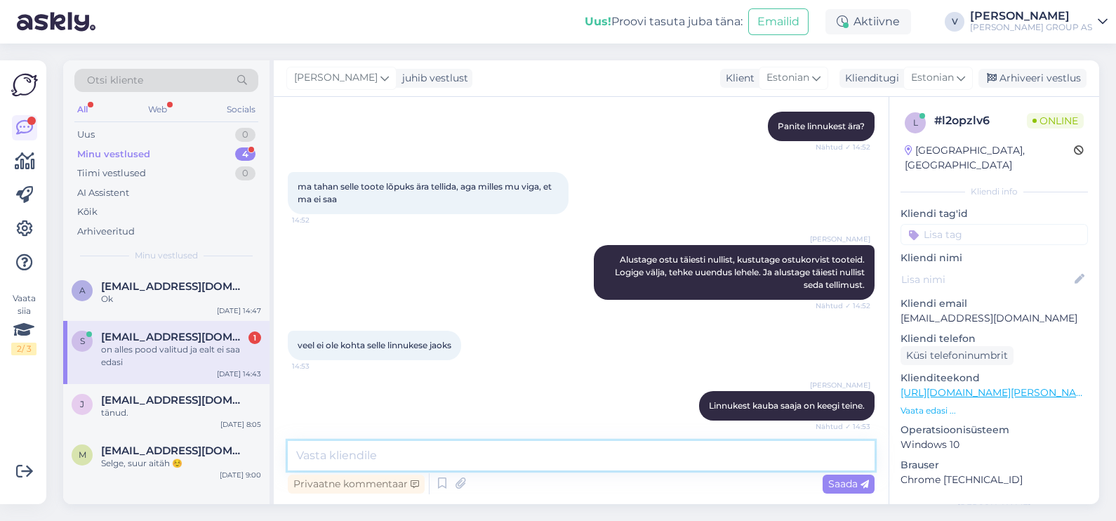
click at [410, 468] on textarea at bounding box center [581, 455] width 587 height 29
click at [404, 464] on textarea at bounding box center [581, 455] width 587 height 29
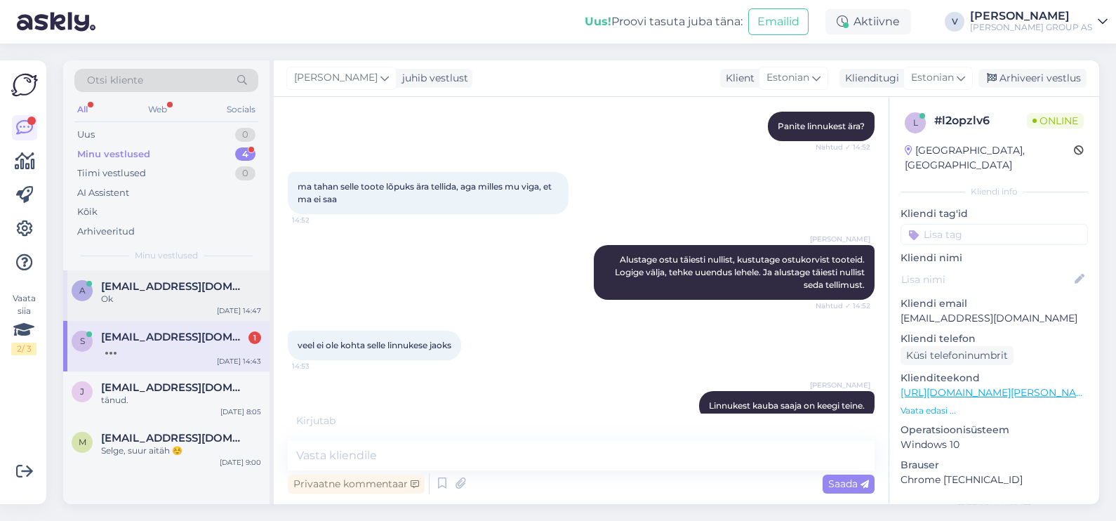
click at [217, 293] on div "Ok" at bounding box center [181, 299] width 160 height 13
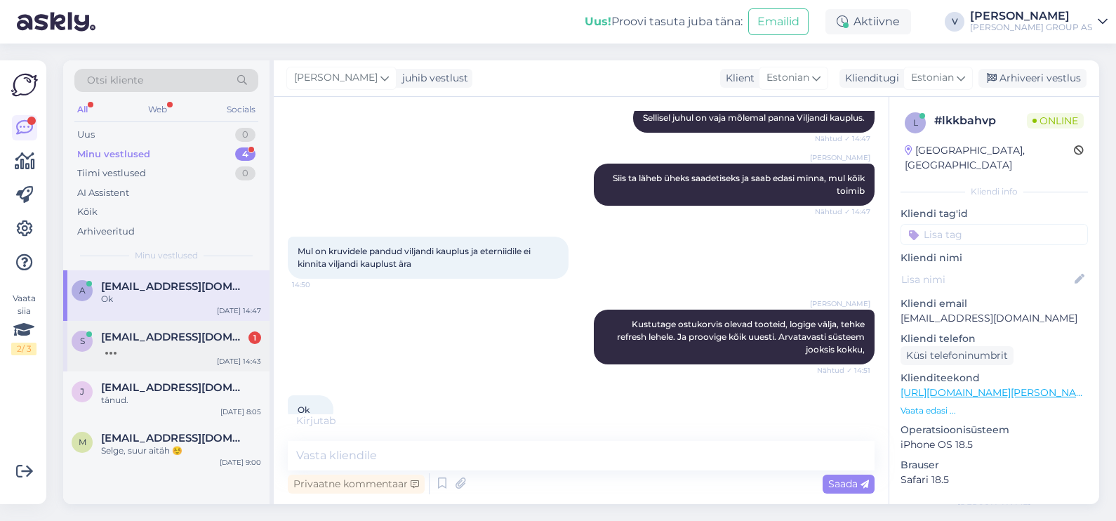
click at [203, 337] on span "[EMAIL_ADDRESS][DOMAIN_NAME]" at bounding box center [174, 337] width 146 height 13
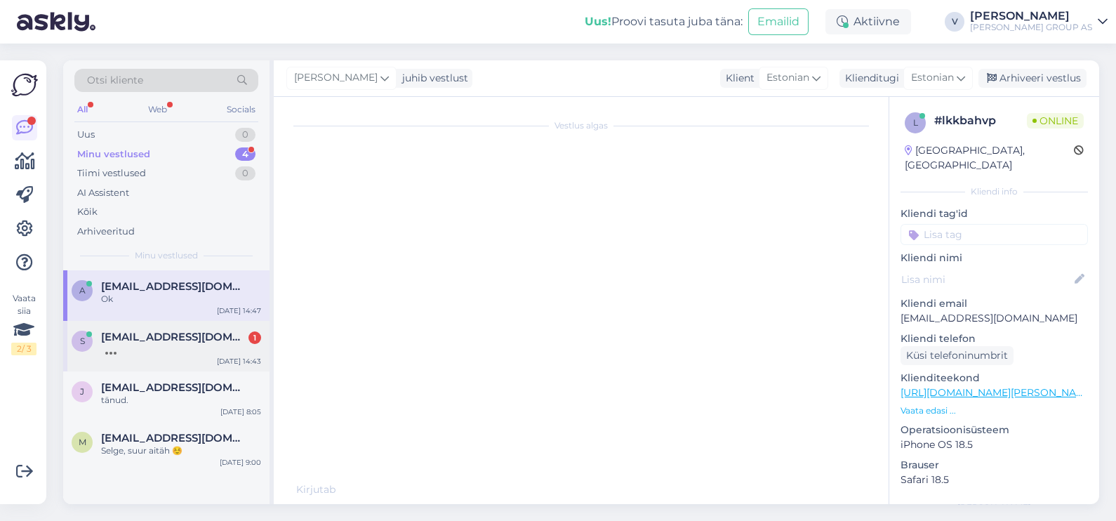
scroll to position [7346, 0]
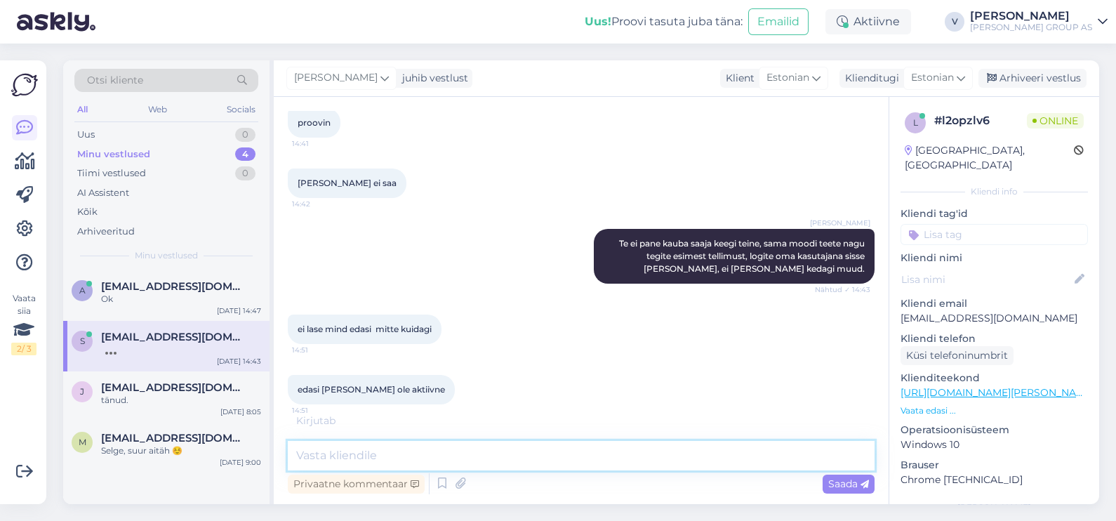
click at [331, 458] on textarea at bounding box center [581, 455] width 587 height 29
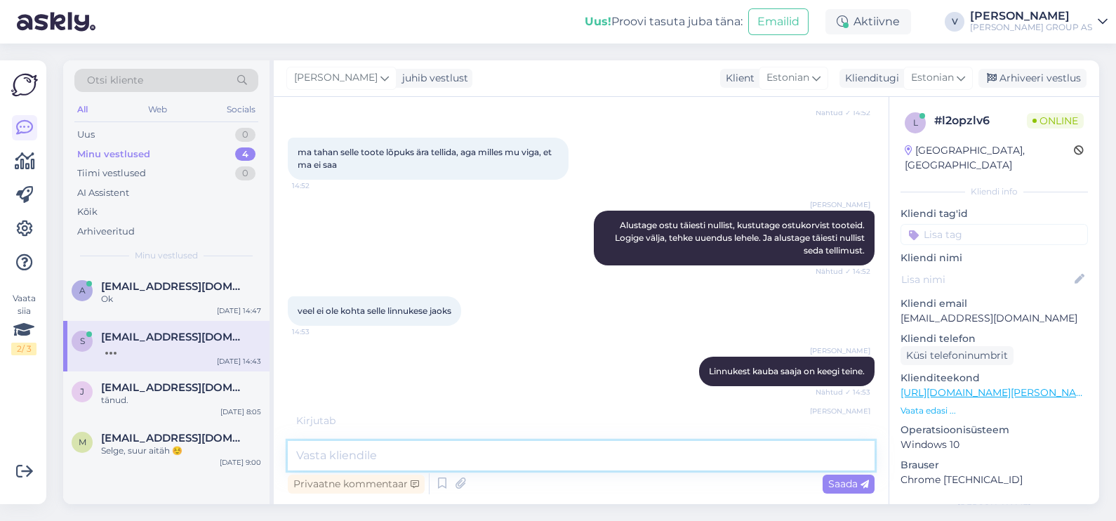
scroll to position [7710, 0]
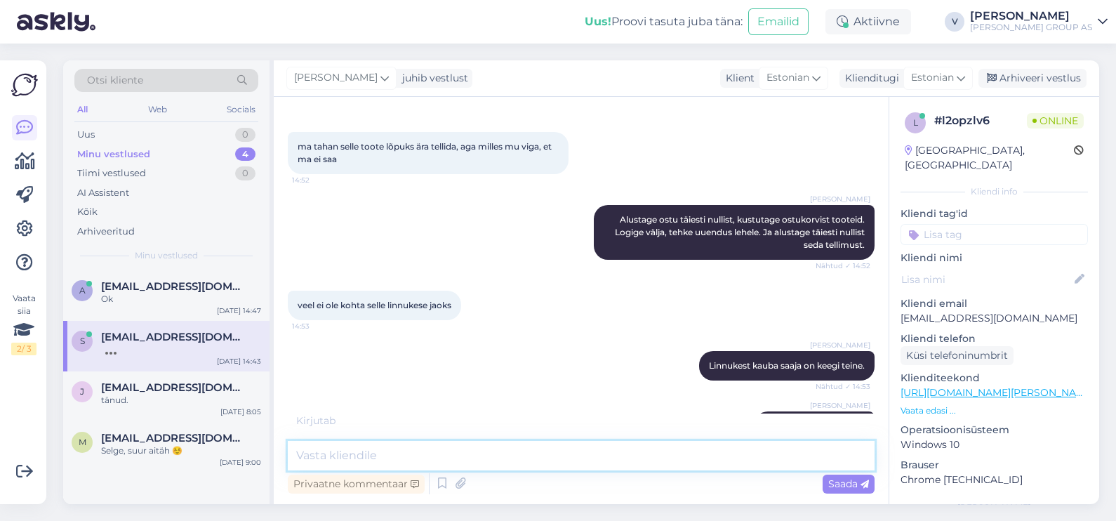
click at [368, 446] on textarea at bounding box center [581, 455] width 587 height 29
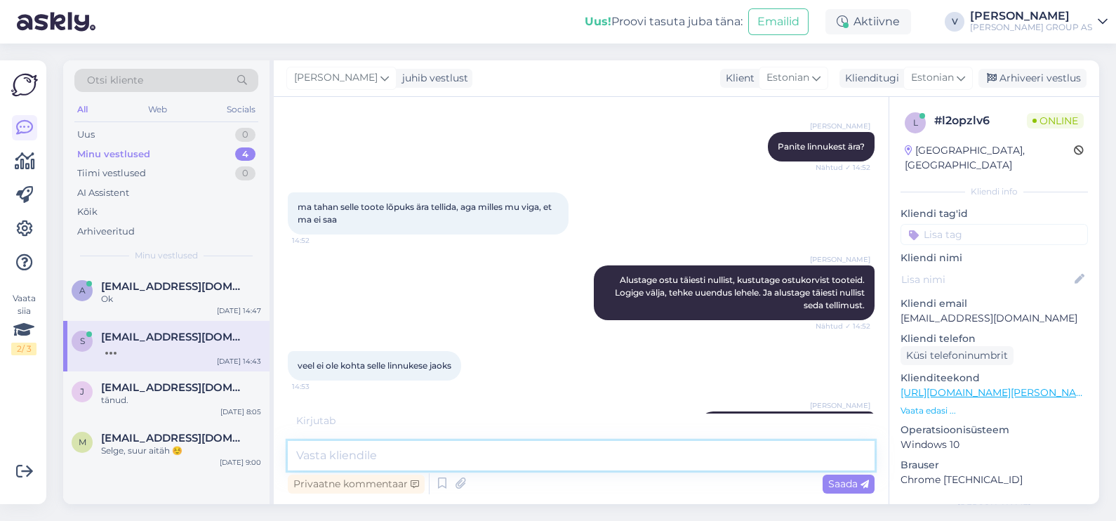
scroll to position [7622, 0]
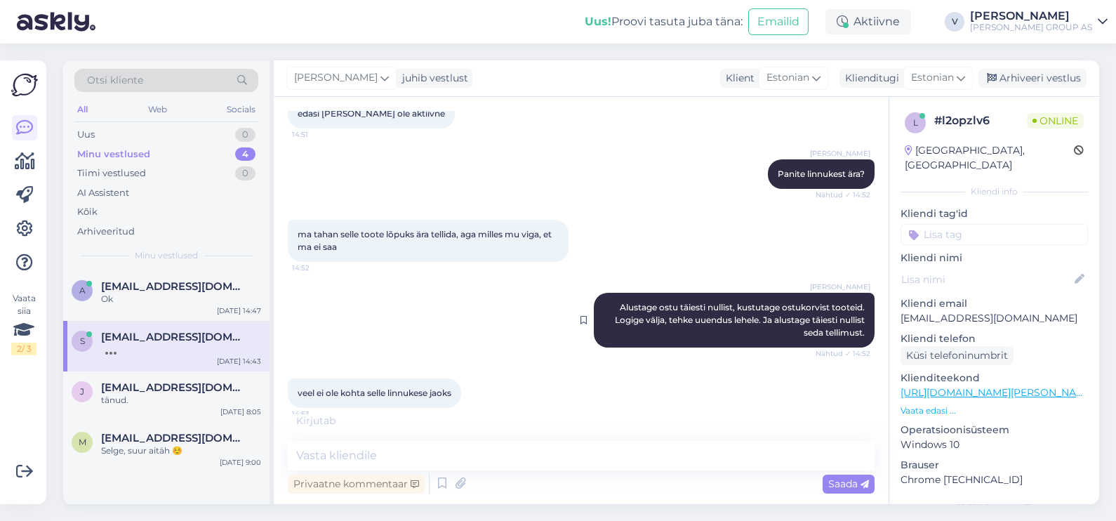
drag, startPoint x: 598, startPoint y: 202, endPoint x: 851, endPoint y: 232, distance: 254.4
click at [851, 293] on div "[PERSON_NAME] ostu täiesti nullist, kustutage ostukorvist tooteid. Logige välja…" at bounding box center [734, 320] width 281 height 55
drag, startPoint x: 851, startPoint y: 232, endPoint x: 819, endPoint y: 219, distance: 34.7
copy span "Alustage ostu täiesti nullist, kustutage ostukorvist tooteid. Logige välja, teh…"
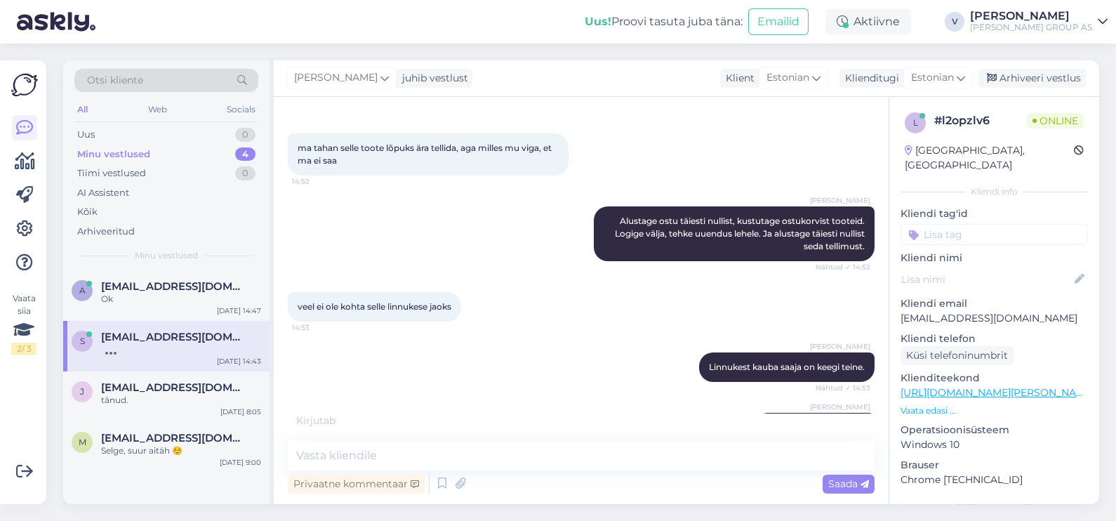
scroll to position [7710, 0]
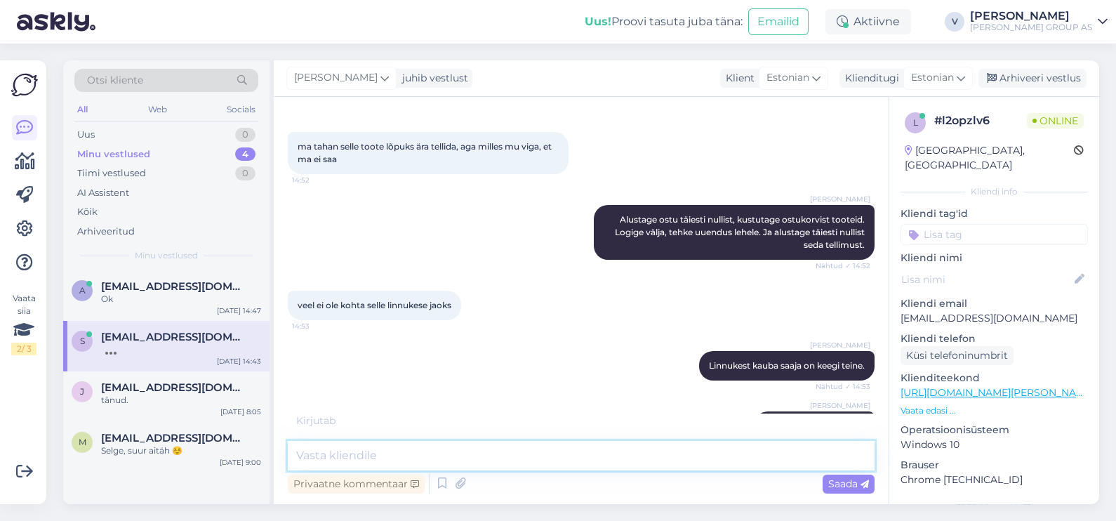
click at [385, 460] on textarea at bounding box center [581, 455] width 587 height 29
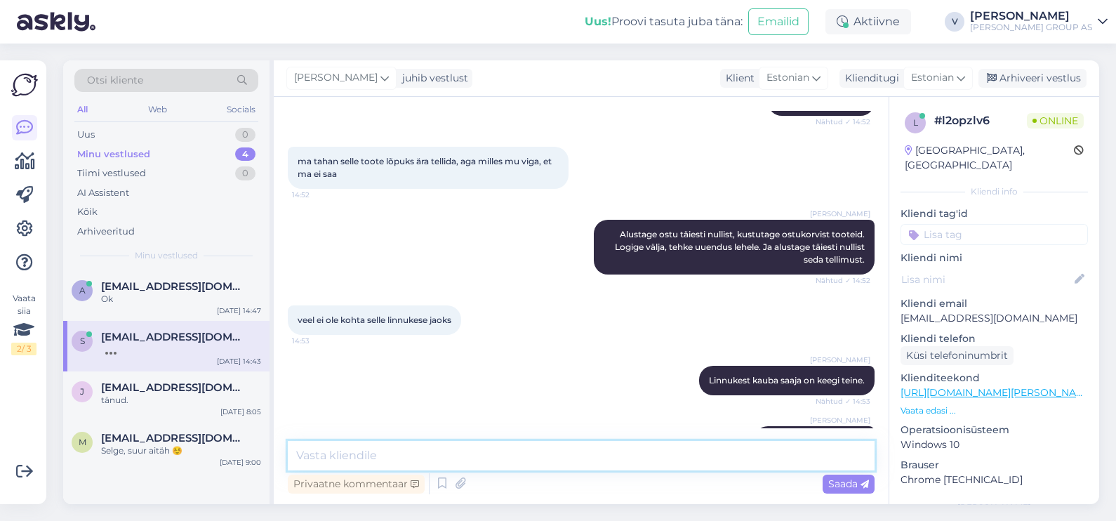
scroll to position [7755, 0]
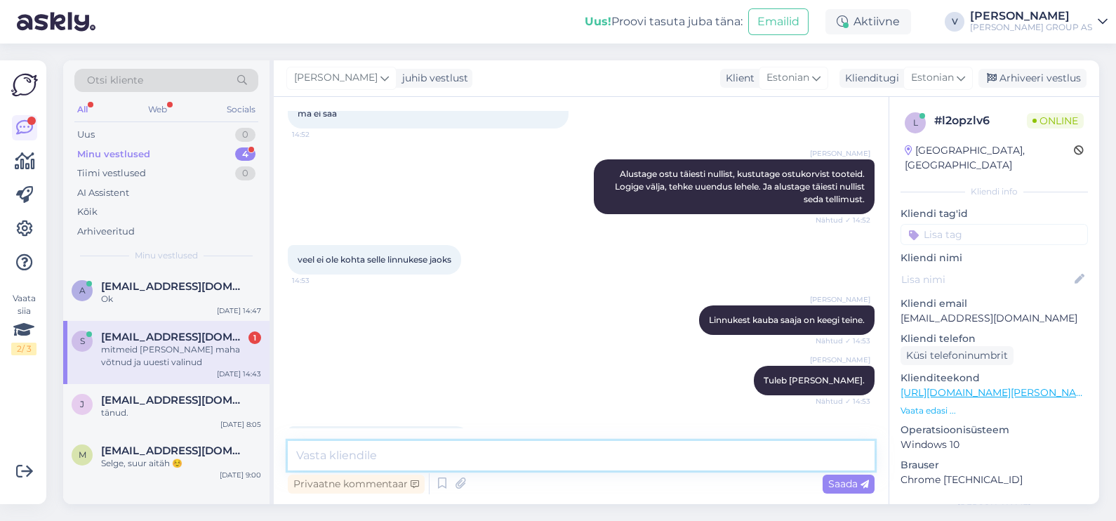
click at [466, 453] on textarea at bounding box center [581, 455] width 587 height 29
paste textarea "Alustage ostu täiesti nullist, kustutage ostukorvist tooteid. Logige välja, teh…"
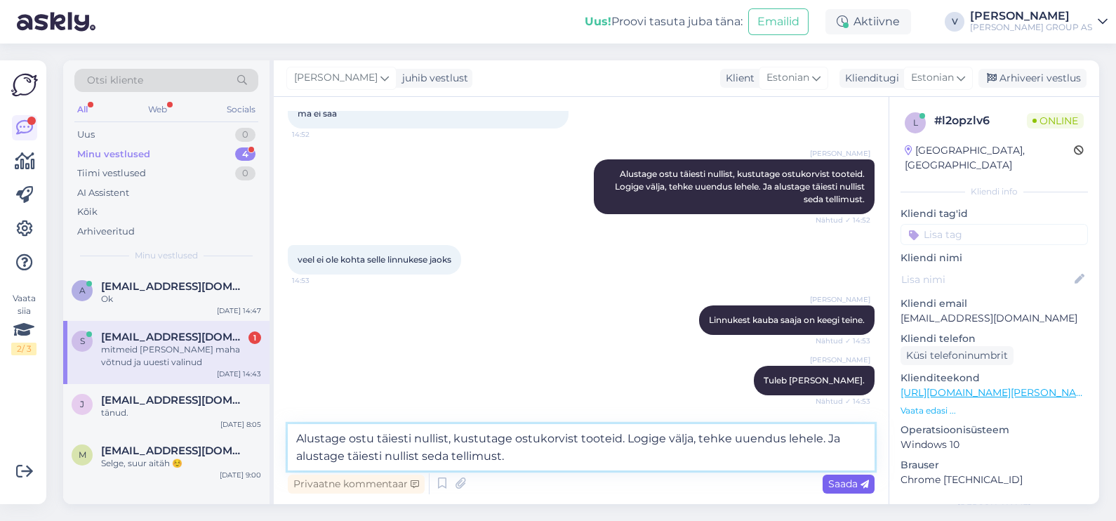
type textarea "Alustage ostu täiesti nullist, kustutage ostukorvist tooteid. Logige välja, teh…"
click at [849, 482] on span "Saada" at bounding box center [848, 483] width 41 height 13
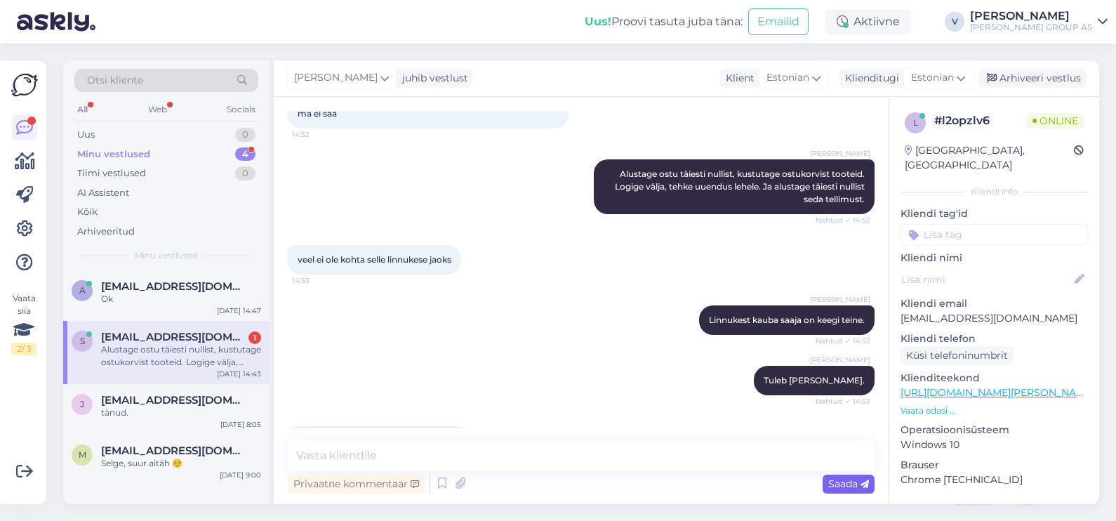
scroll to position [7842, 0]
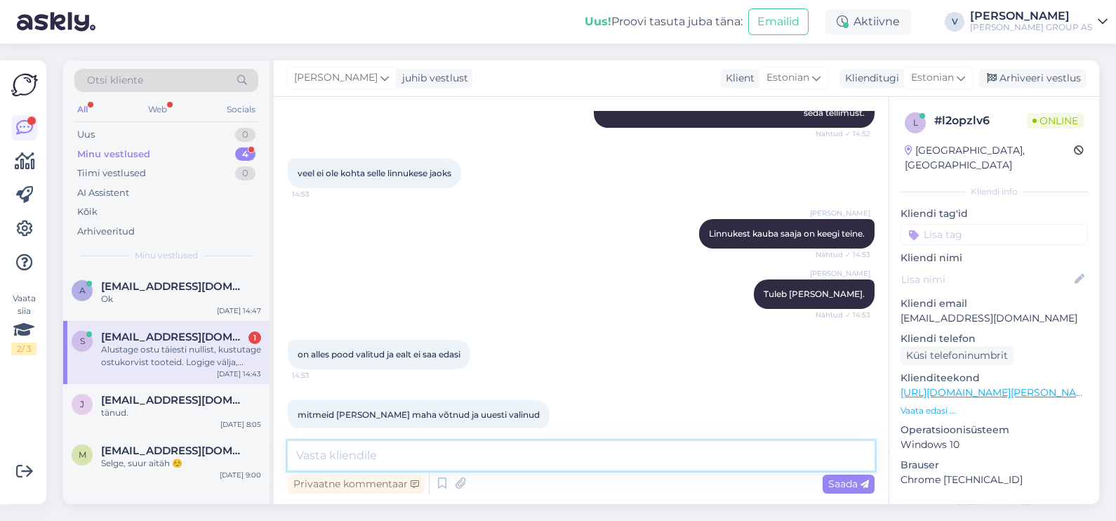
click at [710, 454] on textarea at bounding box center [581, 455] width 587 height 29
click at [351, 444] on textarea at bounding box center [581, 455] width 587 height 29
click at [151, 309] on div "a [EMAIL_ADDRESS][DOMAIN_NAME] Ok [DATE] 14:47" at bounding box center [166, 295] width 206 height 51
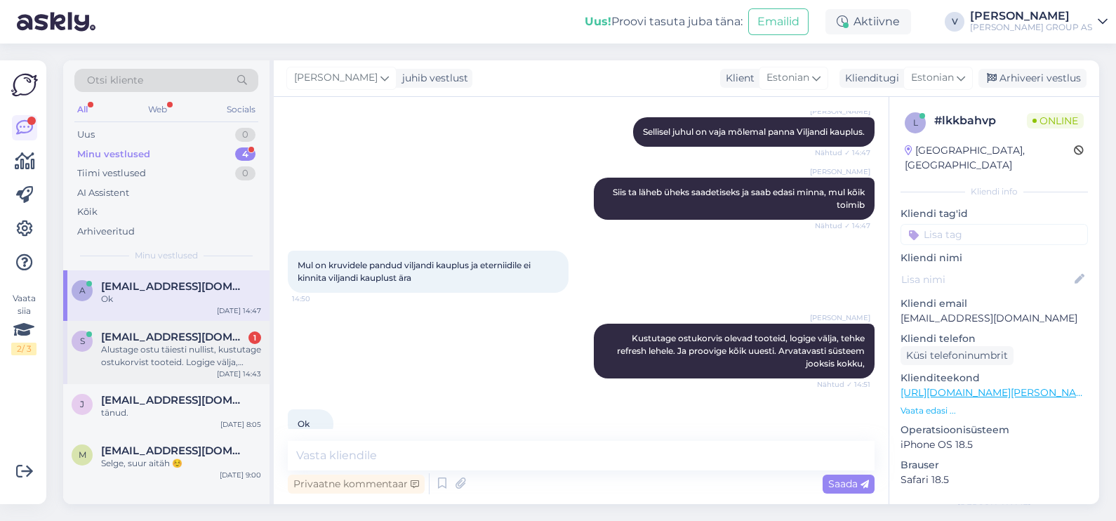
click at [144, 357] on div "Alustage ostu täiesti nullist, kustutage ostukorvist tooteid. Logige välja, teh…" at bounding box center [181, 355] width 160 height 25
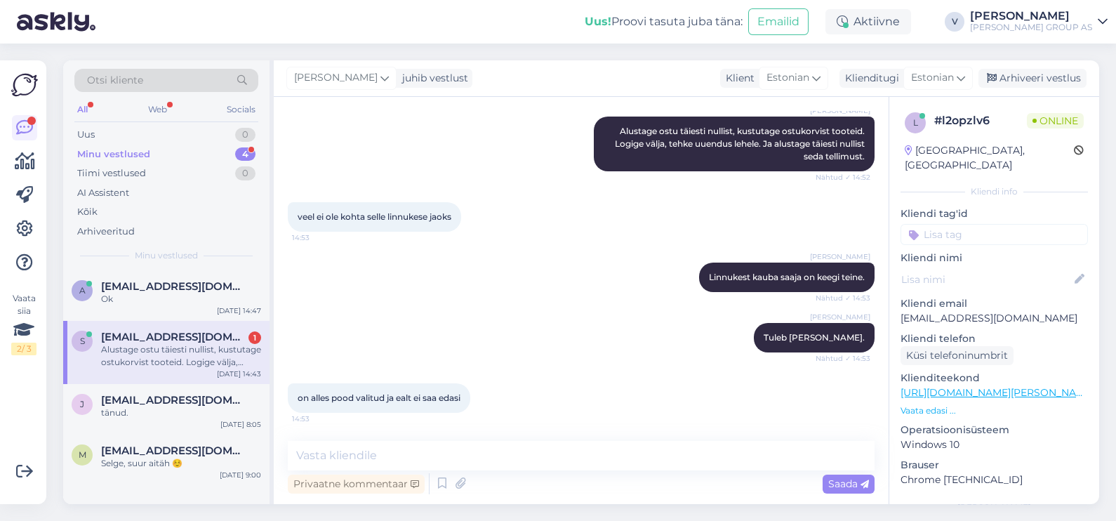
scroll to position [7667, 0]
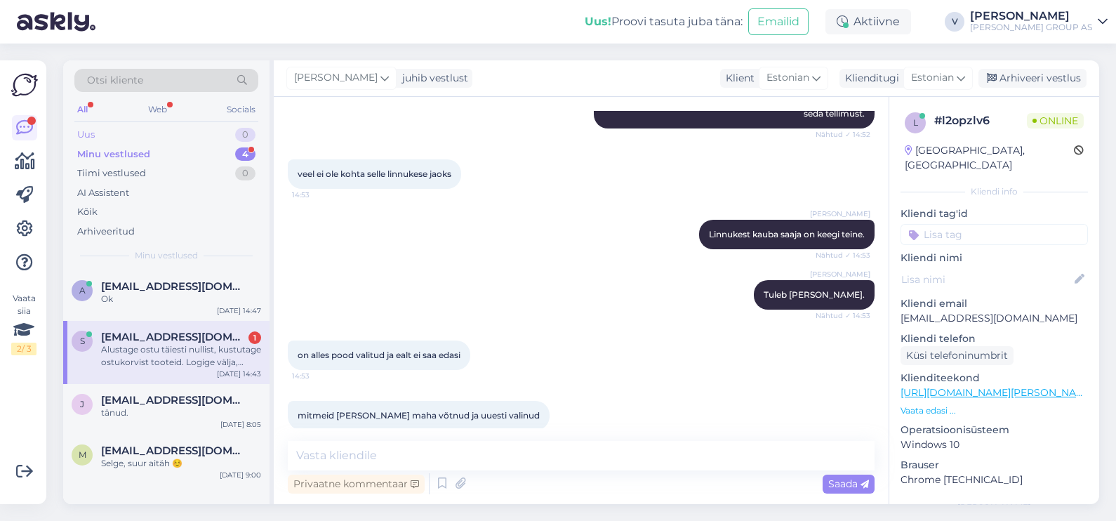
click at [181, 136] on div "Uus 0" at bounding box center [166, 135] width 184 height 20
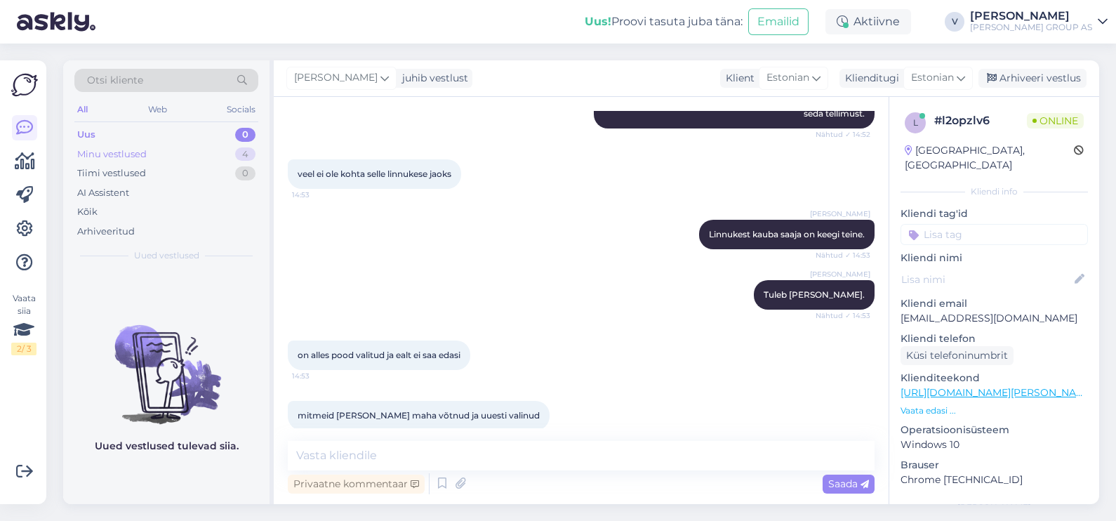
click at [168, 151] on div "Minu vestlused 4" at bounding box center [166, 155] width 184 height 20
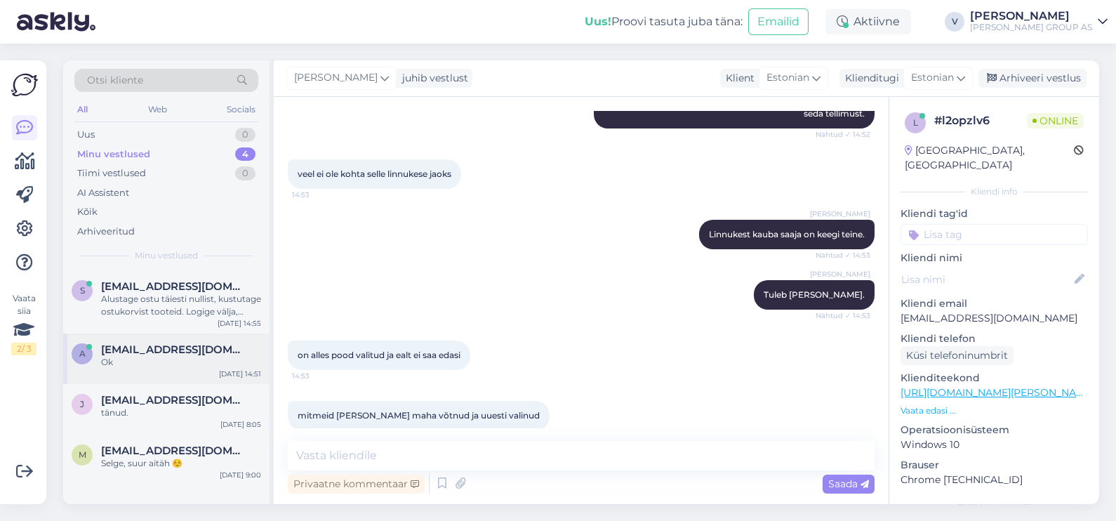
click at [141, 369] on div "a [EMAIL_ADDRESS][DOMAIN_NAME] Ok [DATE] 14:51" at bounding box center [166, 358] width 206 height 51
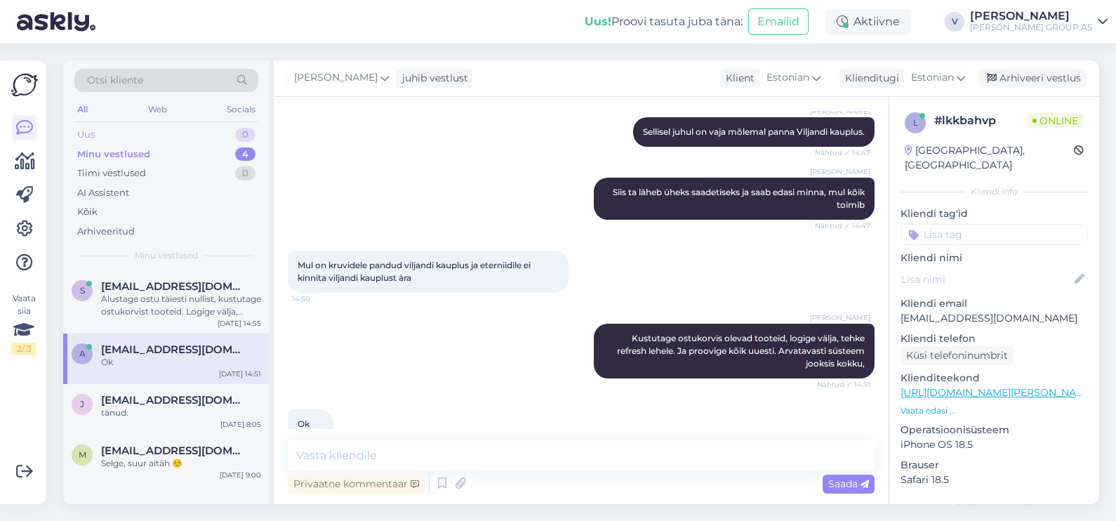
click at [146, 134] on div "Uus 0" at bounding box center [166, 135] width 184 height 20
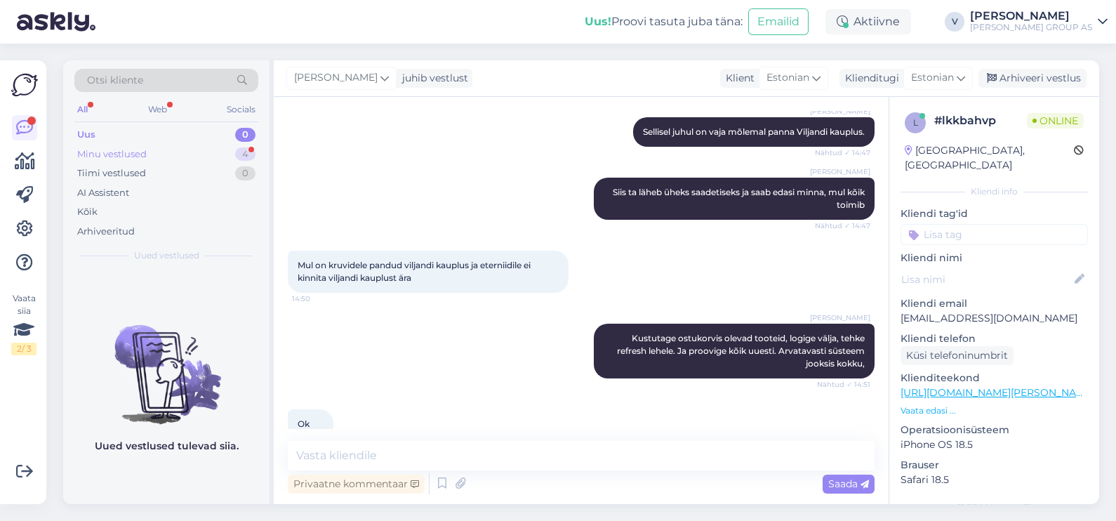
click at [147, 146] on div "Minu vestlused 4" at bounding box center [166, 155] width 184 height 20
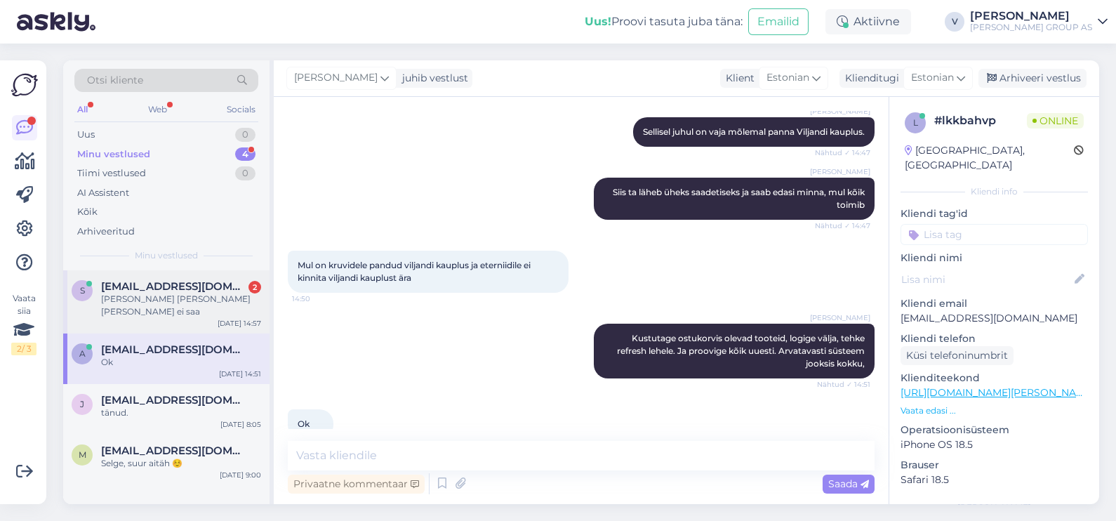
click at [153, 305] on div "[PERSON_NAME] [PERSON_NAME] [PERSON_NAME] ei saa" at bounding box center [181, 305] width 160 height 25
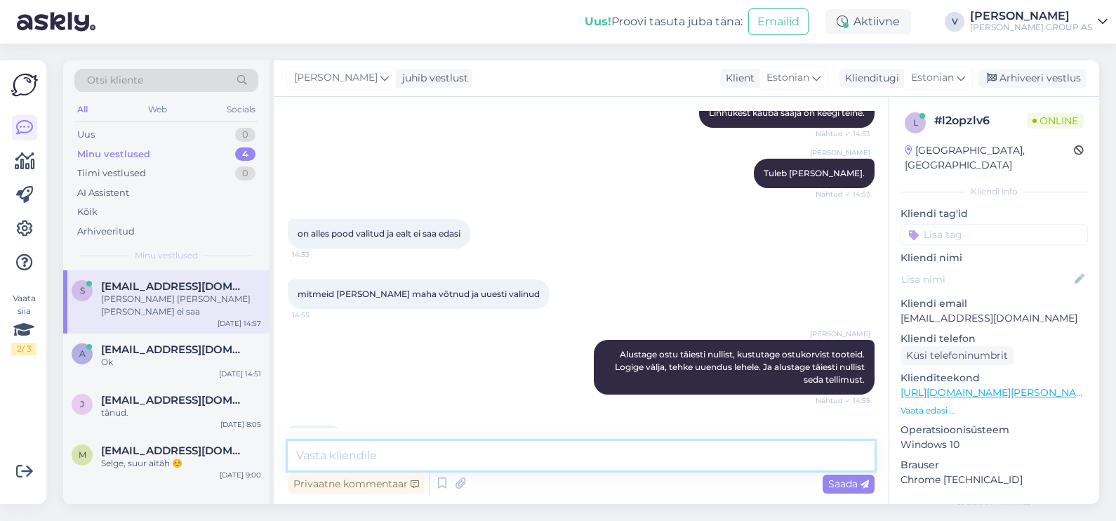
click at [373, 446] on textarea at bounding box center [581, 455] width 587 height 29
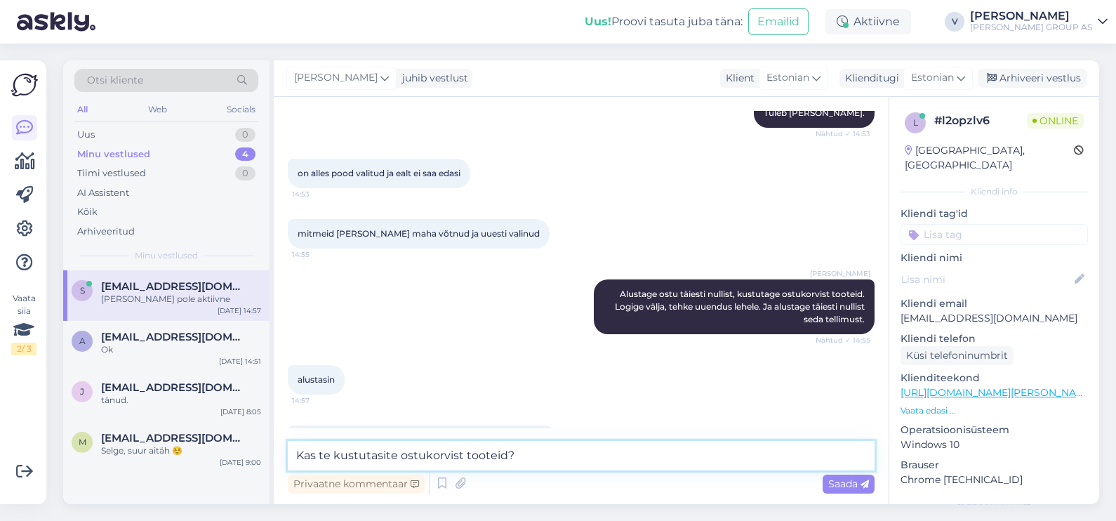
type textarea "Kas te kustutasite ostukorvist tooteid?"
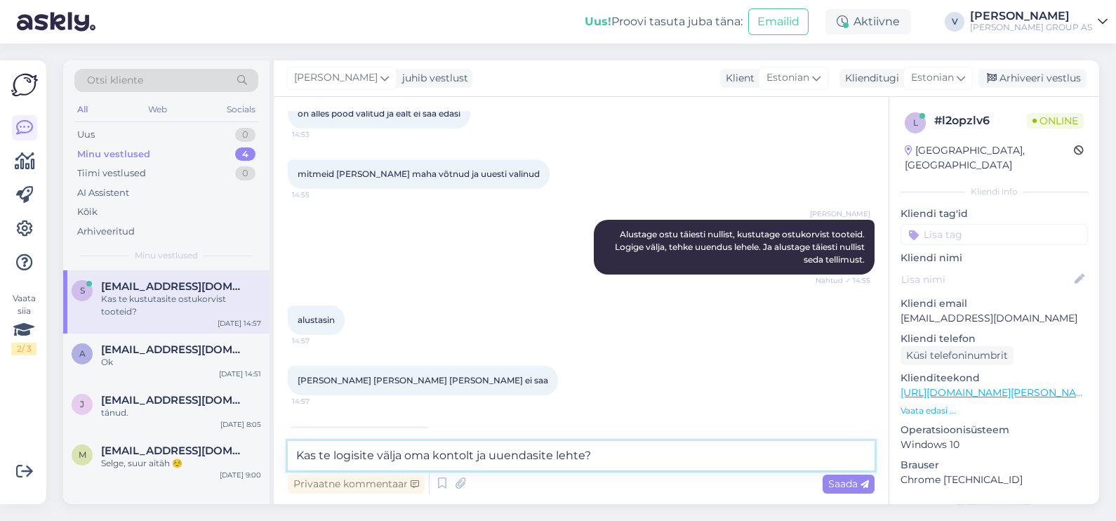
type textarea "Kas te logisite välja oma kontolt ja uuendasite lehte?"
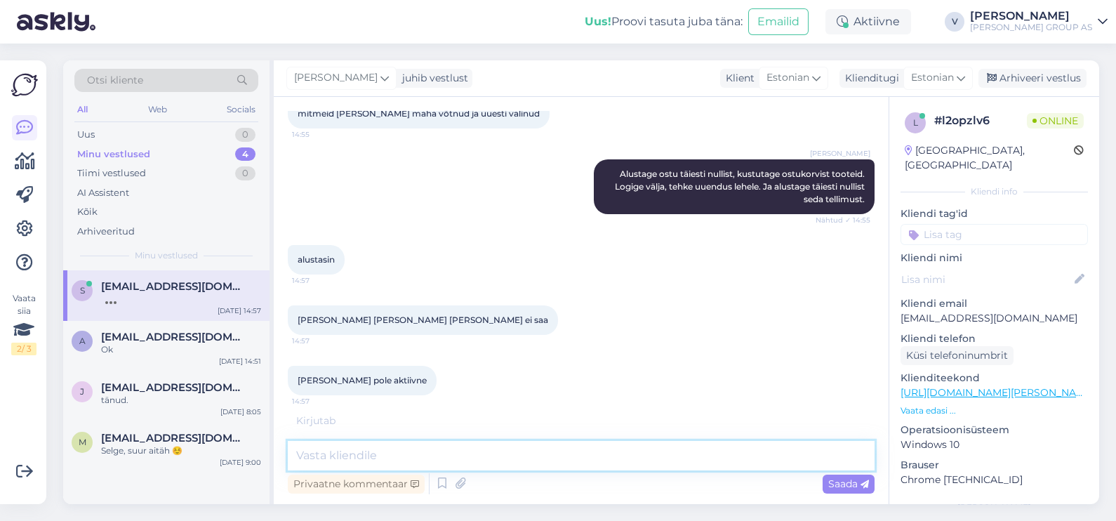
scroll to position [7860, 0]
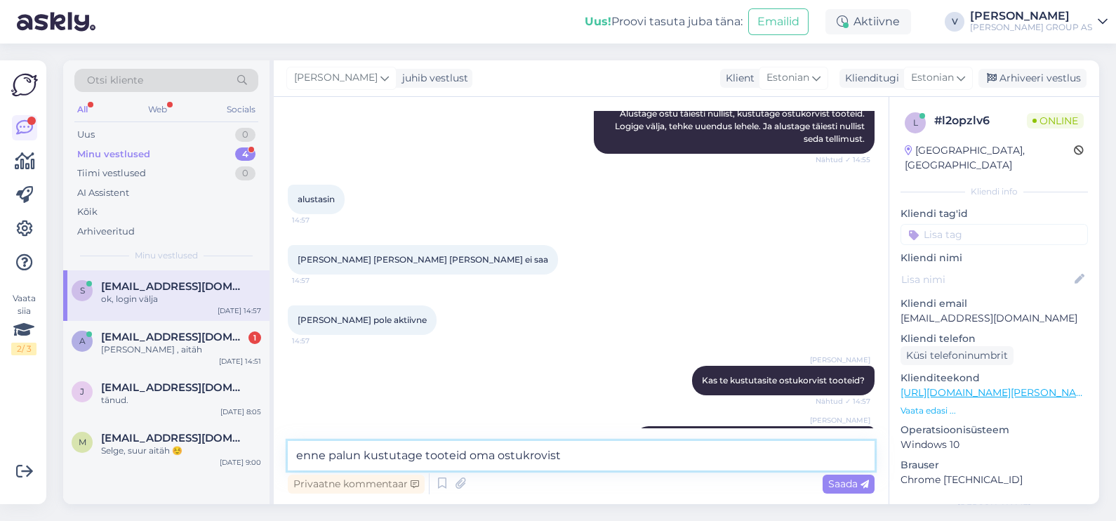
type textarea "enne palun kustutage tooteid oma ostukrovist"
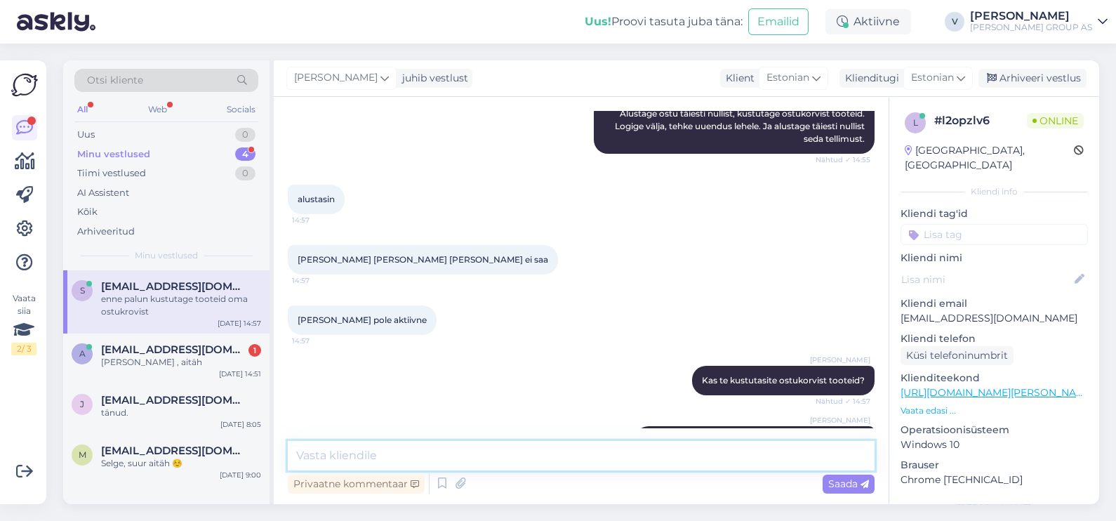
scroll to position [7921, 0]
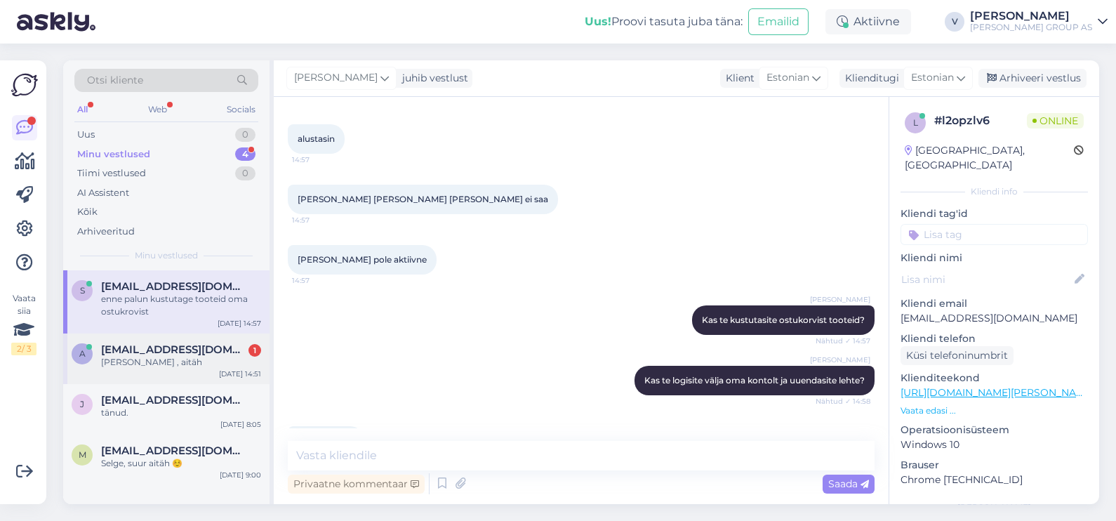
click at [165, 354] on span "[EMAIL_ADDRESS][DOMAIN_NAME]" at bounding box center [174, 349] width 146 height 13
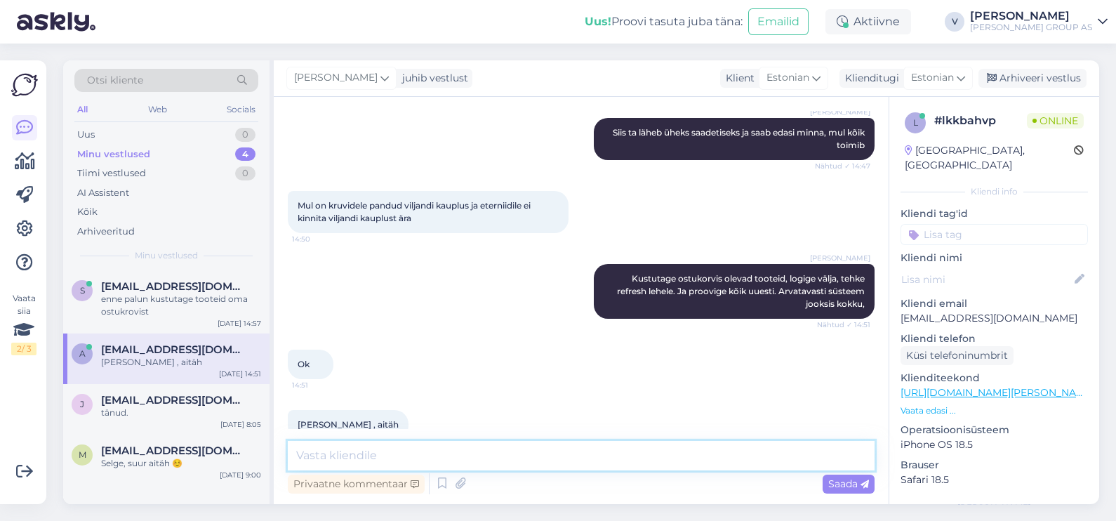
click at [347, 465] on textarea at bounding box center [581, 455] width 587 height 29
type textarea "Rõõm oli aidata teid. Ilusat päeva jätku."
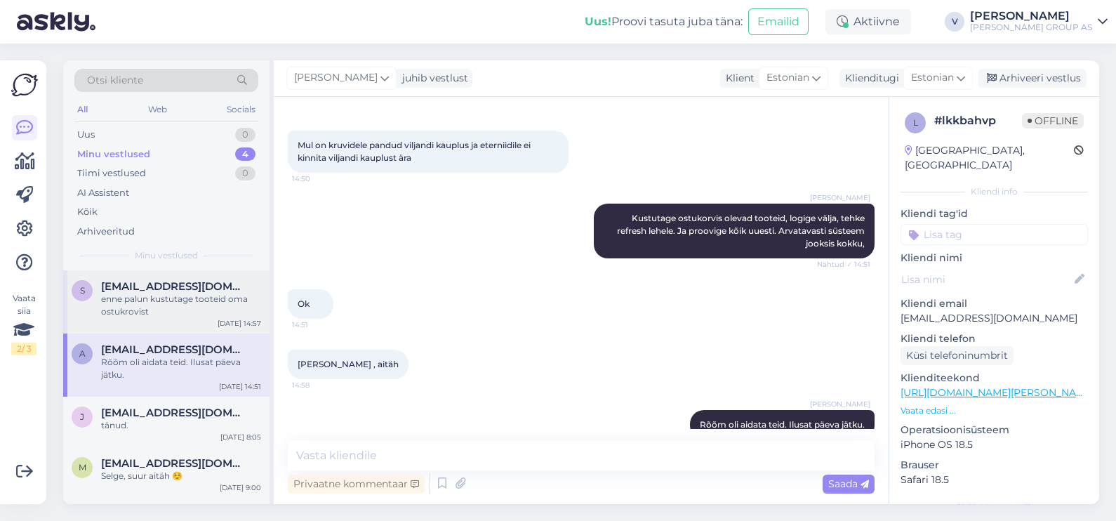
click at [172, 312] on div "enne palun kustutage tooteid oma ostukrovist" at bounding box center [181, 305] width 160 height 25
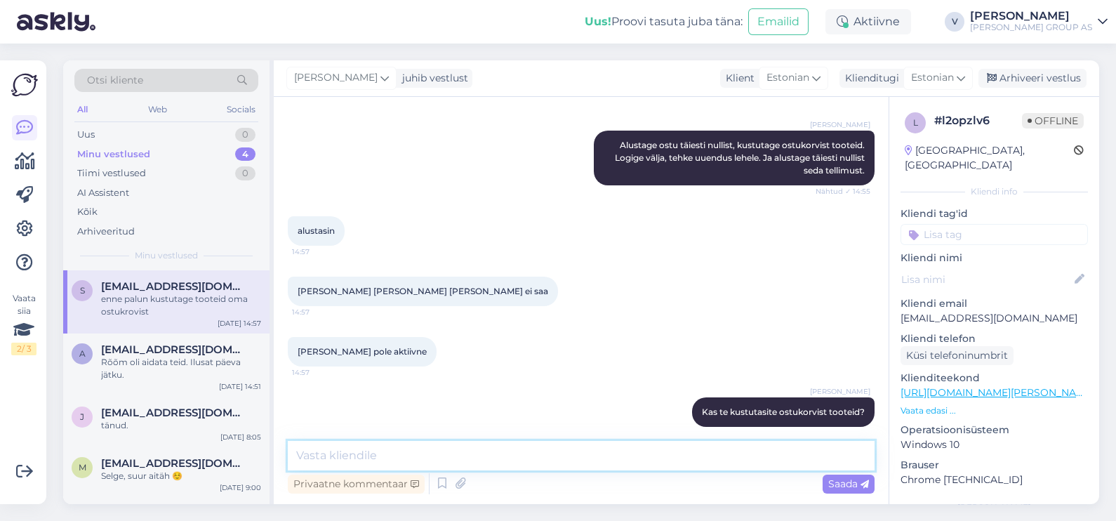
click at [319, 458] on textarea at bounding box center [581, 455] width 587 height 29
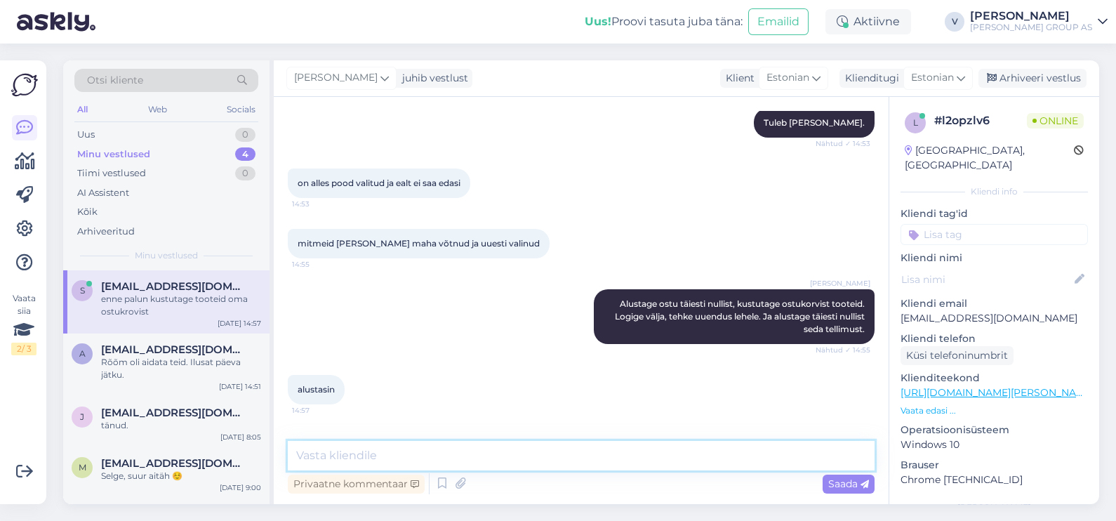
scroll to position [7122, 0]
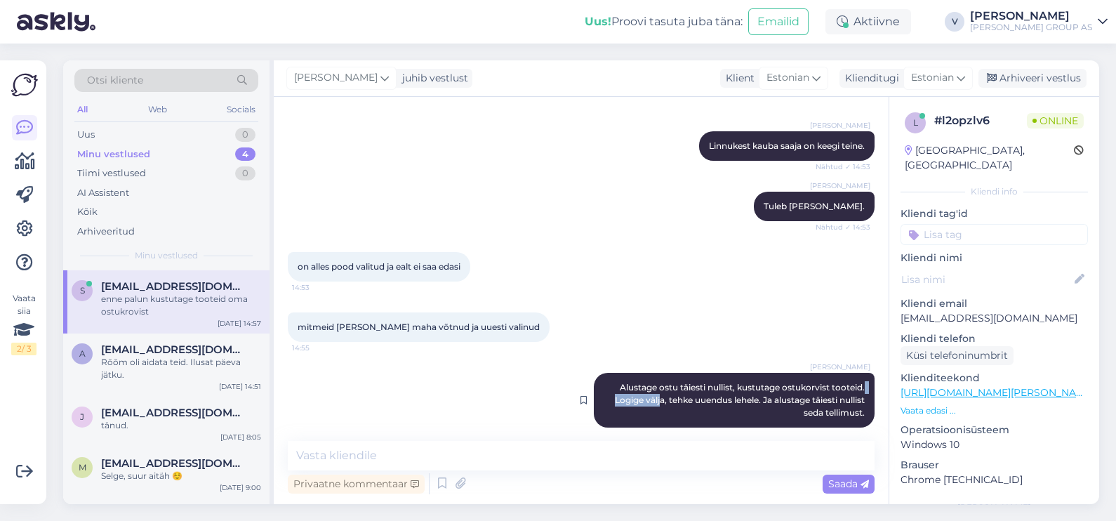
drag, startPoint x: 852, startPoint y: 123, endPoint x: 641, endPoint y: 304, distance: 277.8
click at [641, 382] on span "Alustage ostu täiesti nullist, kustutage ostukorvist tooteid. Logige välja, teh…" at bounding box center [741, 400] width 252 height 36
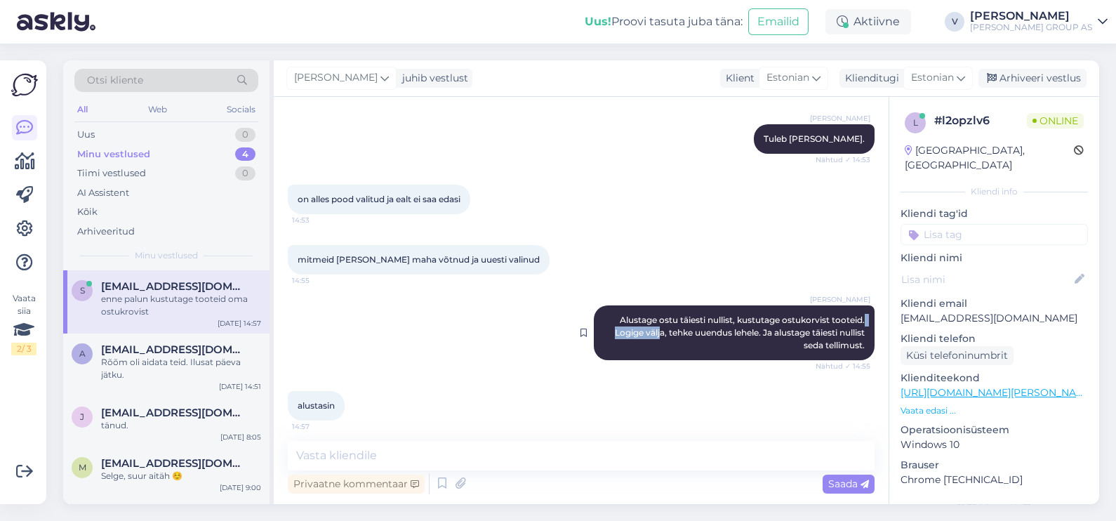
scroll to position [7038, 0]
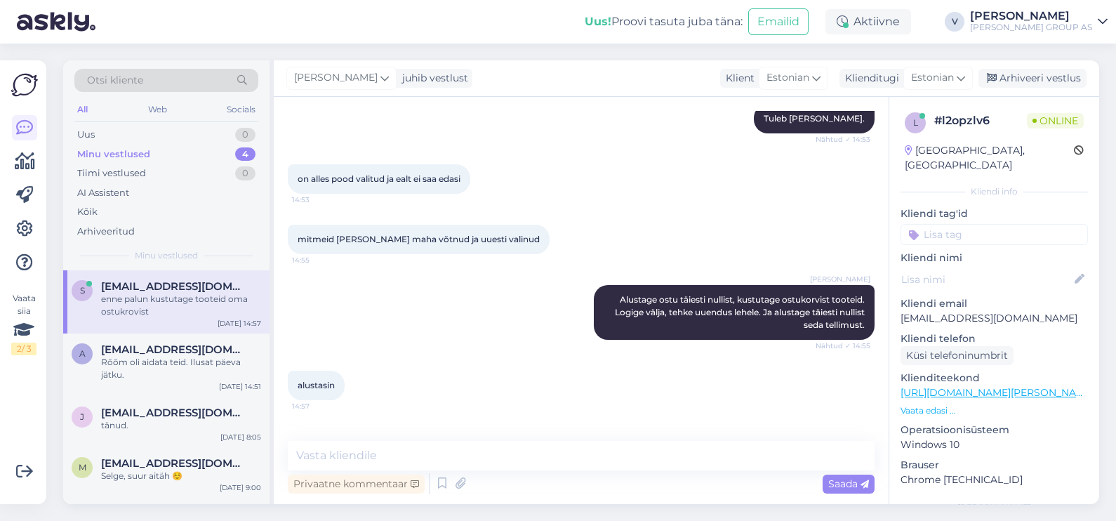
click at [642, 355] on div "alustasin 14:57" at bounding box center [581, 385] width 587 height 60
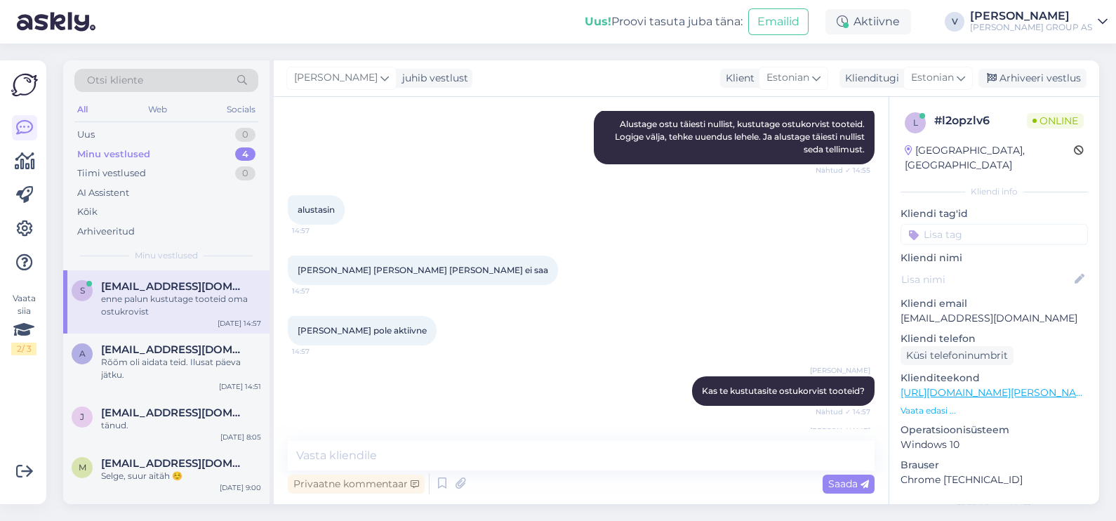
scroll to position [7297, 0]
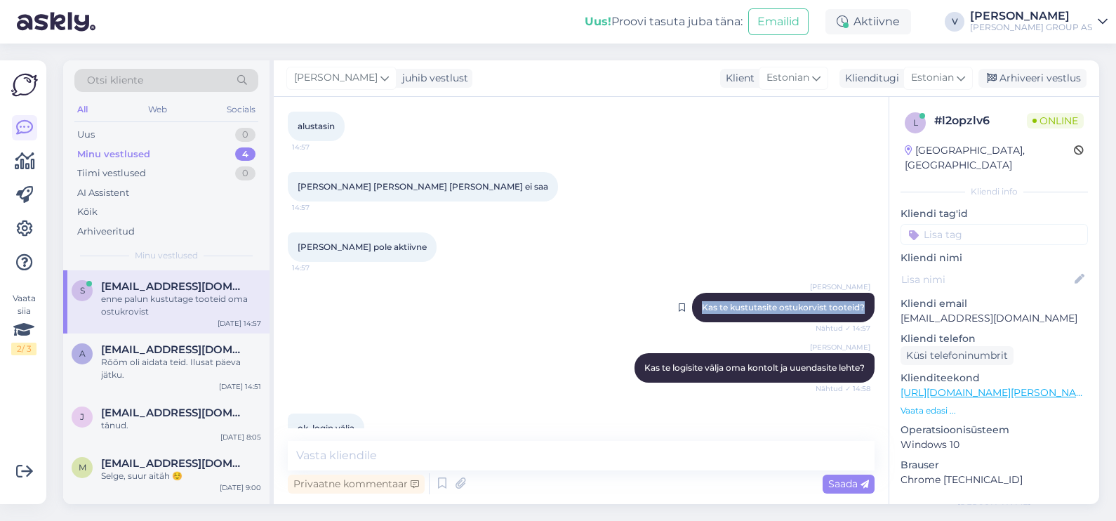
drag, startPoint x: 849, startPoint y: 214, endPoint x: 684, endPoint y: 207, distance: 165.1
click at [692, 293] on div "[PERSON_NAME] te kustutasite ostukorvist tooteid? Nähtud ✓ 14:57" at bounding box center [783, 307] width 183 height 29
drag, startPoint x: 684, startPoint y: 207, endPoint x: 850, endPoint y: 276, distance: 180.0
click at [850, 353] on div "[PERSON_NAME] te logisite välja oma kontolt ja uuendasite lehte? Nähtud ✓ 14:58" at bounding box center [755, 367] width 240 height 29
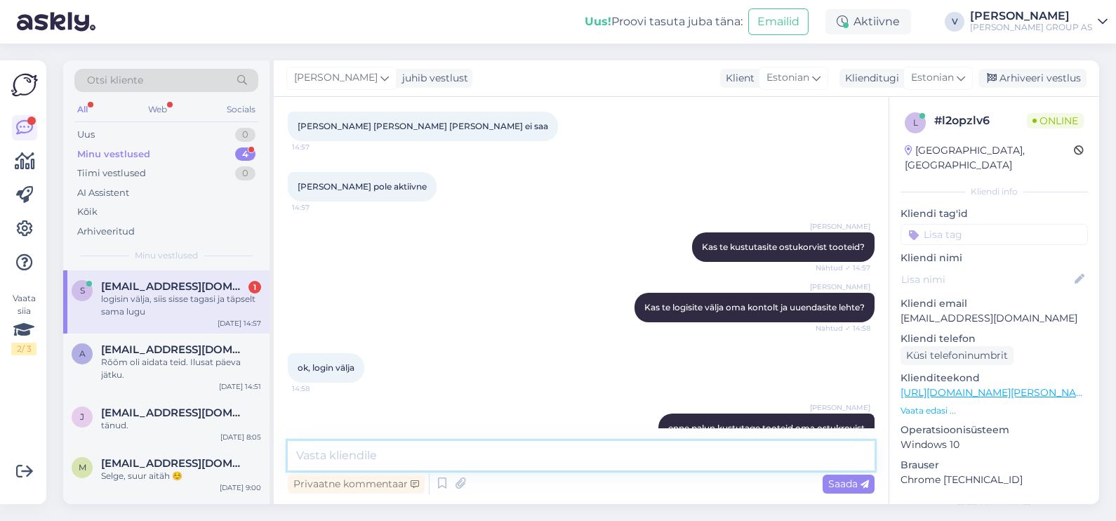
click at [636, 453] on textarea at bounding box center [581, 455] width 587 height 29
type textarea "Kas te enne [PERSON_NAME] ostukorvist kustutasite tooteid?"
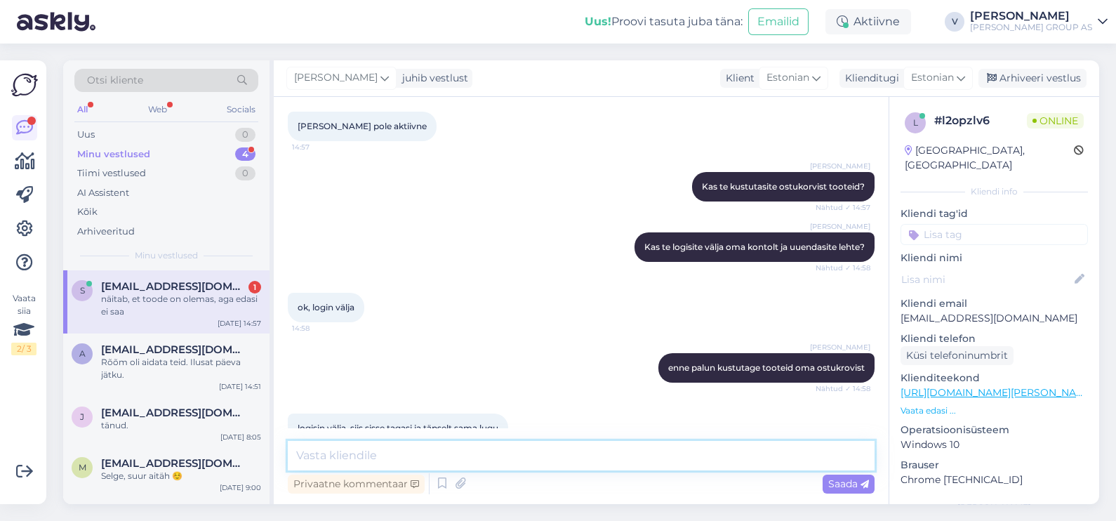
scroll to position [7479, 0]
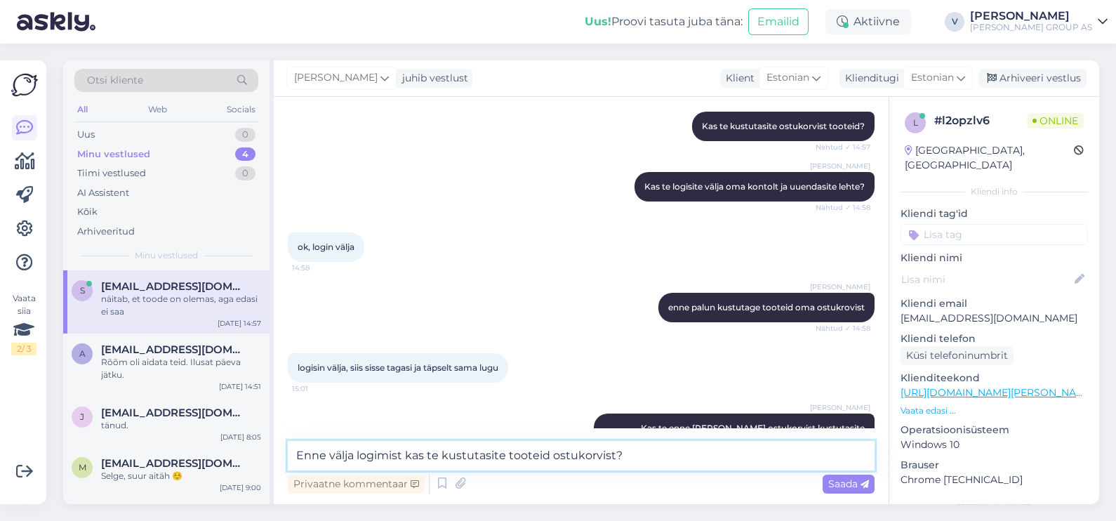
type textarea "Enne välja logimist kas te kustutasite tooteid ostukorvist?"
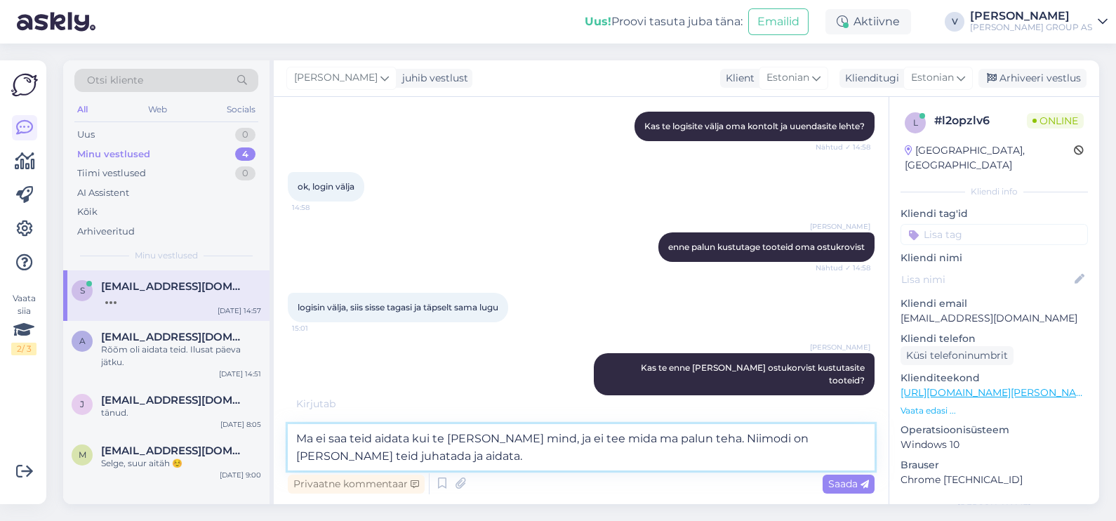
type textarea "Ma ei saa teid aidata kui te [PERSON_NAME] mind, ja ei tee mida ma palun teha. …"
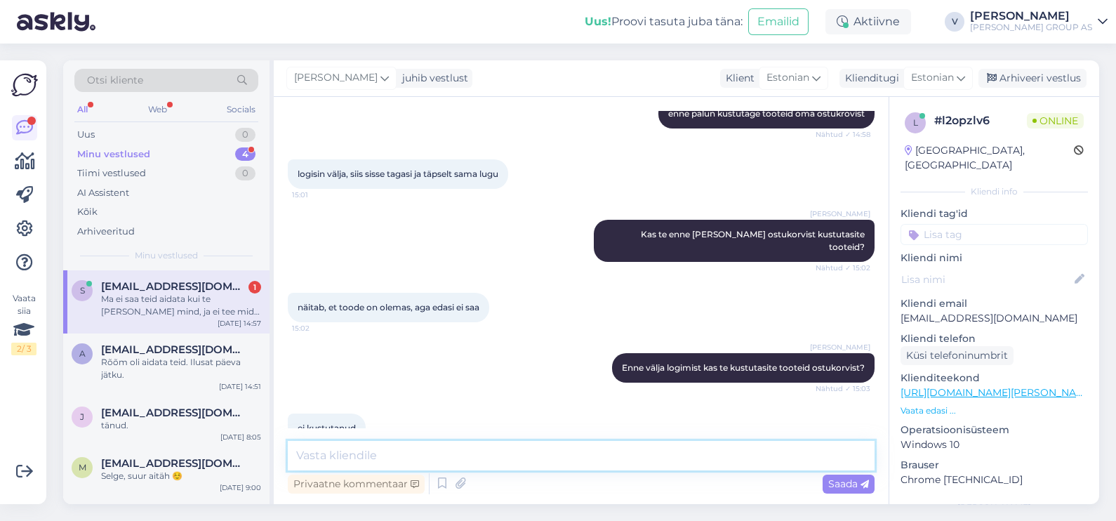
scroll to position [7733, 0]
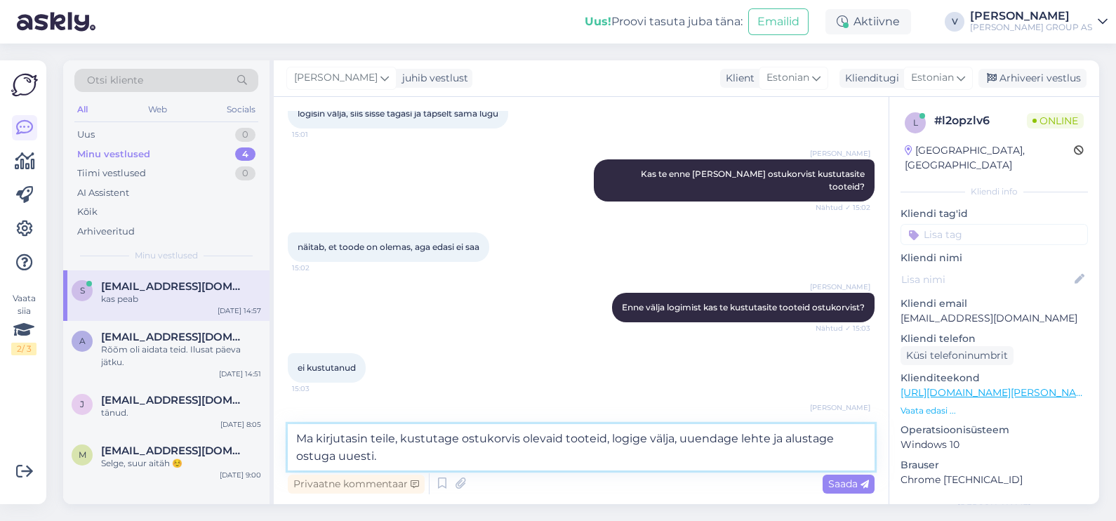
type textarea "Ma kirjutasin teile, kustutage ostukorvis olevaid tooteid, logige välja, uuenda…"
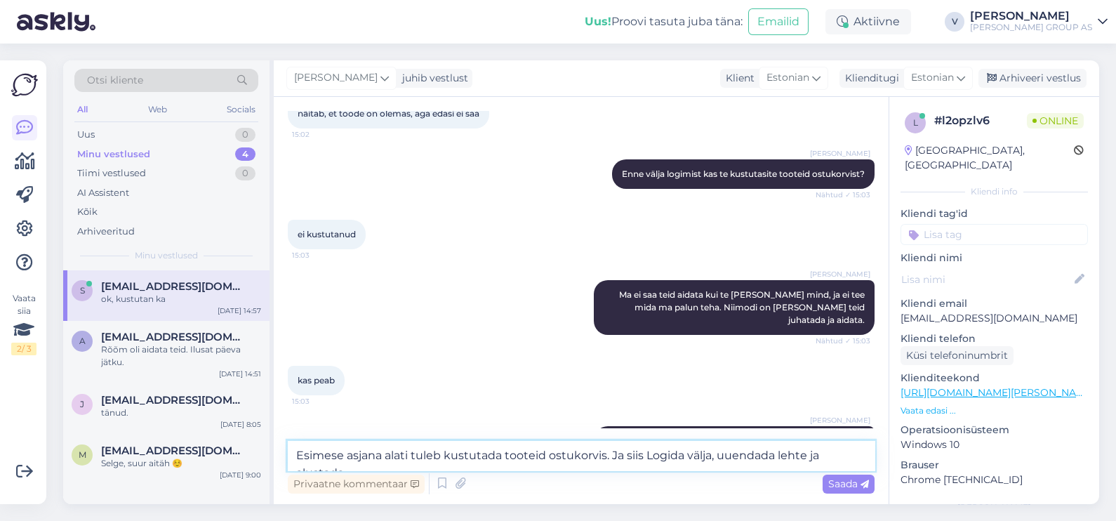
scroll to position [7881, 0]
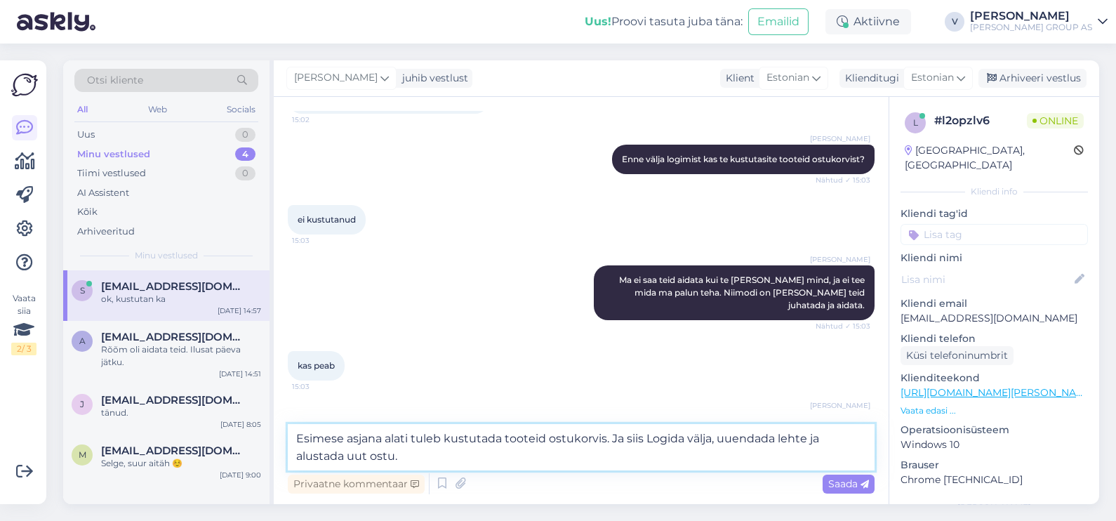
type textarea "Esimese asjana alati tuleb kustutada tooteid ostukorvis. Ja siis Logida välja, …"
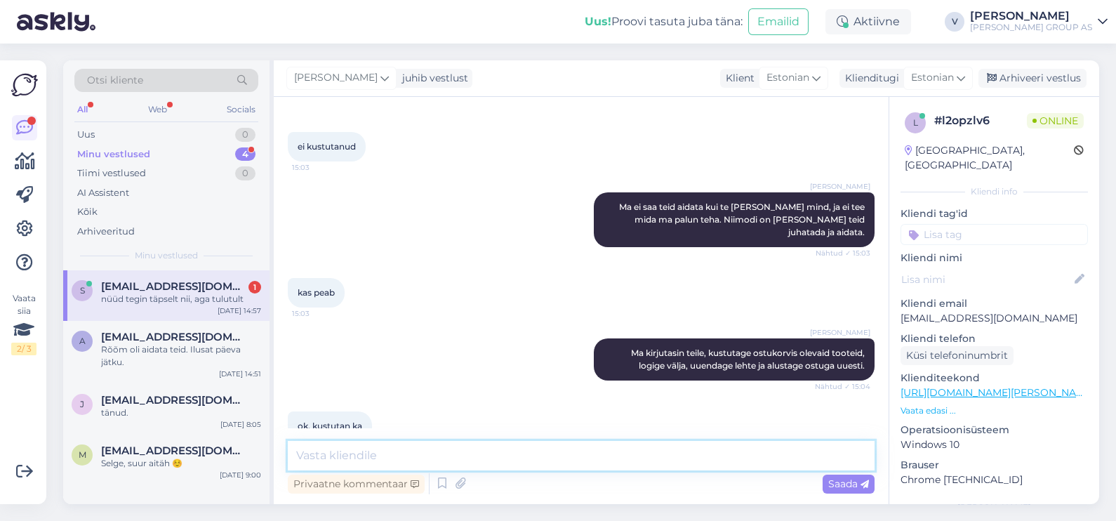
scroll to position [7999, 0]
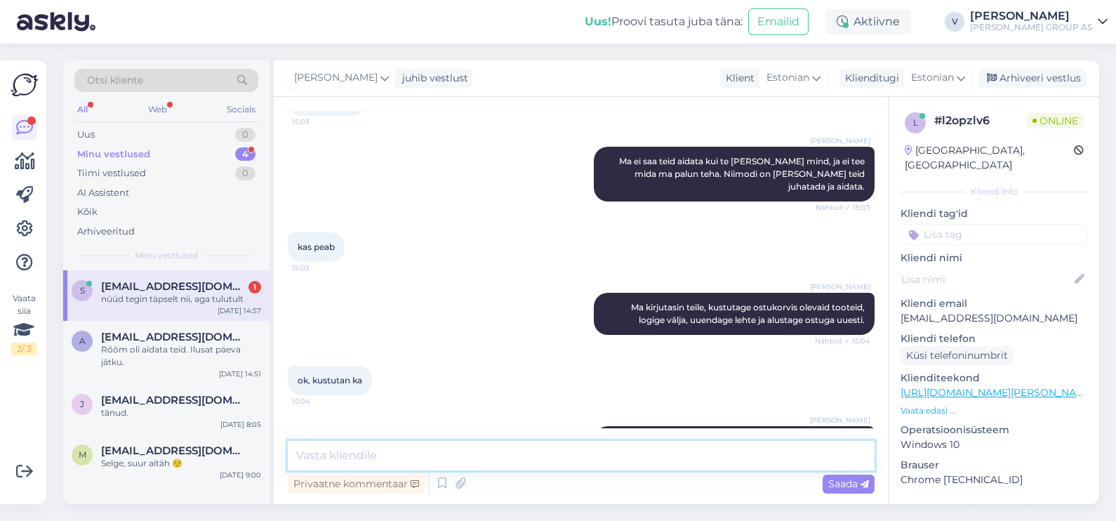
click at [546, 466] on textarea at bounding box center [581, 455] width 587 height 29
type textarea "Palun tehke ekraanist pilt, et ma näeks mis teil kuvab."
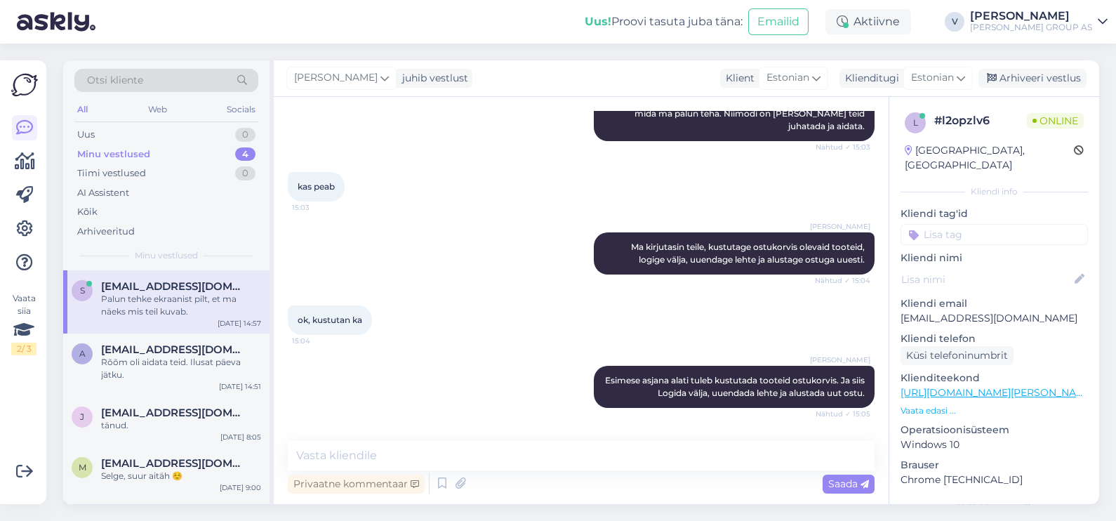
click at [991, 386] on link "[URL][DOMAIN_NAME][PERSON_NAME]" at bounding box center [998, 392] width 194 height 13
click at [507, 462] on textarea at bounding box center [581, 455] width 587 height 29
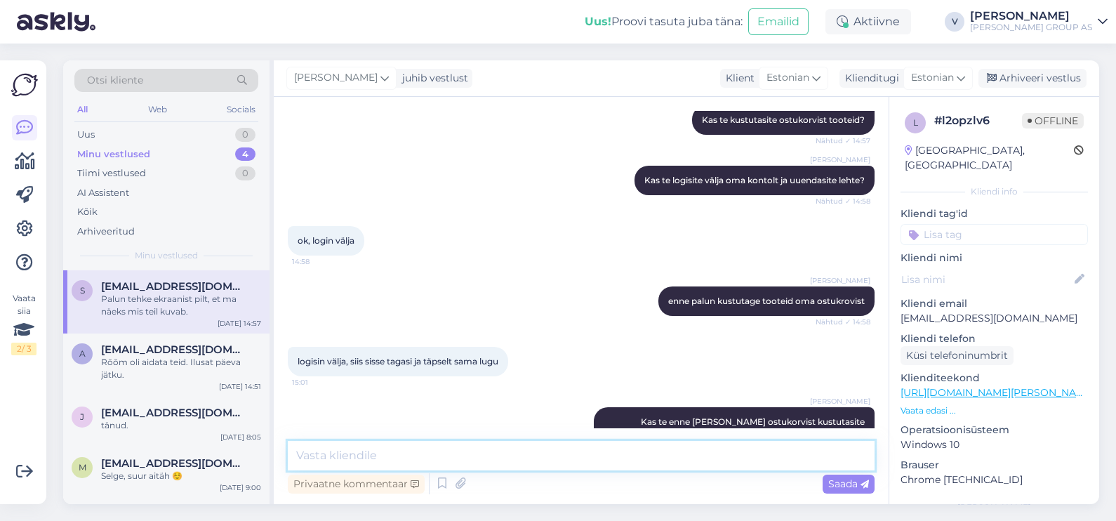
scroll to position [8059, 0]
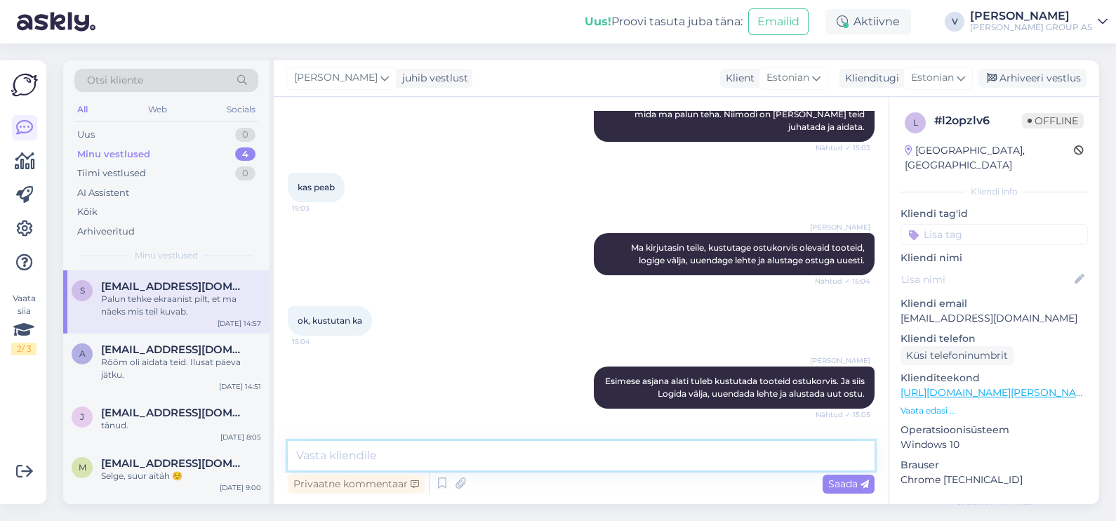
click at [558, 462] on textarea at bounding box center [581, 455] width 587 height 29
click at [87, 133] on div "Uus" at bounding box center [86, 135] width 18 height 14
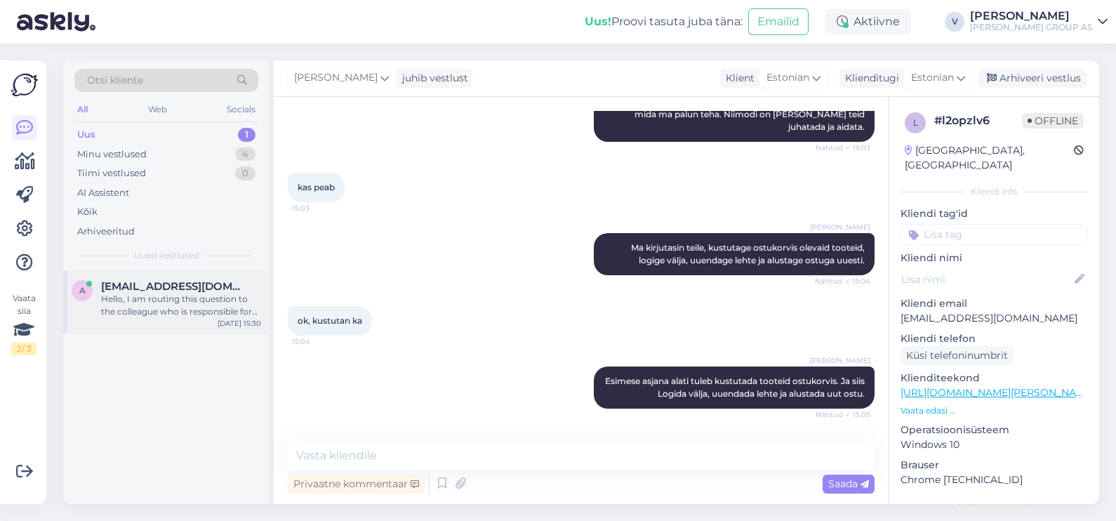
click at [178, 308] on div "Hello, I am routing this question to the colleague who is responsible for this …" at bounding box center [181, 305] width 160 height 25
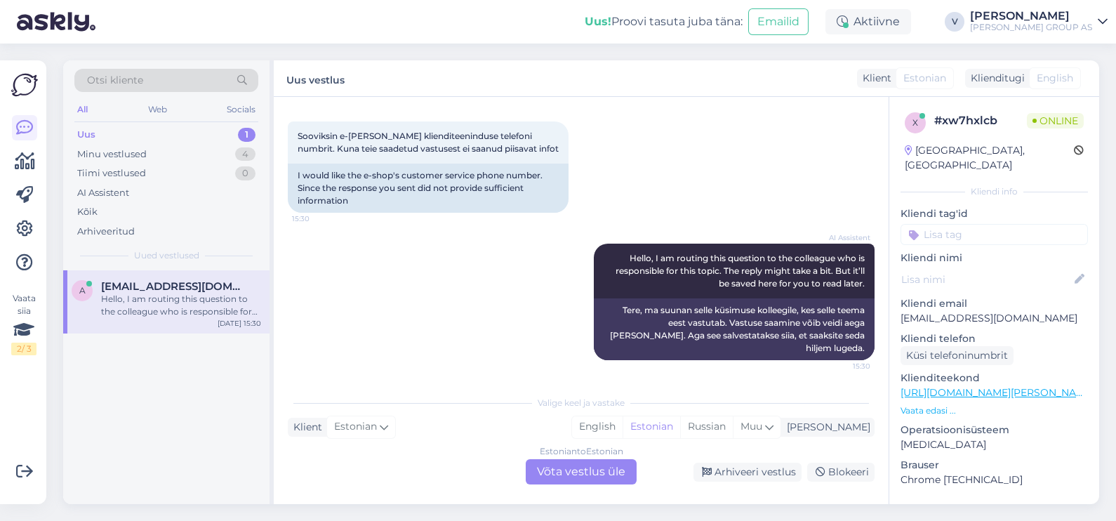
scroll to position [51, 0]
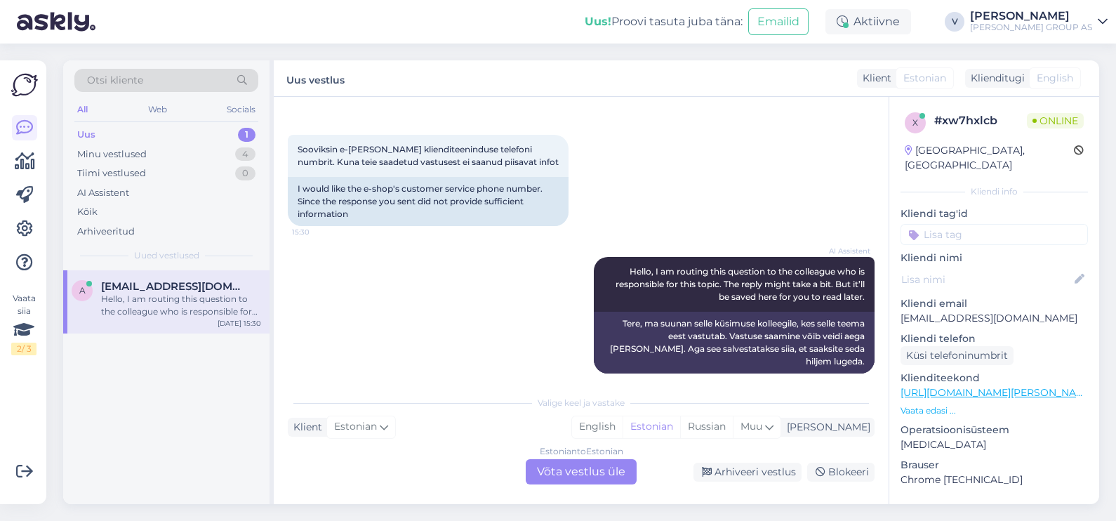
click at [600, 477] on div "Estonian to Estonian Võta vestlus üle" at bounding box center [581, 471] width 111 height 25
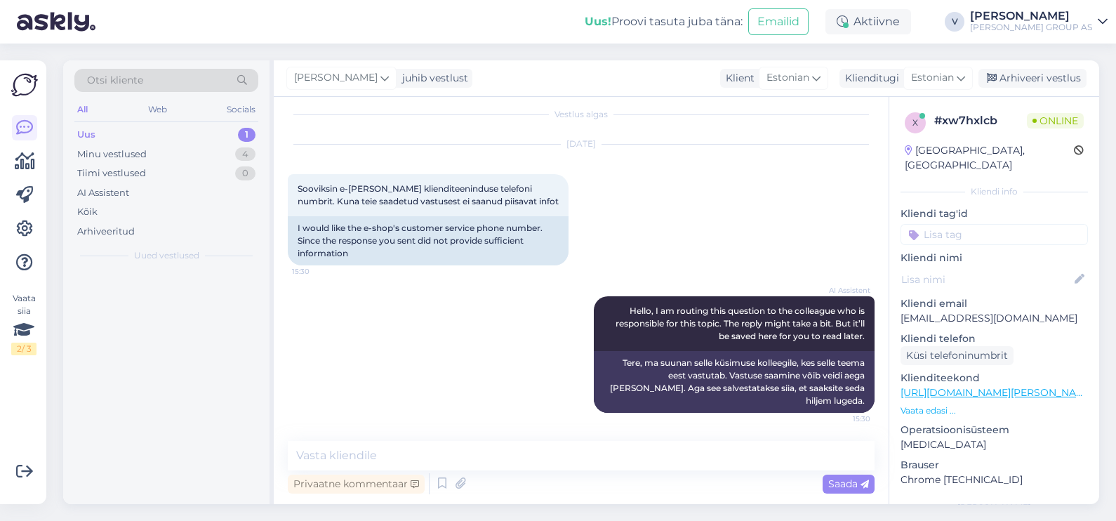
scroll to position [0, 0]
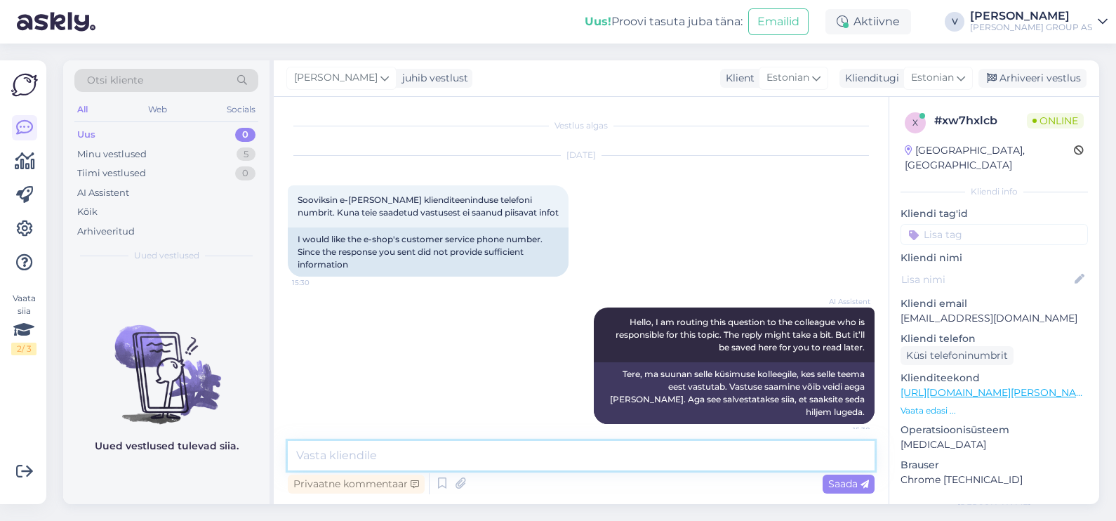
click at [373, 455] on textarea at bounding box center [581, 455] width 587 height 29
paste textarea "[PHONE_NUMBER]"
type textarea "Tere. Number on [PHONE_NUMBER]"
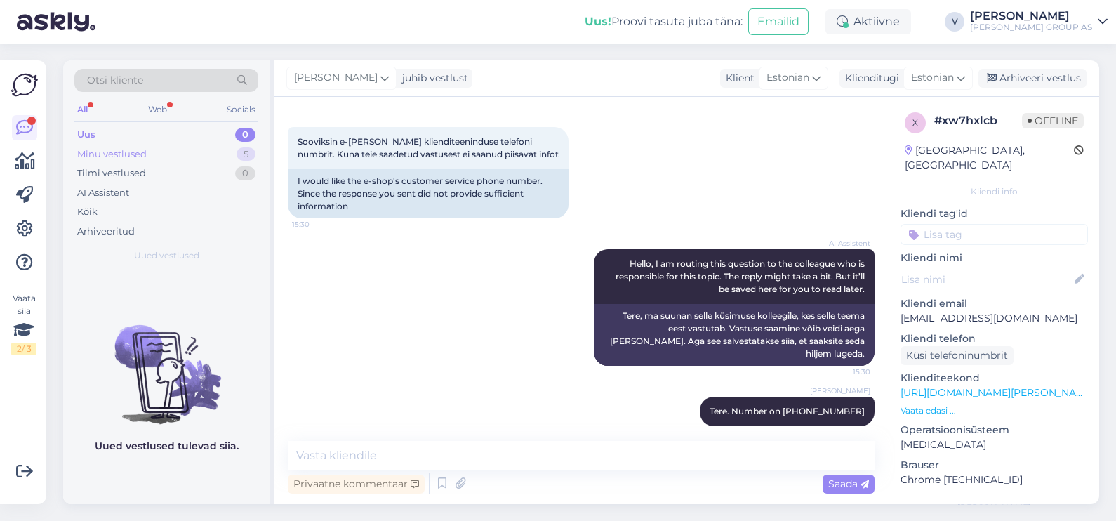
click at [167, 145] on div "Minu vestlused 5" at bounding box center [166, 155] width 184 height 20
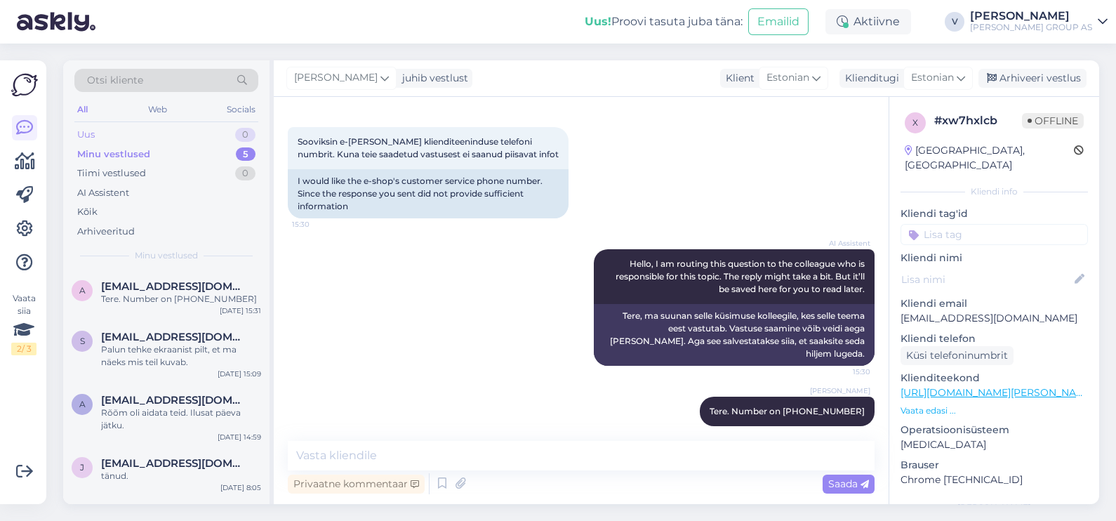
click at [161, 126] on div "Uus 0" at bounding box center [166, 135] width 184 height 20
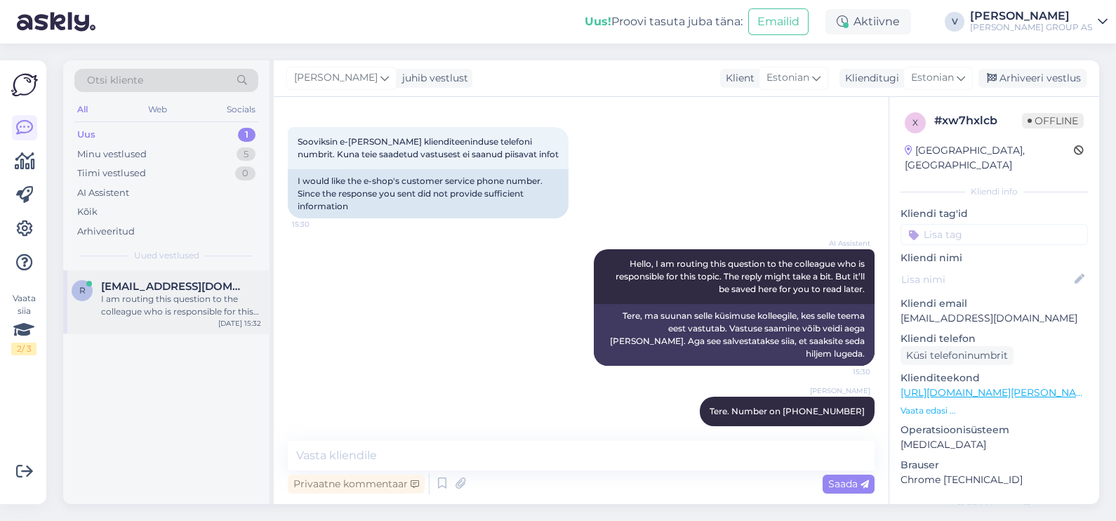
click at [198, 319] on div "r [EMAIL_ADDRESS][DOMAIN_NAME] I am routing this question to the colleague who …" at bounding box center [166, 301] width 206 height 63
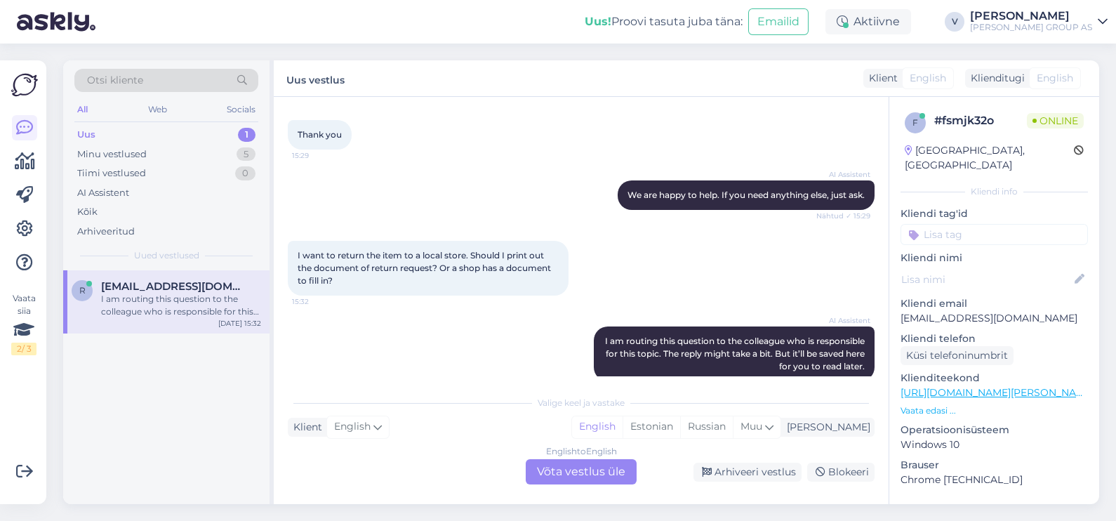
scroll to position [484, 0]
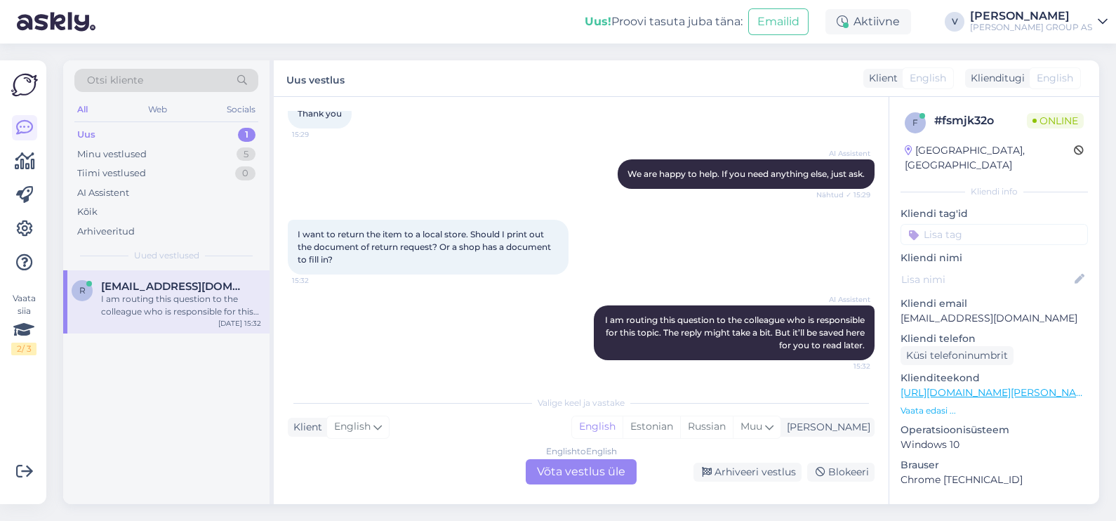
click at [591, 474] on div "English to English Võta vestlus üle" at bounding box center [581, 471] width 111 height 25
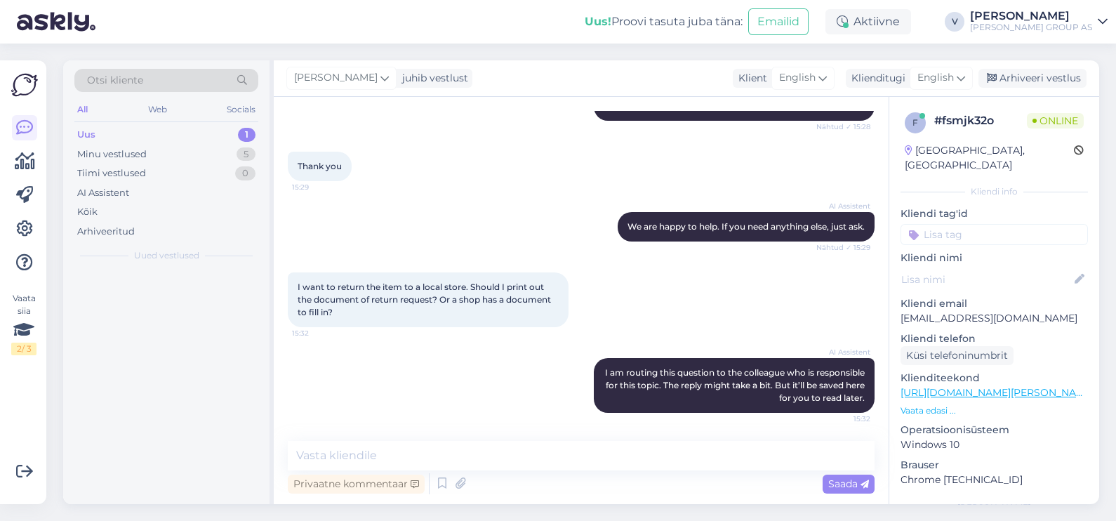
scroll to position [432, 0]
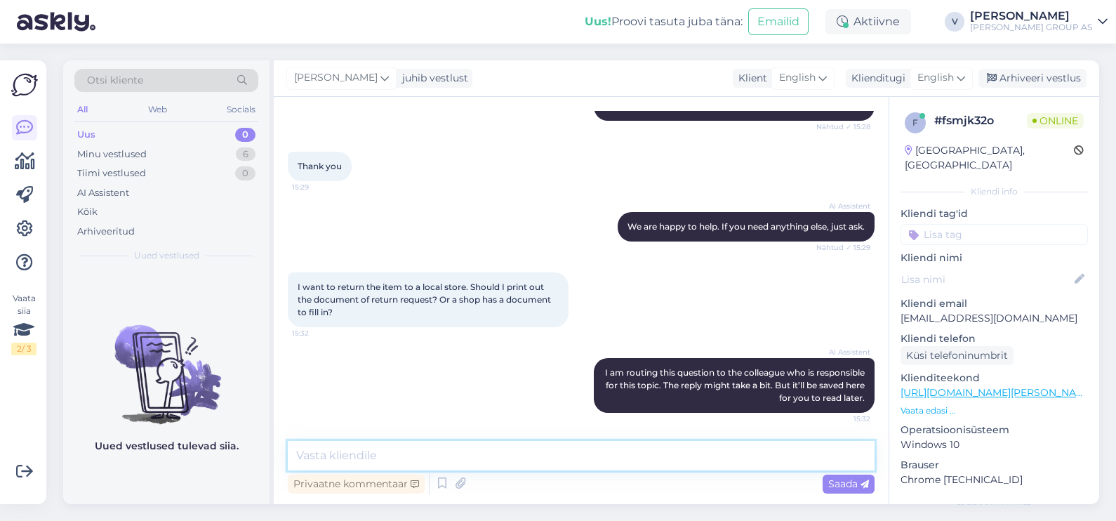
click at [451, 468] on textarea at bounding box center [581, 455] width 587 height 29
type textarea "Hello. Shop have document to fill. You do not have to worry about this."
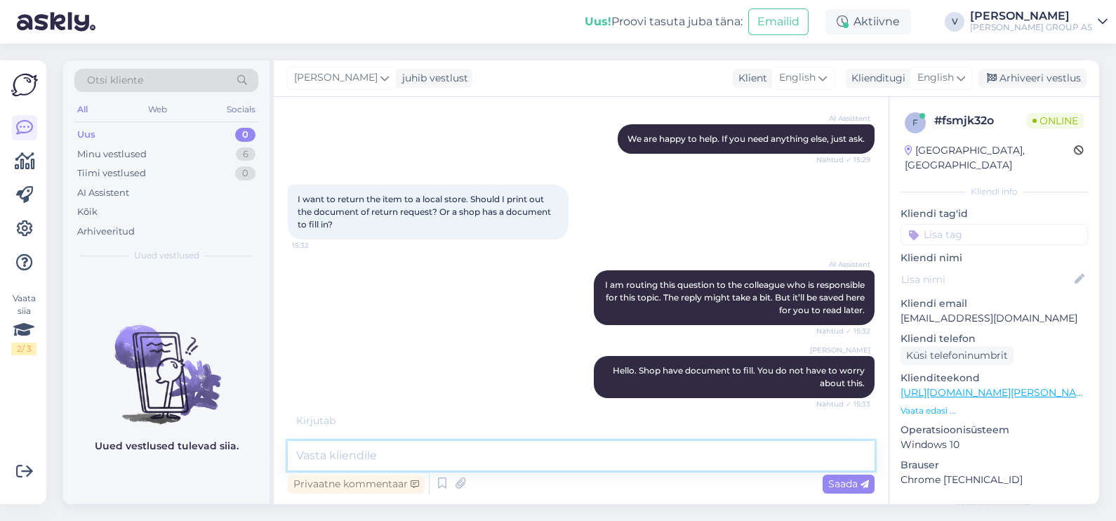
scroll to position [565, 0]
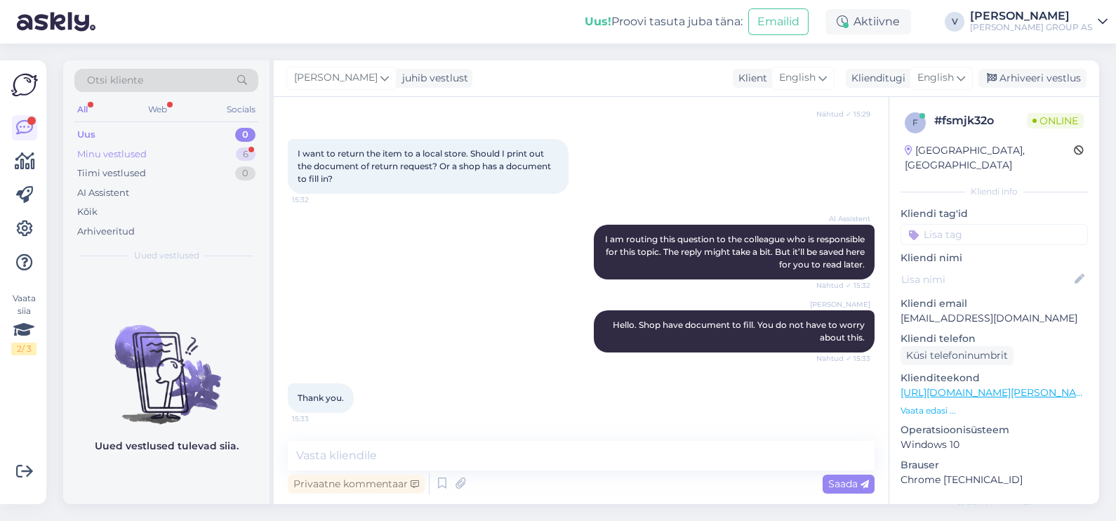
click at [122, 154] on div "Minu vestlused" at bounding box center [111, 154] width 69 height 14
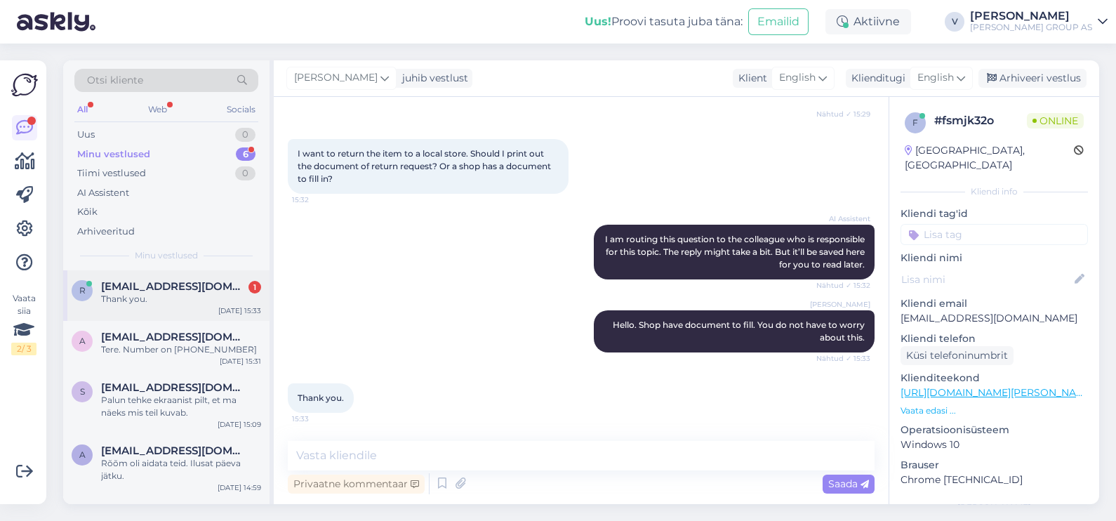
click at [154, 303] on div "Thank you." at bounding box center [181, 299] width 160 height 13
click at [1057, 74] on div "Arhiveeri vestlus" at bounding box center [1033, 78] width 108 height 19
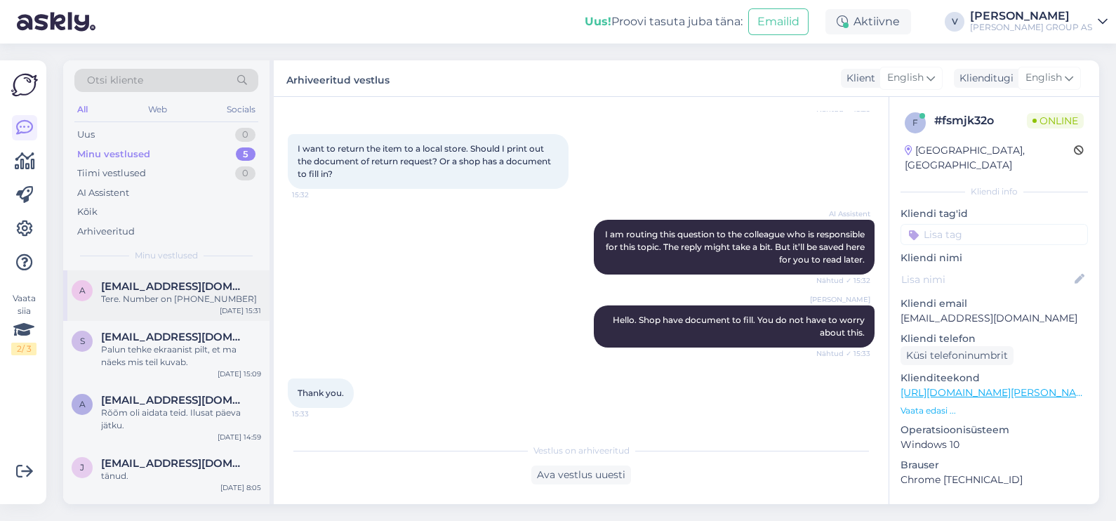
click at [169, 303] on div "Tere. Number on [PHONE_NUMBER]" at bounding box center [181, 299] width 160 height 13
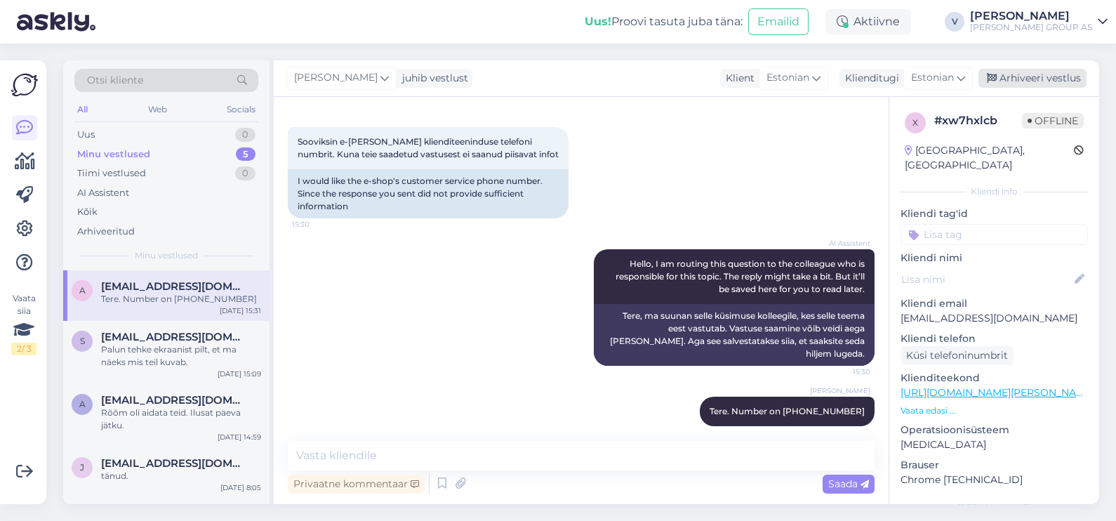
click at [1052, 70] on div "Arhiveeri vestlus" at bounding box center [1033, 78] width 108 height 19
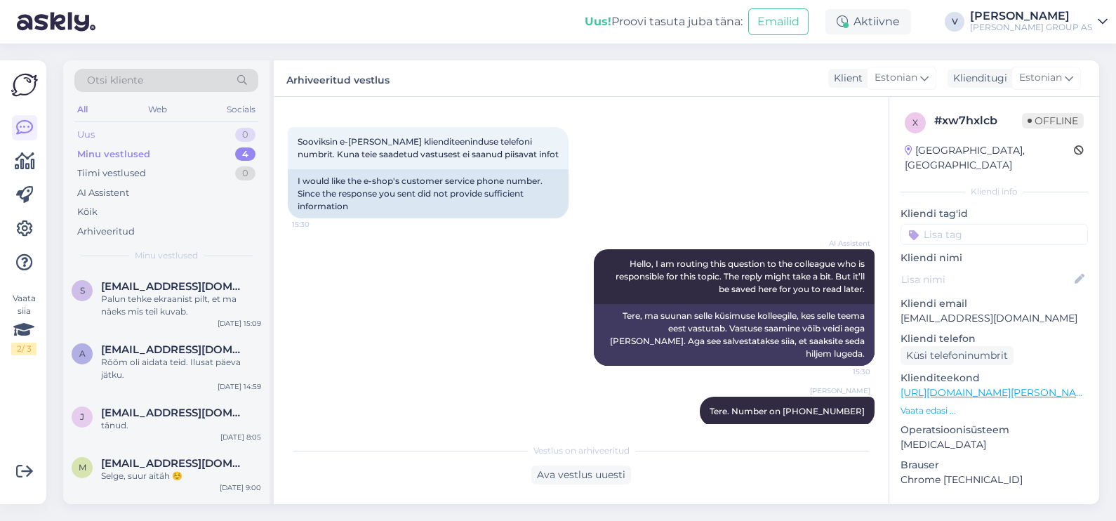
click at [130, 130] on div "Uus 0" at bounding box center [166, 135] width 184 height 20
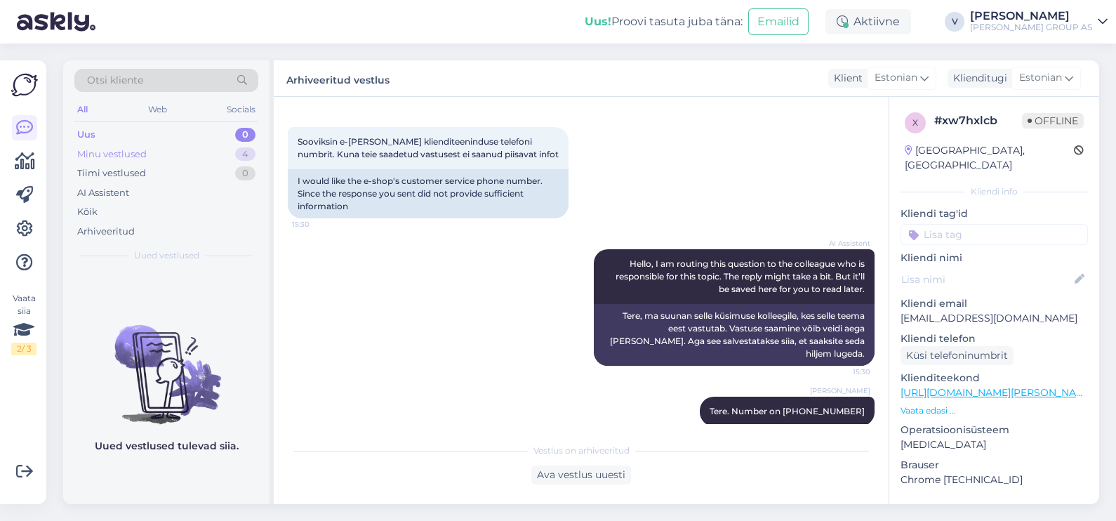
click at [129, 151] on div "Minu vestlused" at bounding box center [111, 154] width 69 height 14
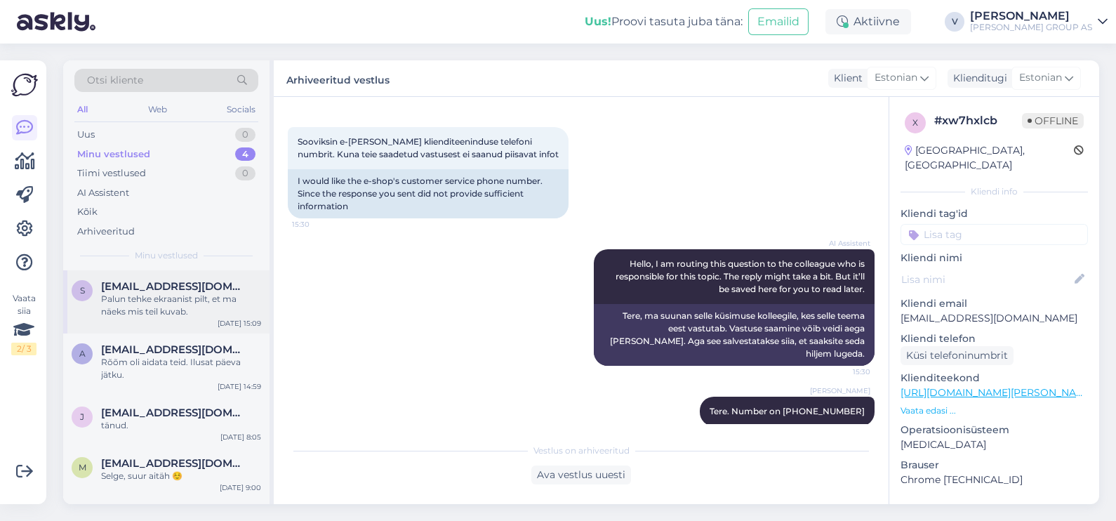
click at [173, 298] on div "Palun tehke ekraanist pilt, et ma näeks mis teil kuvab." at bounding box center [181, 305] width 160 height 25
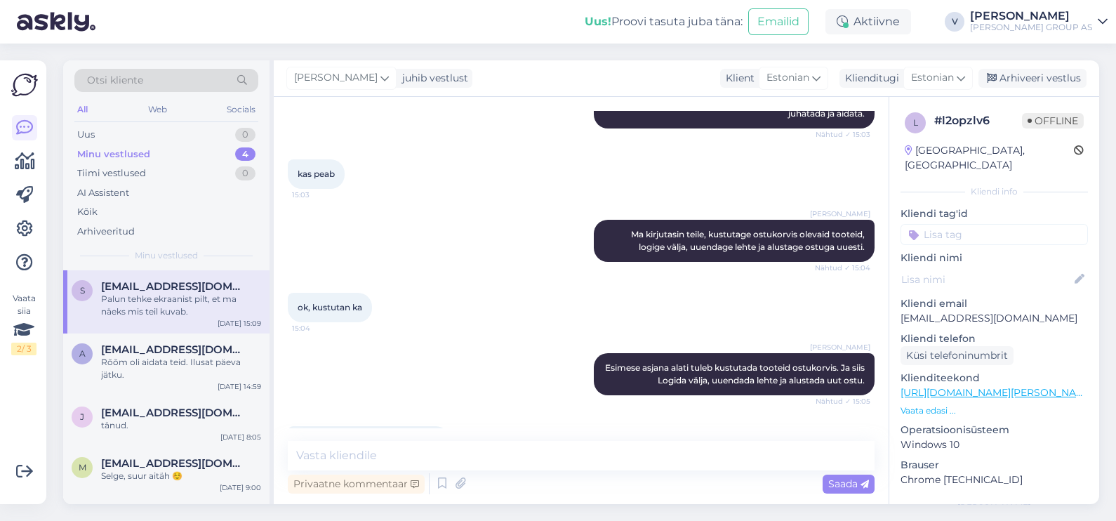
scroll to position [6880, 0]
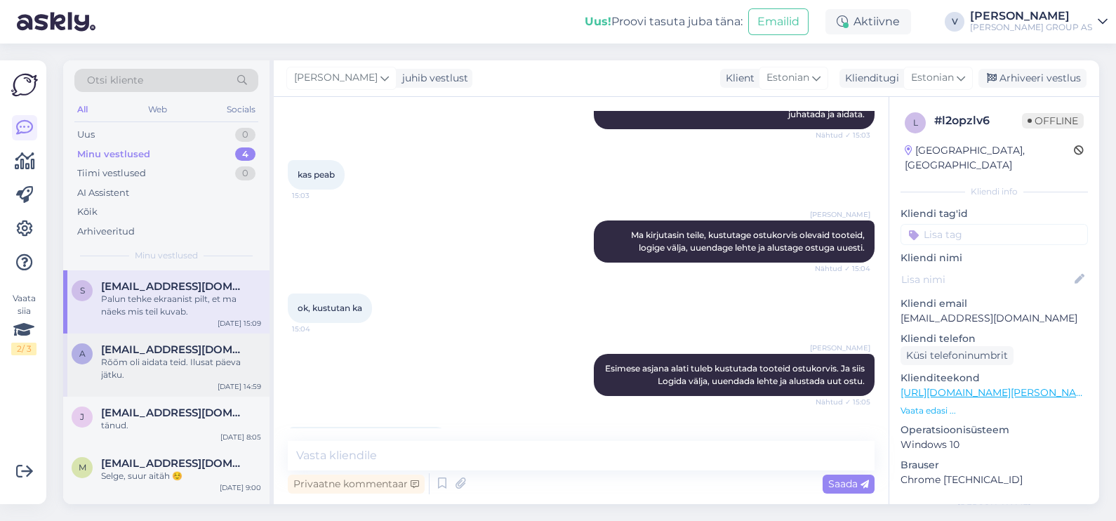
click at [172, 356] on div "Rõõm oli aidata teid. Ilusat päeva jätku." at bounding box center [181, 368] width 160 height 25
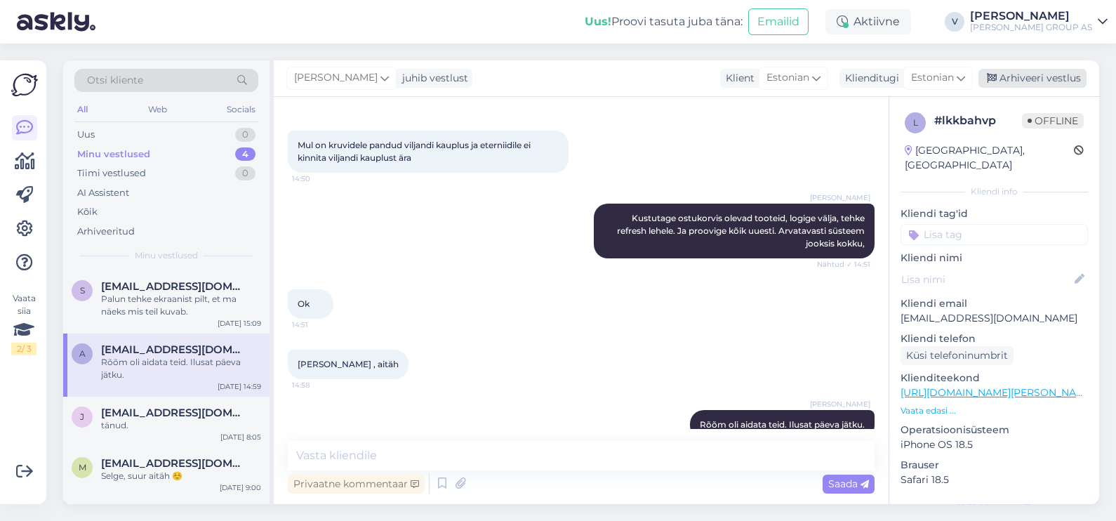
click at [1082, 72] on div "Arhiveeri vestlus" at bounding box center [1033, 78] width 108 height 19
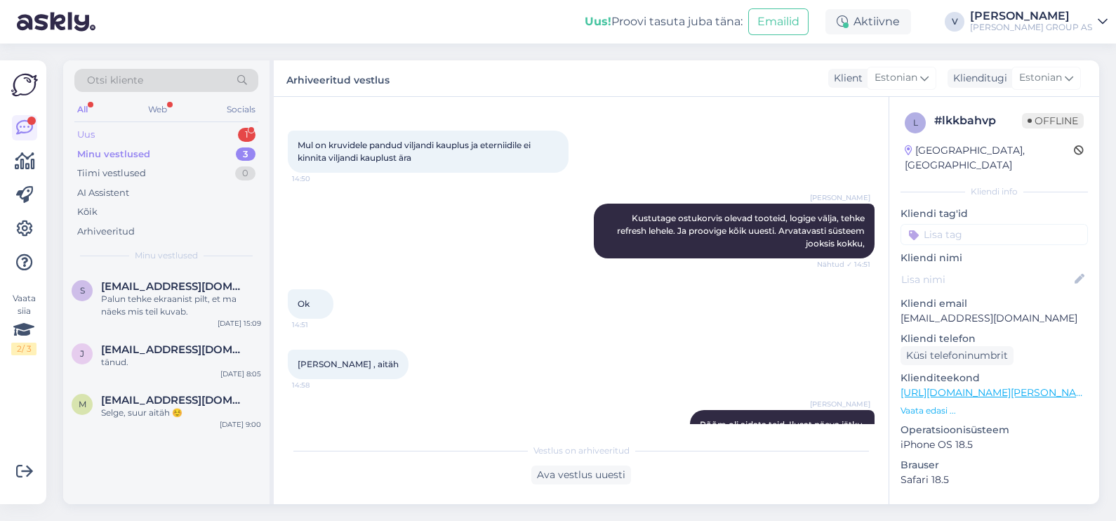
click at [165, 126] on div "Uus 1" at bounding box center [166, 135] width 184 height 20
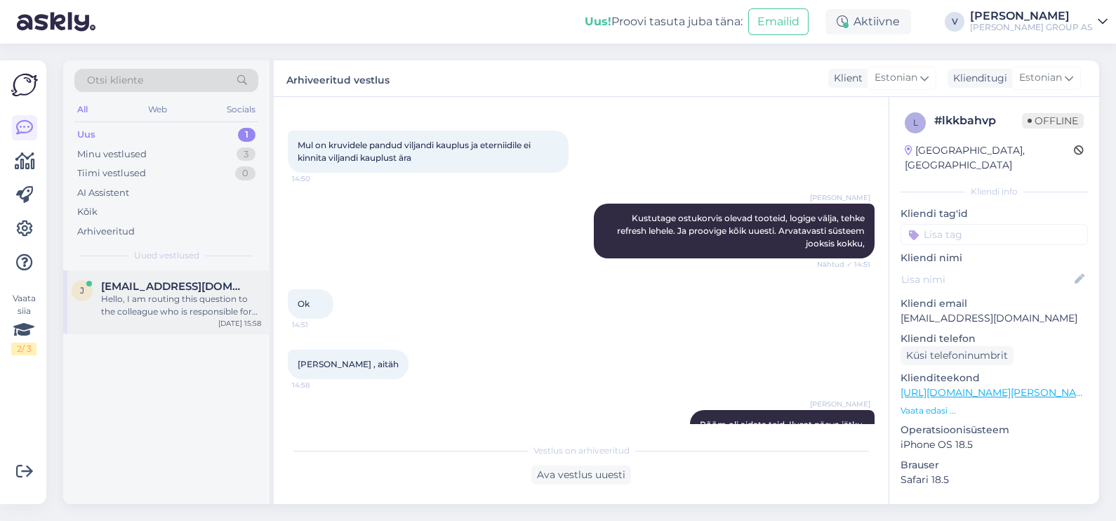
click at [171, 300] on div "Hello, I am routing this question to the colleague who is responsible for this …" at bounding box center [181, 305] width 160 height 25
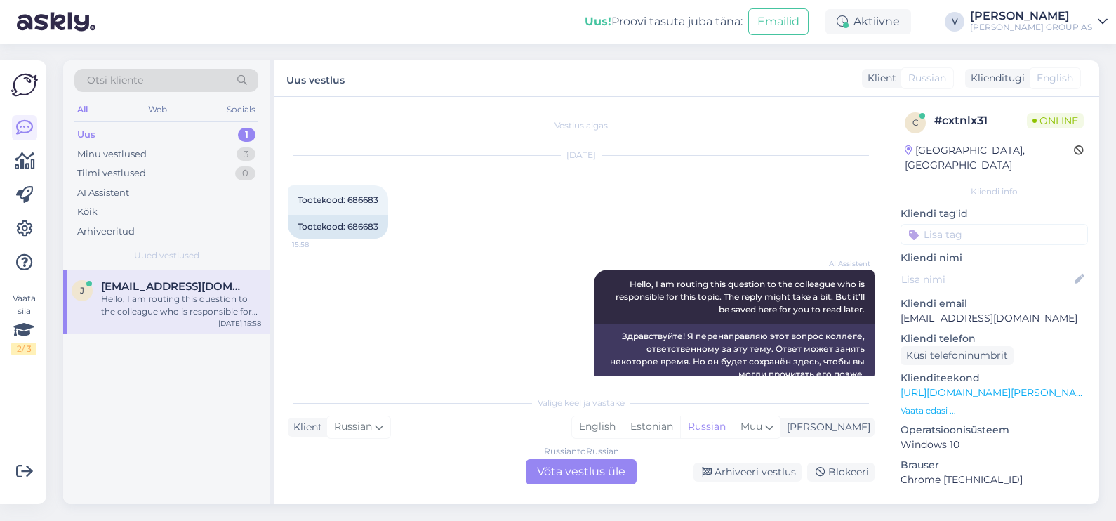
scroll to position [0, 0]
click at [593, 465] on div "Russian to Russian Võta vestlus üle" at bounding box center [581, 471] width 111 height 25
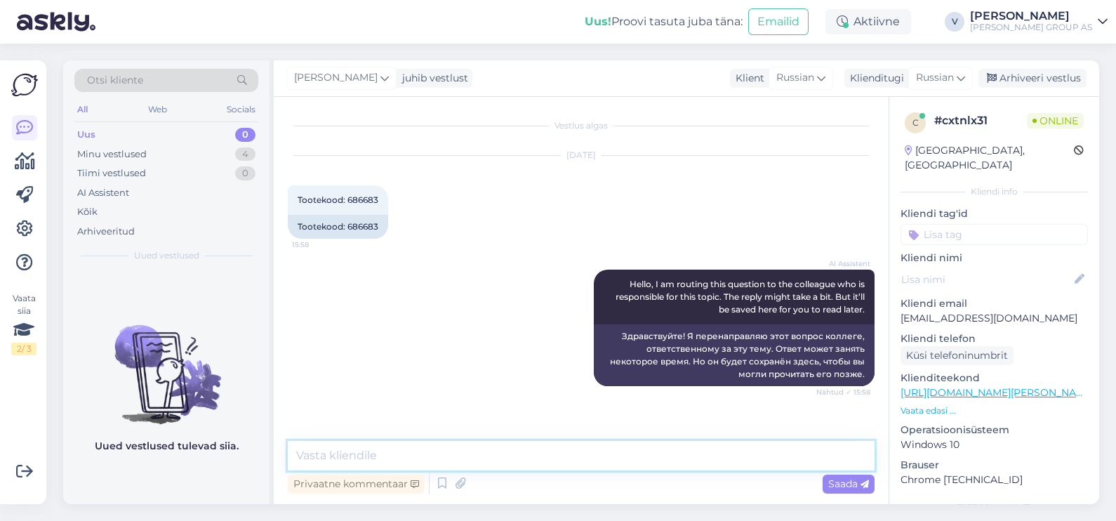
click at [500, 461] on textarea at bounding box center [581, 455] width 587 height 29
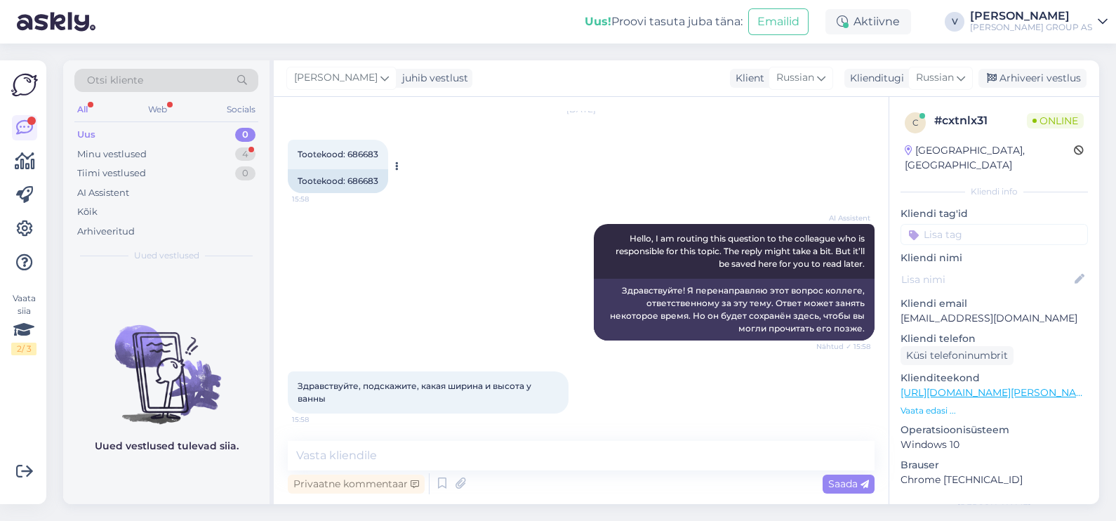
click at [358, 154] on span "Tootekood: 686683" at bounding box center [338, 154] width 81 height 11
copy div "686683 15:58"
click at [440, 442] on textarea at bounding box center [581, 455] width 587 height 29
paste textarea "Toote kõrgus, cm 56 Toote laius, cm 120 Toote sügavus, cm 70"
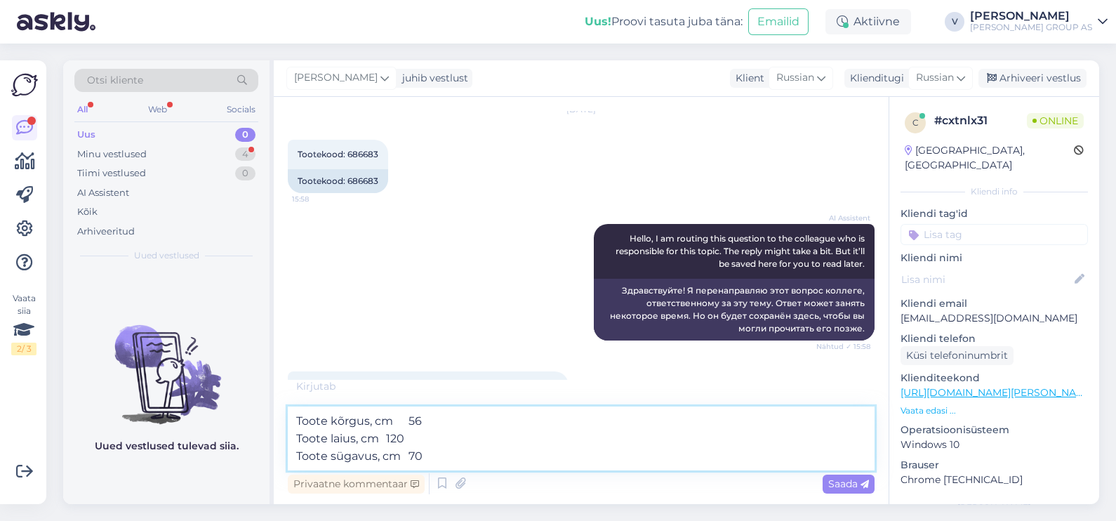
drag, startPoint x: 296, startPoint y: 418, endPoint x: 366, endPoint y: 416, distance: 70.9
click at [366, 416] on textarea "Toote kõrgus, cm 56 Toote laius, cm 120 Toote sügavus, cm 70" at bounding box center [581, 438] width 587 height 64
drag, startPoint x: 352, startPoint y: 439, endPoint x: 297, endPoint y: 435, distance: 55.6
click at [297, 435] on textarea "Высота, cm 56 Toote laius, cm 120 Toote sügavus, cm 70" at bounding box center [581, 438] width 587 height 64
drag, startPoint x: 297, startPoint y: 454, endPoint x: 380, endPoint y: 455, distance: 82.8
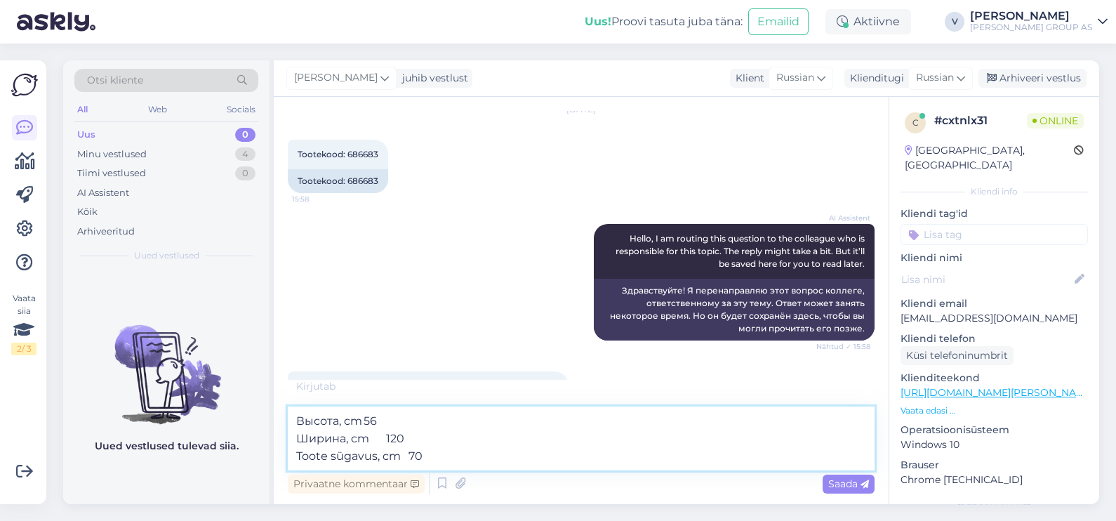
click at [380, 455] on textarea "Высота, cm 56 Ширина, cm 120 Toote sügavus, cm 70" at bounding box center [581, 438] width 587 height 64
type textarea "Высота, cm 56 Ширина, cm 120 Углубленность cm 70"
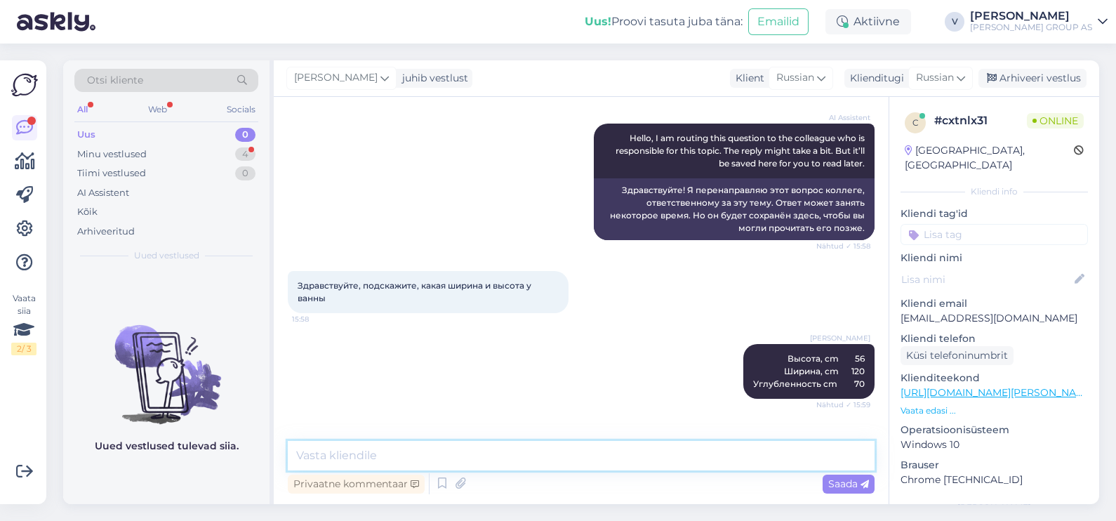
scroll to position [192, 0]
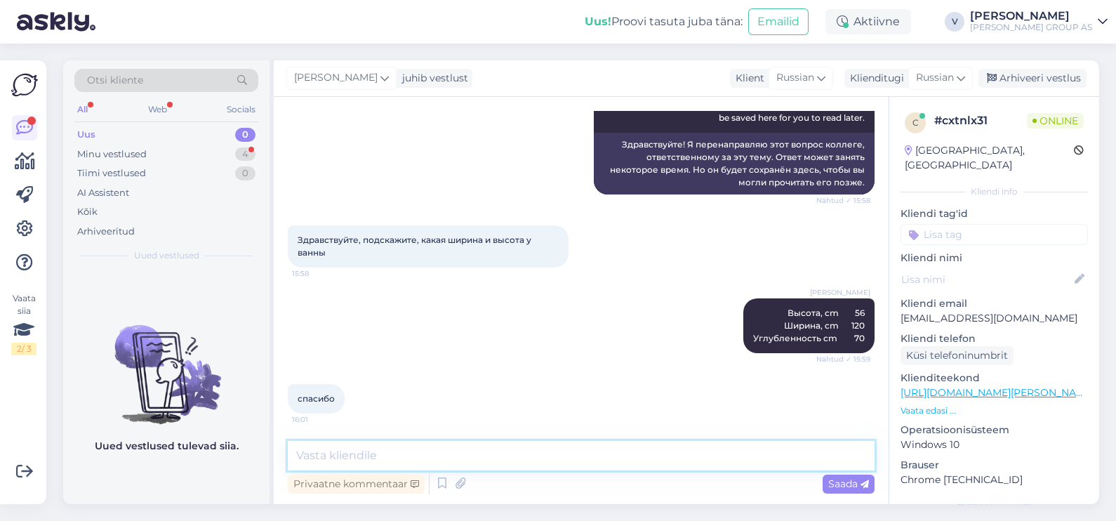
click at [310, 456] on textarea at bounding box center [581, 455] width 587 height 29
click at [126, 160] on div "Minu vestlused" at bounding box center [111, 154] width 69 height 14
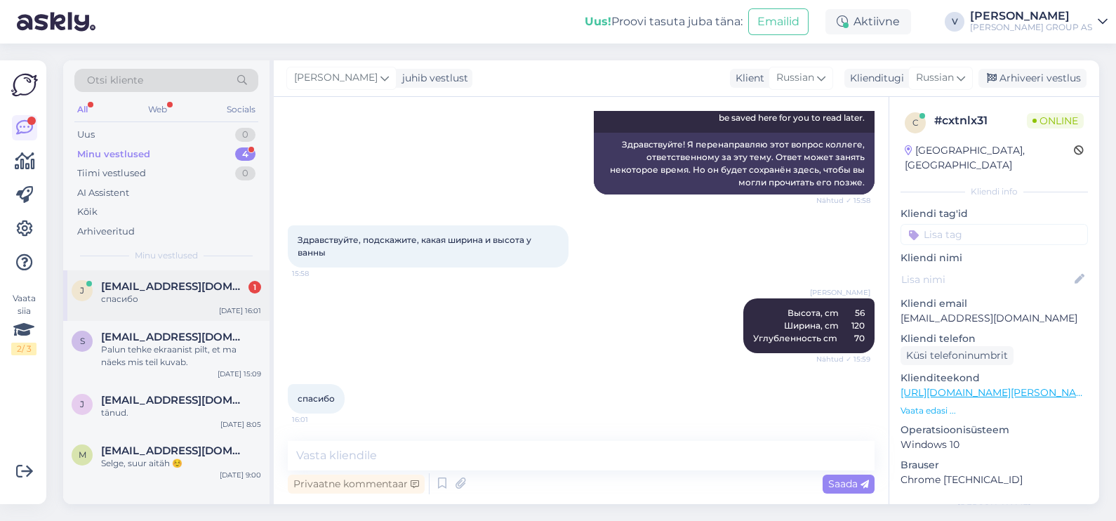
click at [151, 314] on div "j [EMAIL_ADDRESS][DOMAIN_NAME] 1 спасибо [DATE] 16:01" at bounding box center [166, 295] width 206 height 51
click at [1025, 82] on div "Arhiveeri vestlus" at bounding box center [1033, 78] width 108 height 19
